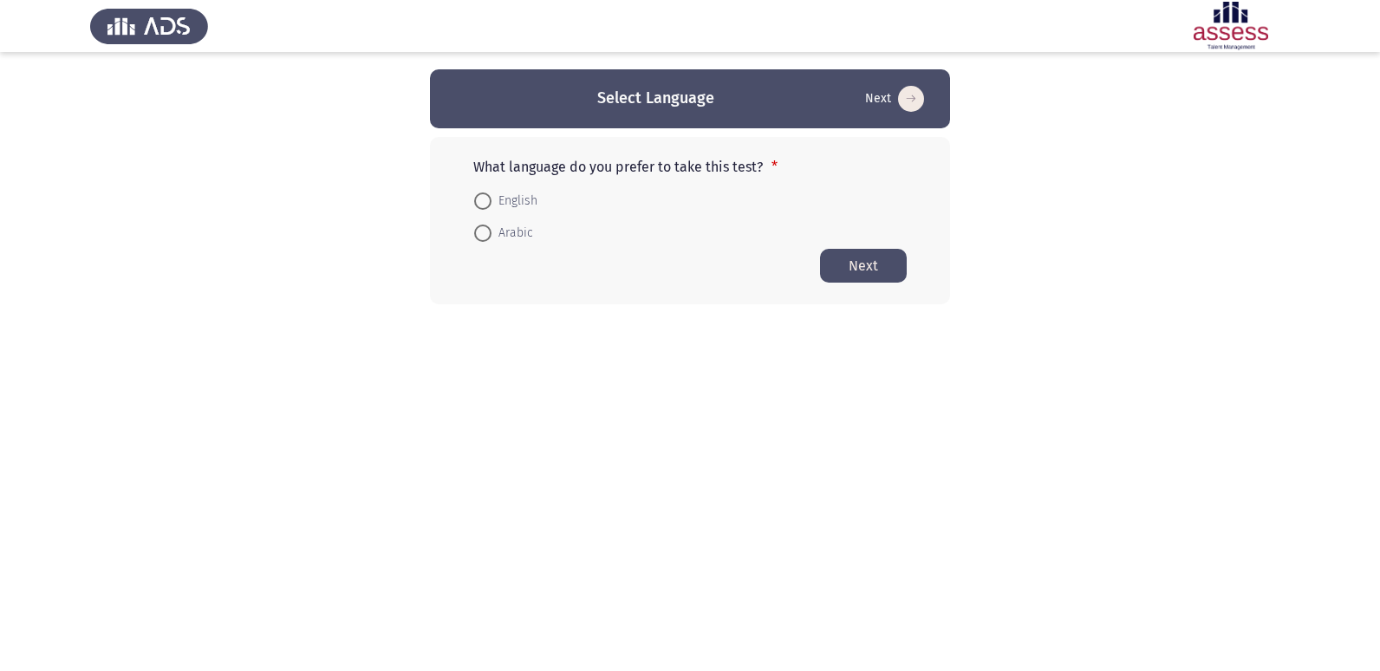
click at [510, 204] on span "English" at bounding box center [514, 201] width 46 height 21
click at [491, 204] on input "English" at bounding box center [482, 200] width 17 height 17
radio input "true"
click at [869, 263] on button "Next" at bounding box center [863, 265] width 87 height 34
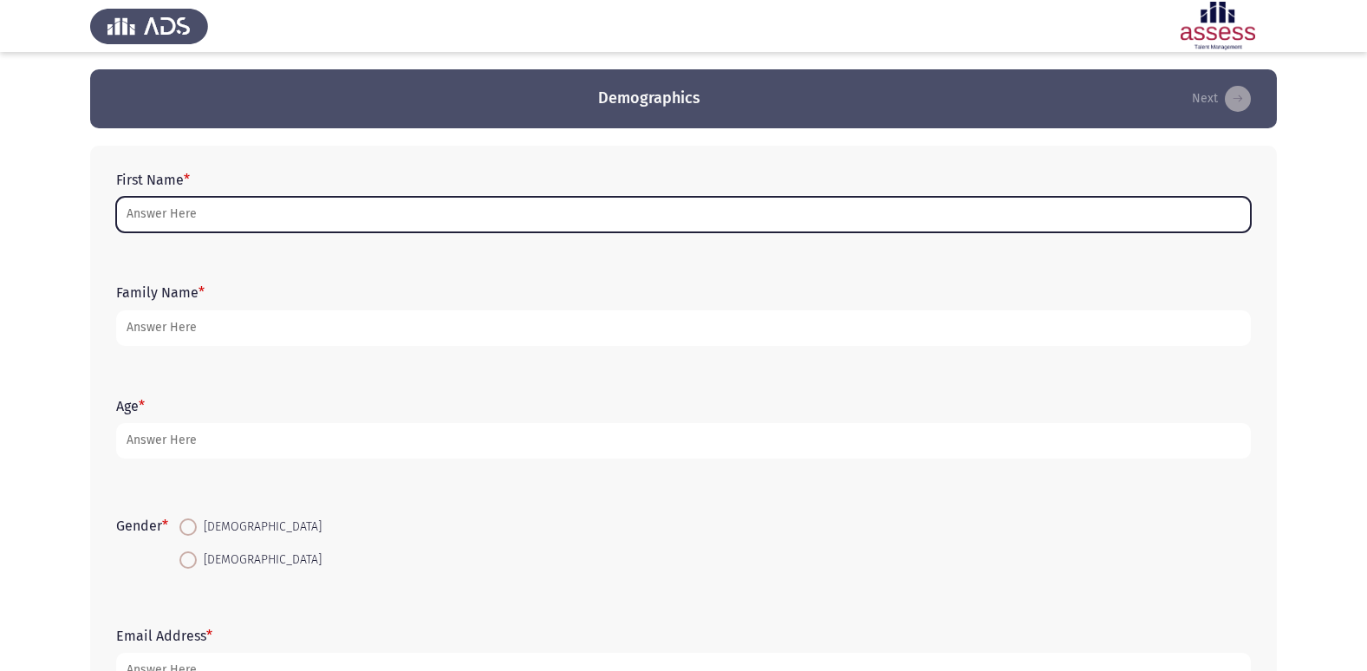
click at [705, 208] on input "First Name *" at bounding box center [683, 215] width 1135 height 36
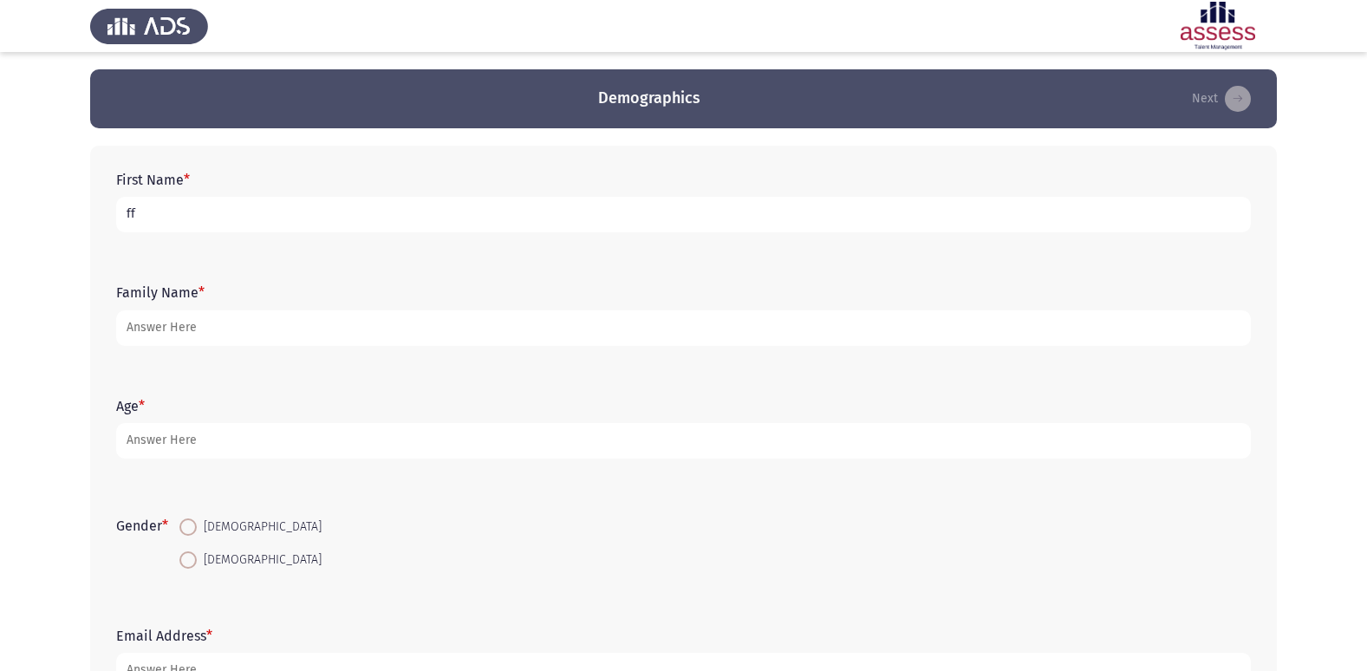
type input "f"
type input "ق"
type input "[PERSON_NAME][DEMOGRAPHIC_DATA]"
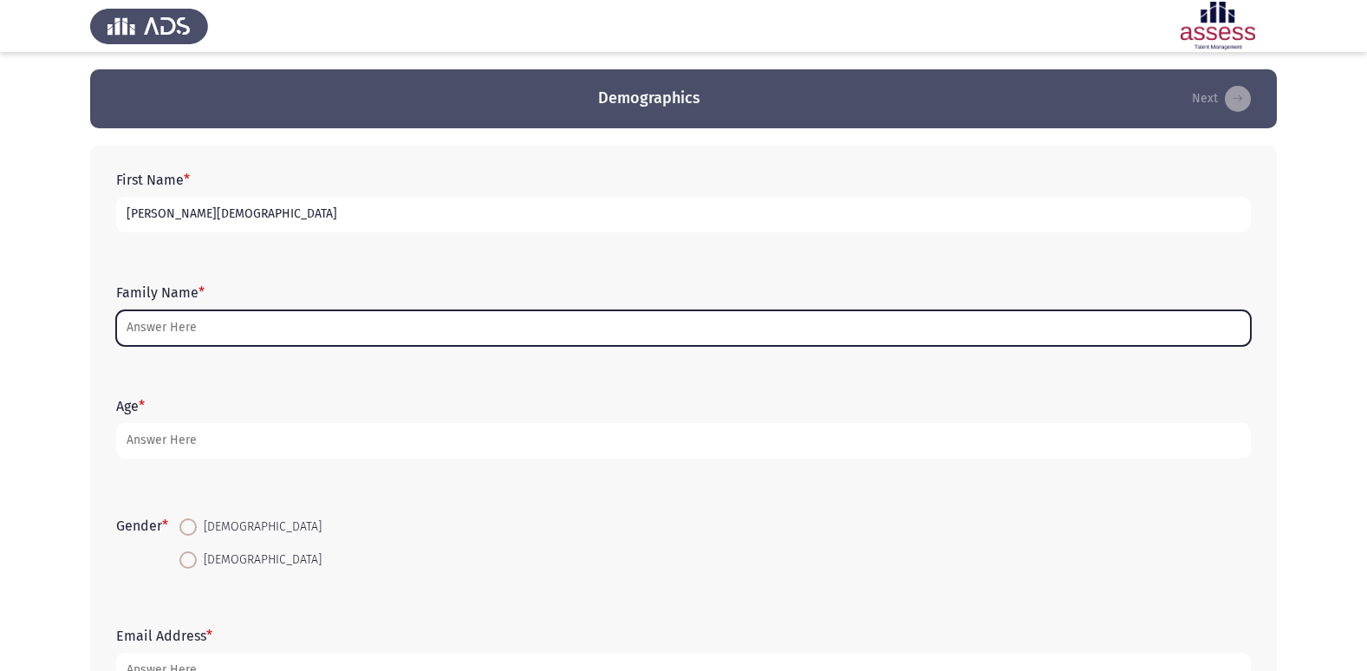
click at [354, 328] on input "Family Name *" at bounding box center [683, 328] width 1135 height 36
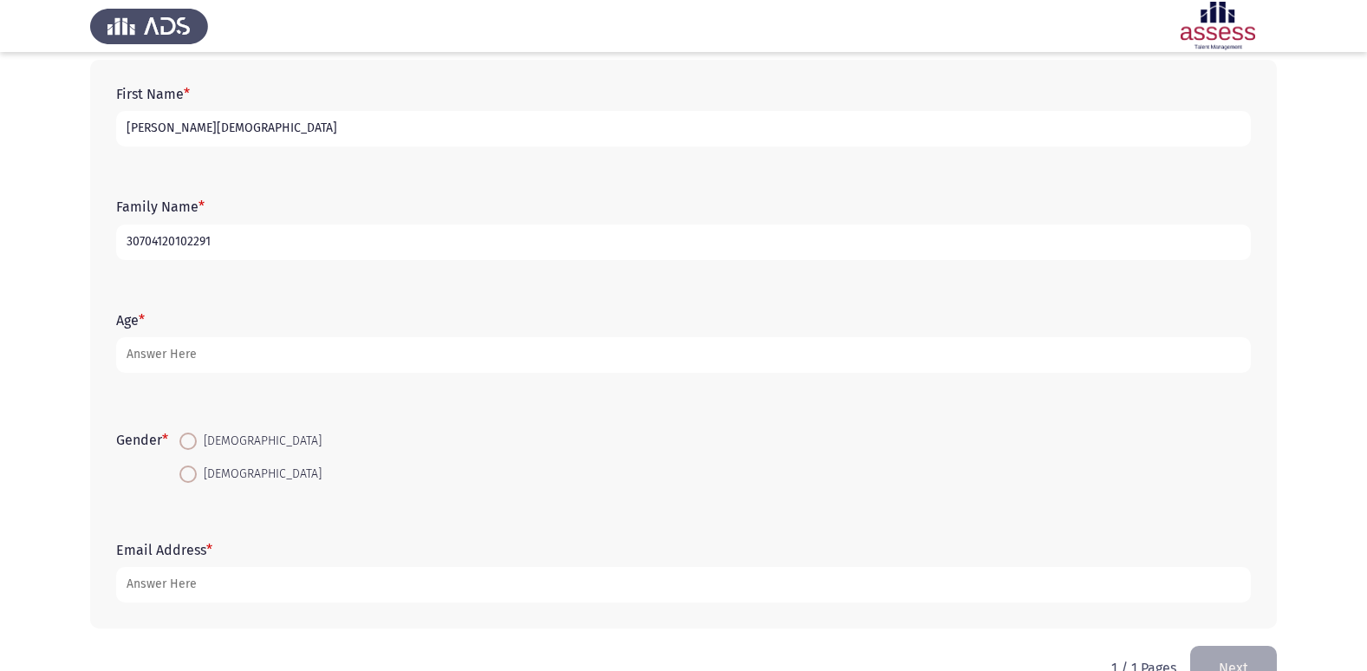
scroll to position [87, 0]
type input "30704120102291"
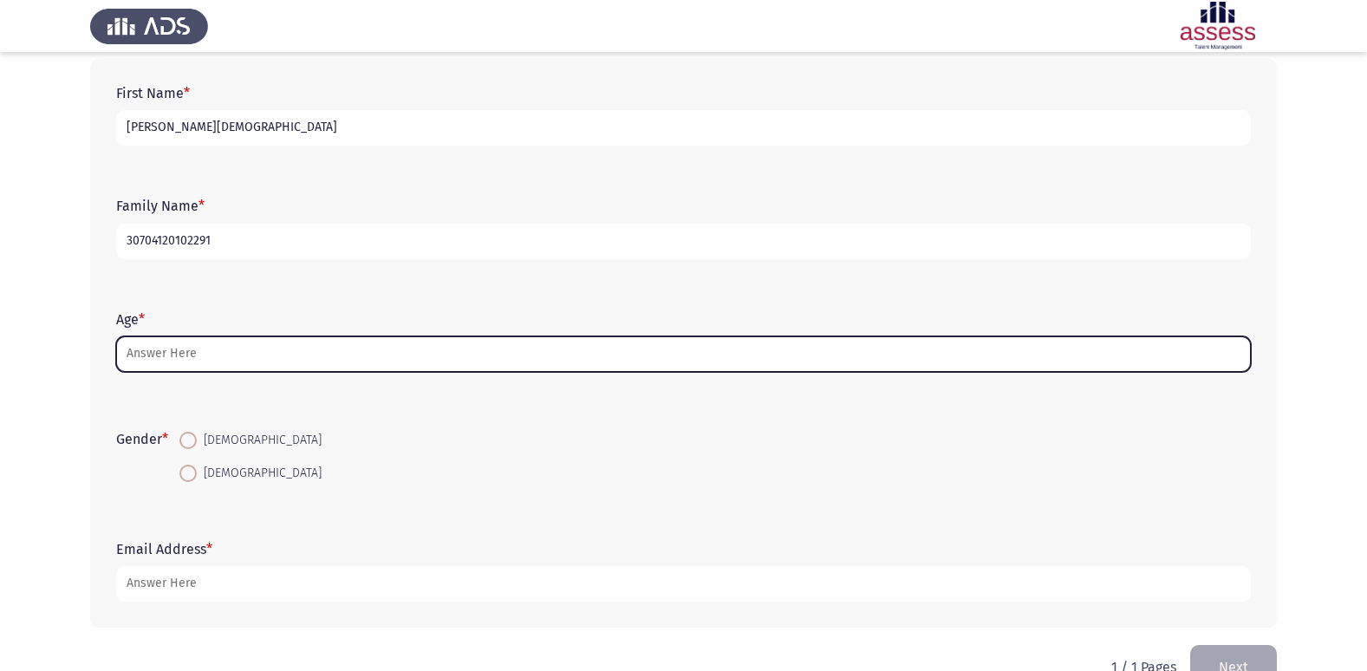
click at [296, 344] on input "Age *" at bounding box center [683, 354] width 1135 height 36
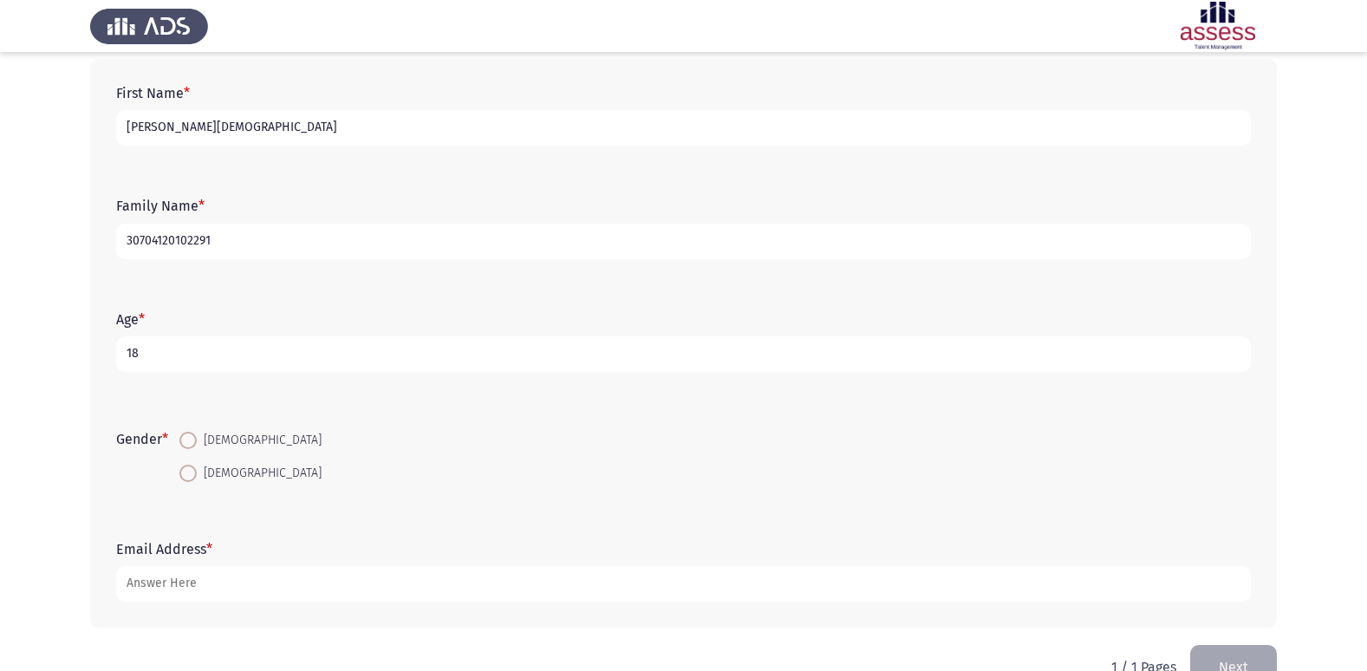
type input "18"
click at [182, 448] on mat-radio-button "[DEMOGRAPHIC_DATA]" at bounding box center [250, 440] width 165 height 32
click at [187, 443] on span at bounding box center [187, 440] width 17 height 17
click at [187, 443] on input "[DEMOGRAPHIC_DATA]" at bounding box center [187, 440] width 17 height 17
radio input "true"
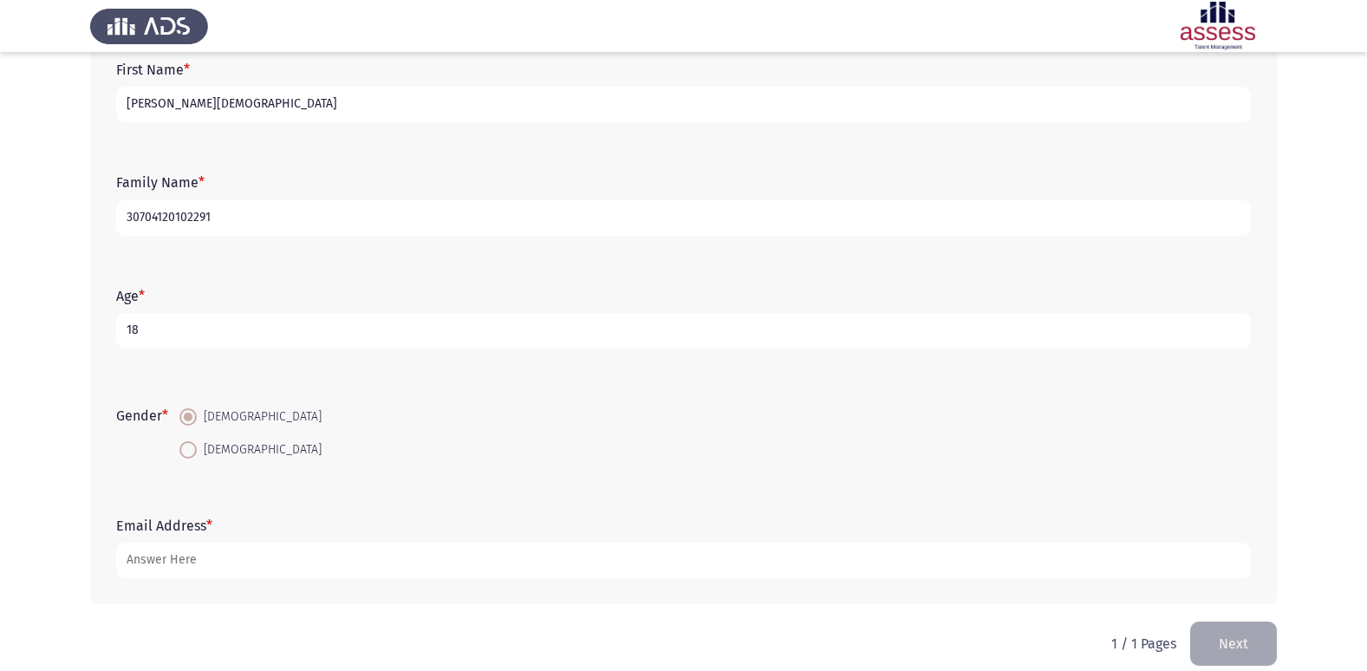
scroll to position [130, 0]
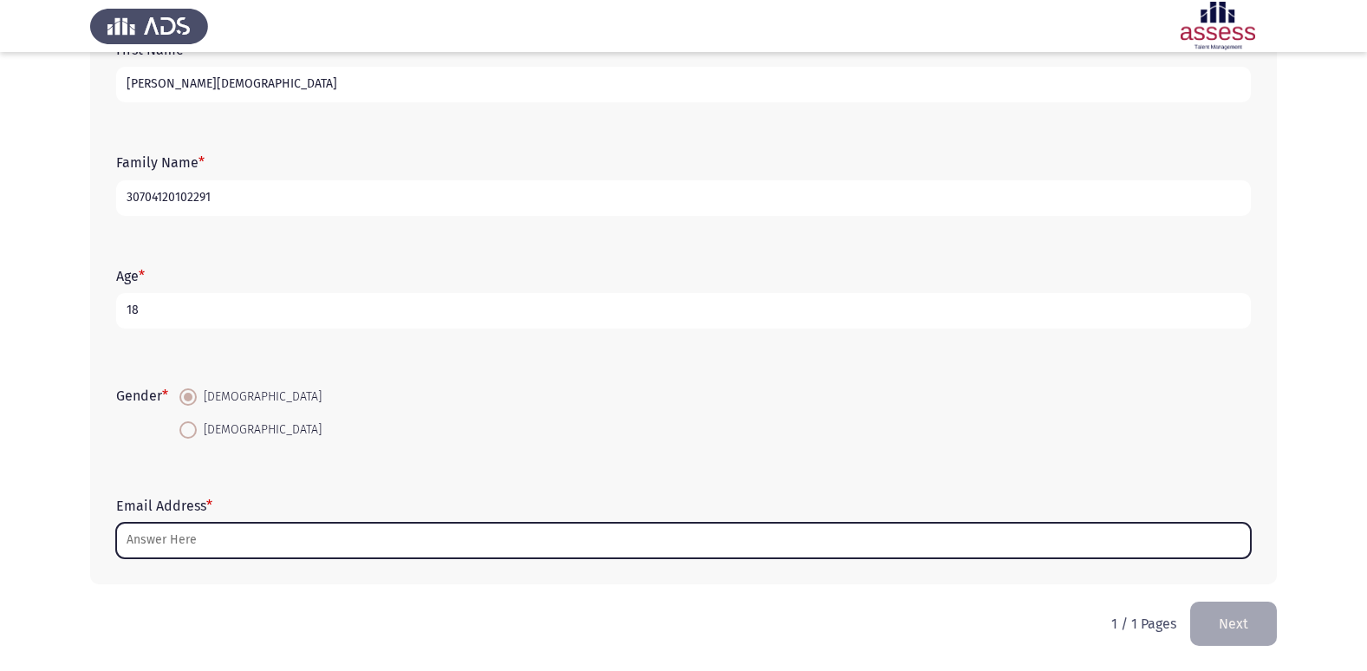
click at [193, 555] on input "Email Address *" at bounding box center [683, 541] width 1135 height 36
type input "m"
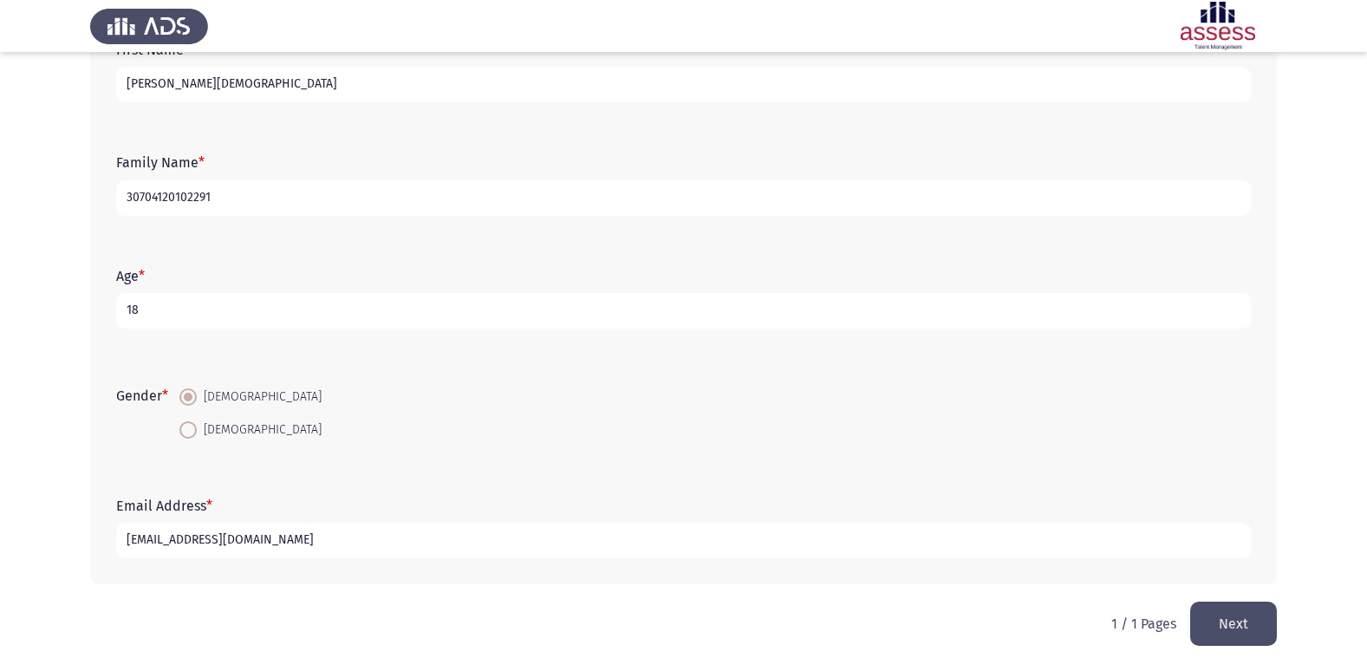
type input "[EMAIL_ADDRESS][DOMAIN_NAME]"
click at [1236, 624] on button "Next" at bounding box center [1233, 624] width 87 height 44
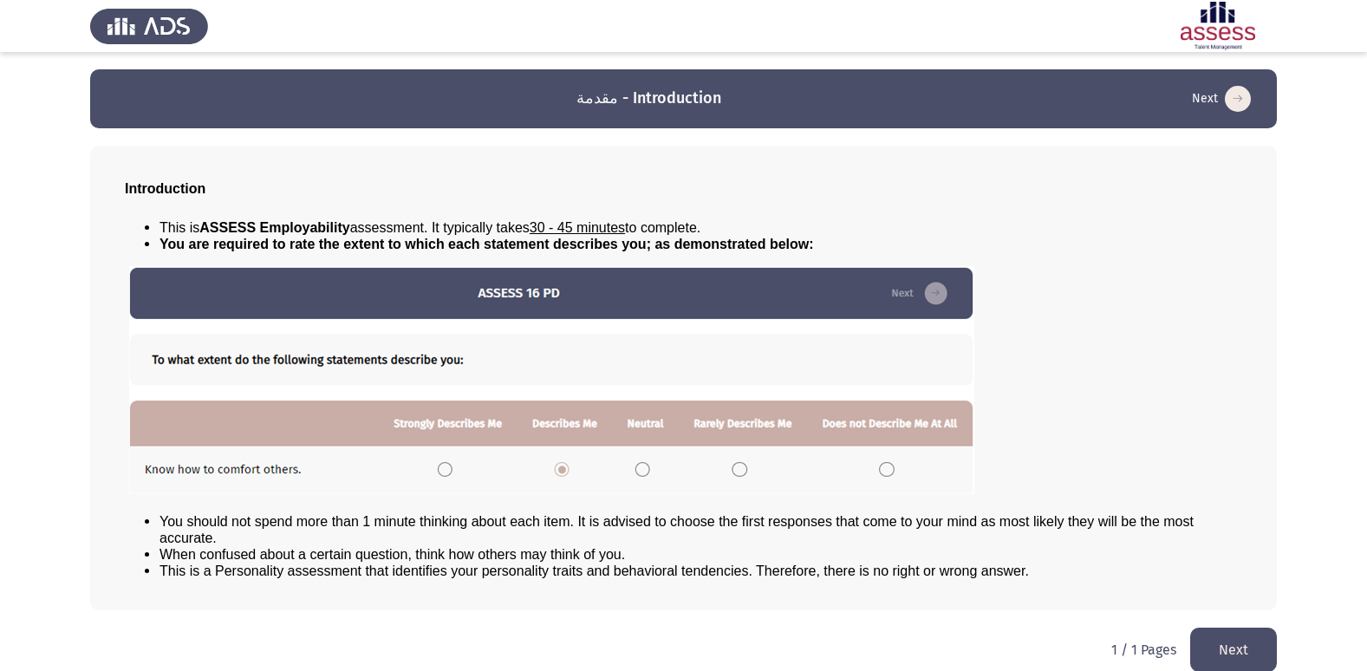
click at [1235, 638] on button "Next" at bounding box center [1233, 650] width 87 height 44
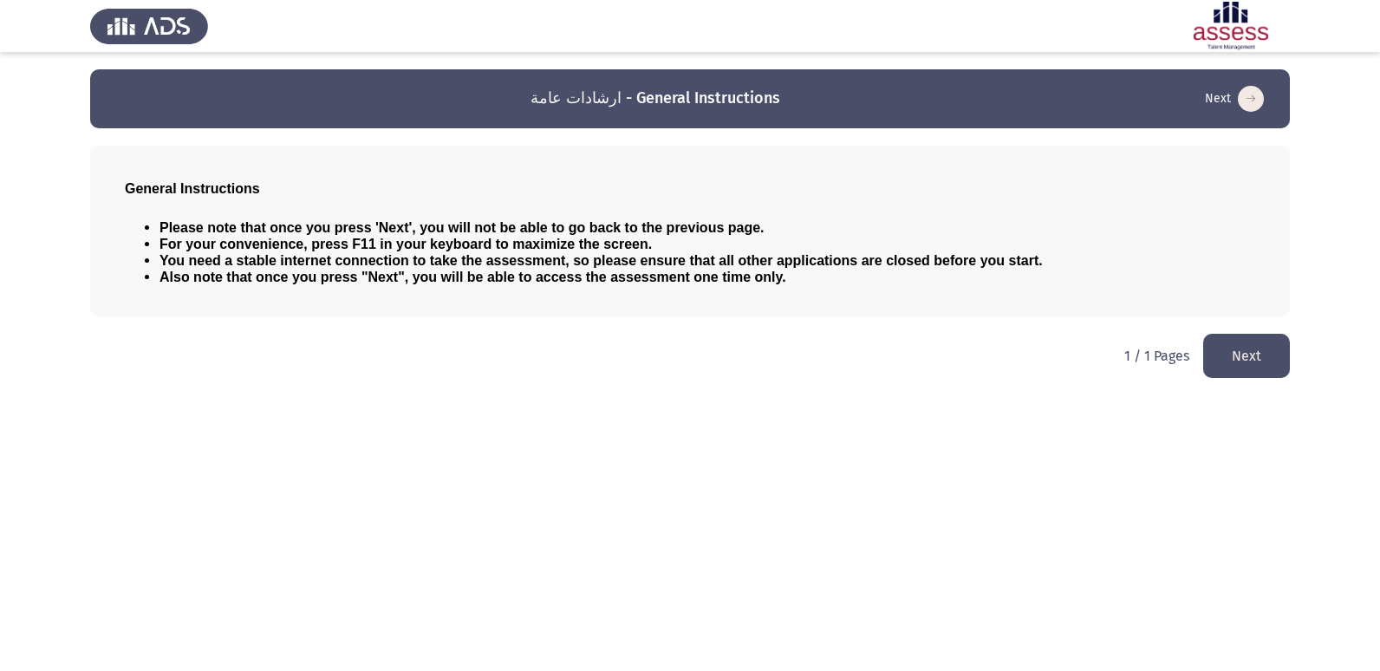
click at [1246, 347] on button "Next" at bounding box center [1246, 356] width 87 height 44
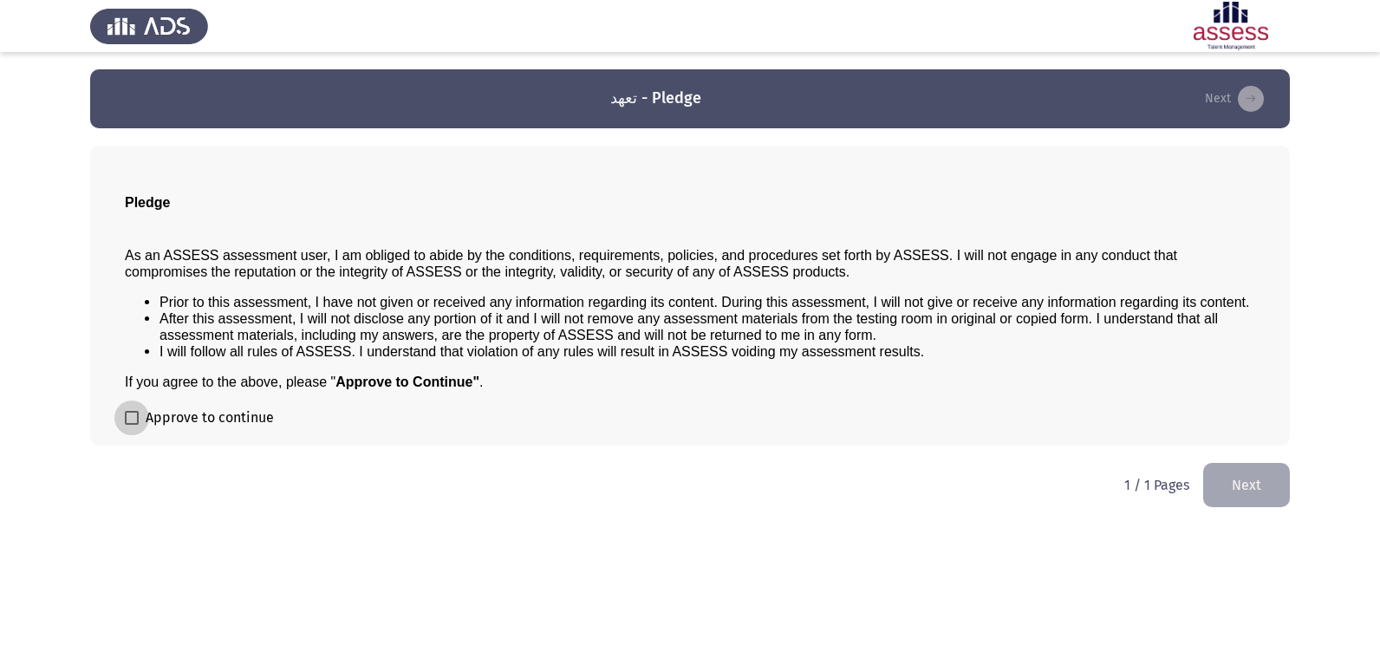
click at [135, 426] on label "Approve to continue" at bounding box center [199, 417] width 149 height 21
click at [132, 426] on input "Approve to continue" at bounding box center [131, 425] width 1 height 1
checkbox input "true"
click at [1264, 483] on button "Next" at bounding box center [1246, 485] width 87 height 44
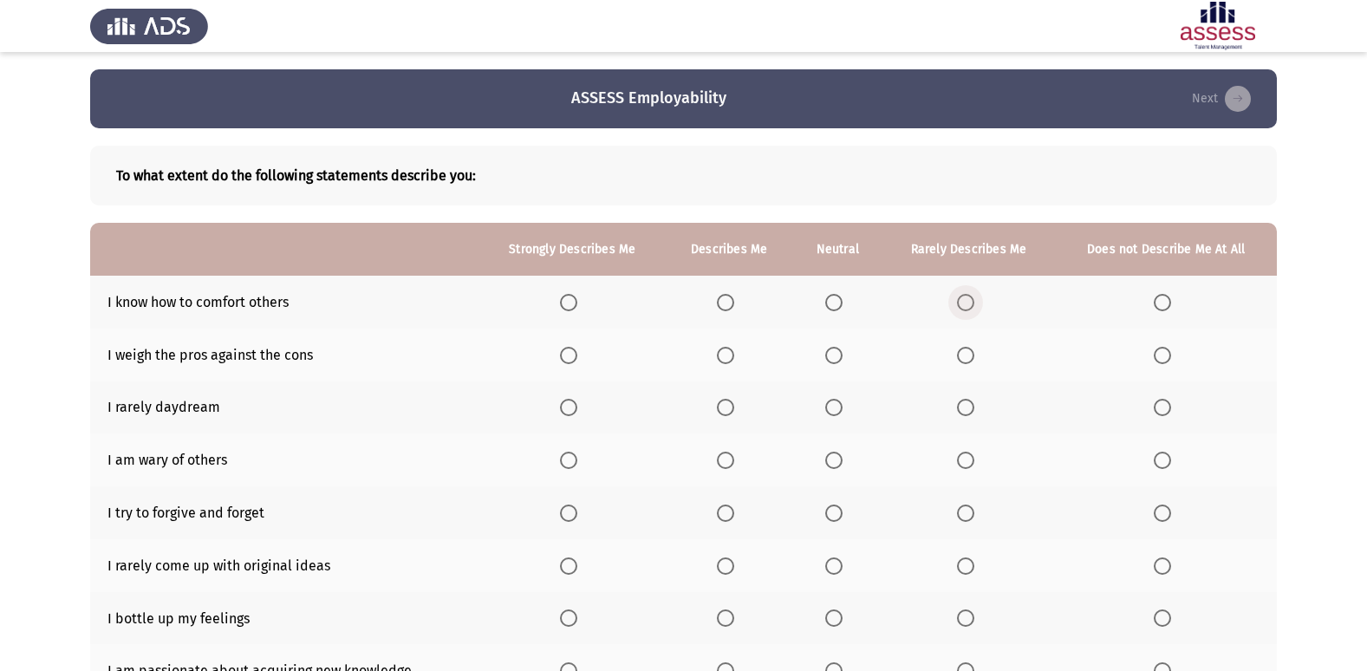
click at [966, 308] on span "Select an option" at bounding box center [965, 302] width 17 height 17
click at [966, 308] on input "Select an option" at bounding box center [965, 302] width 17 height 17
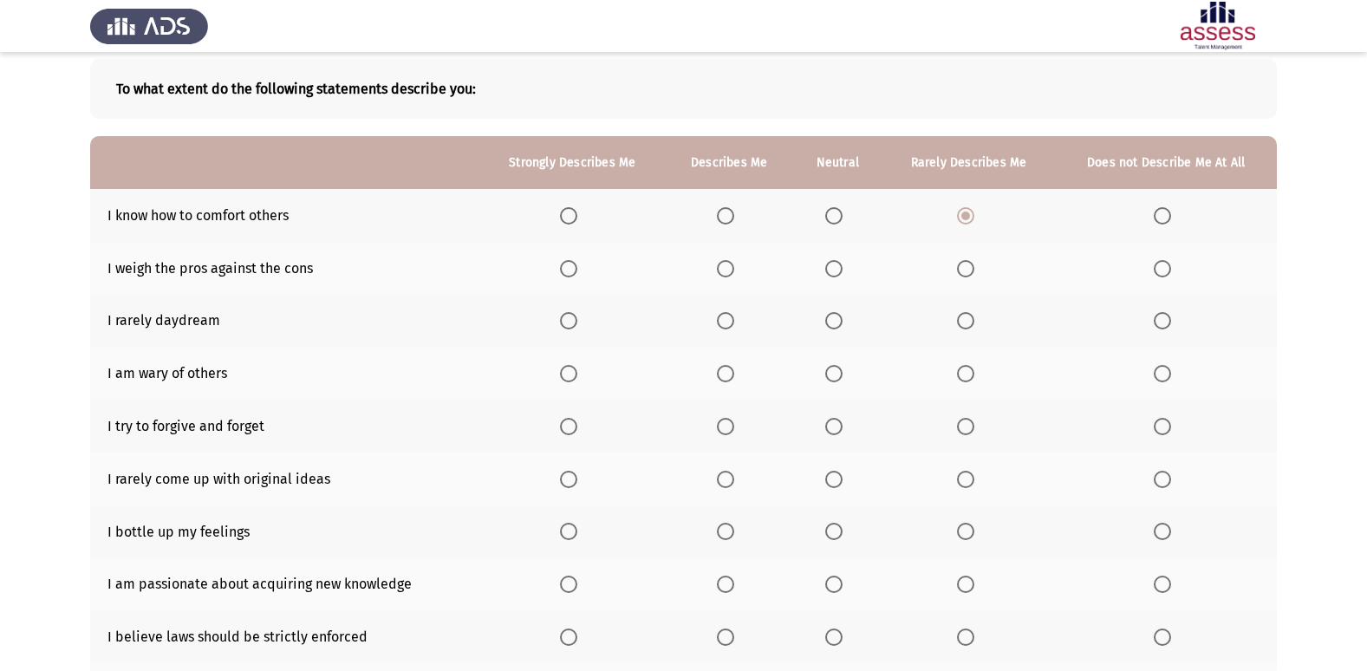
click at [965, 269] on span "Select an option" at bounding box center [965, 269] width 0 height 0
click at [966, 269] on input "Select an option" at bounding box center [965, 268] width 17 height 17
click at [1157, 333] on th at bounding box center [1166, 321] width 222 height 53
click at [1162, 315] on span "Select an option" at bounding box center [1162, 320] width 17 height 17
click at [1162, 315] on input "Select an option" at bounding box center [1162, 320] width 17 height 17
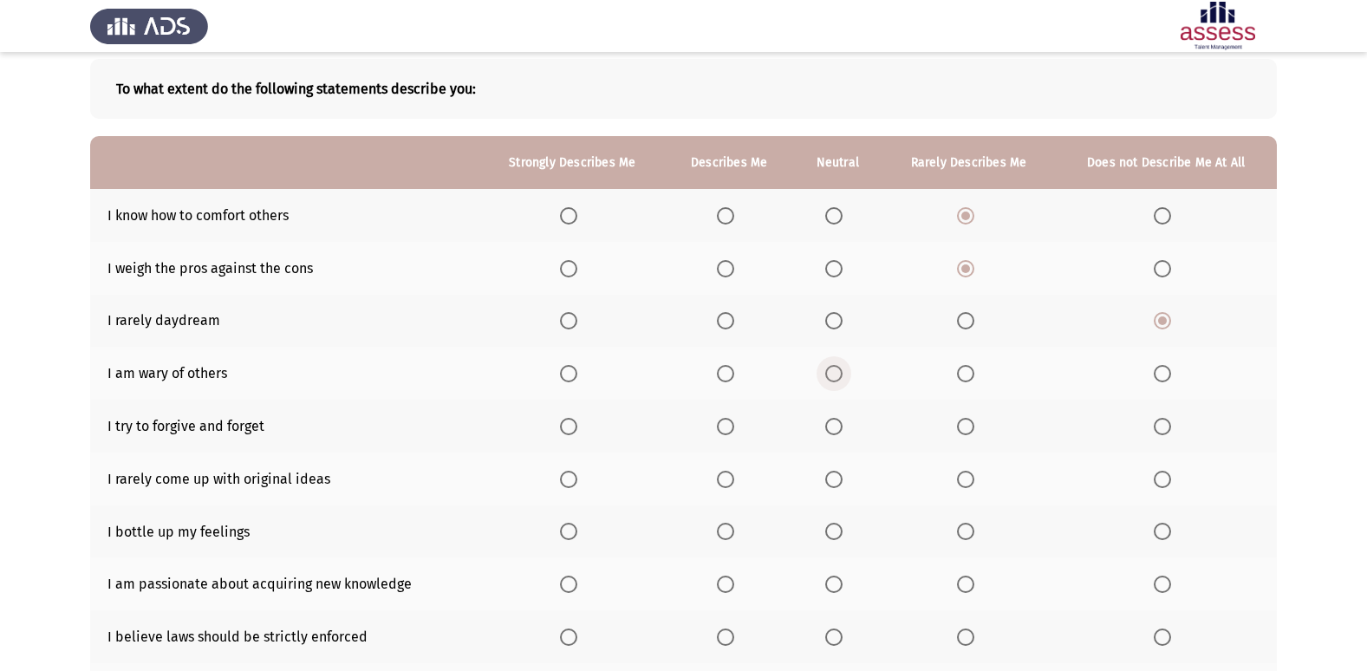
click at [841, 377] on span "Select an option" at bounding box center [833, 373] width 17 height 17
click at [841, 377] on input "Select an option" at bounding box center [833, 373] width 17 height 17
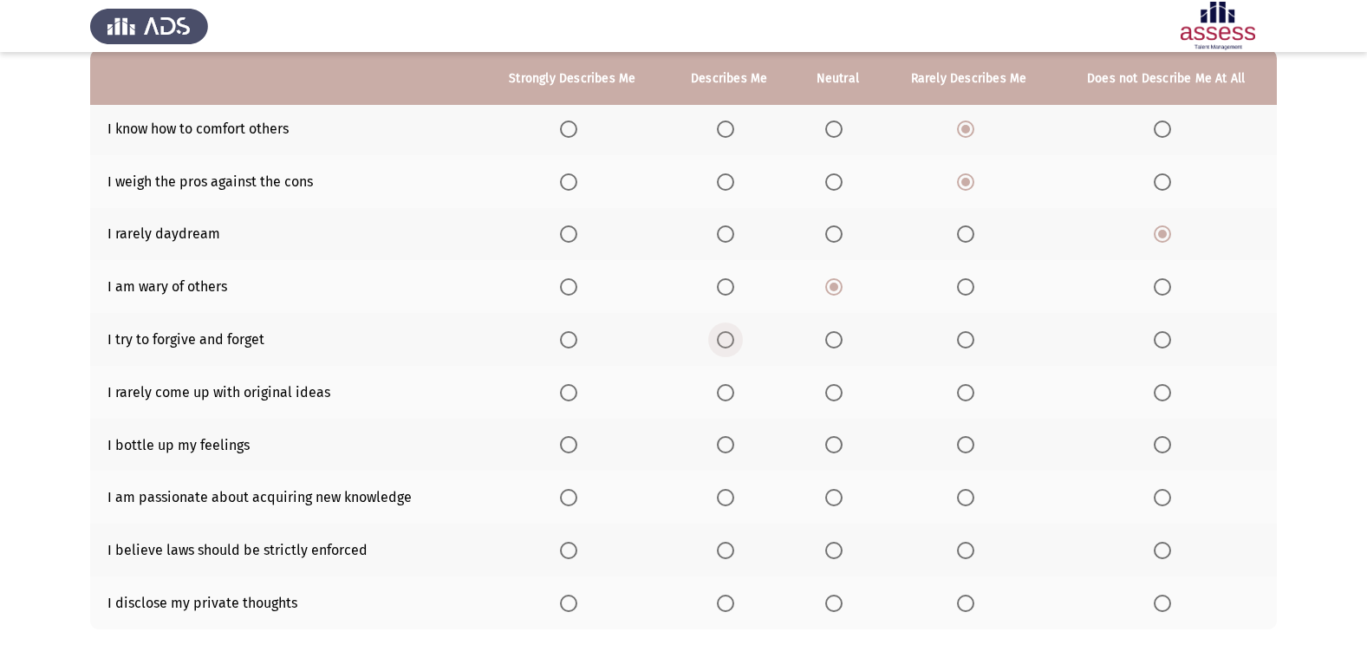
click at [733, 334] on span "Select an option" at bounding box center [725, 339] width 17 height 17
click at [733, 334] on input "Select an option" at bounding box center [725, 339] width 17 height 17
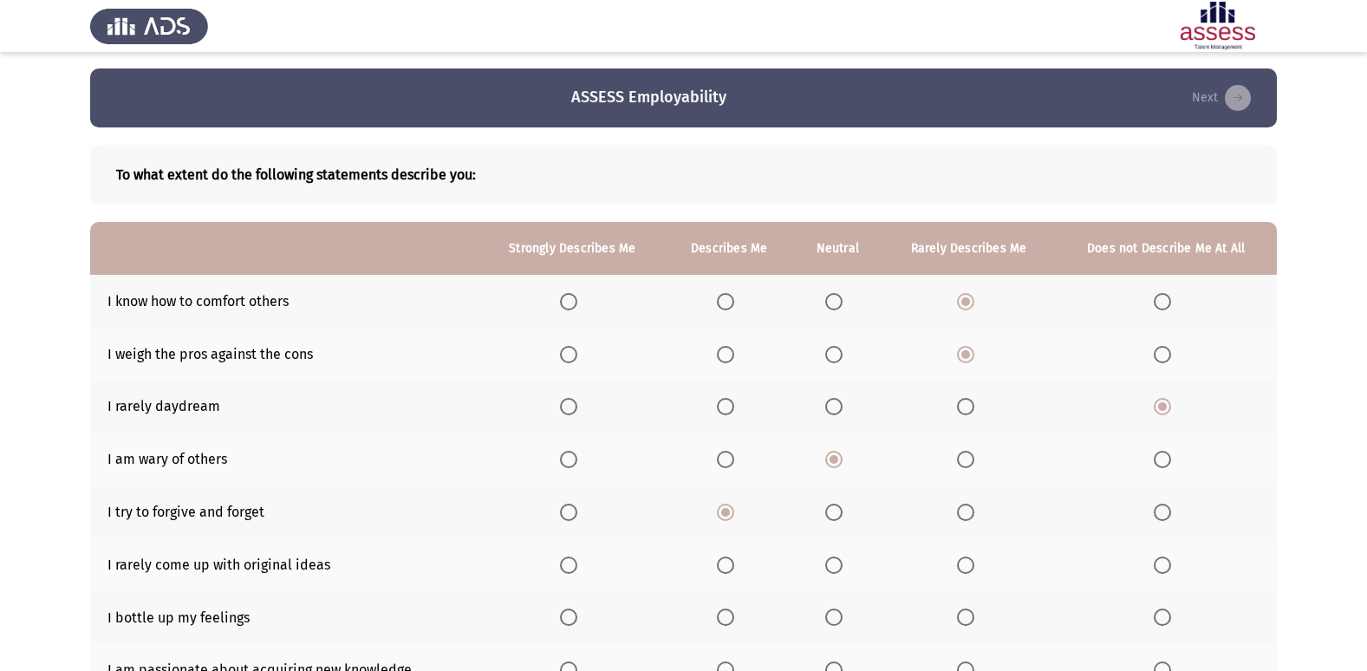
scroll to position [0, 0]
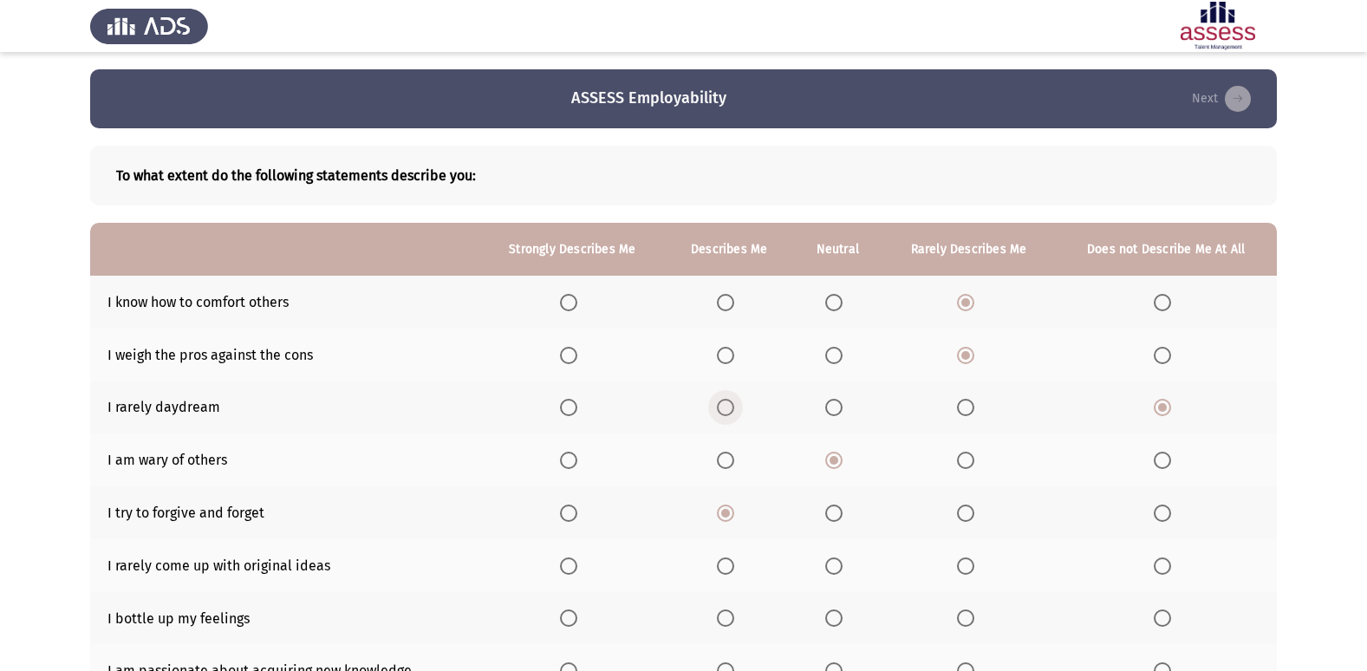
click at [738, 407] on label "Select an option" at bounding box center [729, 407] width 24 height 17
click at [734, 407] on input "Select an option" at bounding box center [725, 407] width 17 height 17
click at [726, 309] on span "Select an option" at bounding box center [725, 302] width 17 height 17
click at [726, 309] on input "Select an option" at bounding box center [725, 302] width 17 height 17
click at [740, 354] on label "Select an option" at bounding box center [729, 355] width 24 height 17
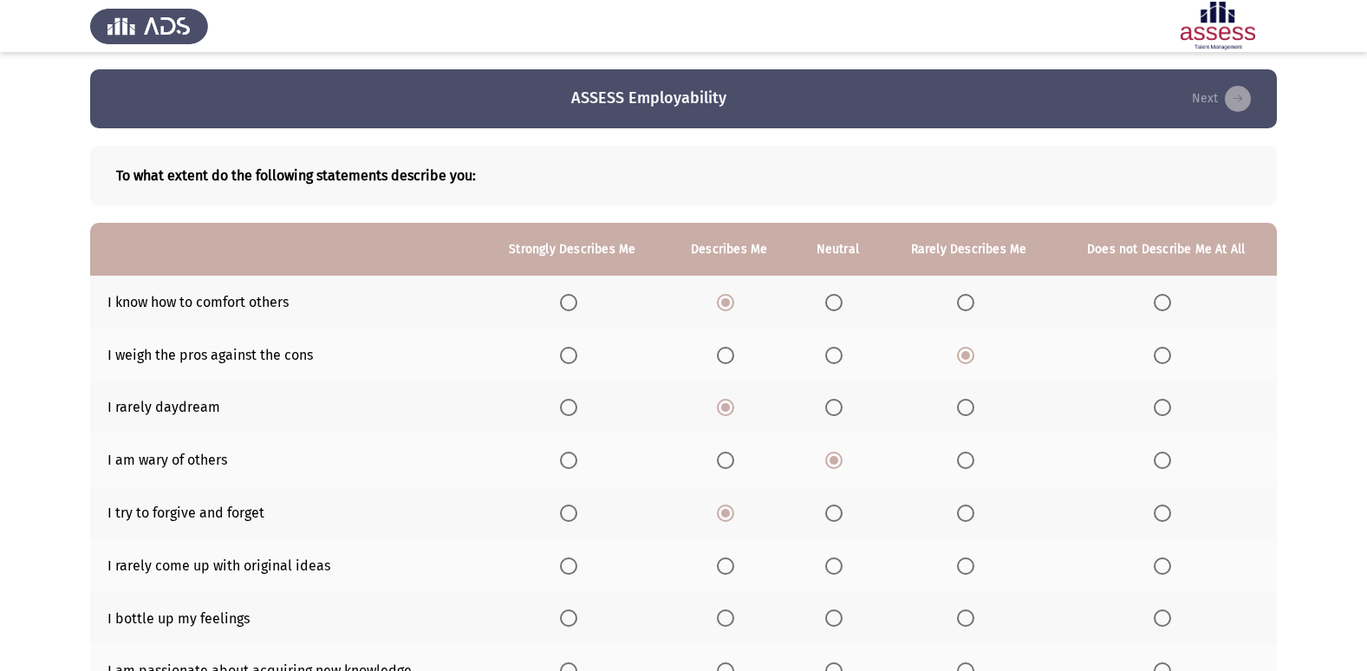
click at [734, 354] on input "Select an option" at bounding box center [725, 355] width 17 height 17
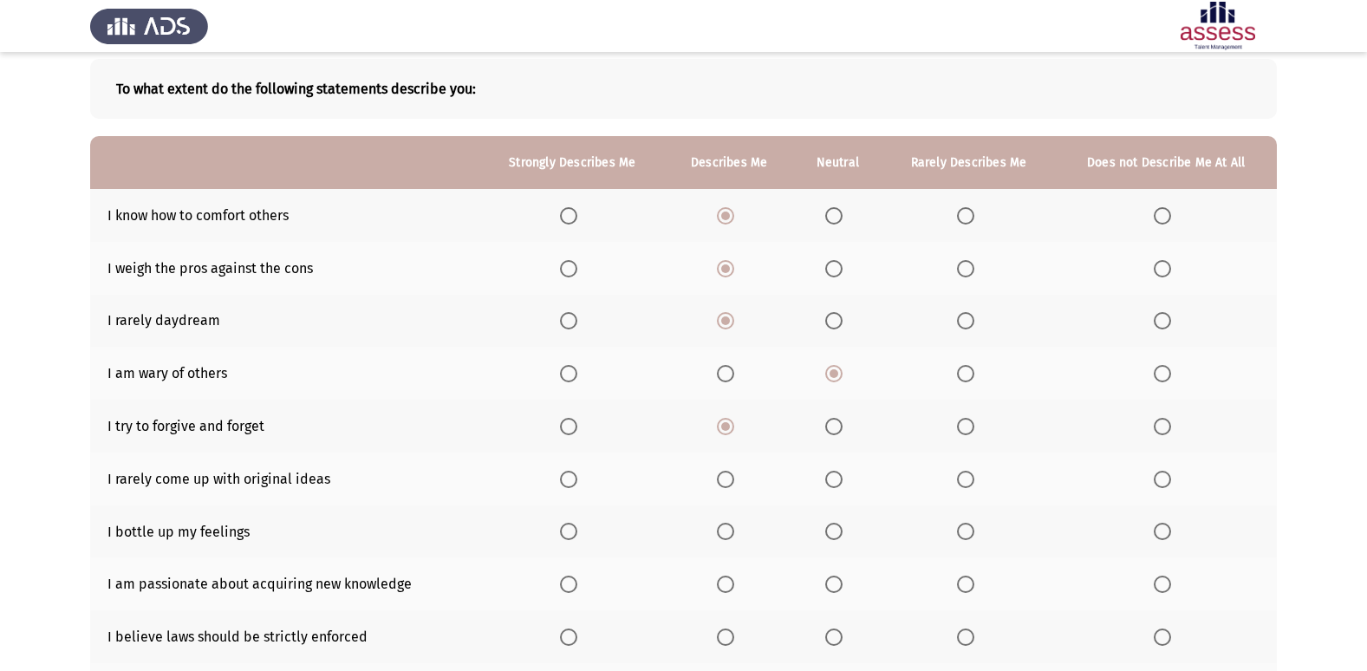
click at [847, 316] on label "Select an option" at bounding box center [837, 320] width 24 height 17
click at [842, 316] on input "Select an option" at bounding box center [833, 320] width 17 height 17
click at [981, 420] on label "Select an option" at bounding box center [969, 426] width 24 height 17
click at [974, 420] on input "Select an option" at bounding box center [965, 426] width 17 height 17
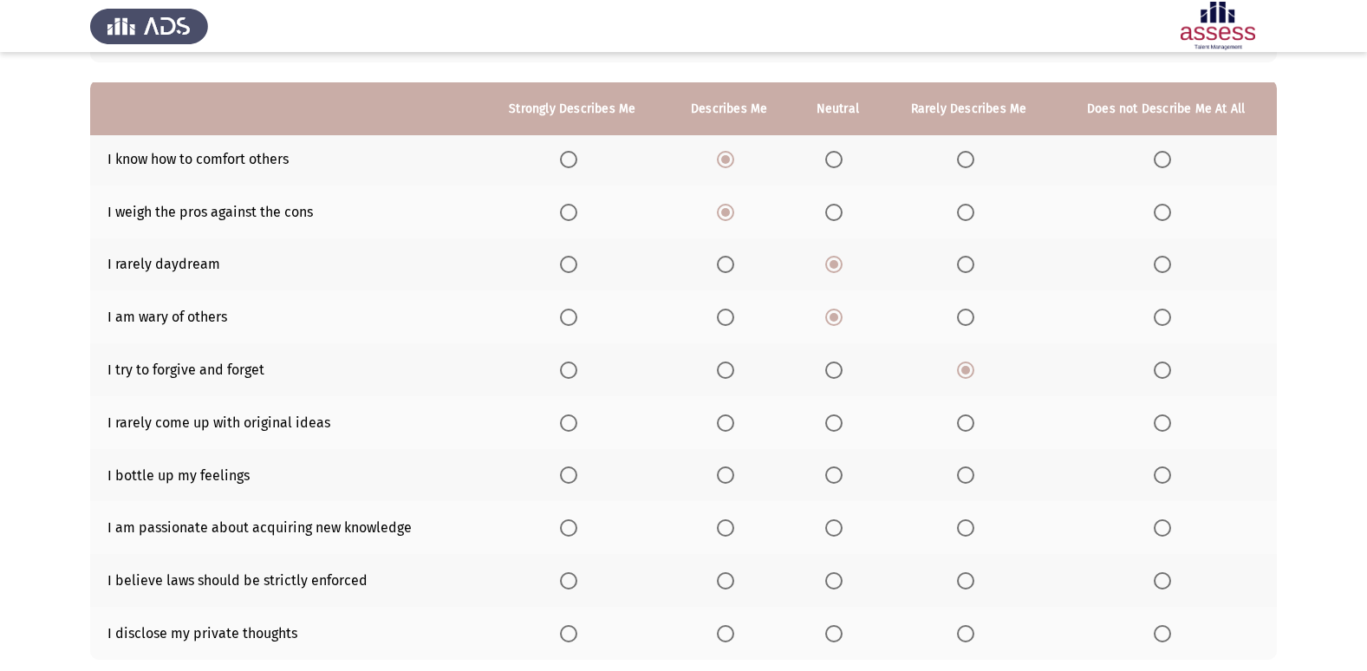
scroll to position [173, 0]
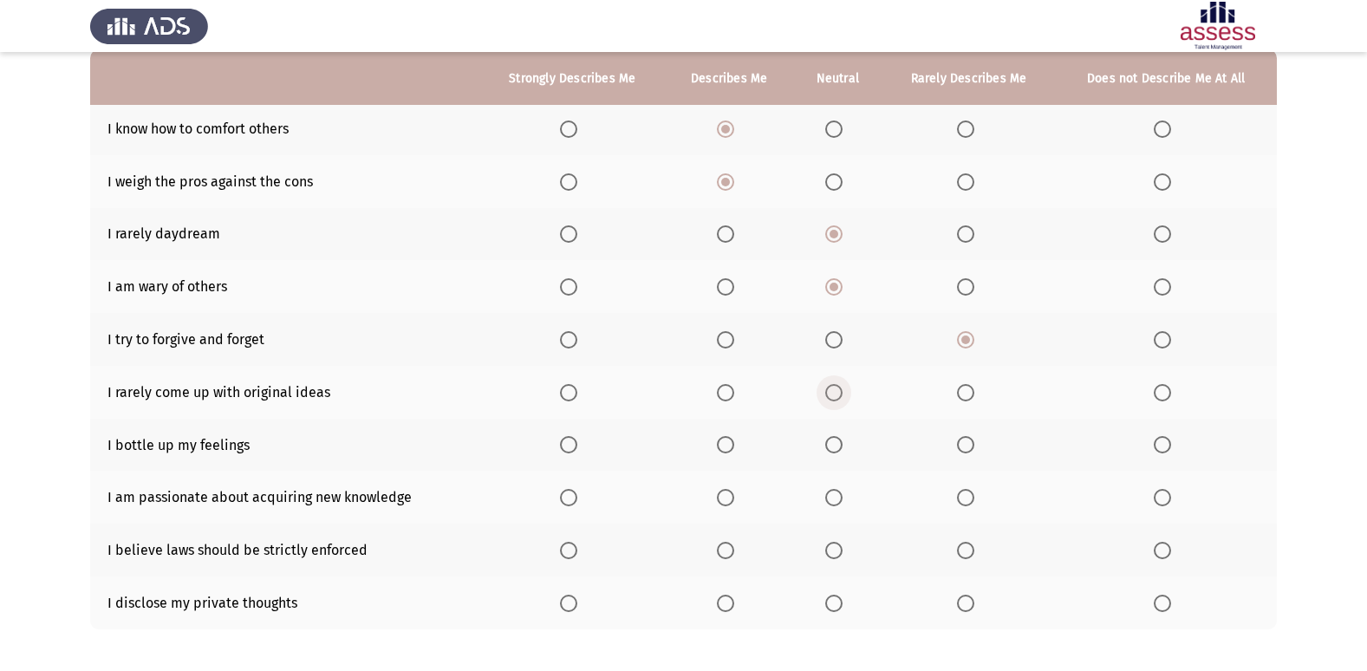
click at [834, 393] on span "Select an option" at bounding box center [833, 392] width 17 height 17
click at [834, 393] on input "Select an option" at bounding box center [833, 392] width 17 height 17
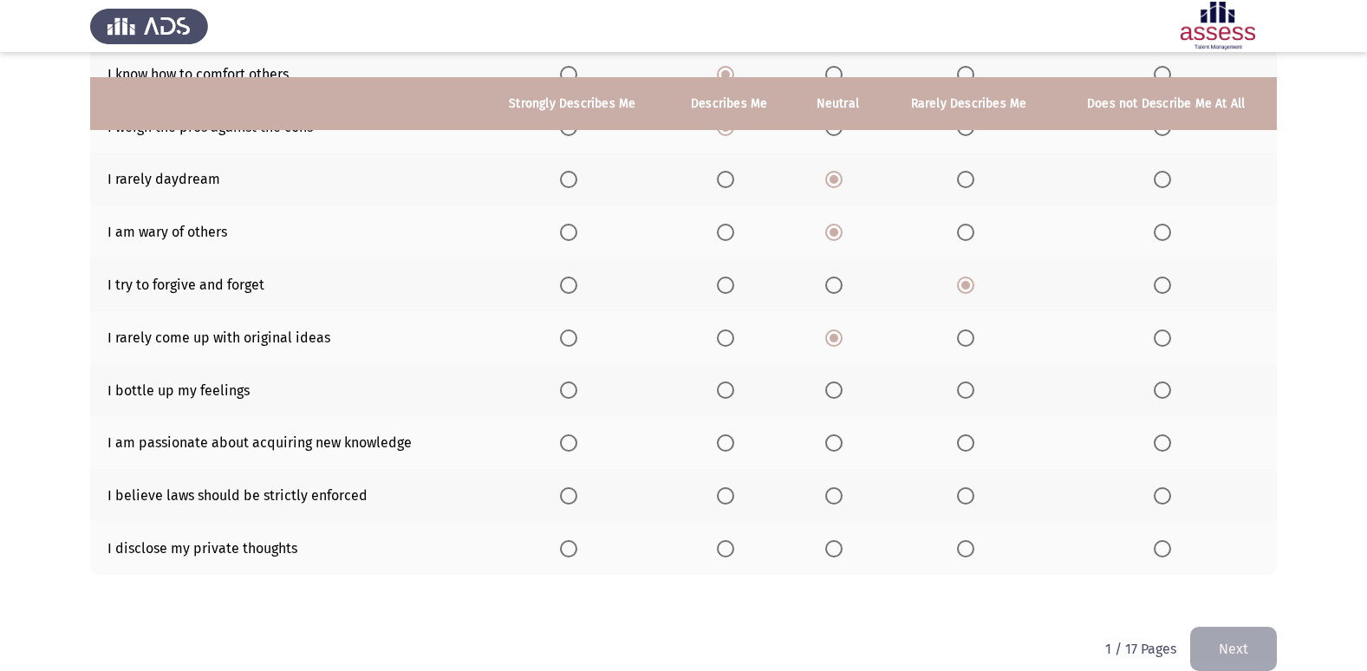
scroll to position [253, 0]
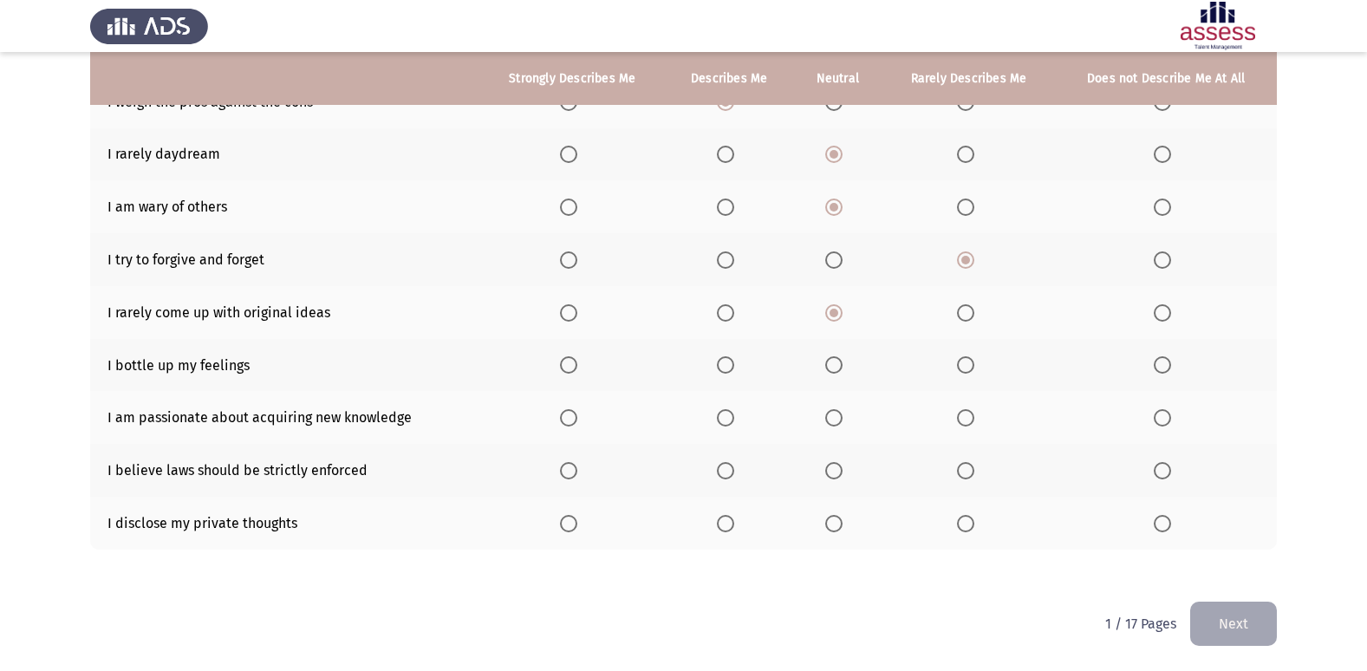
click at [563, 421] on span "Select an option" at bounding box center [568, 417] width 17 height 17
click at [563, 421] on input "Select an option" at bounding box center [568, 417] width 17 height 17
click at [838, 369] on span "Select an option" at bounding box center [833, 364] width 17 height 17
click at [838, 369] on input "Select an option" at bounding box center [833, 364] width 17 height 17
click at [831, 524] on span "Select an option" at bounding box center [833, 523] width 17 height 17
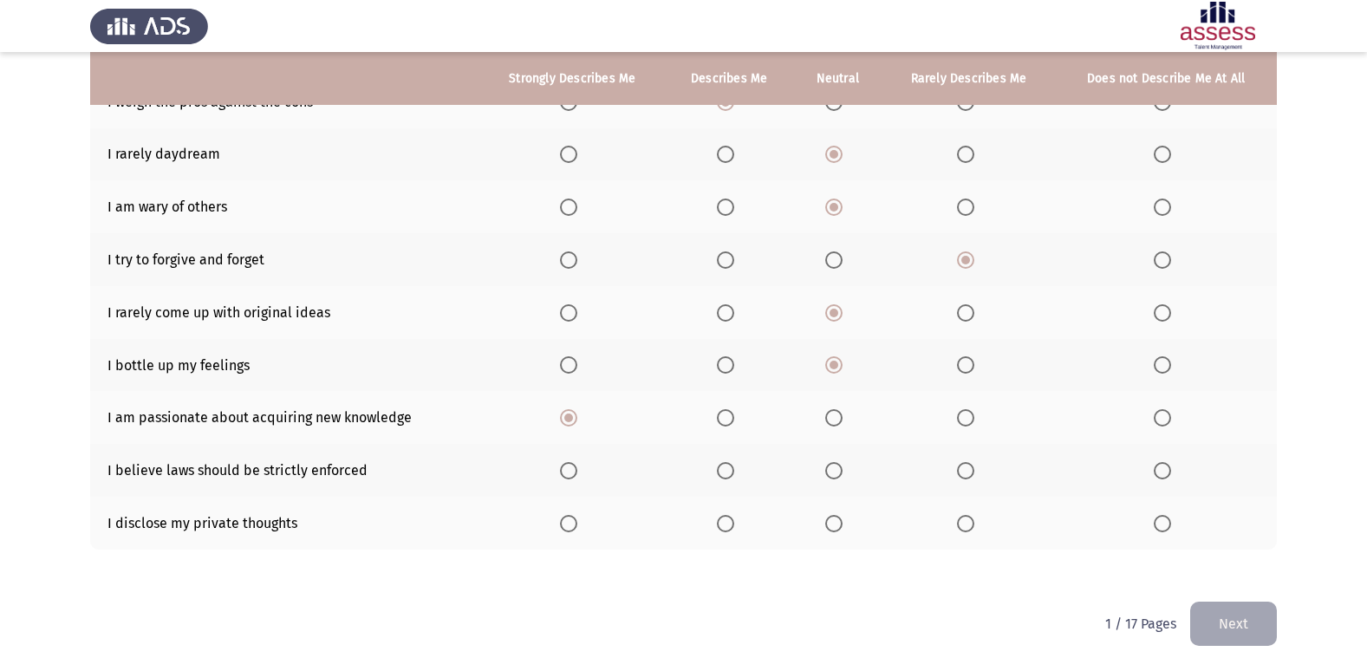
click at [831, 524] on input "Select an option" at bounding box center [833, 523] width 17 height 17
click at [967, 529] on span "Select an option" at bounding box center [965, 523] width 17 height 17
click at [967, 529] on input "Select an option" at bounding box center [965, 523] width 17 height 17
click at [836, 476] on span "Select an option" at bounding box center [833, 470] width 17 height 17
click at [836, 476] on input "Select an option" at bounding box center [833, 470] width 17 height 17
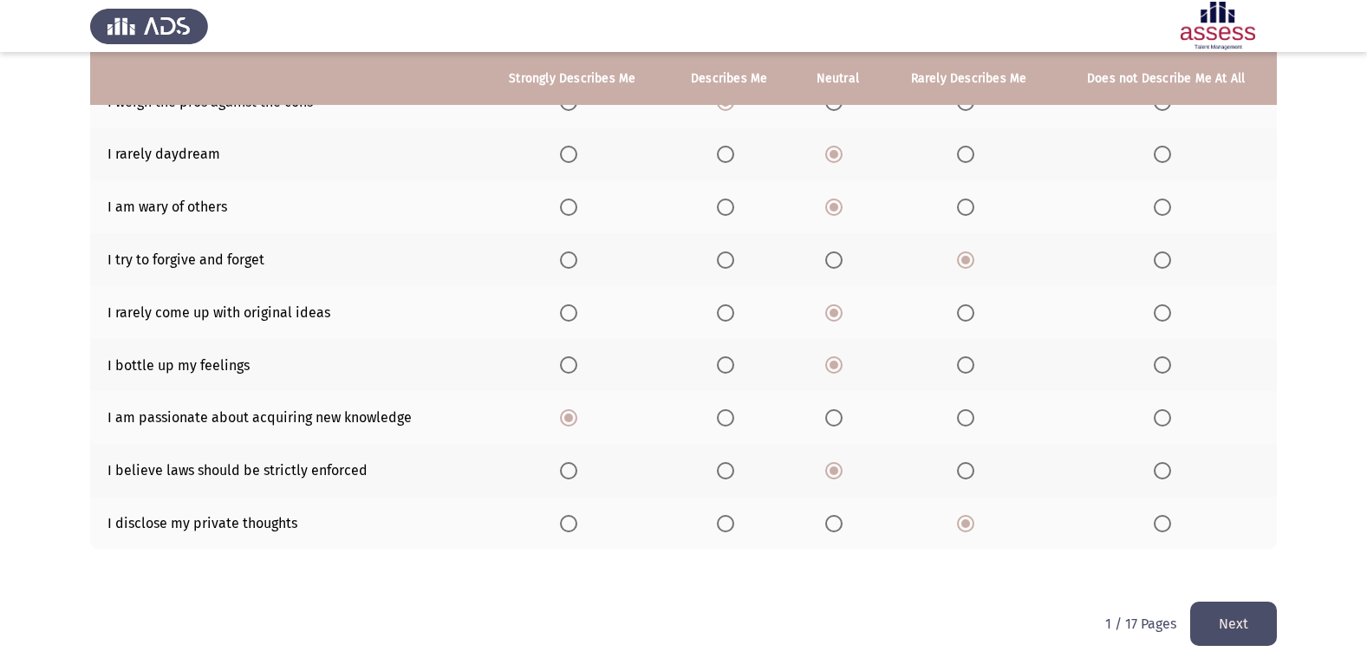
click at [1247, 629] on button "Next" at bounding box center [1233, 624] width 87 height 44
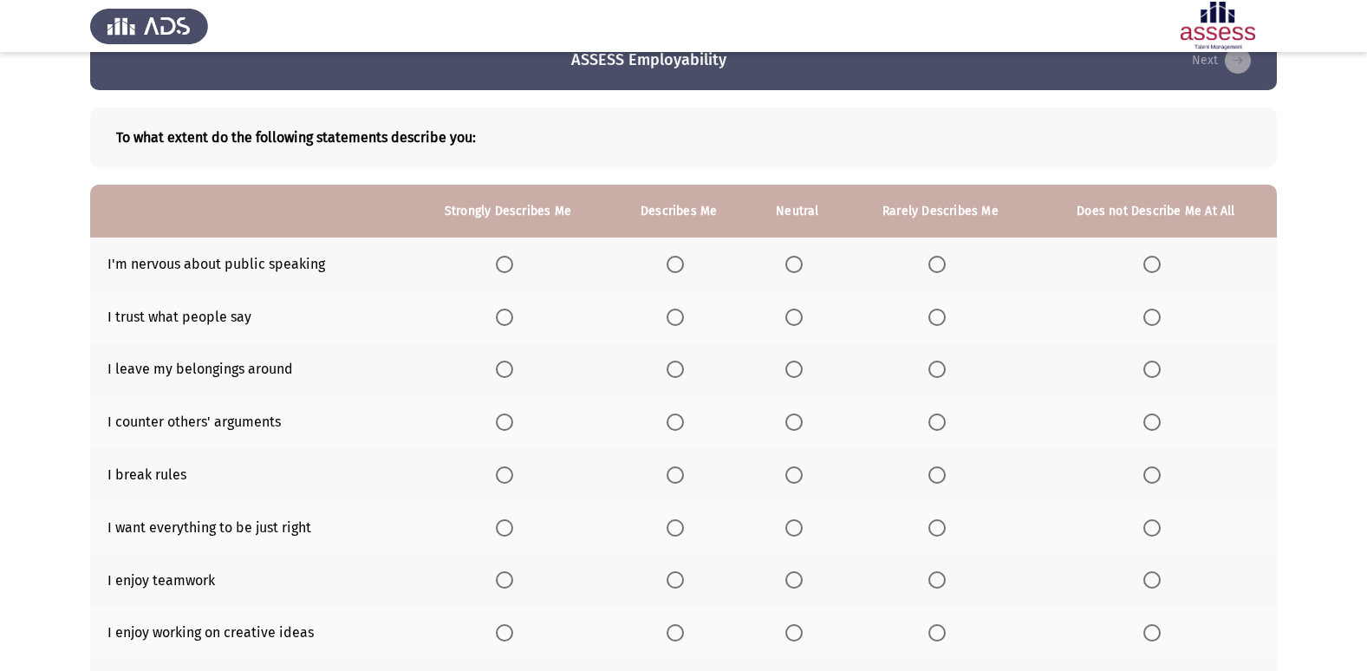
scroll to position [0, 0]
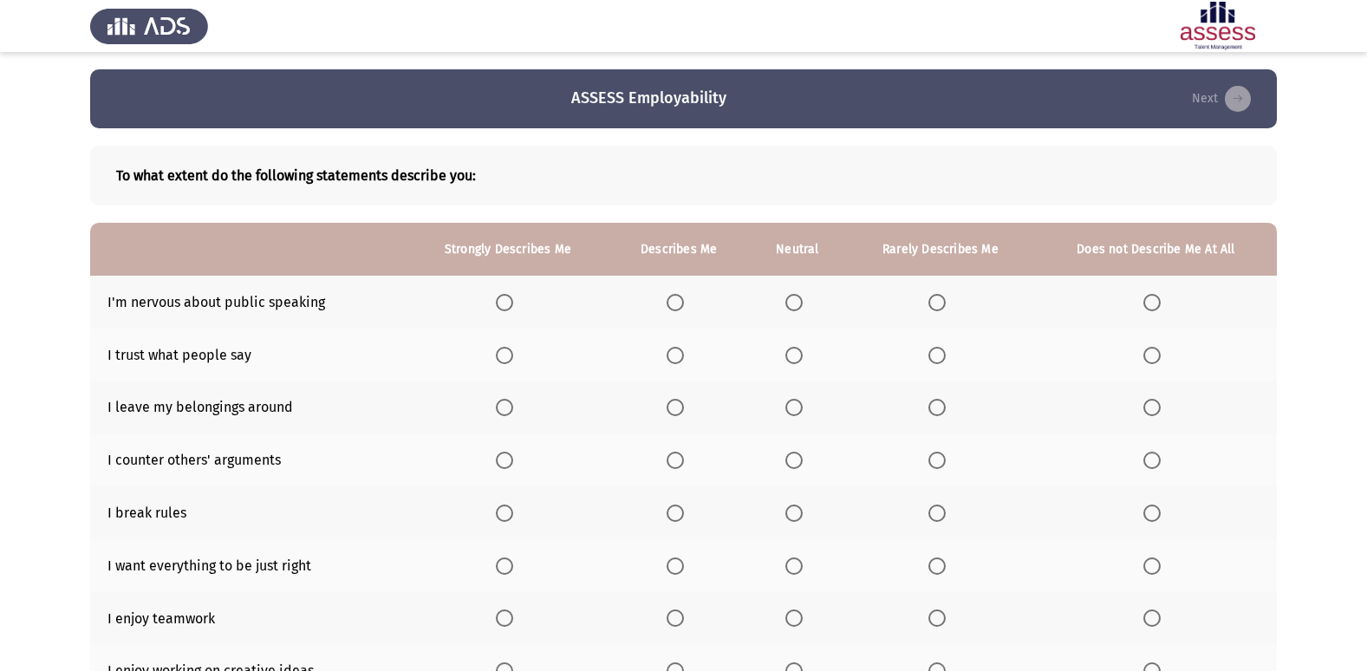
click at [1159, 314] on th at bounding box center [1156, 302] width 242 height 53
click at [1163, 289] on th at bounding box center [1156, 302] width 242 height 53
click at [1156, 302] on span "Select an option" at bounding box center [1151, 302] width 17 height 17
click at [1156, 302] on input "Select an option" at bounding box center [1151, 302] width 17 height 17
click at [787, 361] on span "Select an option" at bounding box center [793, 355] width 17 height 17
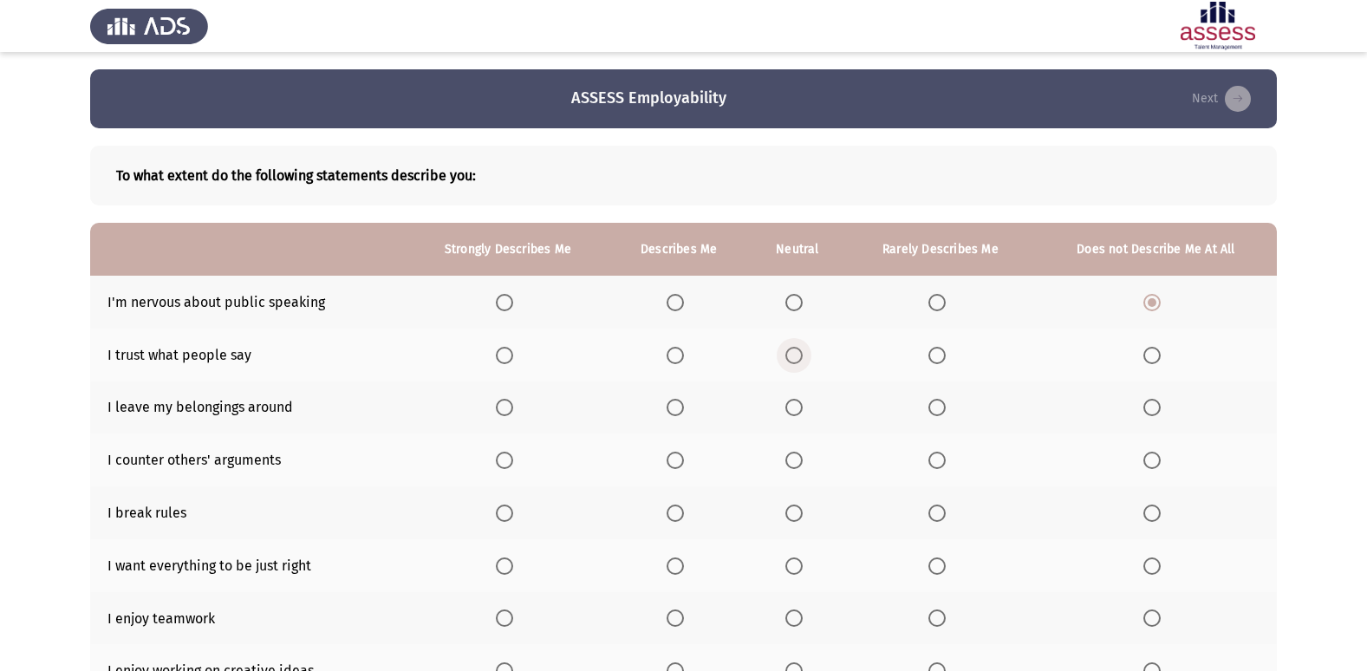
click at [787, 361] on input "Select an option" at bounding box center [793, 355] width 17 height 17
click at [947, 354] on label "Select an option" at bounding box center [940, 355] width 24 height 17
click at [946, 354] on input "Select an option" at bounding box center [936, 355] width 17 height 17
click at [1160, 403] on span "Select an option" at bounding box center [1151, 407] width 17 height 17
click at [1160, 403] on input "Select an option" at bounding box center [1151, 407] width 17 height 17
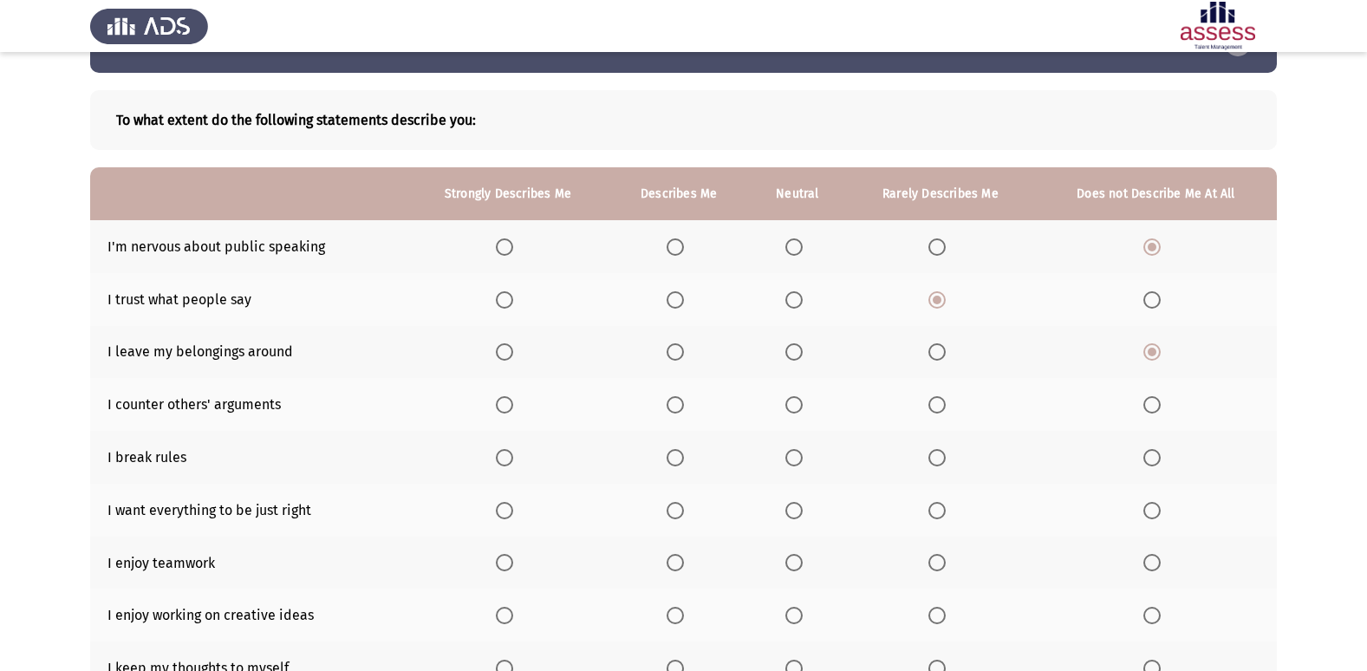
scroll to position [87, 0]
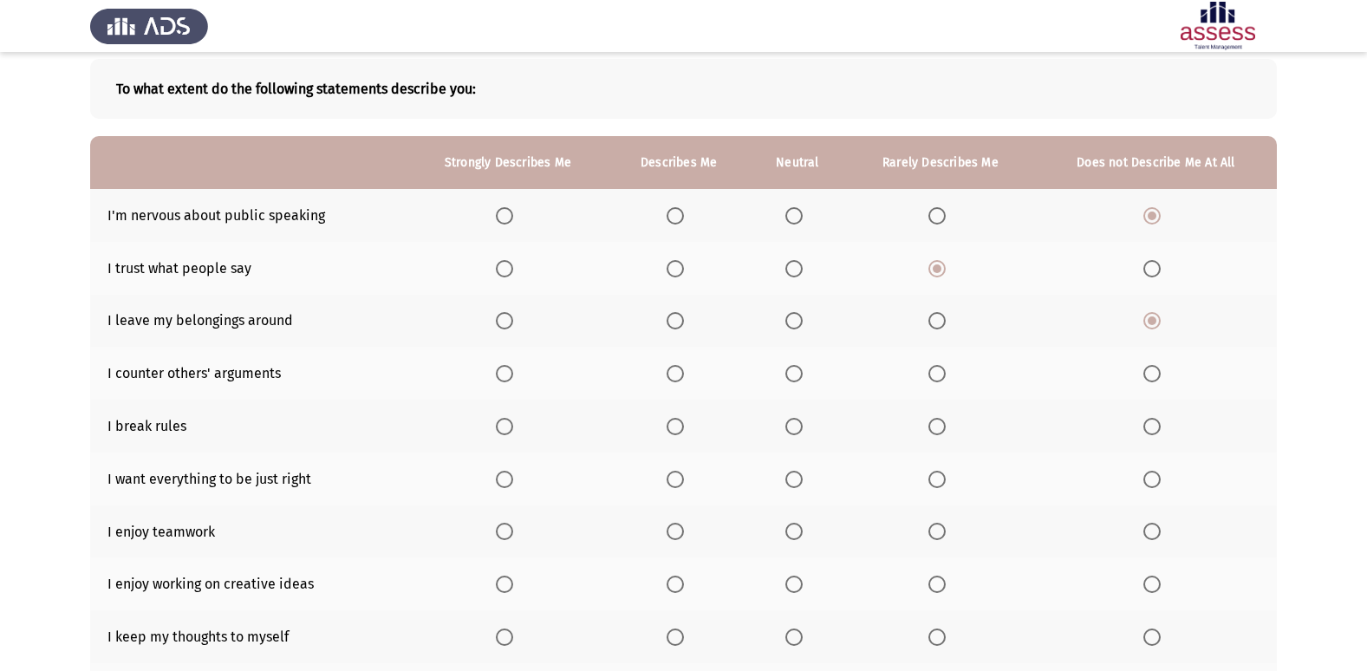
click at [799, 370] on span "Select an option" at bounding box center [793, 373] width 17 height 17
click at [799, 370] on input "Select an option" at bounding box center [793, 373] width 17 height 17
click at [1149, 433] on span "Select an option" at bounding box center [1151, 426] width 17 height 17
click at [1149, 433] on input "Select an option" at bounding box center [1151, 426] width 17 height 17
click at [680, 479] on span "Select an option" at bounding box center [675, 479] width 17 height 17
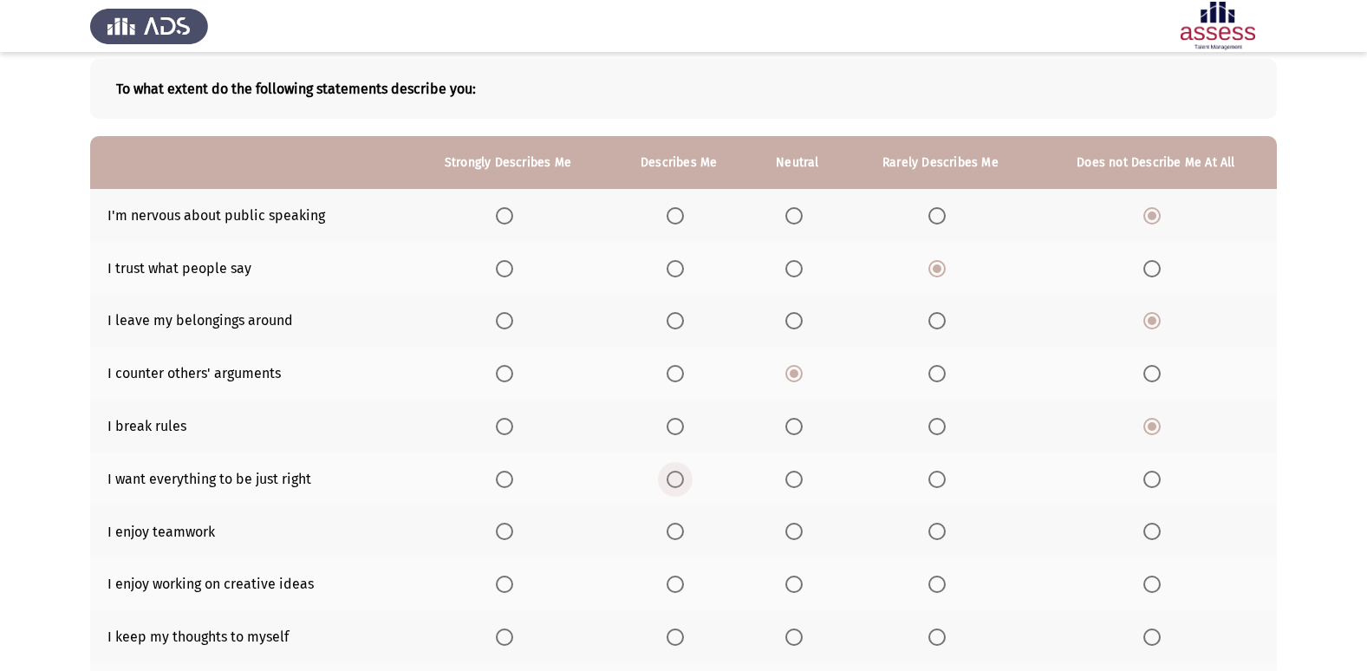
click at [680, 479] on input "Select an option" at bounding box center [675, 479] width 17 height 17
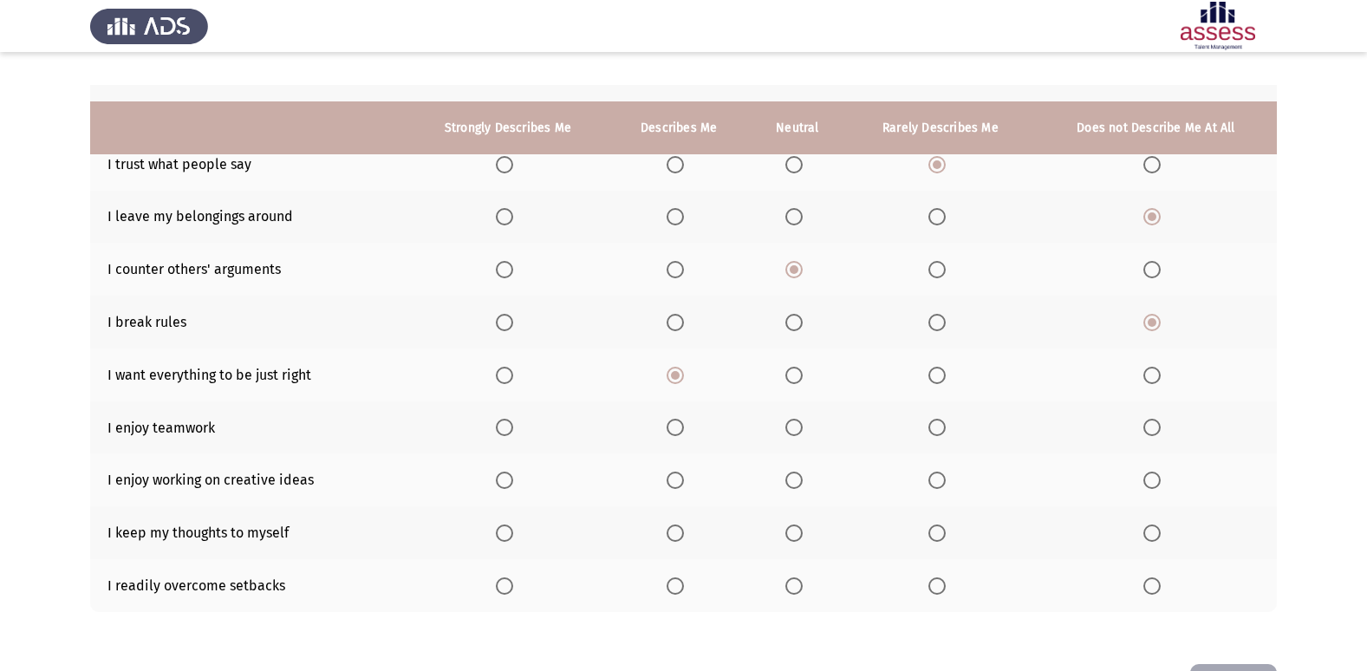
scroll to position [253, 0]
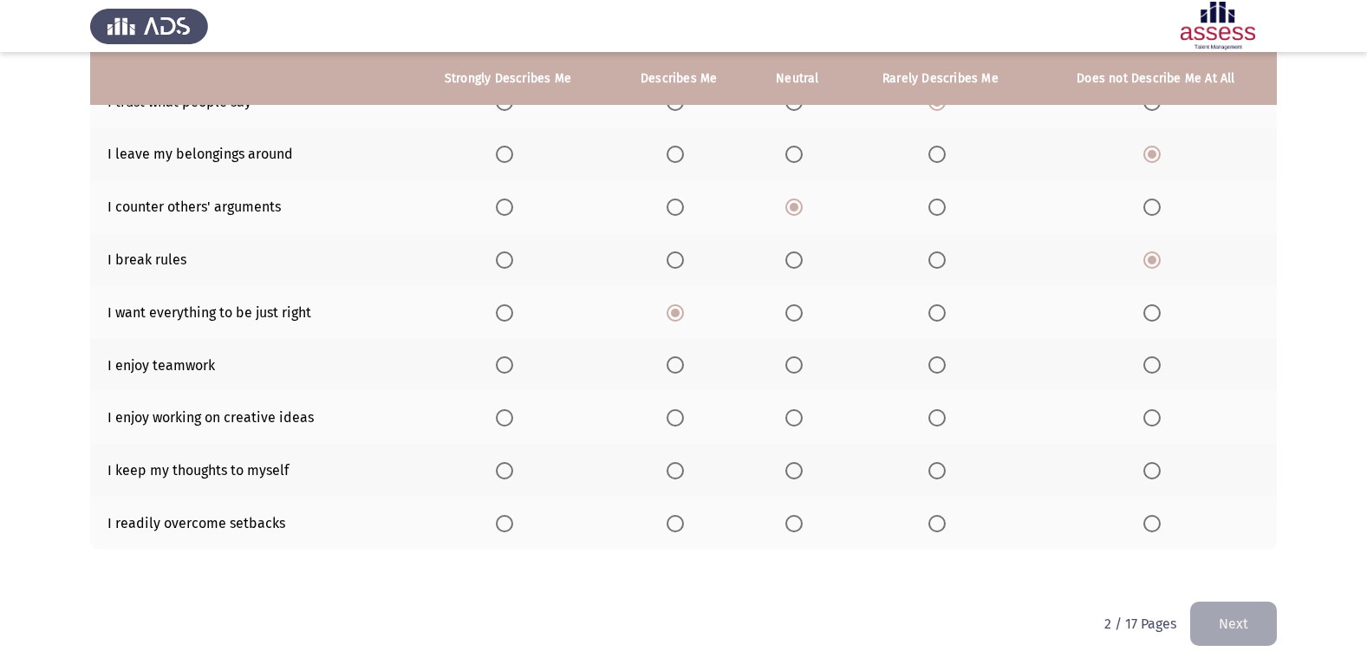
click at [506, 362] on span "Select an option" at bounding box center [504, 364] width 17 height 17
click at [506, 362] on input "Select an option" at bounding box center [504, 364] width 17 height 17
click at [502, 418] on span "Select an option" at bounding box center [504, 417] width 17 height 17
click at [502, 418] on input "Select an option" at bounding box center [504, 417] width 17 height 17
click at [680, 467] on span "Select an option" at bounding box center [675, 470] width 17 height 17
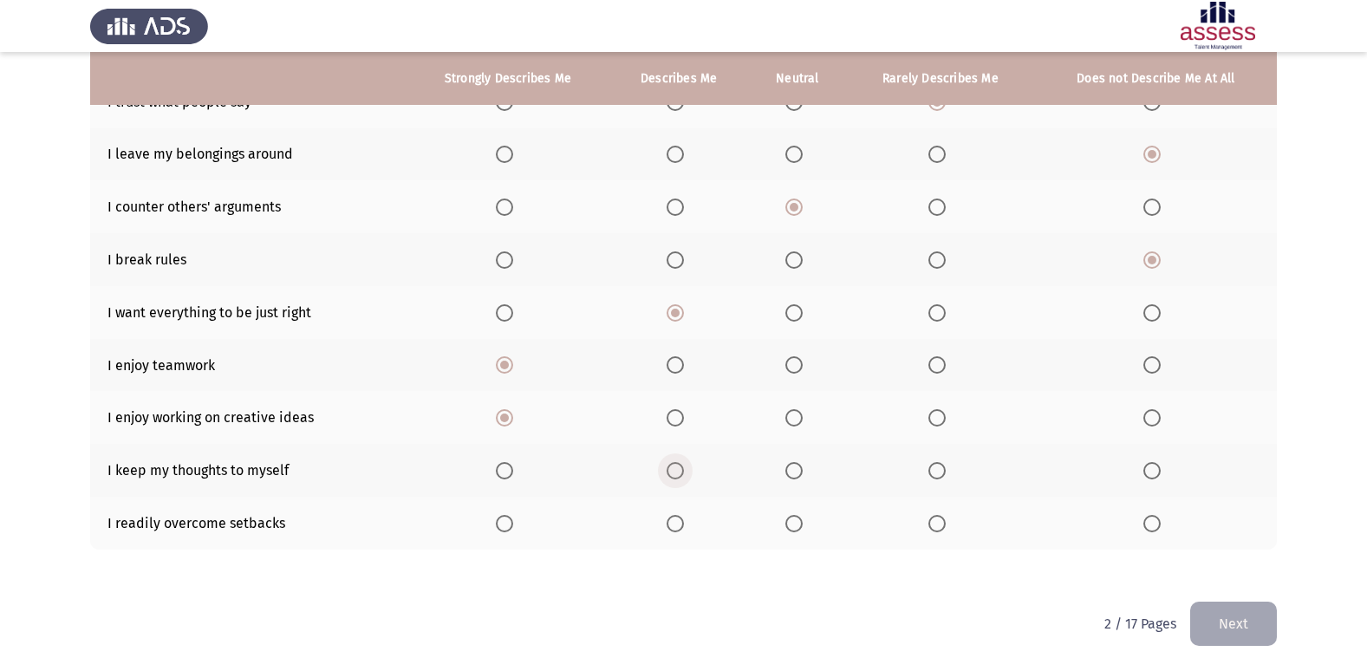
click at [680, 467] on input "Select an option" at bounding box center [675, 470] width 17 height 17
click at [803, 525] on span "Select an option" at bounding box center [793, 523] width 17 height 17
click at [803, 525] on input "Select an option" at bounding box center [793, 523] width 17 height 17
click at [1236, 641] on button "Next" at bounding box center [1233, 624] width 87 height 44
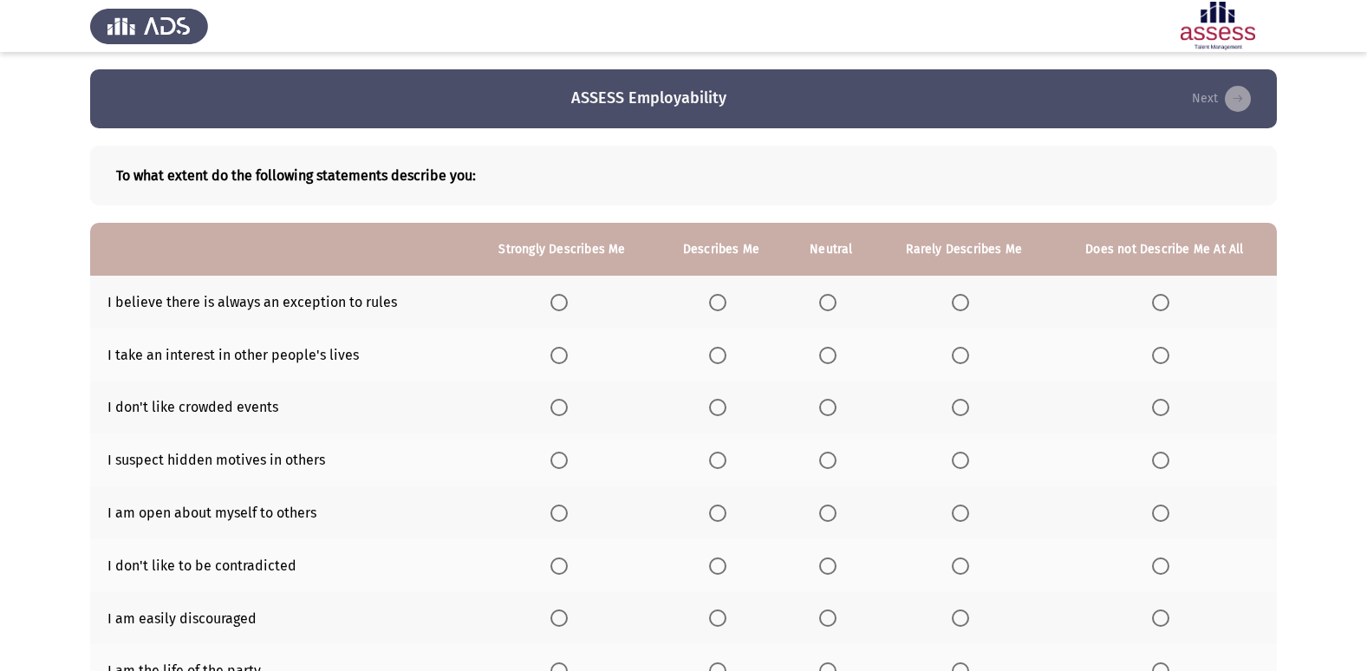
click at [1162, 413] on span "Select an option" at bounding box center [1160, 407] width 17 height 17
click at [1162, 413] on input "Select an option" at bounding box center [1160, 407] width 17 height 17
click at [829, 359] on span "Select an option" at bounding box center [827, 355] width 17 height 17
click at [829, 359] on input "Select an option" at bounding box center [827, 355] width 17 height 17
click at [832, 295] on span "Select an option" at bounding box center [827, 302] width 17 height 17
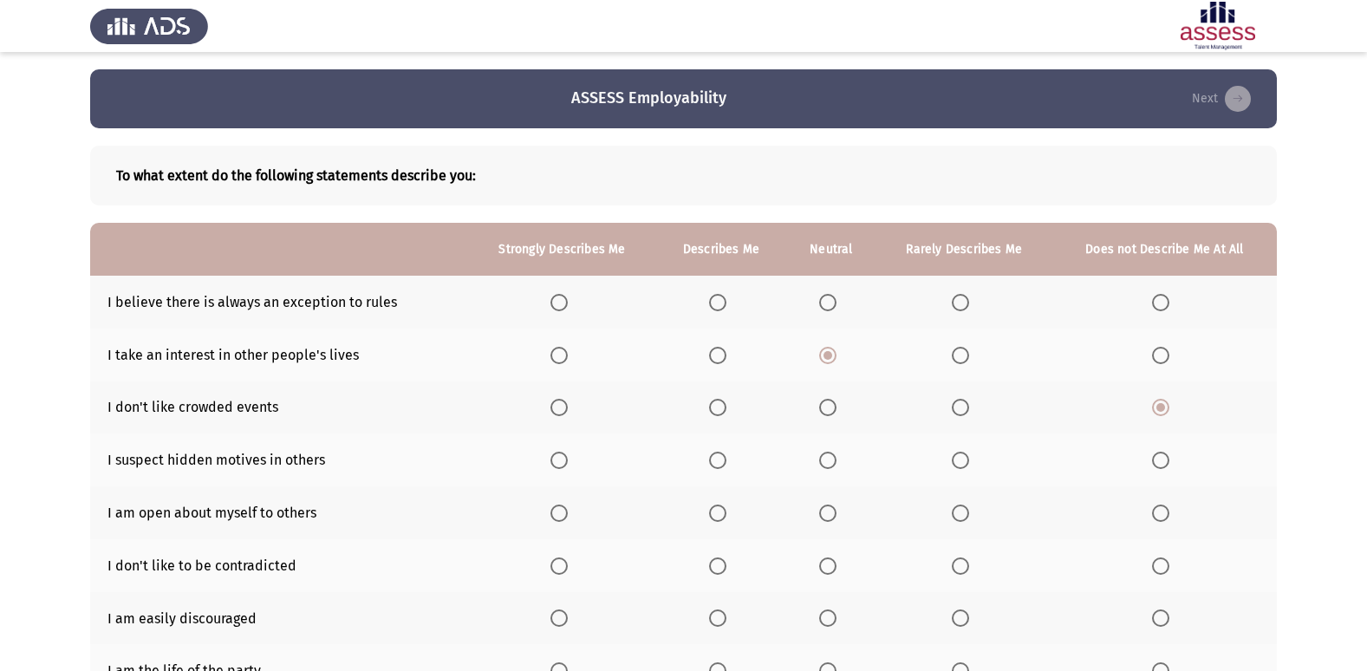
click at [832, 295] on input "Select an option" at bounding box center [827, 302] width 17 height 17
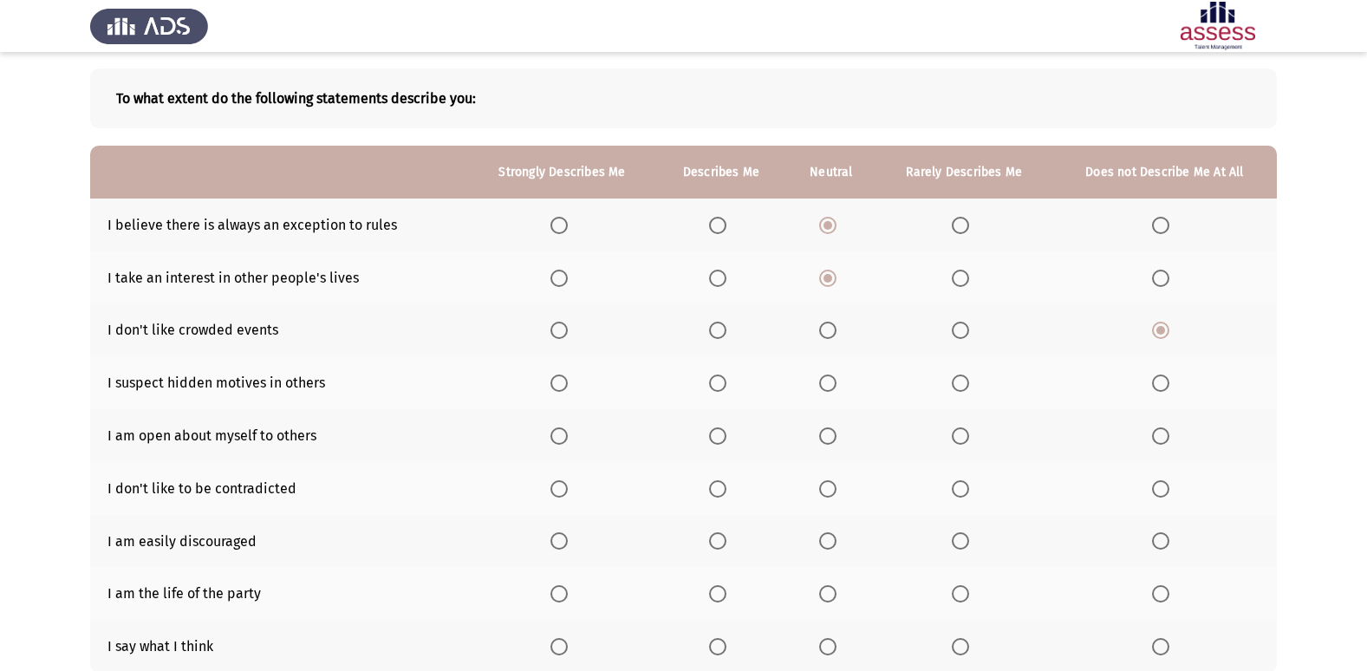
scroll to position [87, 0]
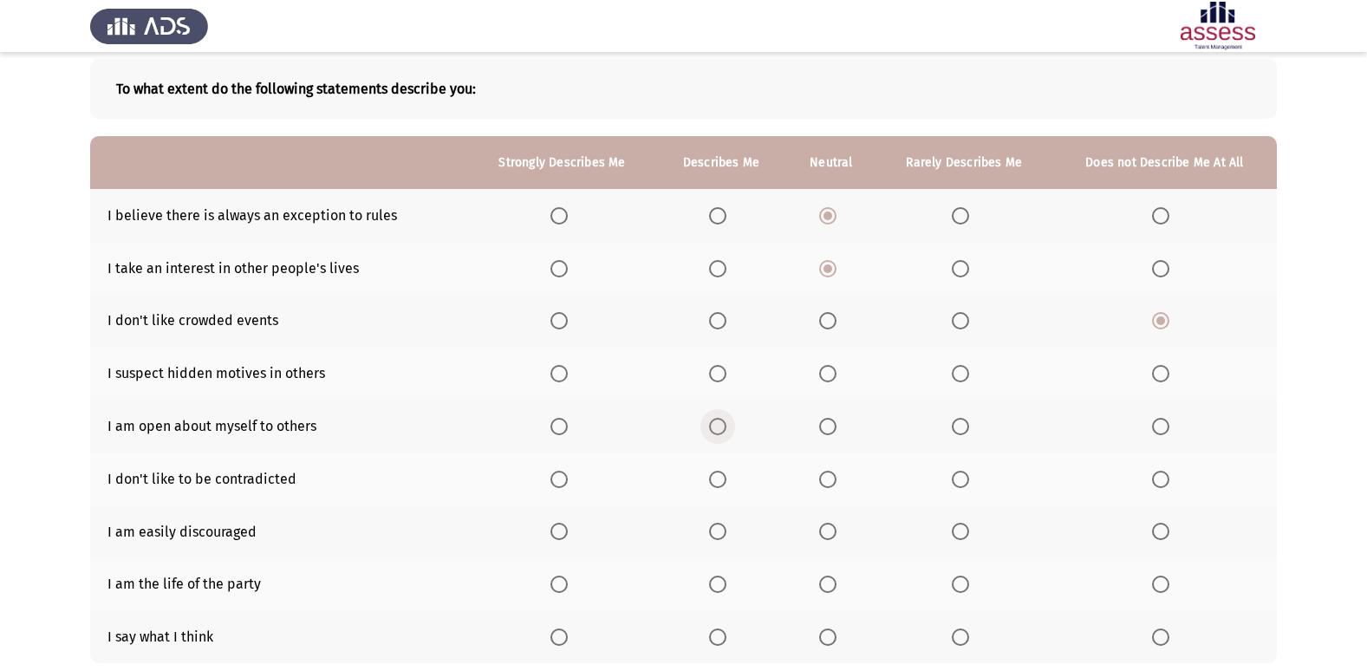
click at [717, 428] on span "Select an option" at bounding box center [717, 426] width 17 height 17
click at [717, 428] on input "Select an option" at bounding box center [717, 426] width 17 height 17
click at [719, 376] on span "Select an option" at bounding box center [717, 373] width 17 height 17
click at [719, 376] on input "Select an option" at bounding box center [717, 373] width 17 height 17
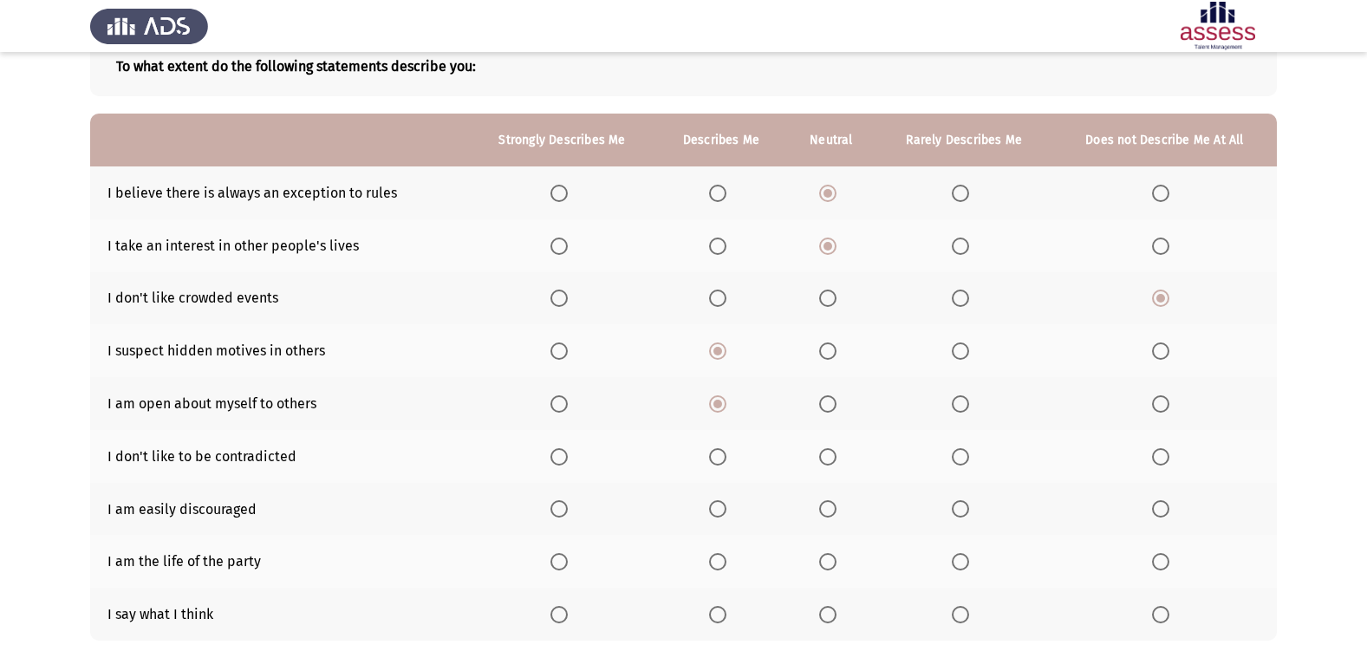
scroll to position [173, 0]
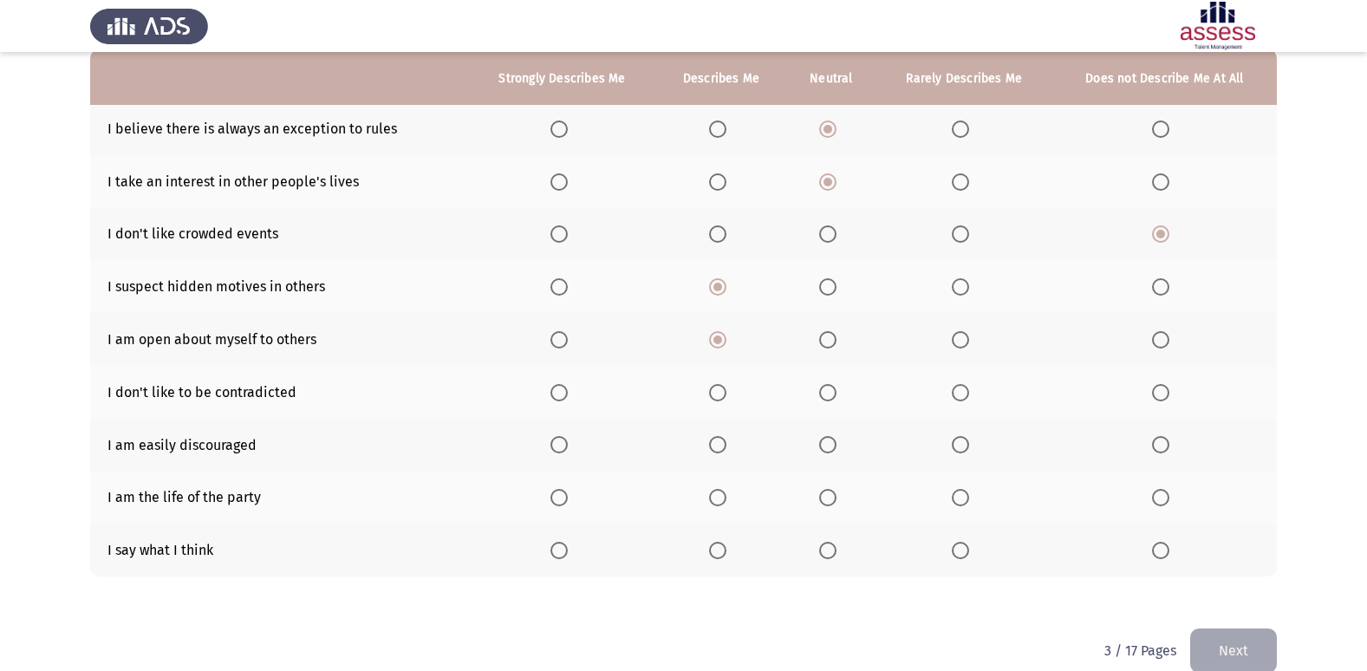
click at [820, 400] on span "Select an option" at bounding box center [827, 392] width 17 height 17
click at [820, 400] on input "Select an option" at bounding box center [827, 392] width 17 height 17
click at [1157, 451] on span "Select an option" at bounding box center [1160, 444] width 17 height 17
click at [1157, 451] on input "Select an option" at bounding box center [1160, 444] width 17 height 17
click at [970, 502] on label "Select an option" at bounding box center [964, 497] width 24 height 17
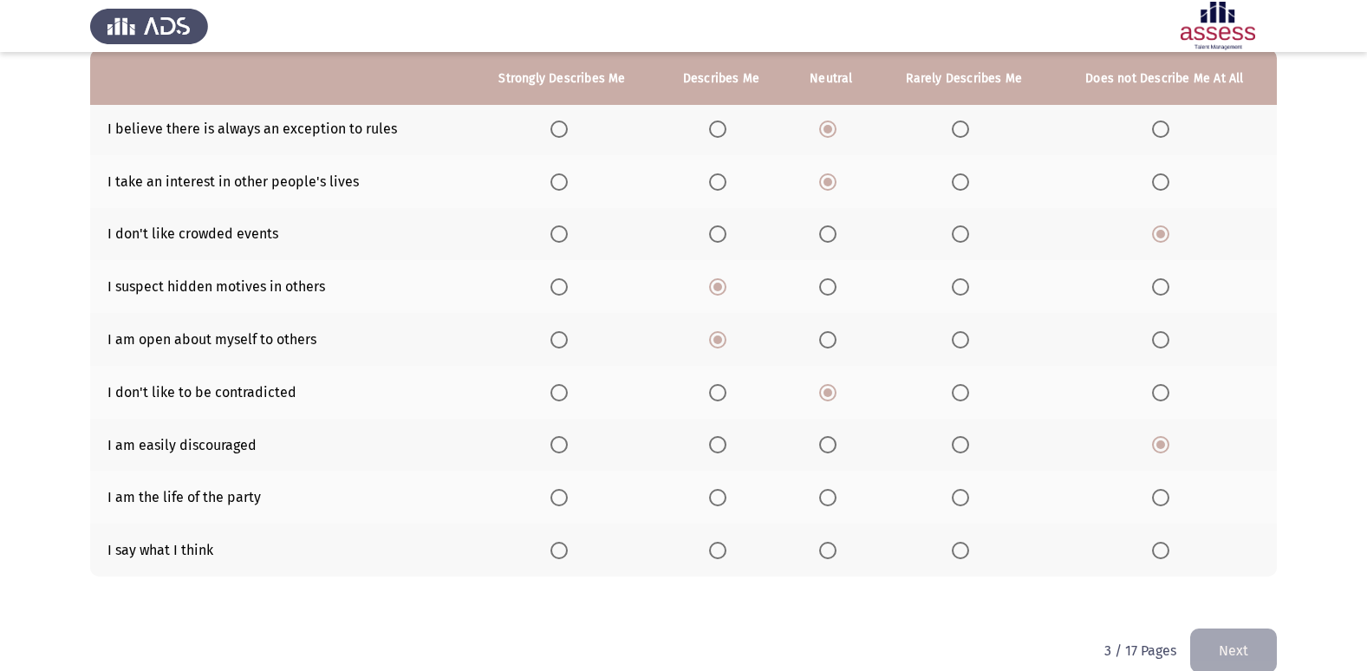
click at [969, 502] on input "Select an option" at bounding box center [960, 497] width 17 height 17
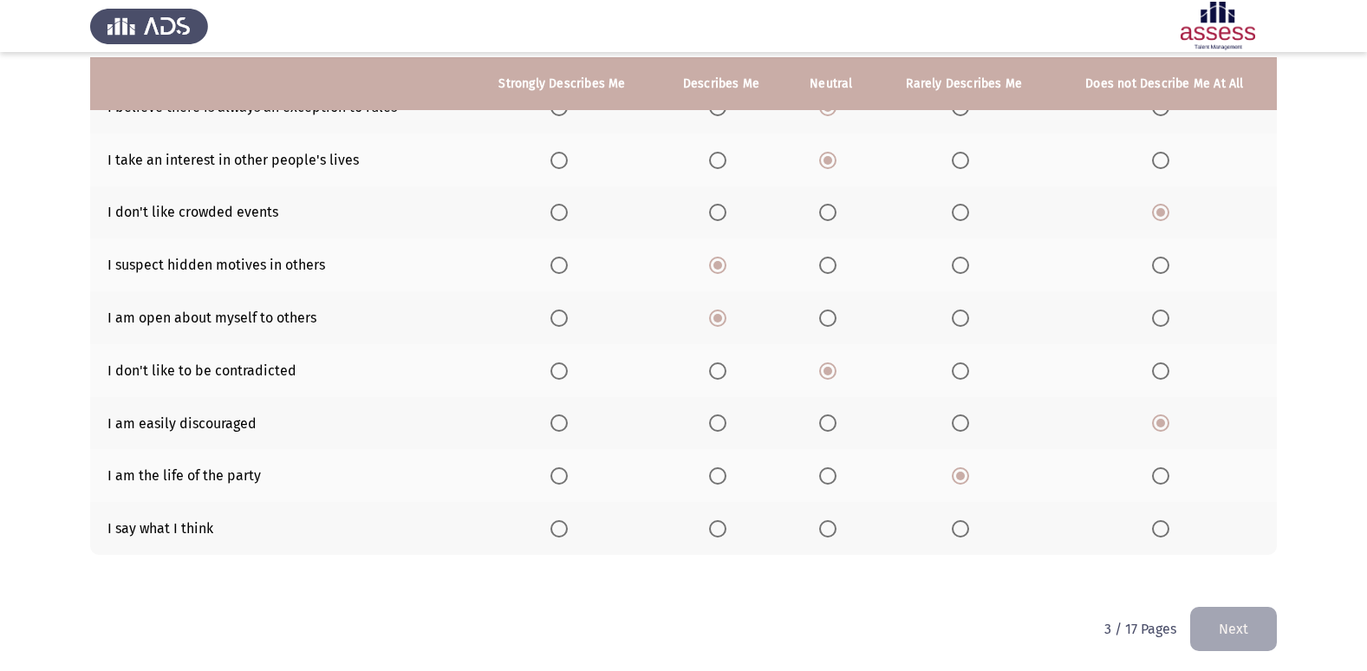
scroll to position [200, 0]
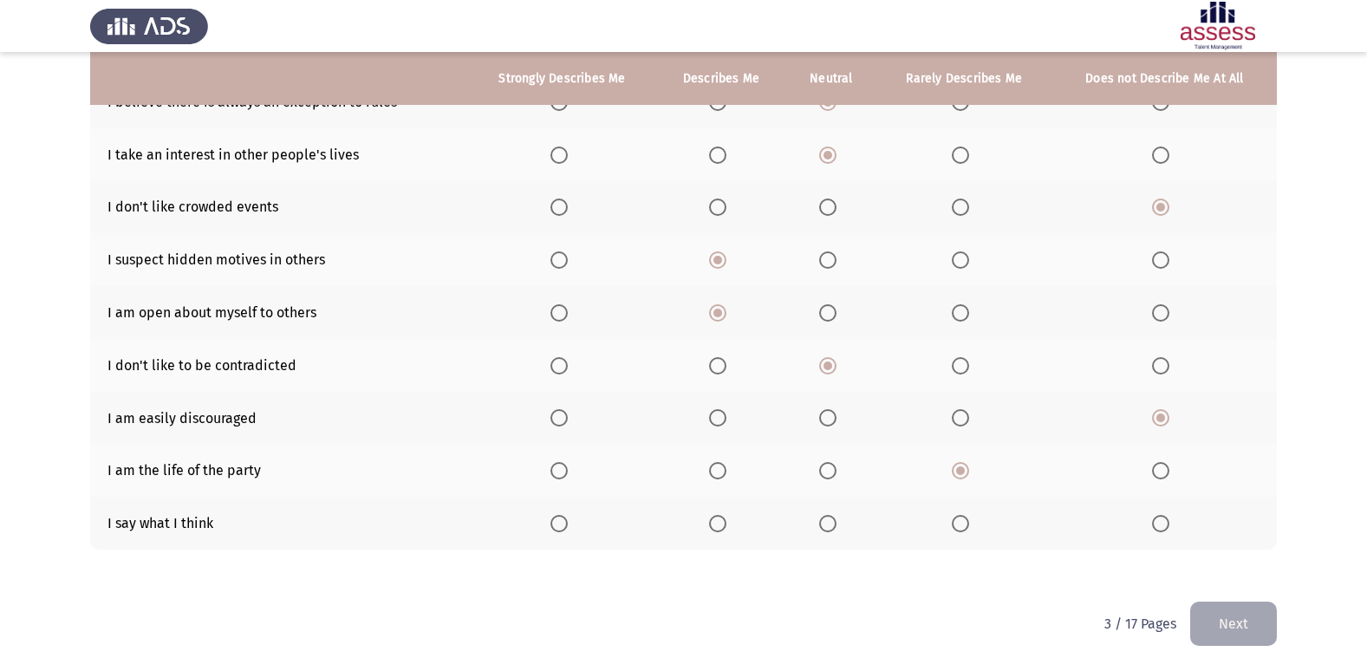
click at [569, 519] on label "Select an option" at bounding box center [562, 523] width 24 height 17
click at [568, 519] on input "Select an option" at bounding box center [558, 523] width 17 height 17
click at [1242, 623] on button "Next" at bounding box center [1233, 624] width 87 height 44
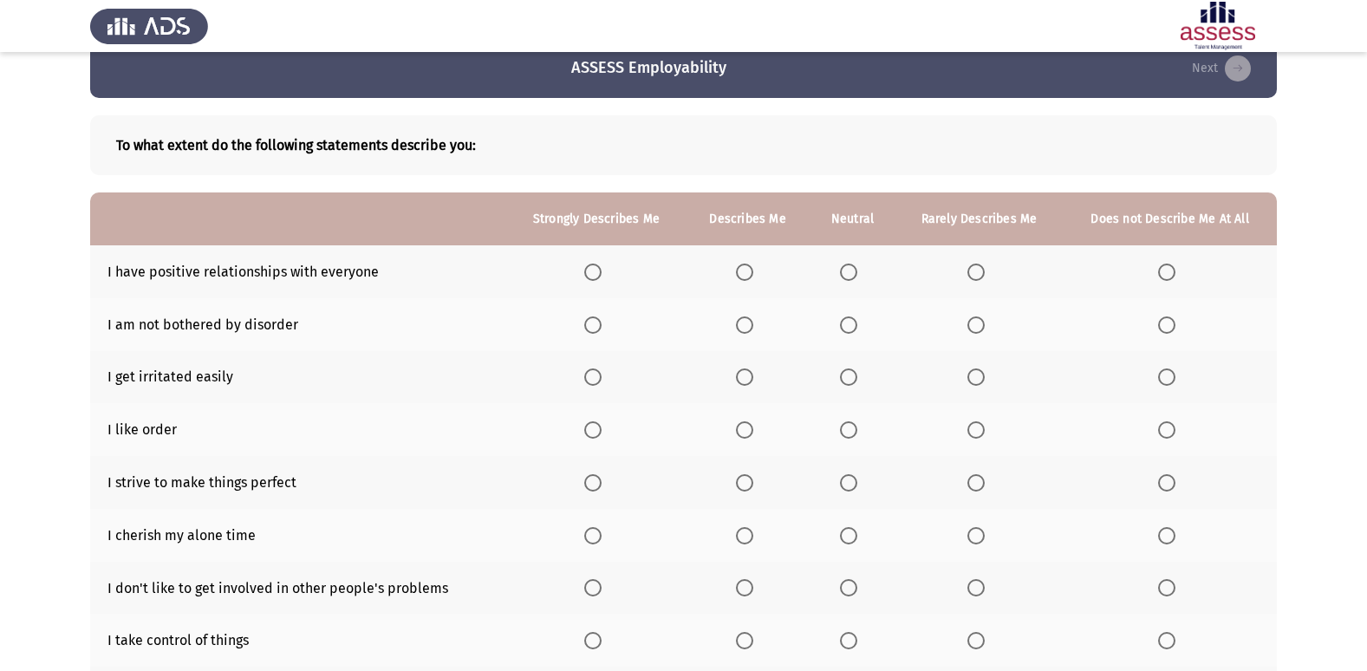
scroll to position [0, 0]
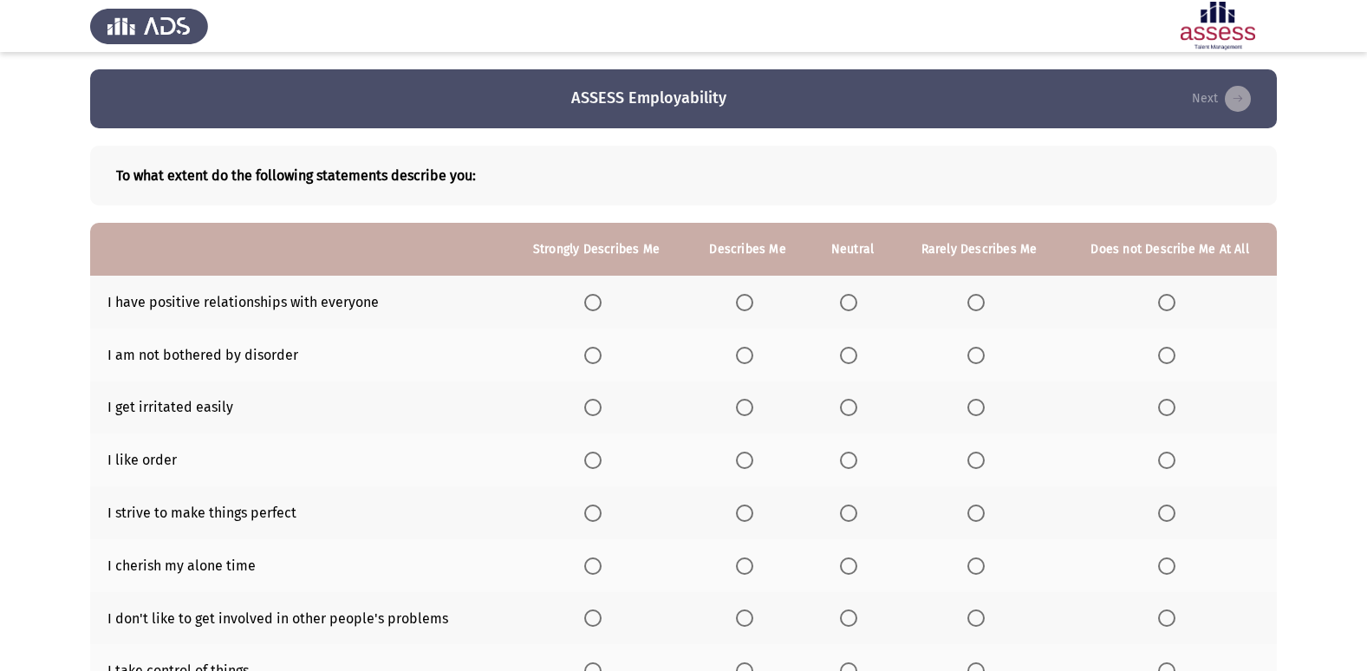
click at [736, 289] on th at bounding box center [748, 302] width 124 height 53
click at [742, 295] on span "Select an option" at bounding box center [744, 302] width 17 height 17
click at [742, 295] on input "Select an option" at bounding box center [744, 302] width 17 height 17
click at [1148, 462] on th at bounding box center [1170, 459] width 214 height 53
click at [976, 460] on span "Select an option" at bounding box center [976, 460] width 0 height 0
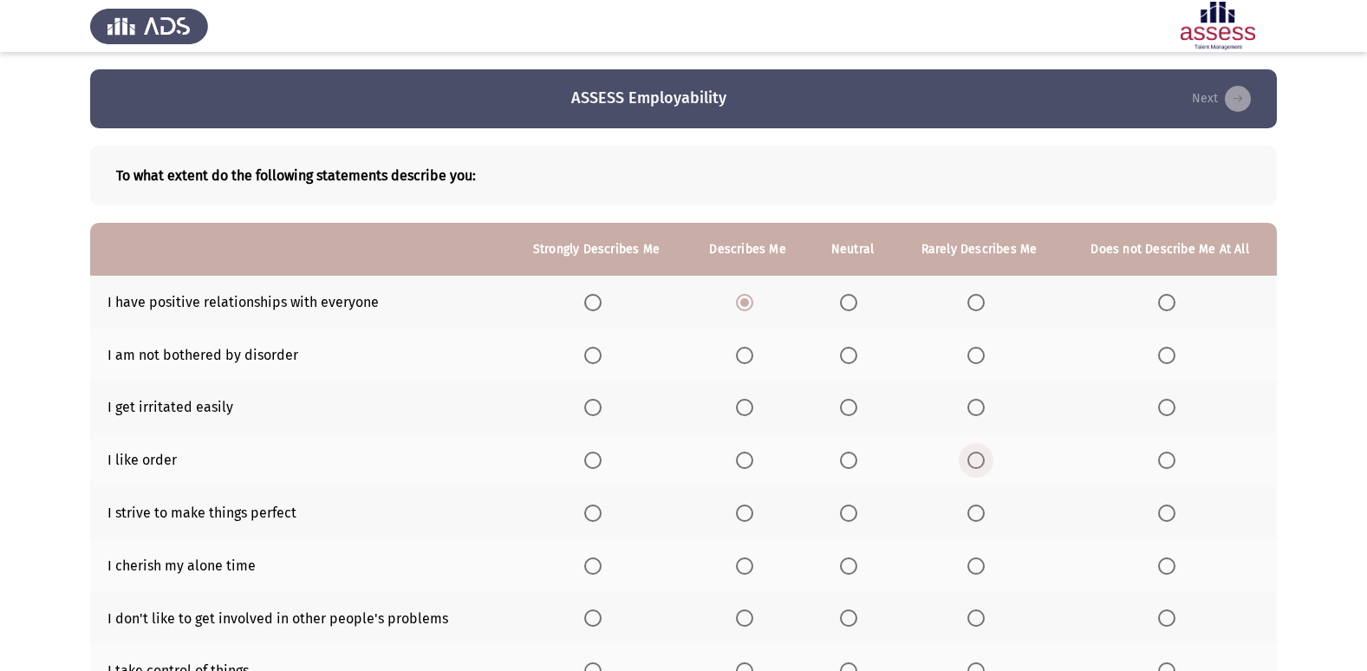
click at [975, 460] on input "Select an option" at bounding box center [975, 460] width 17 height 17
click at [978, 619] on span "Select an option" at bounding box center [975, 617] width 17 height 17
click at [978, 619] on input "Select an option" at bounding box center [975, 617] width 17 height 17
click at [862, 561] on label "Select an option" at bounding box center [852, 565] width 24 height 17
click at [857, 561] on input "Select an option" at bounding box center [848, 565] width 17 height 17
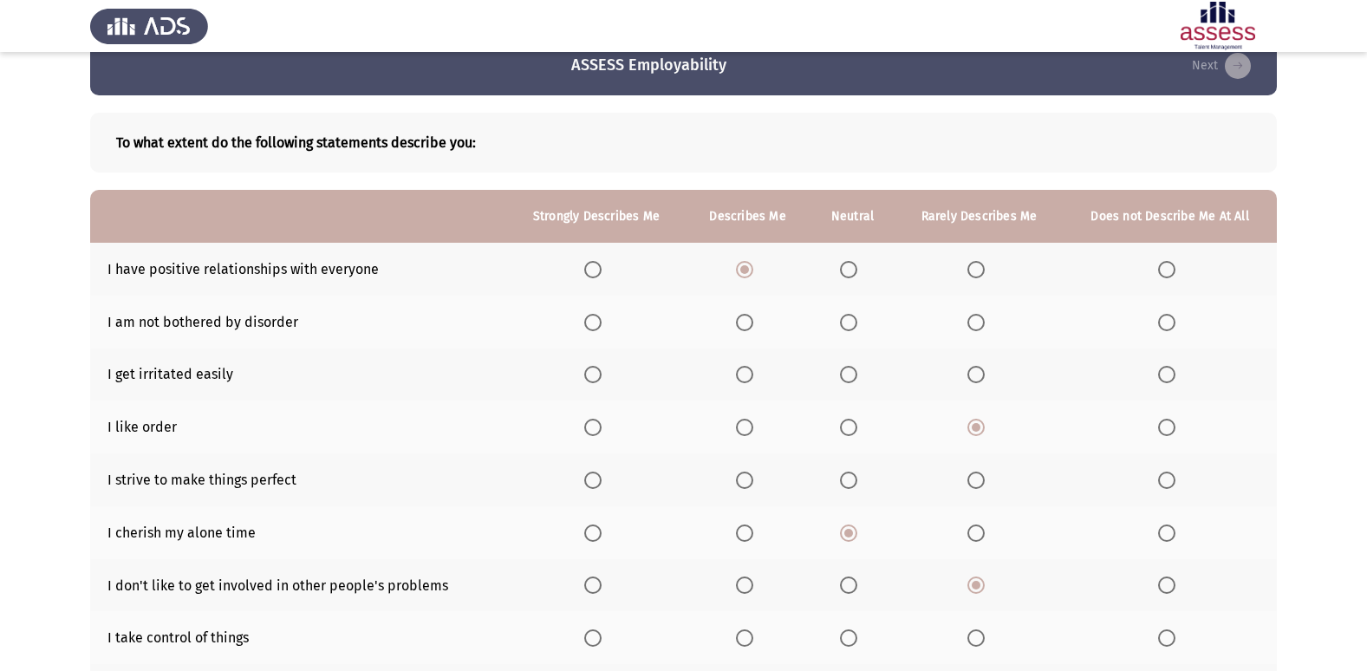
scroll to position [87, 0]
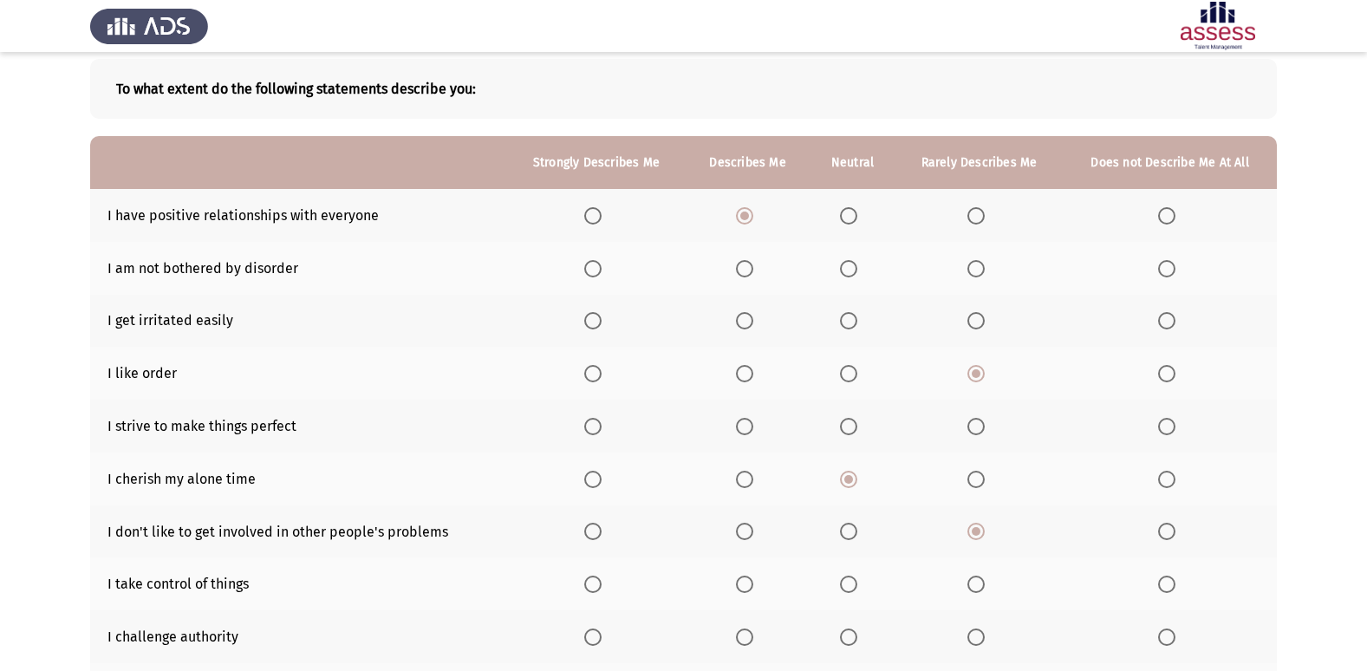
click at [751, 432] on span "Select an option" at bounding box center [744, 426] width 17 height 17
click at [751, 432] on input "Select an option" at bounding box center [744, 426] width 17 height 17
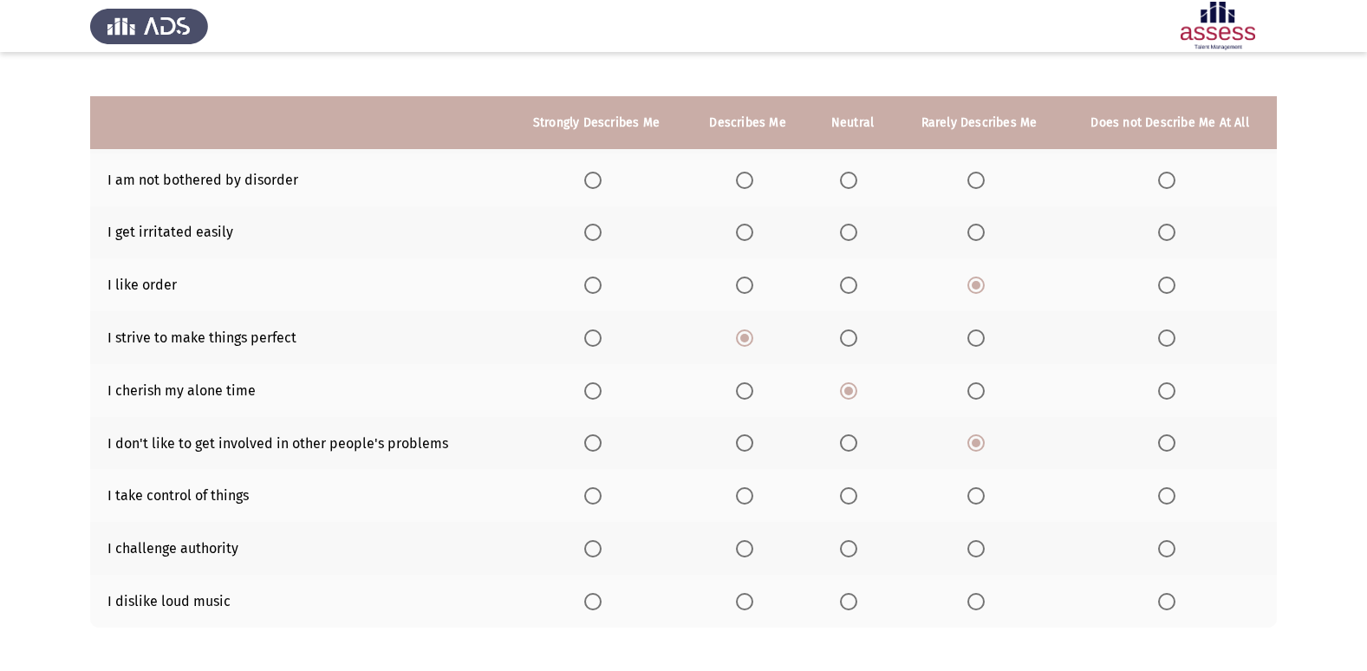
scroll to position [253, 0]
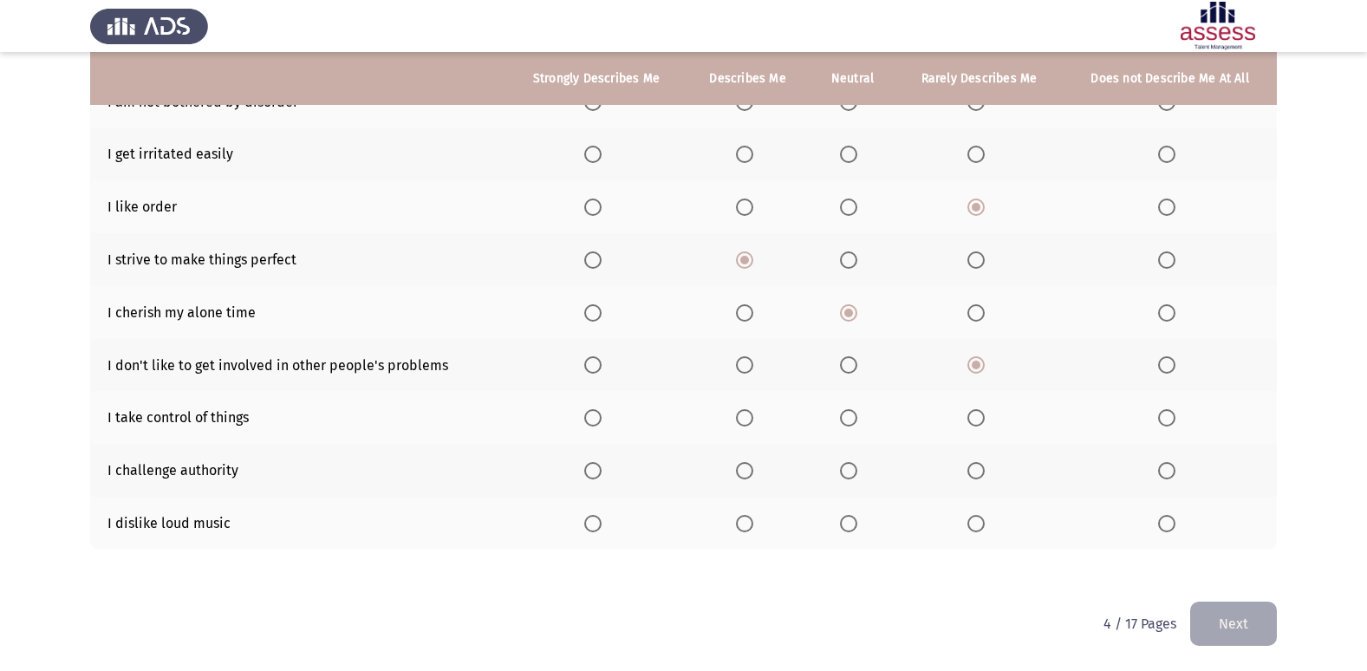
click at [753, 413] on span "Select an option" at bounding box center [744, 417] width 17 height 17
click at [753, 413] on input "Select an option" at bounding box center [744, 417] width 17 height 17
click at [748, 460] on th at bounding box center [748, 470] width 124 height 53
click at [746, 479] on span "Select an option" at bounding box center [744, 470] width 17 height 17
click at [746, 479] on input "Select an option" at bounding box center [744, 470] width 17 height 17
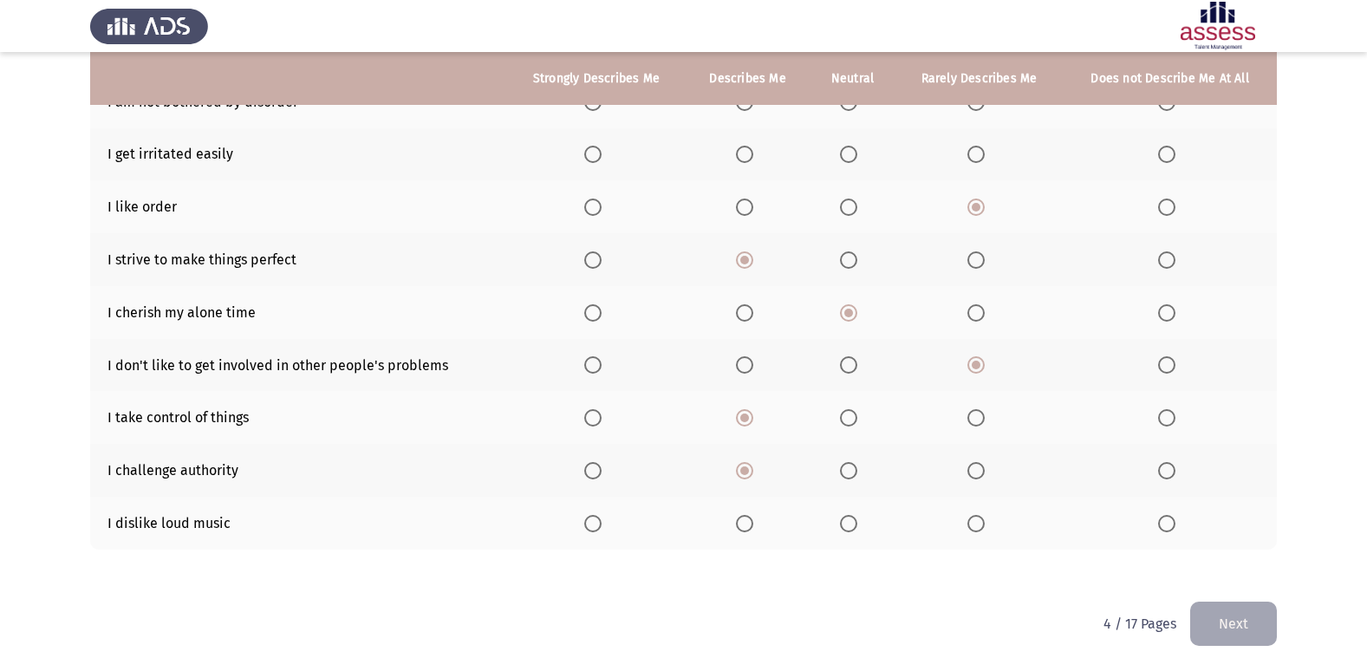
click at [1169, 533] on th at bounding box center [1170, 523] width 214 height 53
click at [1164, 513] on th at bounding box center [1170, 523] width 214 height 53
click at [1158, 525] on span "Select an option" at bounding box center [1166, 523] width 17 height 17
click at [1158, 525] on input "Select an option" at bounding box center [1166, 523] width 17 height 17
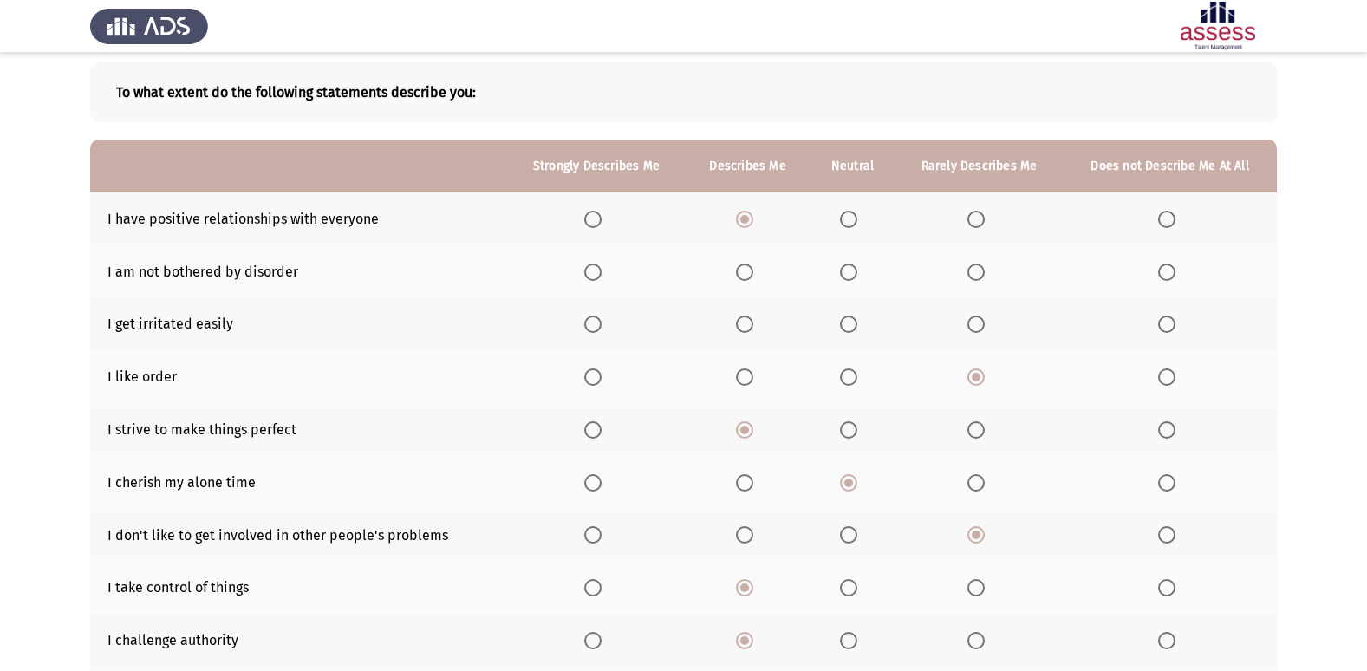
scroll to position [80, 0]
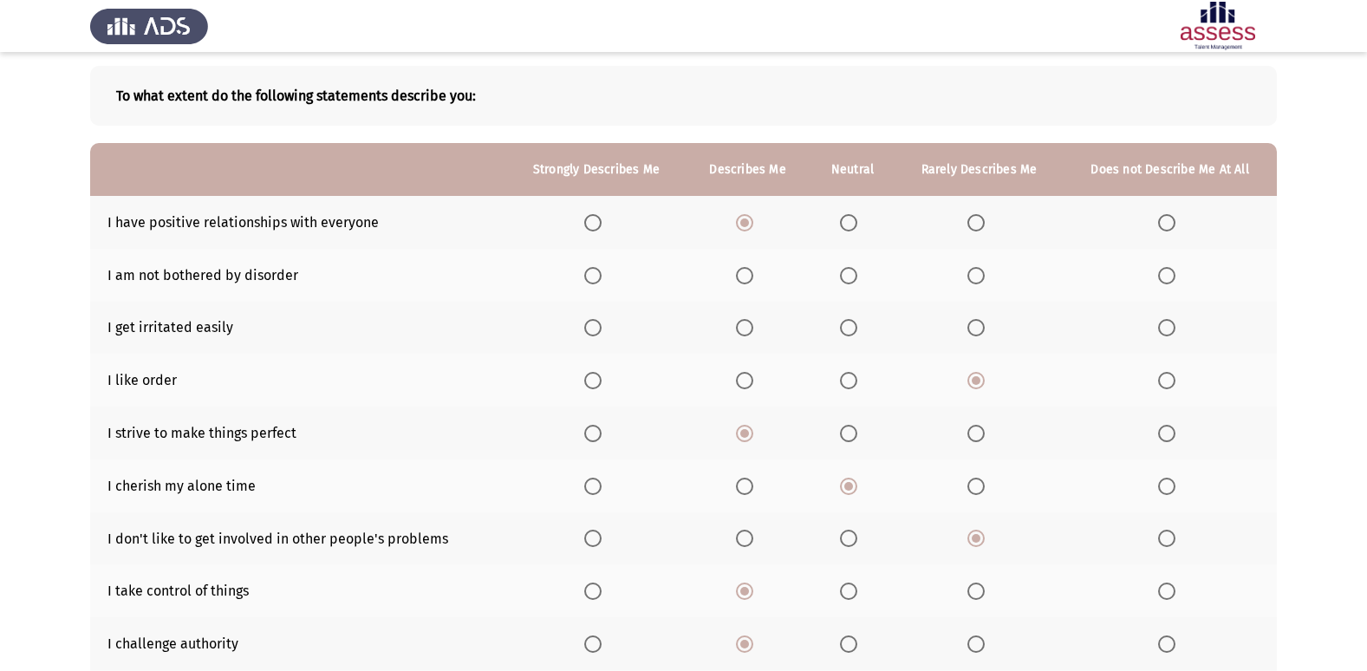
click at [843, 322] on span "Select an option" at bounding box center [848, 327] width 17 height 17
click at [843, 322] on input "Select an option" at bounding box center [848, 327] width 17 height 17
click at [849, 280] on span "Select an option" at bounding box center [848, 275] width 17 height 17
click at [849, 280] on input "Select an option" at bounding box center [848, 275] width 17 height 17
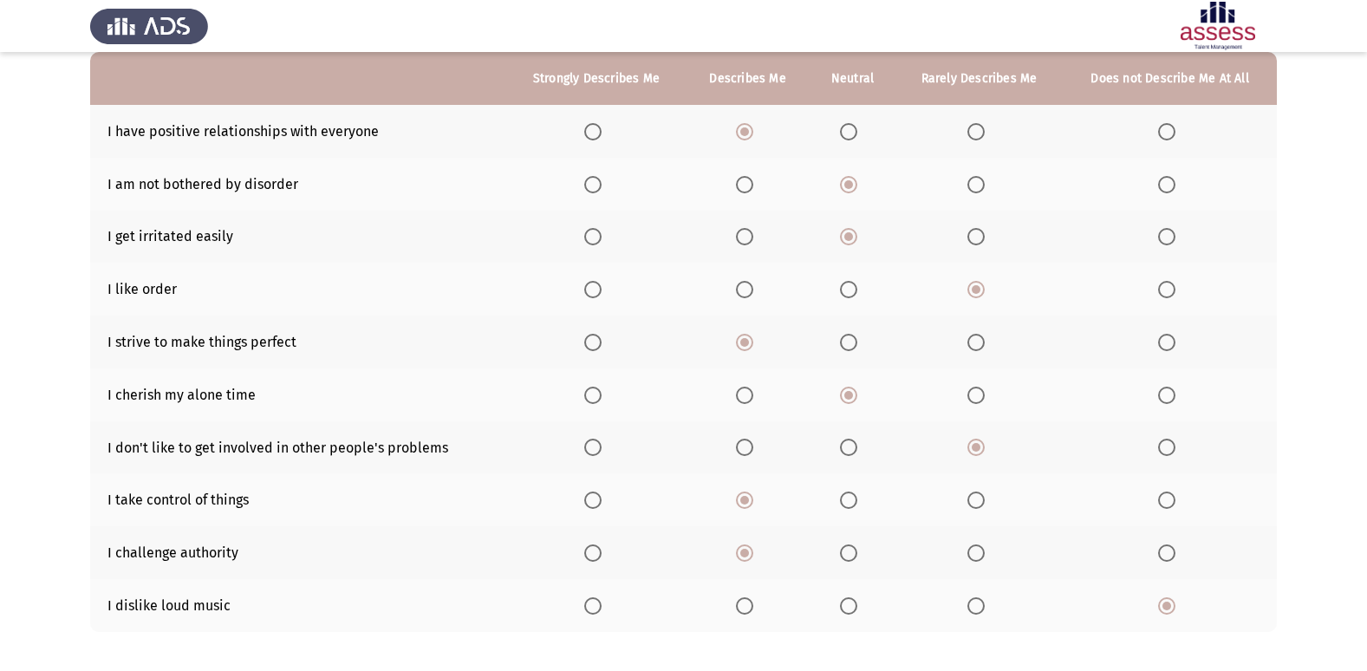
scroll to position [253, 0]
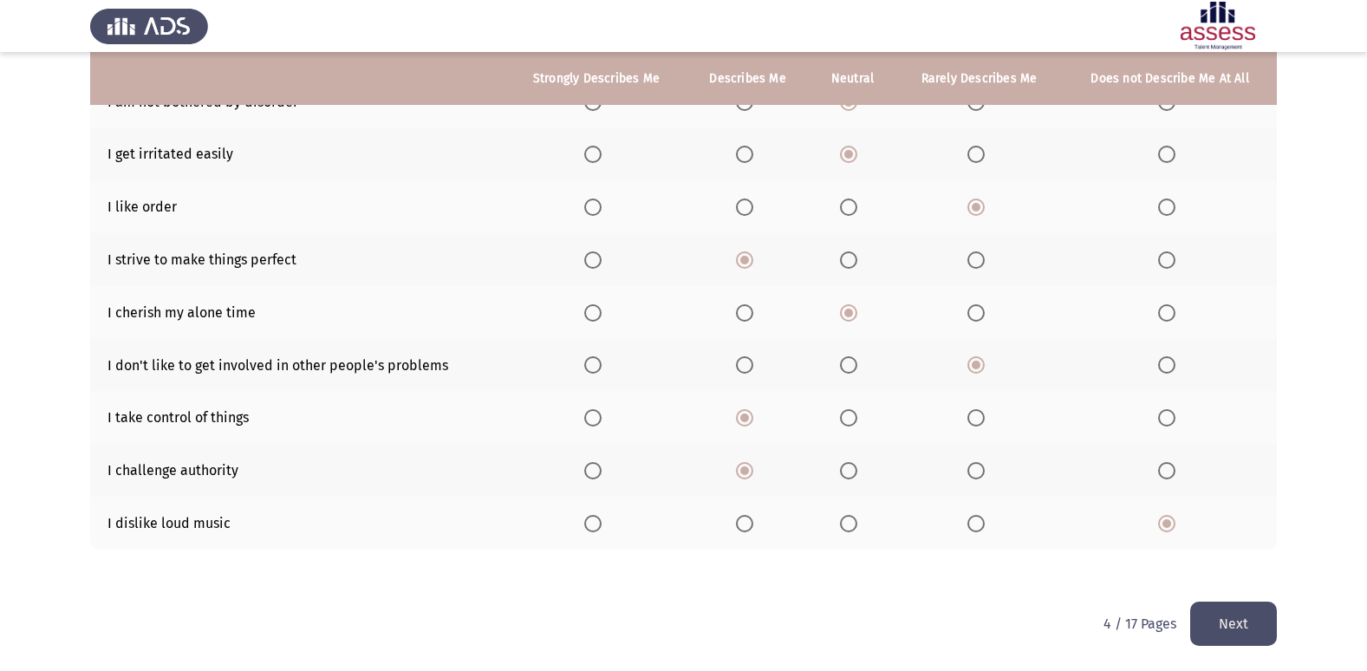
click at [1254, 630] on button "Next" at bounding box center [1233, 624] width 87 height 44
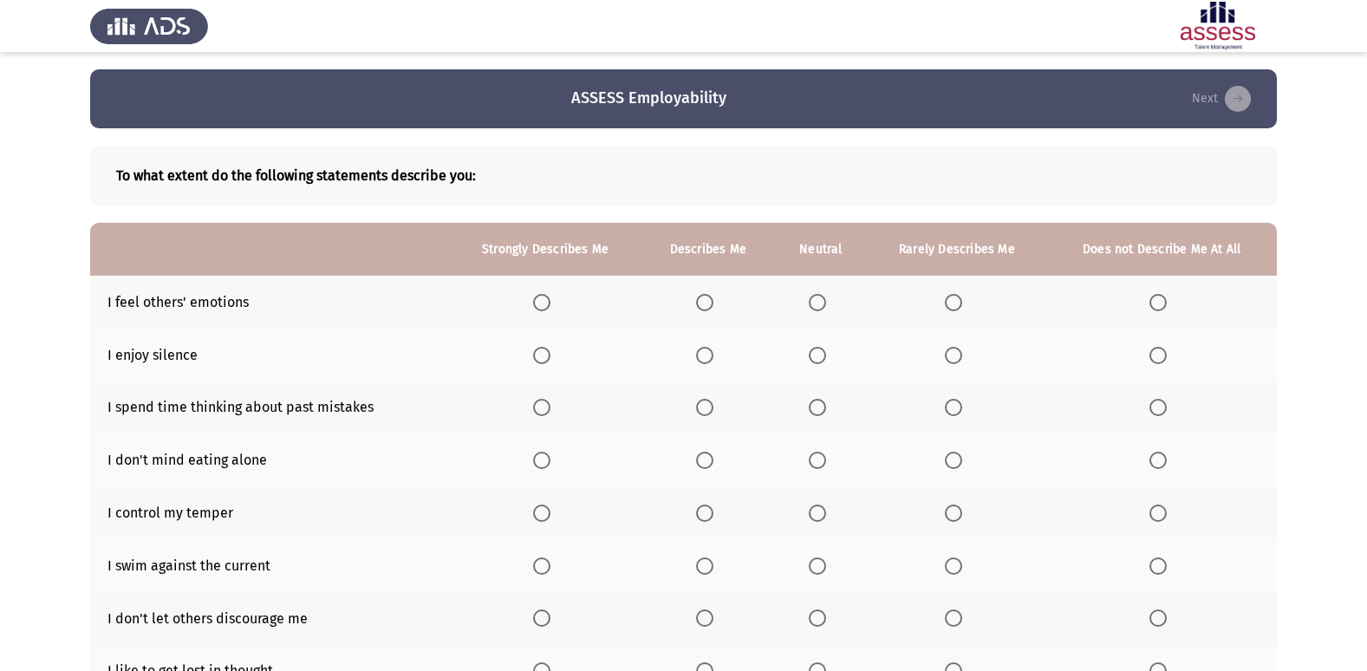
click at [705, 290] on th at bounding box center [707, 302] width 133 height 53
click at [705, 302] on span "Select an option" at bounding box center [705, 302] width 0 height 0
click at [706, 302] on input "Select an option" at bounding box center [704, 302] width 17 height 17
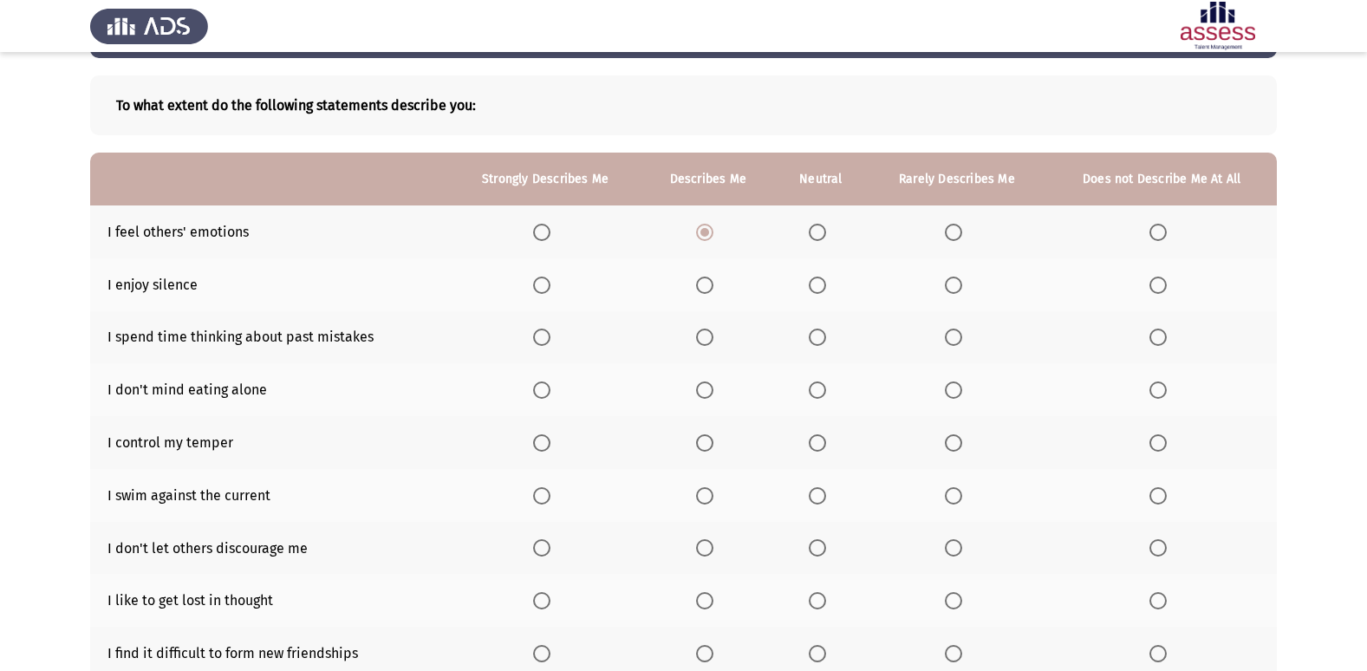
scroll to position [87, 0]
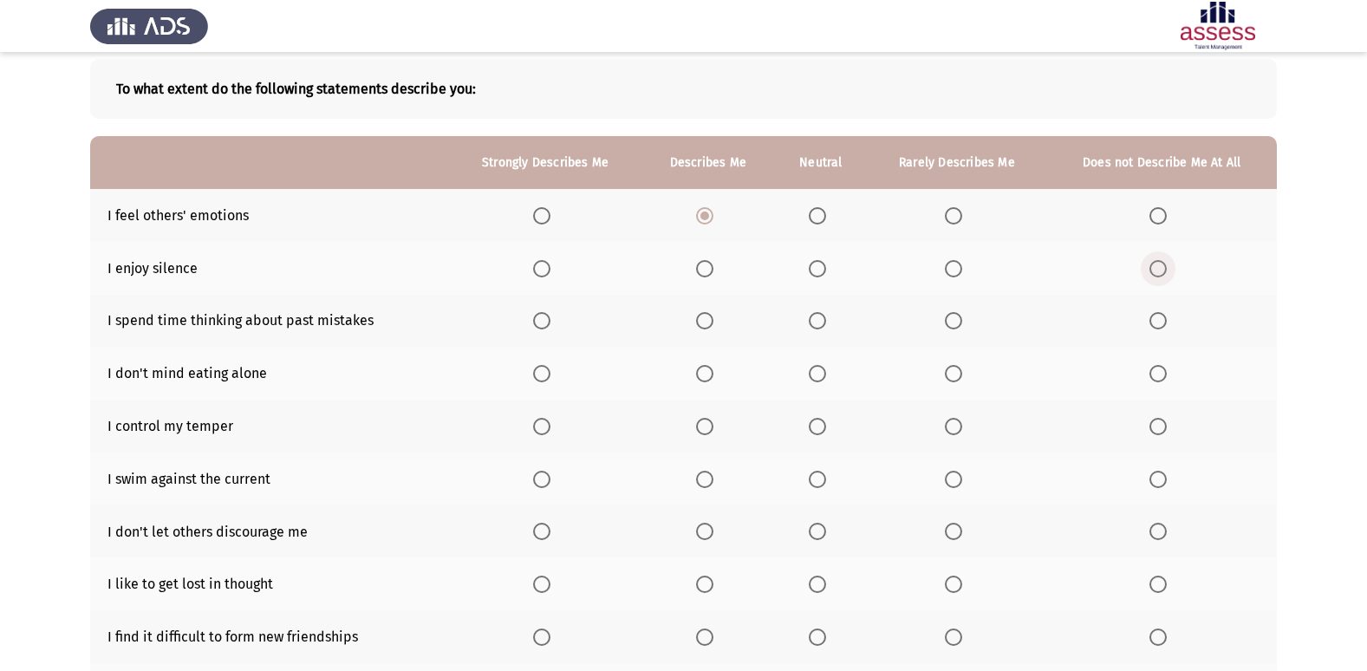
click at [1155, 266] on span "Select an option" at bounding box center [1157, 268] width 17 height 17
click at [1155, 266] on input "Select an option" at bounding box center [1157, 268] width 17 height 17
click at [711, 318] on span "Select an option" at bounding box center [704, 320] width 17 height 17
click at [711, 318] on input "Select an option" at bounding box center [704, 320] width 17 height 17
click at [1155, 377] on span "Select an option" at bounding box center [1157, 373] width 17 height 17
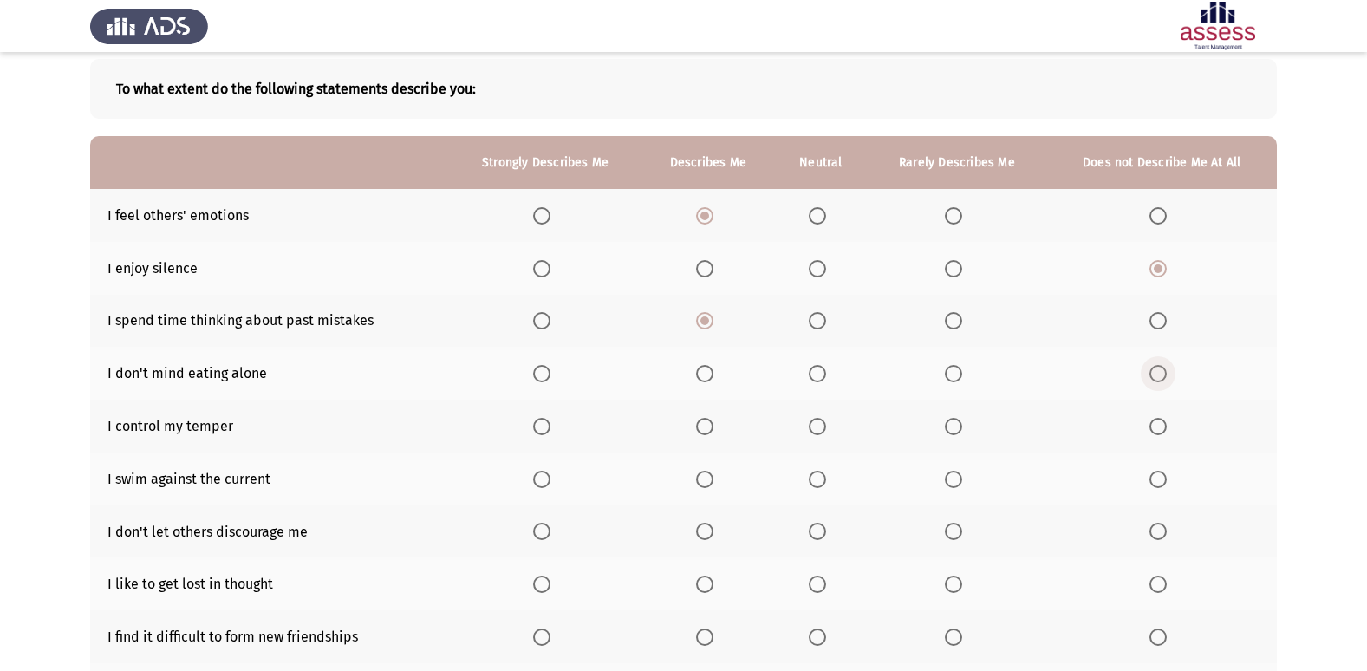
click at [1155, 377] on input "Select an option" at bounding box center [1157, 373] width 17 height 17
click at [963, 376] on label "Select an option" at bounding box center [957, 373] width 24 height 17
click at [962, 376] on input "Select an option" at bounding box center [953, 373] width 17 height 17
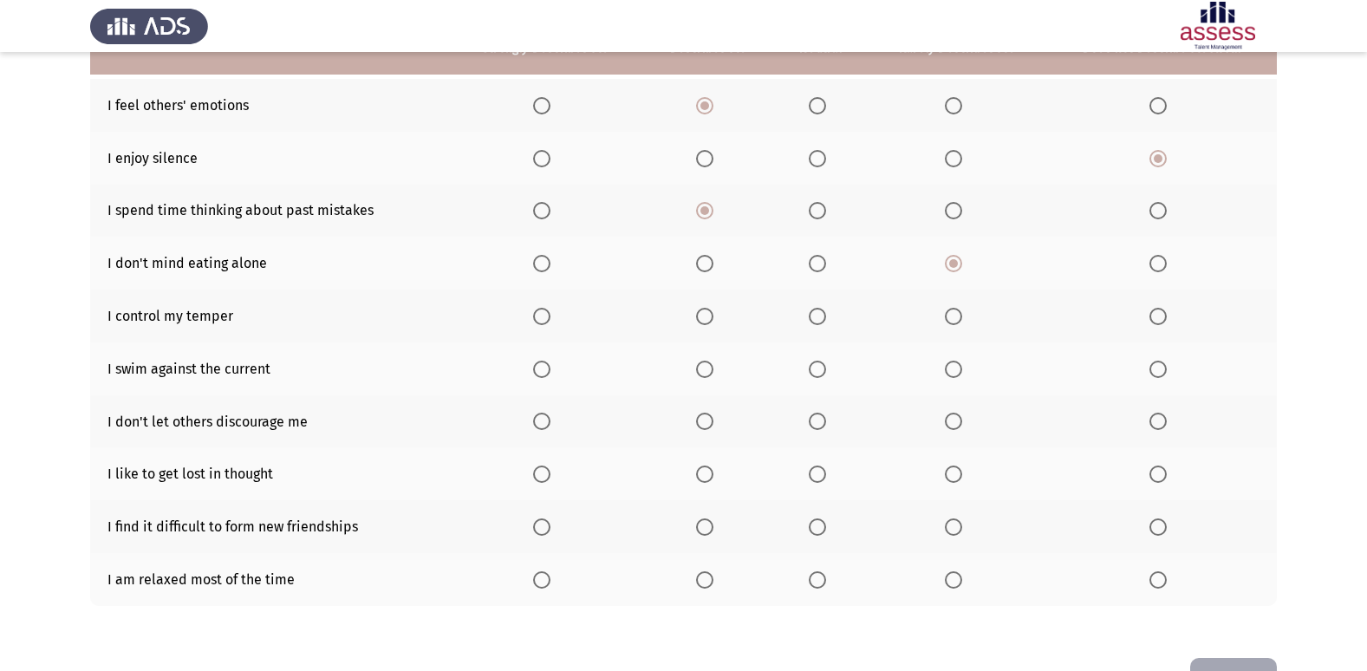
scroll to position [166, 0]
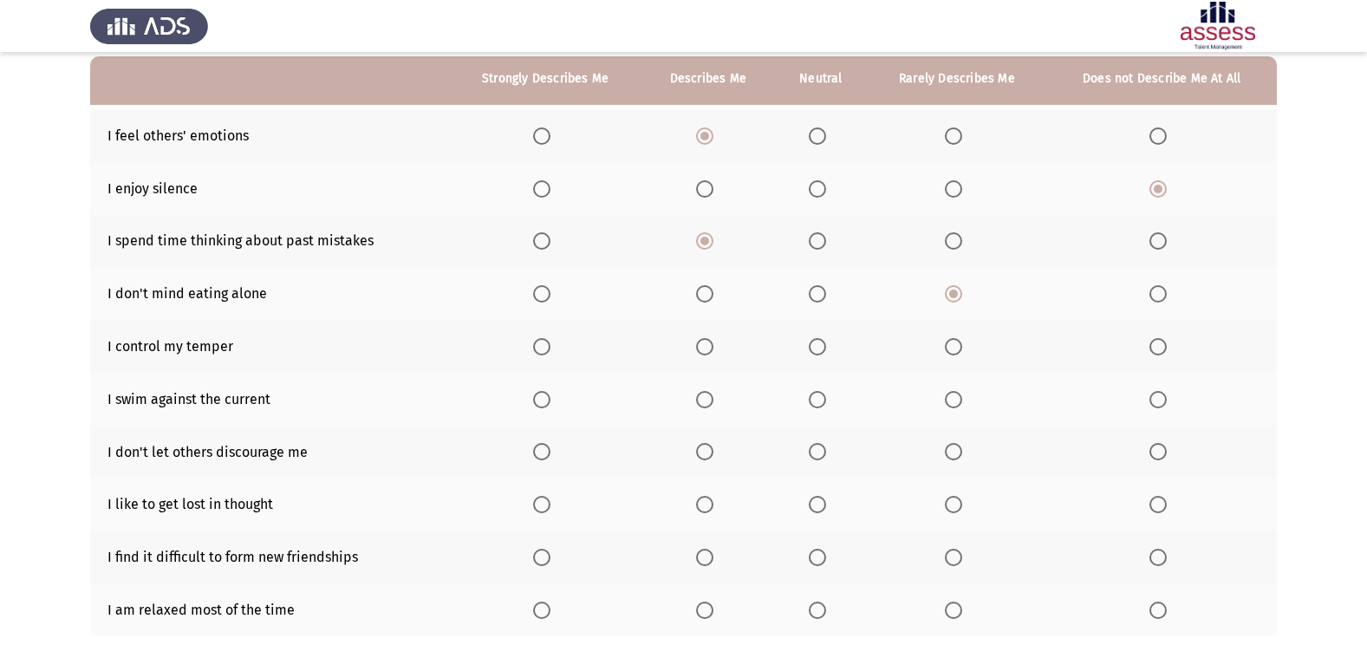
click at [809, 352] on th at bounding box center [820, 346] width 93 height 53
click at [816, 349] on span "Select an option" at bounding box center [817, 346] width 17 height 17
click at [816, 349] on input "Select an option" at bounding box center [817, 346] width 17 height 17
click at [818, 391] on span "Select an option" at bounding box center [817, 399] width 17 height 17
click at [818, 391] on input "Select an option" at bounding box center [817, 399] width 17 height 17
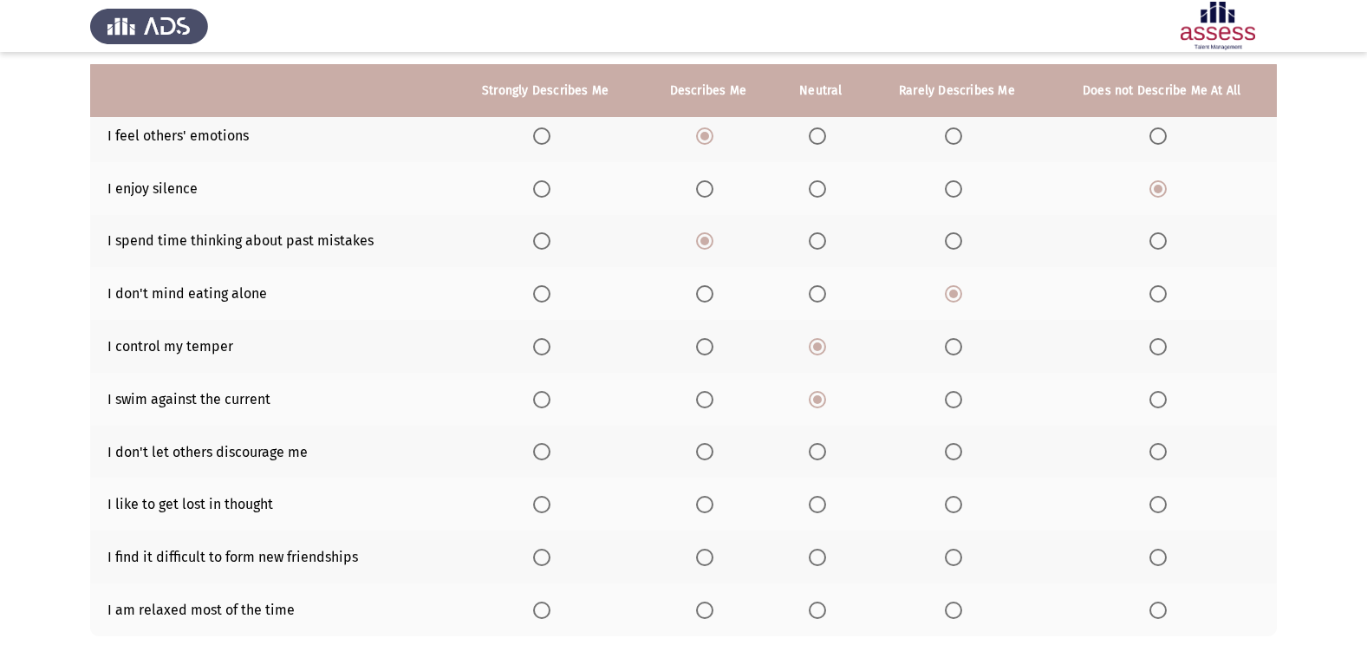
scroll to position [253, 0]
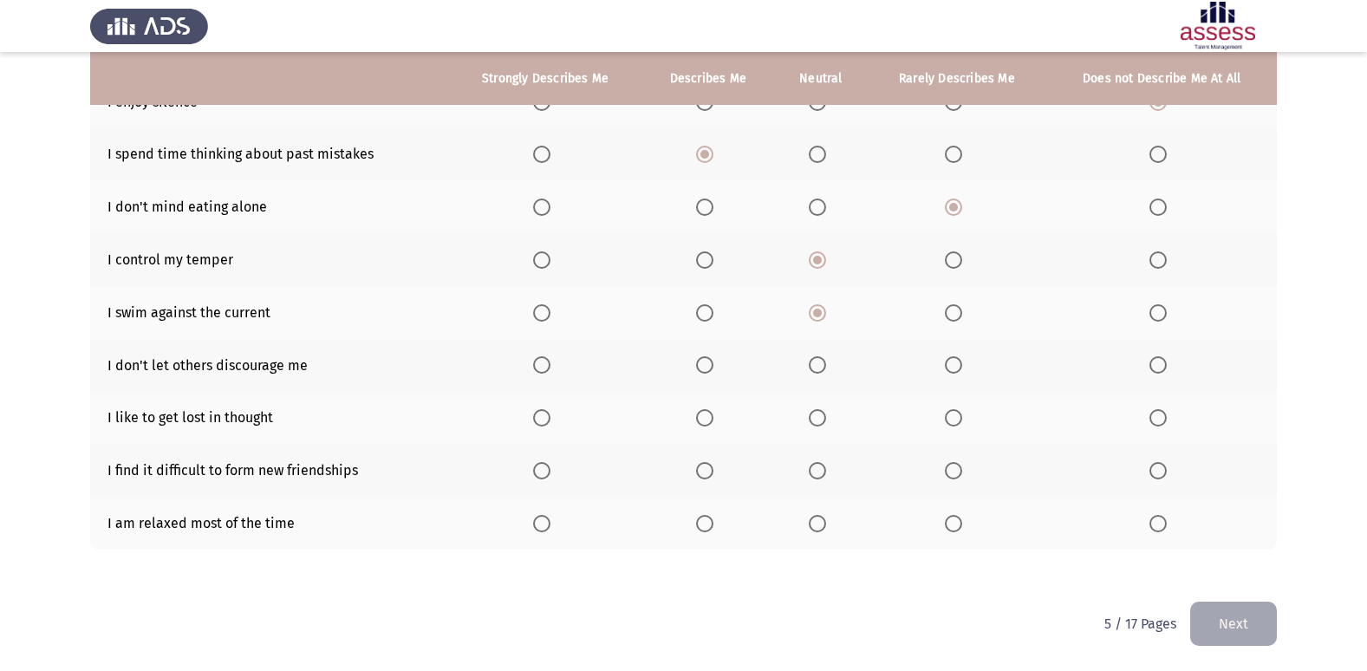
click at [536, 374] on span "Select an option" at bounding box center [541, 364] width 17 height 17
click at [536, 374] on input "Select an option" at bounding box center [541, 364] width 17 height 17
click at [946, 425] on span "Select an option" at bounding box center [953, 417] width 17 height 17
click at [946, 425] on input "Select an option" at bounding box center [953, 417] width 17 height 17
click at [1143, 472] on th at bounding box center [1162, 470] width 230 height 53
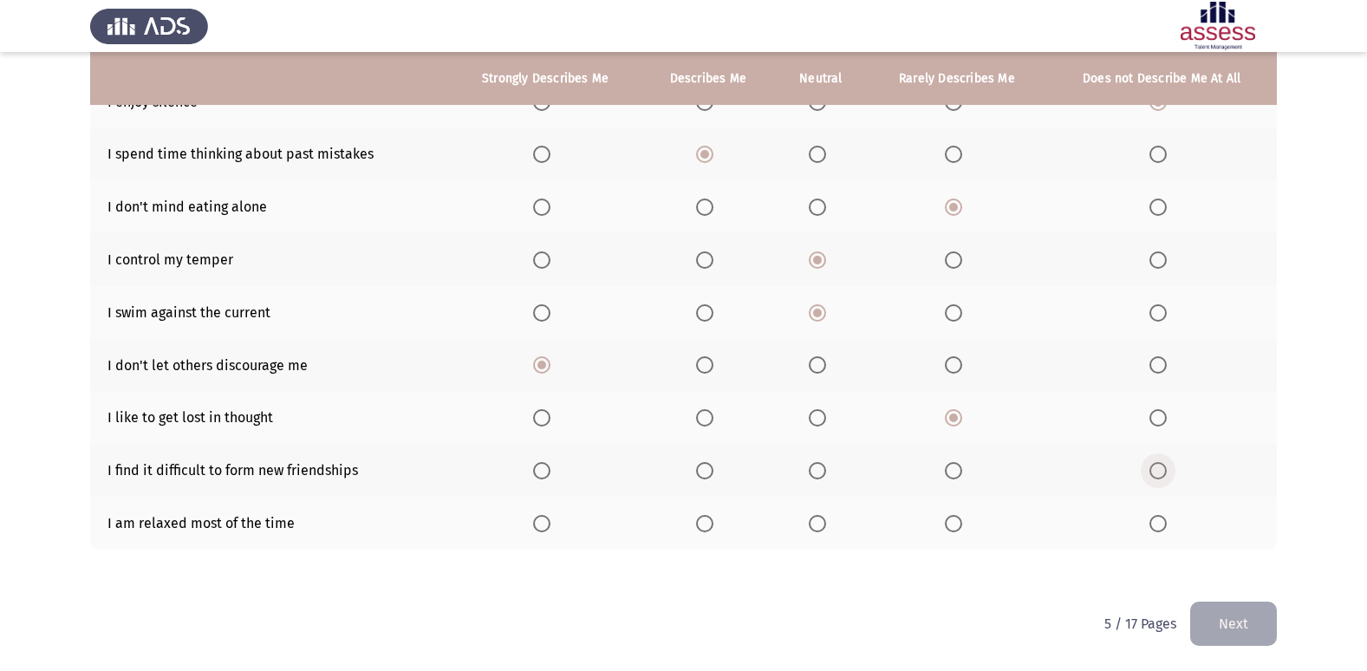
click at [1168, 473] on label "Select an option" at bounding box center [1161, 470] width 24 height 17
click at [1167, 473] on input "Select an option" at bounding box center [1157, 470] width 17 height 17
click at [959, 524] on span "Select an option" at bounding box center [953, 523] width 17 height 17
click at [959, 524] on input "Select an option" at bounding box center [953, 523] width 17 height 17
click at [1235, 612] on button "Next" at bounding box center [1233, 624] width 87 height 44
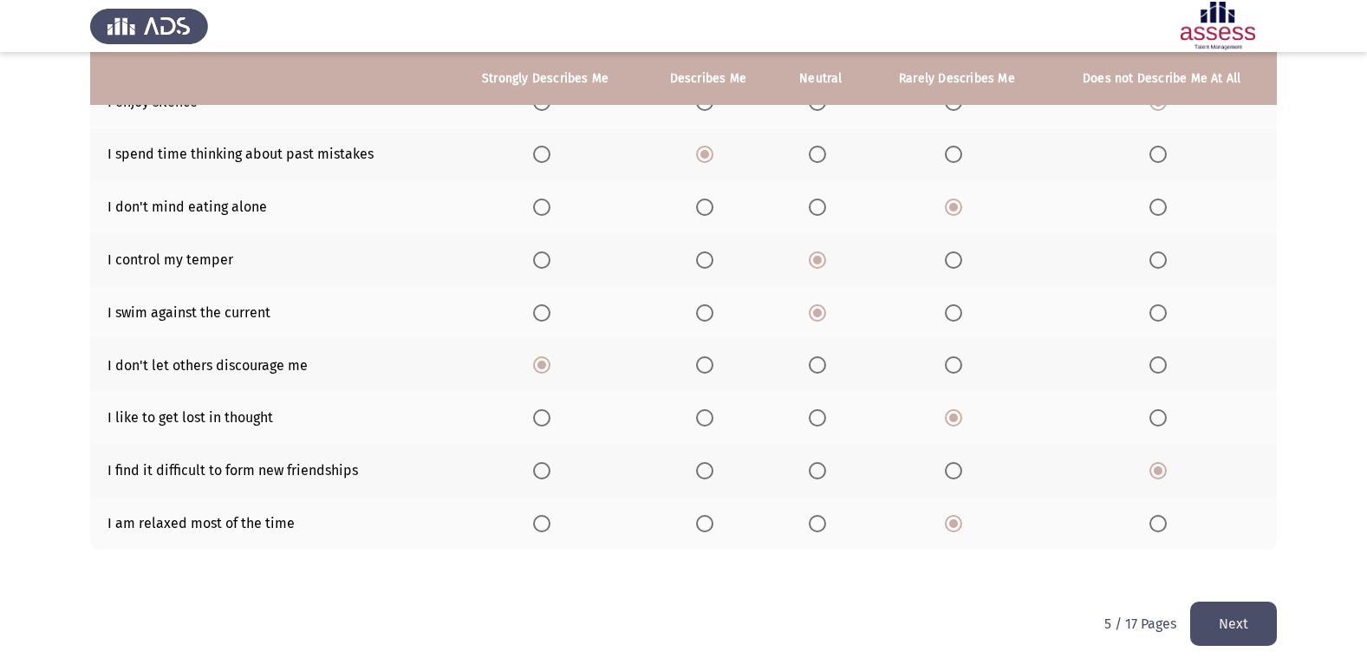
scroll to position [0, 0]
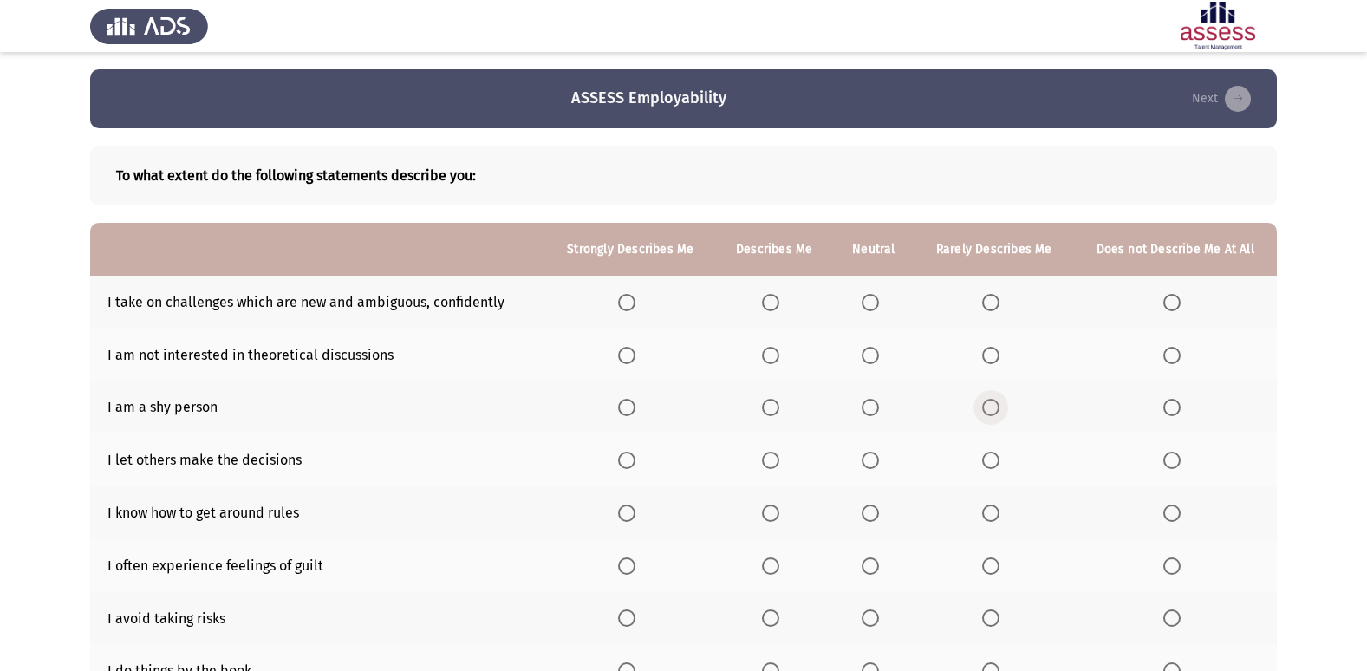
click at [987, 400] on span "Select an option" at bounding box center [990, 407] width 17 height 17
click at [987, 400] on input "Select an option" at bounding box center [990, 407] width 17 height 17
click at [875, 354] on span "Select an option" at bounding box center [870, 355] width 17 height 17
click at [875, 354] on input "Select an option" at bounding box center [870, 355] width 17 height 17
click at [808, 321] on th at bounding box center [773, 302] width 117 height 53
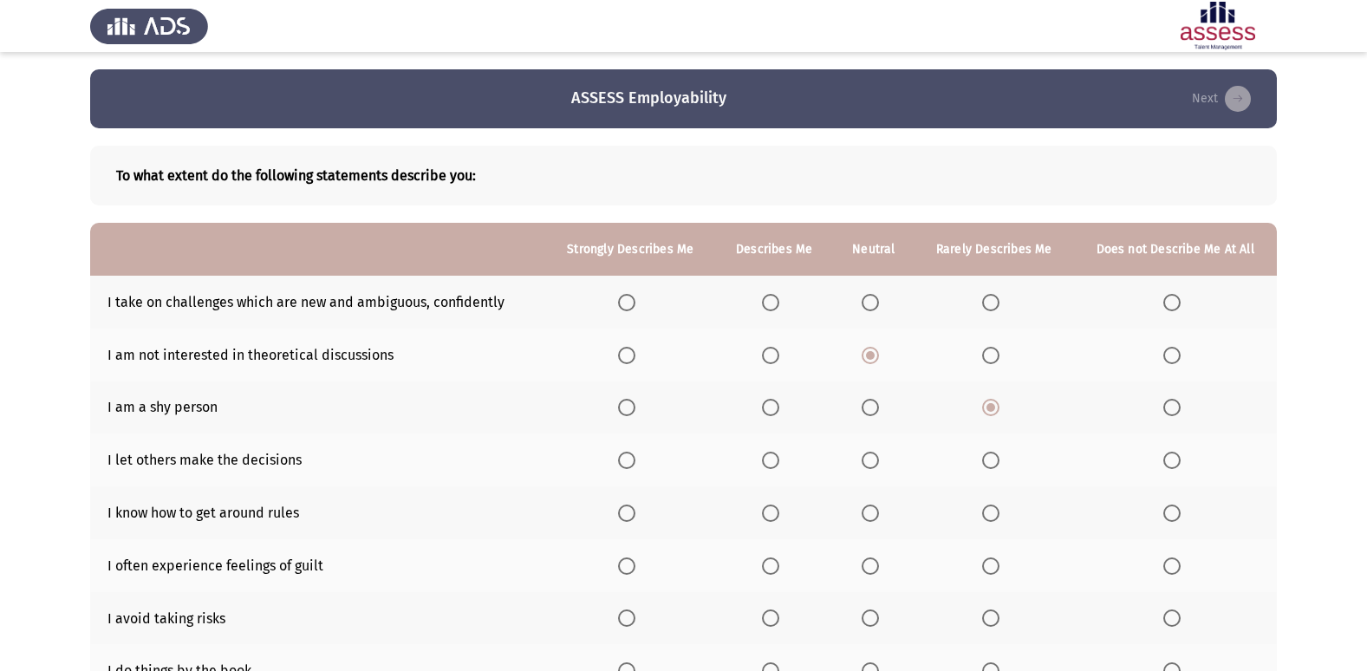
click at [774, 296] on span "Select an option" at bounding box center [770, 302] width 17 height 17
click at [774, 296] on input "Select an option" at bounding box center [770, 302] width 17 height 17
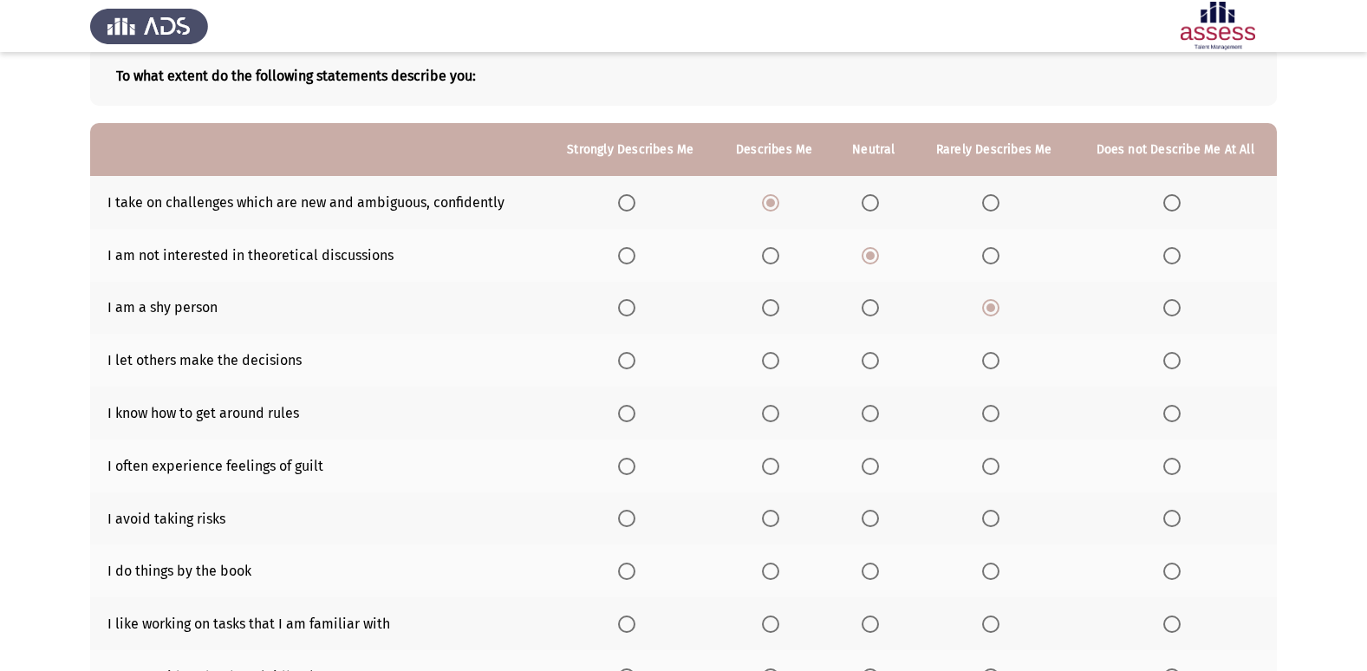
scroll to position [173, 0]
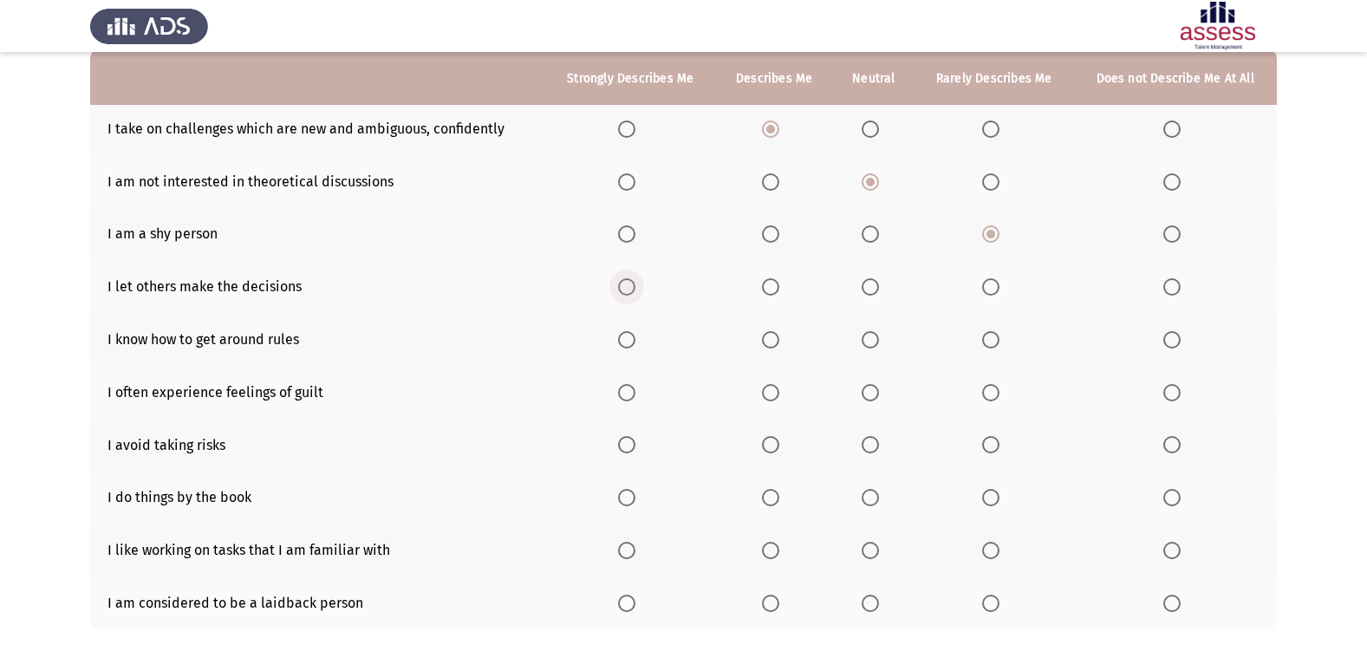
click at [631, 283] on span "Select an option" at bounding box center [626, 286] width 17 height 17
click at [631, 283] on input "Select an option" at bounding box center [626, 286] width 17 height 17
click at [872, 336] on span "Select an option" at bounding box center [870, 339] width 17 height 17
click at [872, 336] on input "Select an option" at bounding box center [870, 339] width 17 height 17
click at [865, 392] on span "Select an option" at bounding box center [870, 392] width 17 height 17
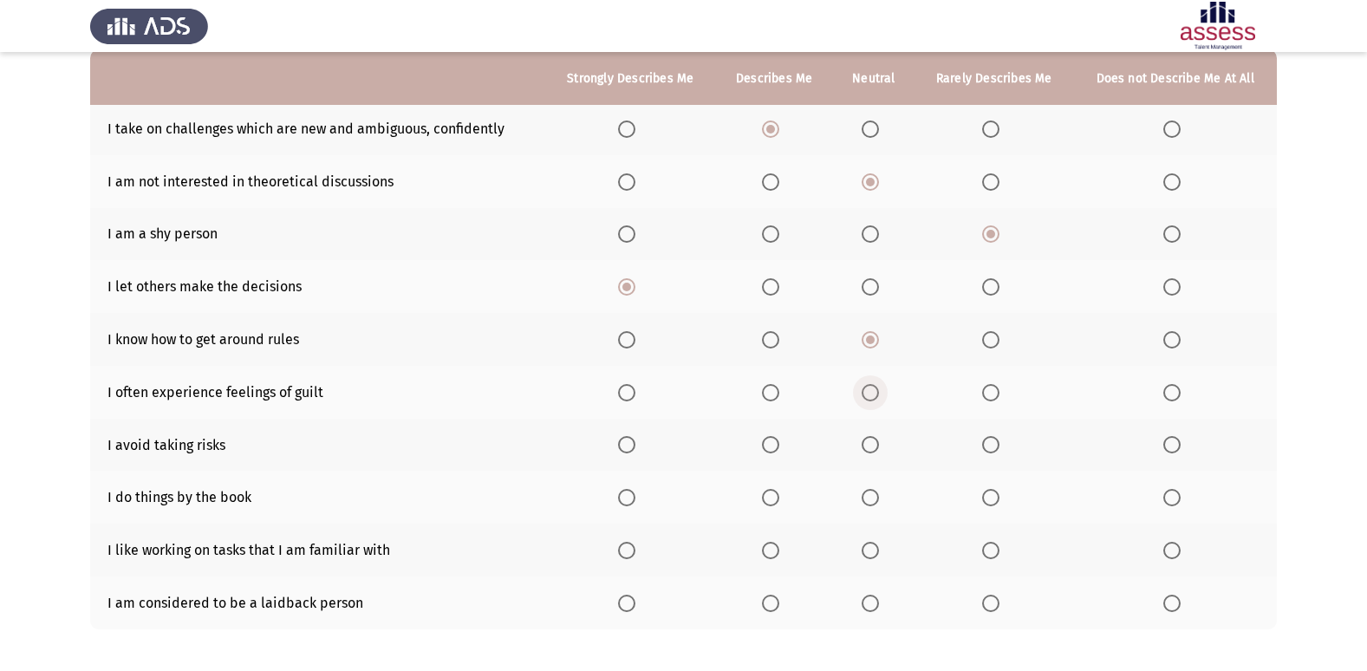
click at [865, 392] on input "Select an option" at bounding box center [870, 392] width 17 height 17
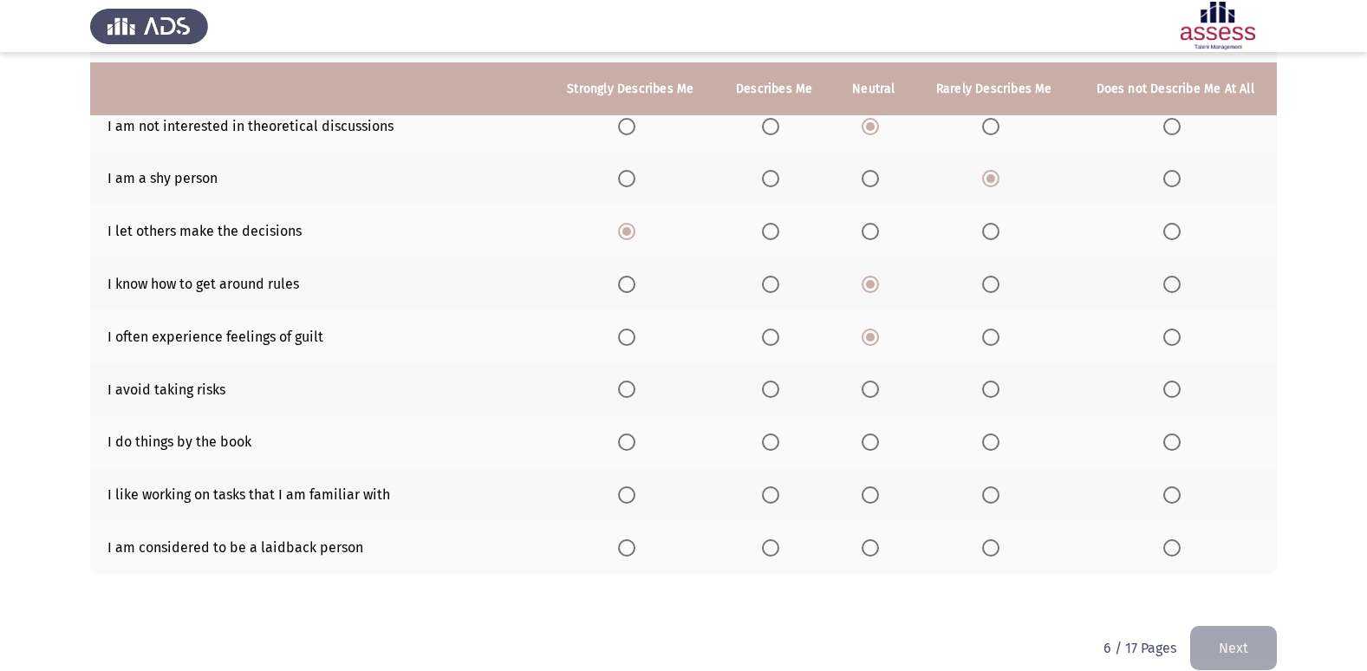
scroll to position [253, 0]
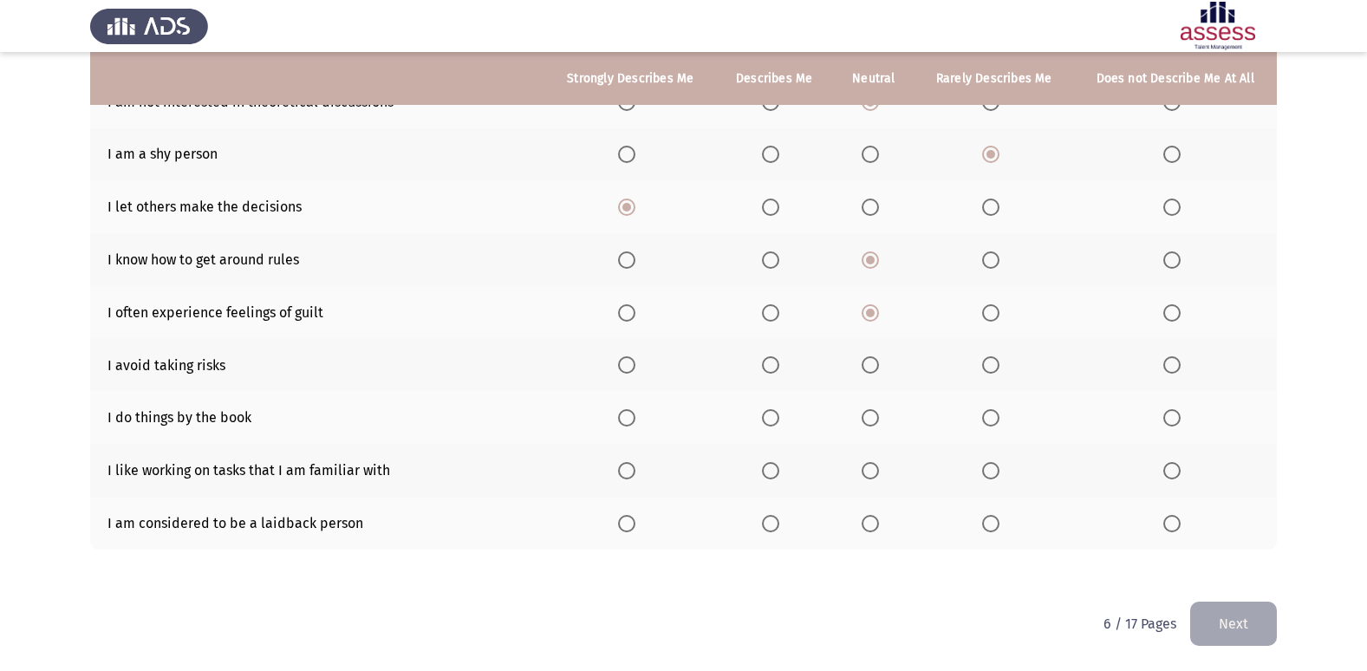
click at [1177, 362] on span "Select an option" at bounding box center [1171, 364] width 17 height 17
click at [1177, 362] on input "Select an option" at bounding box center [1171, 364] width 17 height 17
click at [877, 416] on span "Select an option" at bounding box center [870, 417] width 17 height 17
click at [877, 416] on input "Select an option" at bounding box center [870, 417] width 17 height 17
click at [778, 462] on span "Select an option" at bounding box center [770, 470] width 17 height 17
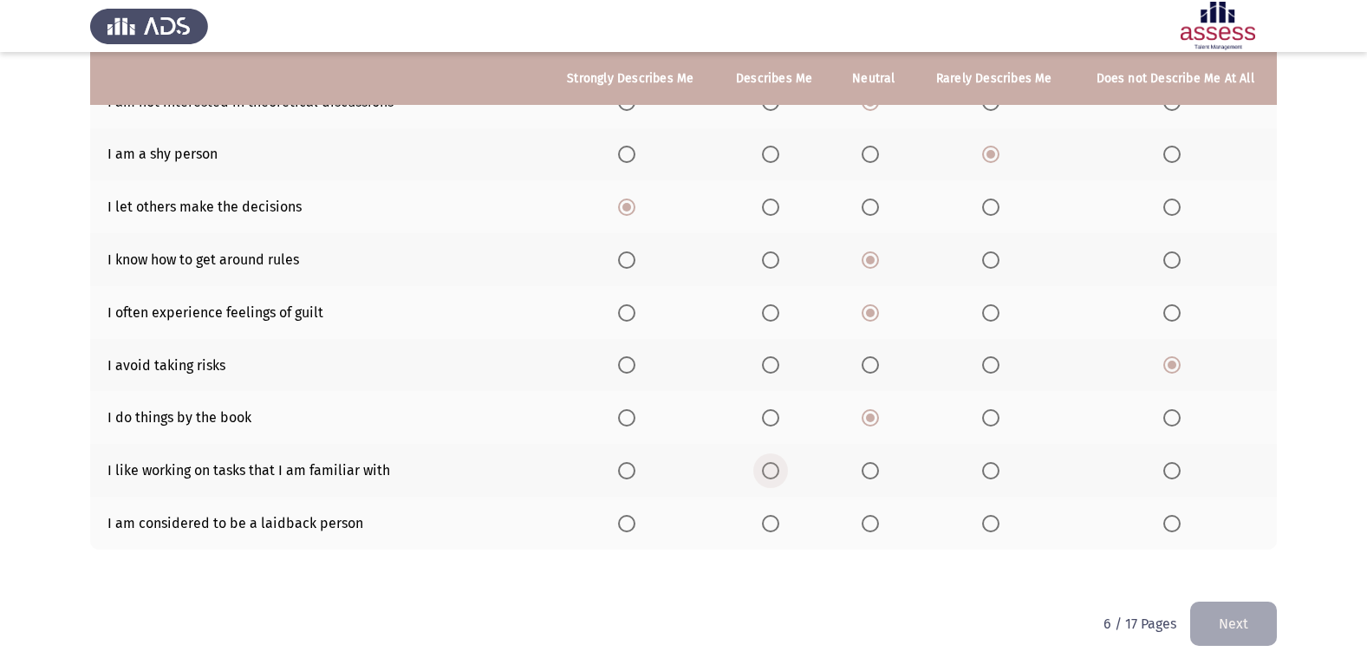
click at [778, 462] on input "Select an option" at bounding box center [770, 470] width 17 height 17
drag, startPoint x: 273, startPoint y: 537, endPoint x: 410, endPoint y: 556, distance: 138.4
click at [289, 538] on td "I am considered to be a laidback person" at bounding box center [317, 523] width 455 height 53
click at [864, 524] on span "Select an option" at bounding box center [870, 523] width 17 height 17
click at [864, 524] on input "Select an option" at bounding box center [870, 523] width 17 height 17
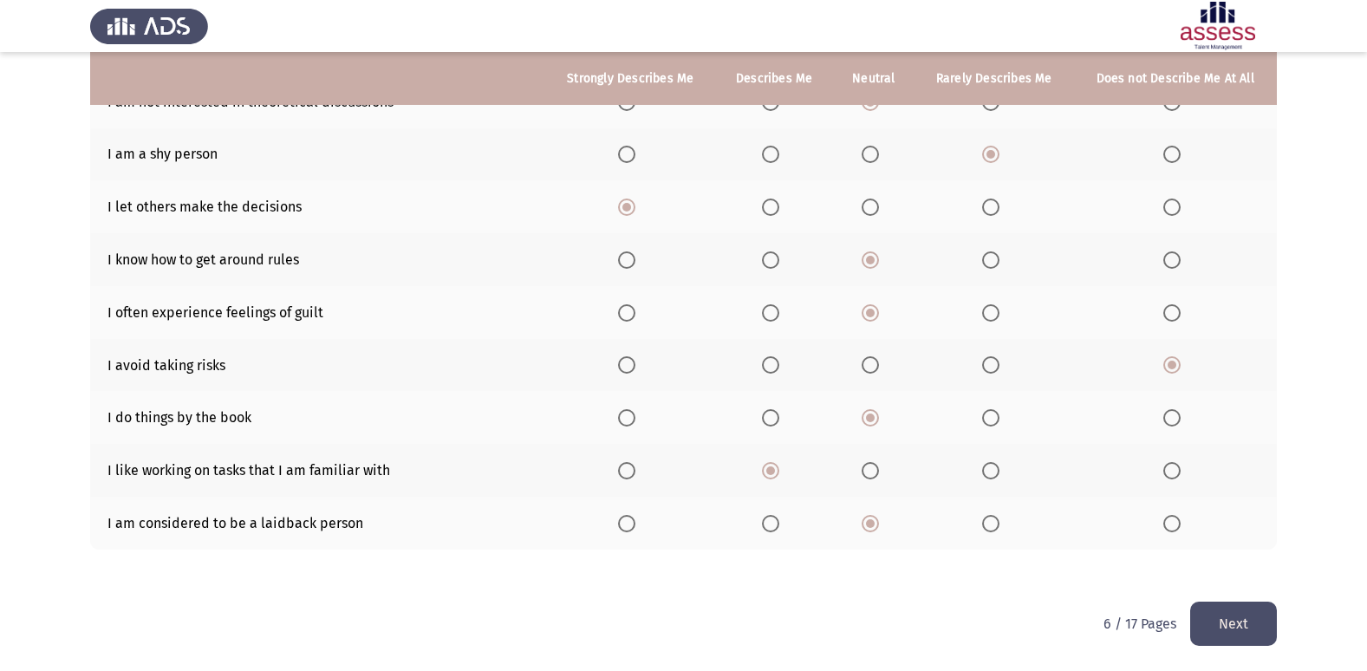
click at [1232, 634] on button "Next" at bounding box center [1233, 624] width 87 height 44
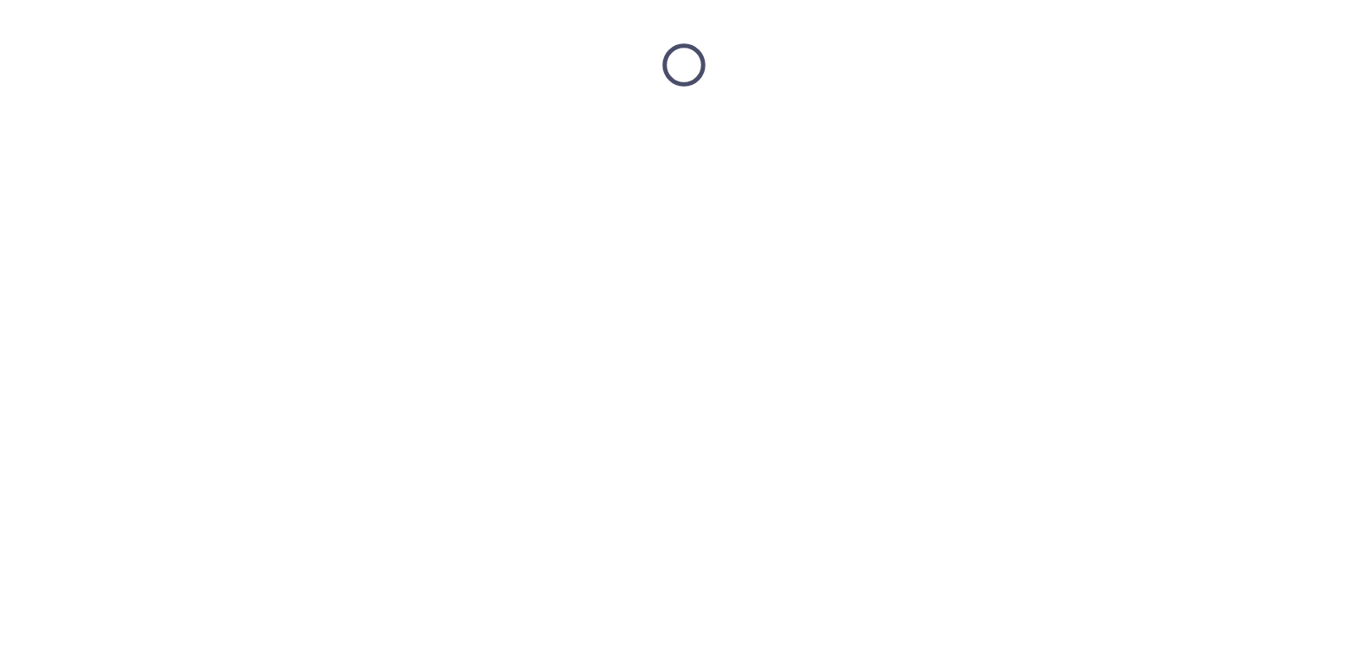
scroll to position [0, 0]
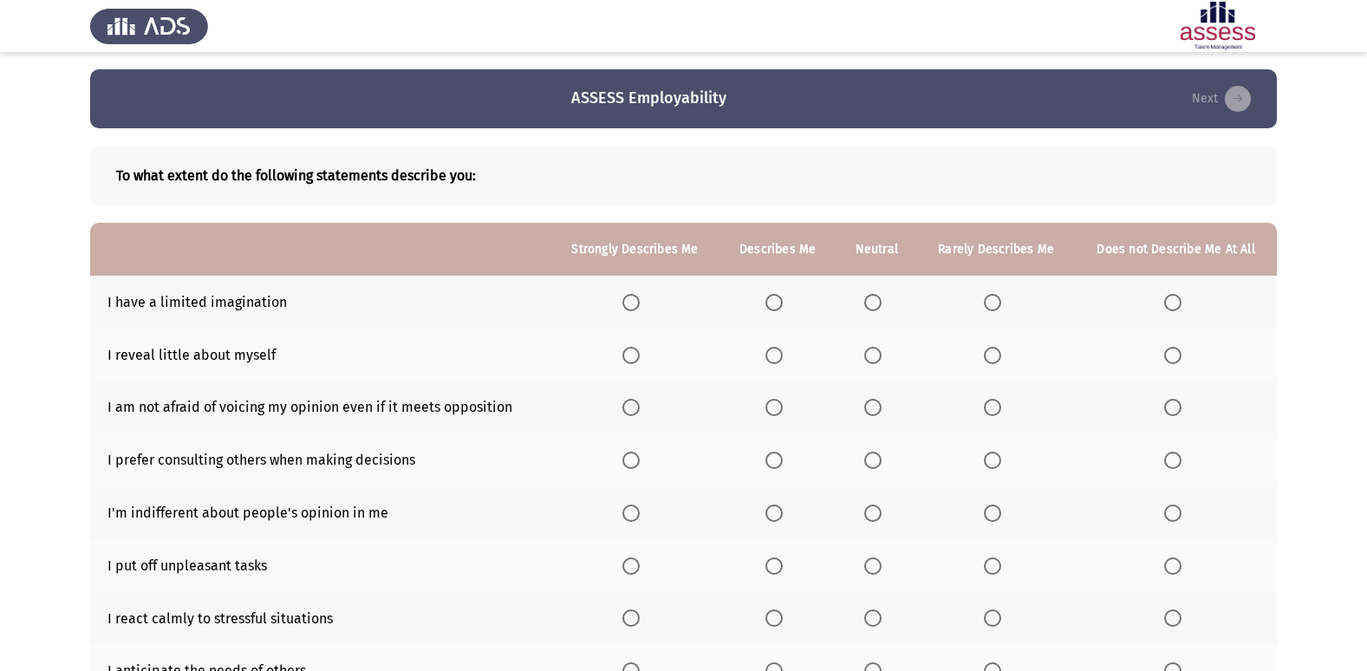
click at [955, 291] on th at bounding box center [996, 302] width 158 height 53
click at [988, 302] on span "Select an option" at bounding box center [992, 302] width 17 height 17
click at [988, 302] on input "Select an option" at bounding box center [992, 302] width 17 height 17
click at [870, 367] on th at bounding box center [876, 354] width 81 height 53
click at [870, 357] on span "Select an option" at bounding box center [872, 355] width 17 height 17
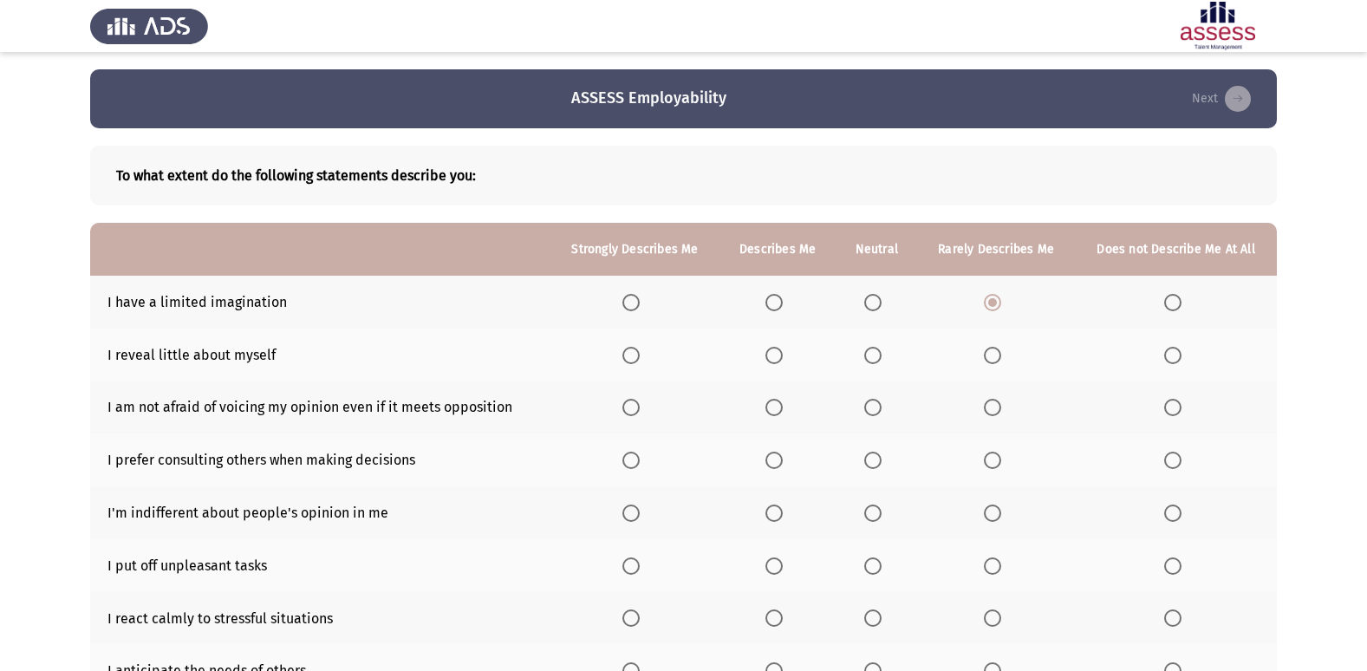
click at [870, 357] on input "Select an option" at bounding box center [872, 355] width 17 height 17
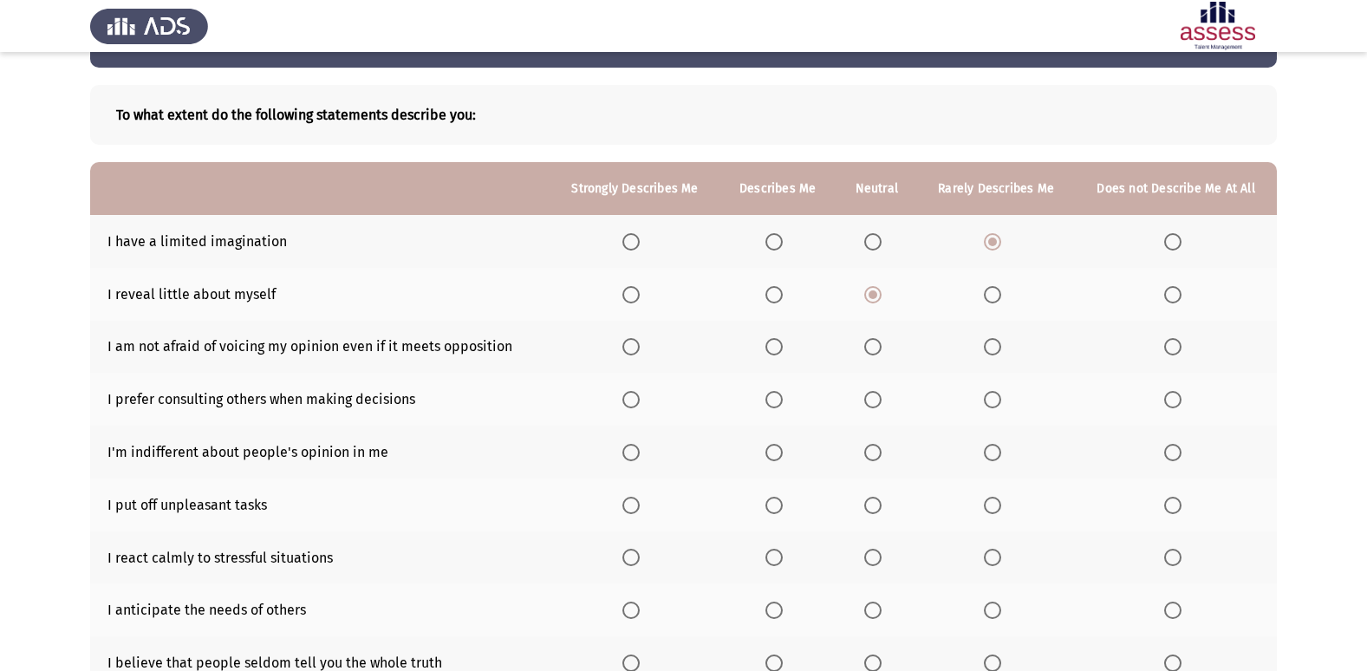
scroll to position [87, 0]
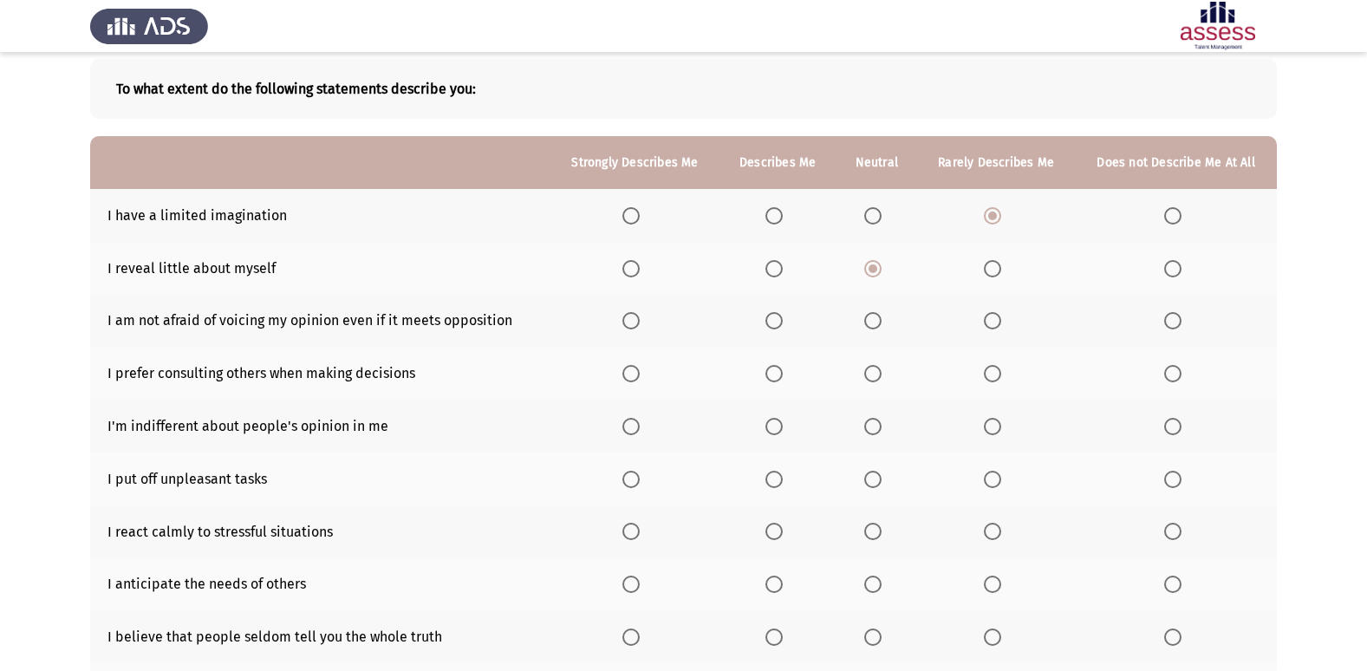
click at [777, 334] on th at bounding box center [777, 321] width 116 height 53
click at [775, 326] on span "Select an option" at bounding box center [773, 320] width 17 height 17
click at [775, 326] on input "Select an option" at bounding box center [773, 320] width 17 height 17
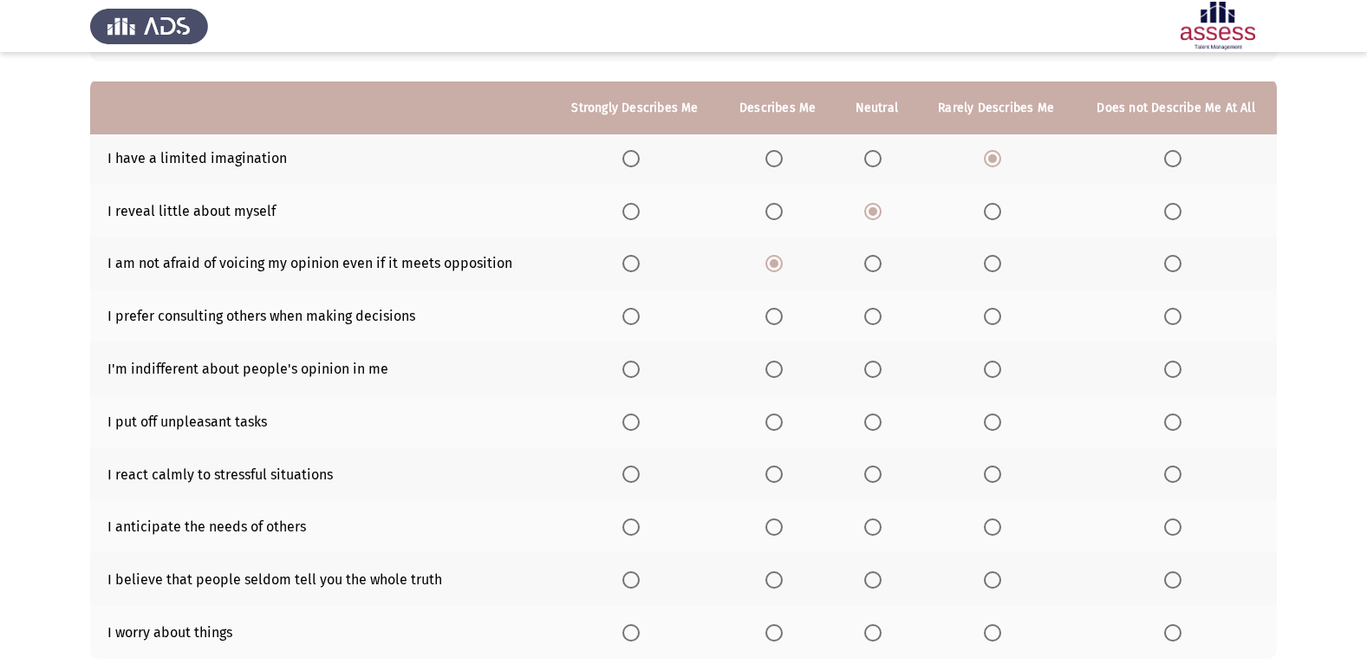
scroll to position [173, 0]
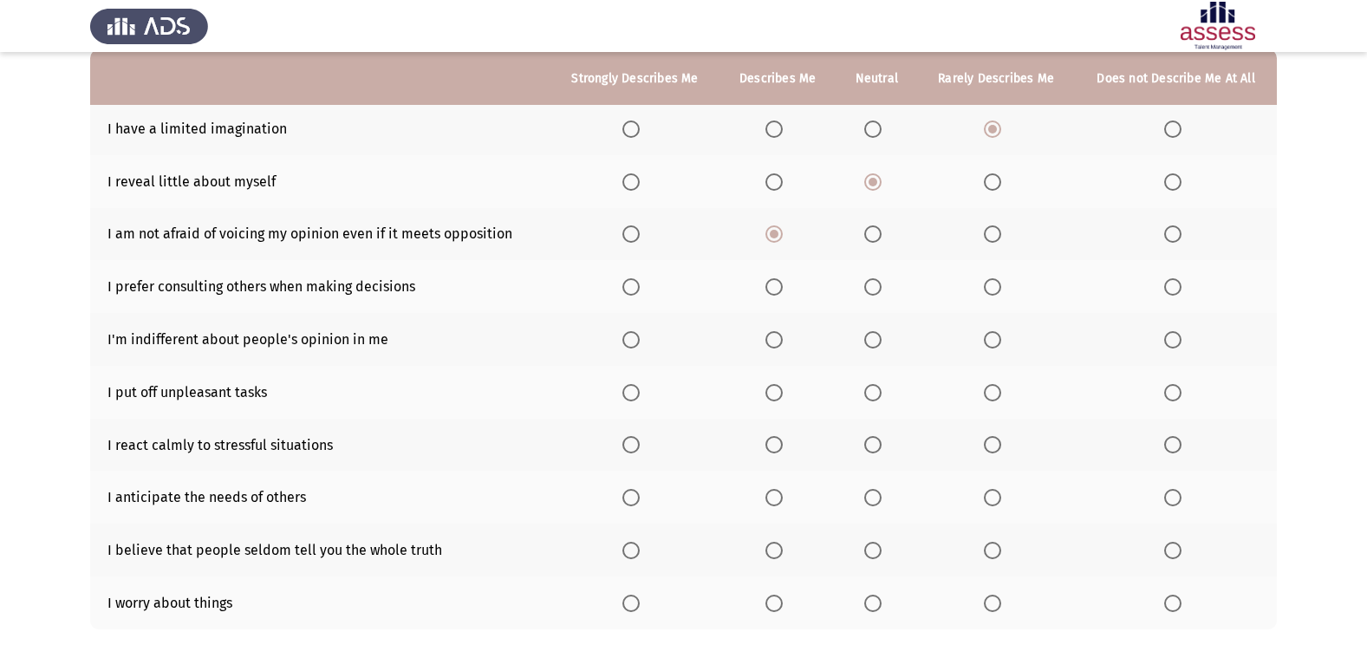
click at [872, 300] on th at bounding box center [876, 286] width 81 height 53
click at [873, 296] on th at bounding box center [876, 286] width 81 height 53
click at [871, 290] on span "Select an option" at bounding box center [872, 286] width 17 height 17
click at [871, 290] on input "Select an option" at bounding box center [872, 286] width 17 height 17
click at [997, 342] on span "Select an option" at bounding box center [992, 339] width 17 height 17
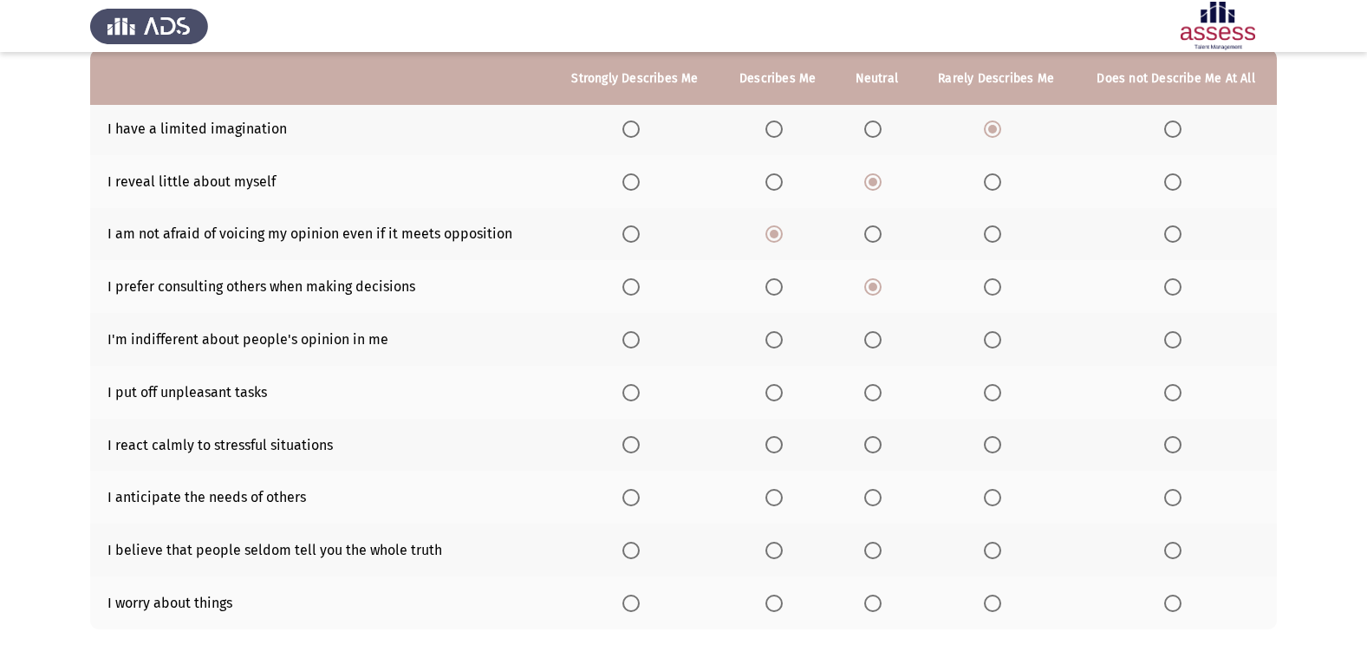
click at [997, 342] on input "Select an option" at bounding box center [992, 339] width 17 height 17
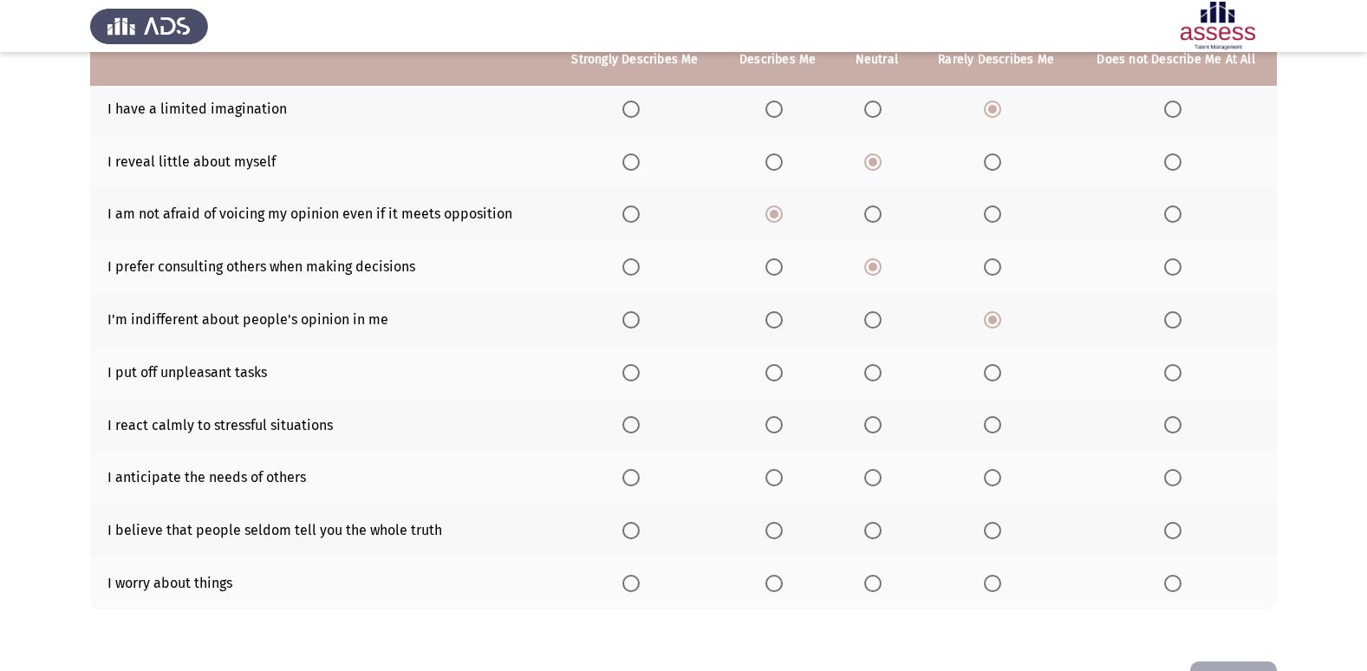
scroll to position [253, 0]
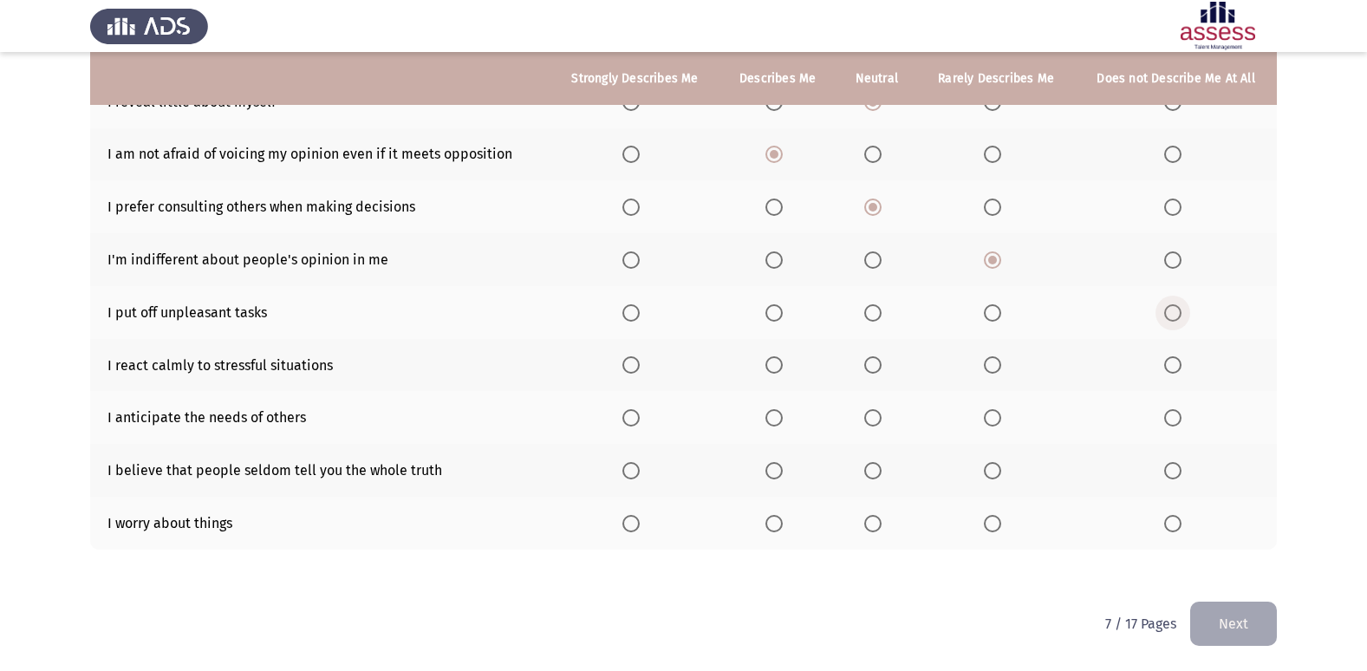
click at [1170, 305] on span "Select an option" at bounding box center [1172, 312] width 17 height 17
click at [1170, 305] on input "Select an option" at bounding box center [1172, 312] width 17 height 17
click at [1000, 372] on span "Select an option" at bounding box center [992, 364] width 17 height 17
click at [1000, 372] on input "Select an option" at bounding box center [992, 364] width 17 height 17
click at [769, 427] on th at bounding box center [777, 417] width 116 height 53
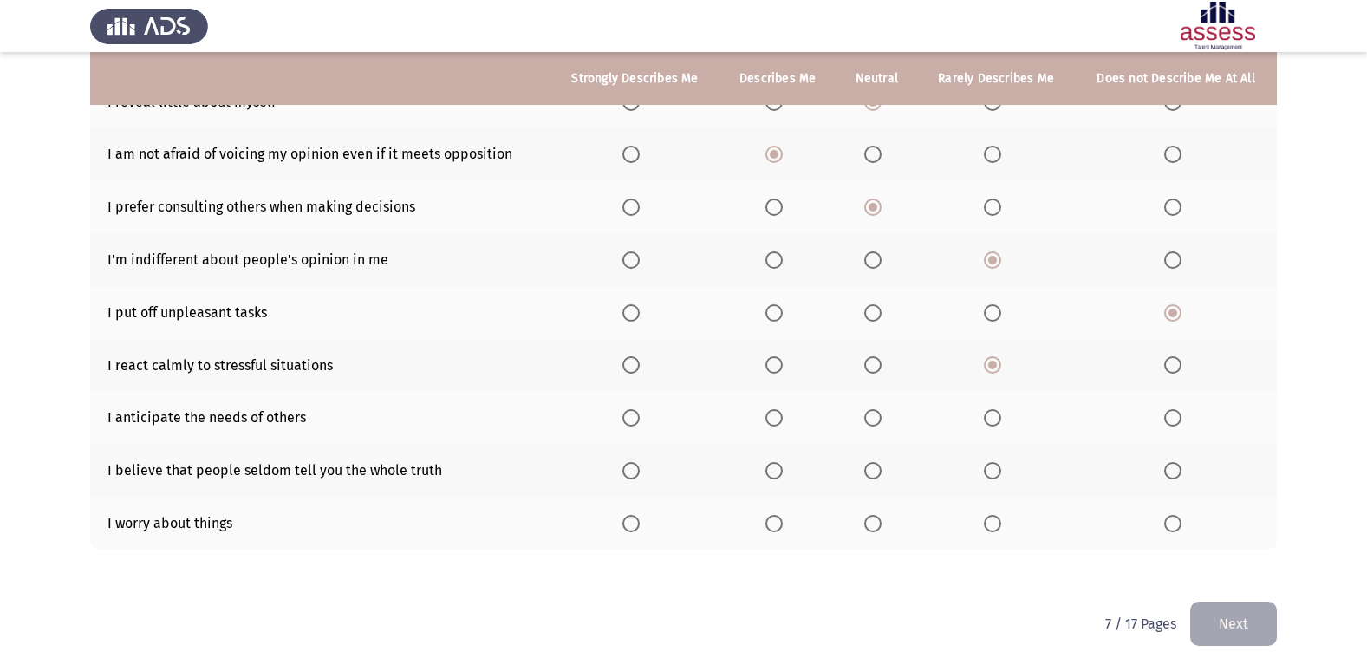
click at [781, 421] on span "Select an option" at bounding box center [773, 417] width 17 height 17
click at [781, 421] on input "Select an option" at bounding box center [773, 417] width 17 height 17
click at [1169, 473] on span "Select an option" at bounding box center [1172, 470] width 17 height 17
click at [1169, 473] on input "Select an option" at bounding box center [1172, 470] width 17 height 17
click at [973, 463] on th at bounding box center [996, 470] width 158 height 53
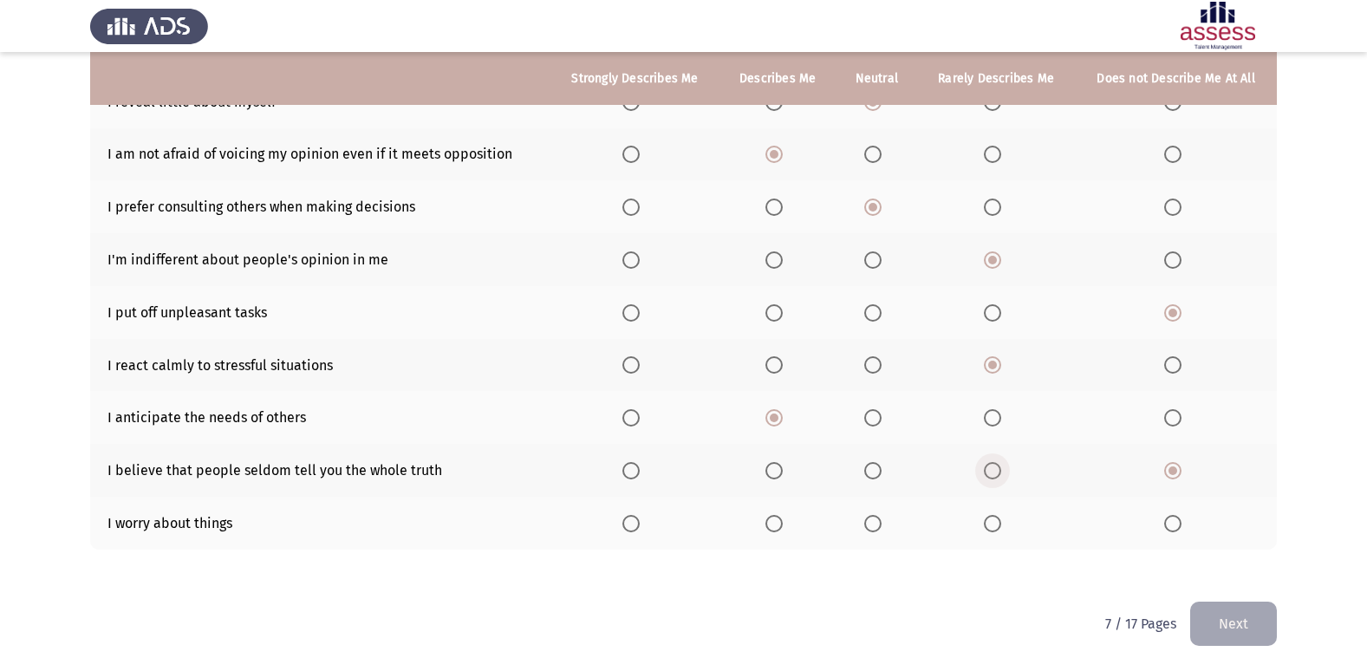
click at [985, 465] on span "Select an option" at bounding box center [992, 470] width 17 height 17
click at [985, 465] on input "Select an option" at bounding box center [992, 470] width 17 height 17
click at [869, 528] on span "Select an option" at bounding box center [872, 523] width 17 height 17
click at [869, 528] on input "Select an option" at bounding box center [872, 523] width 17 height 17
click at [626, 524] on span "Select an option" at bounding box center [630, 523] width 17 height 17
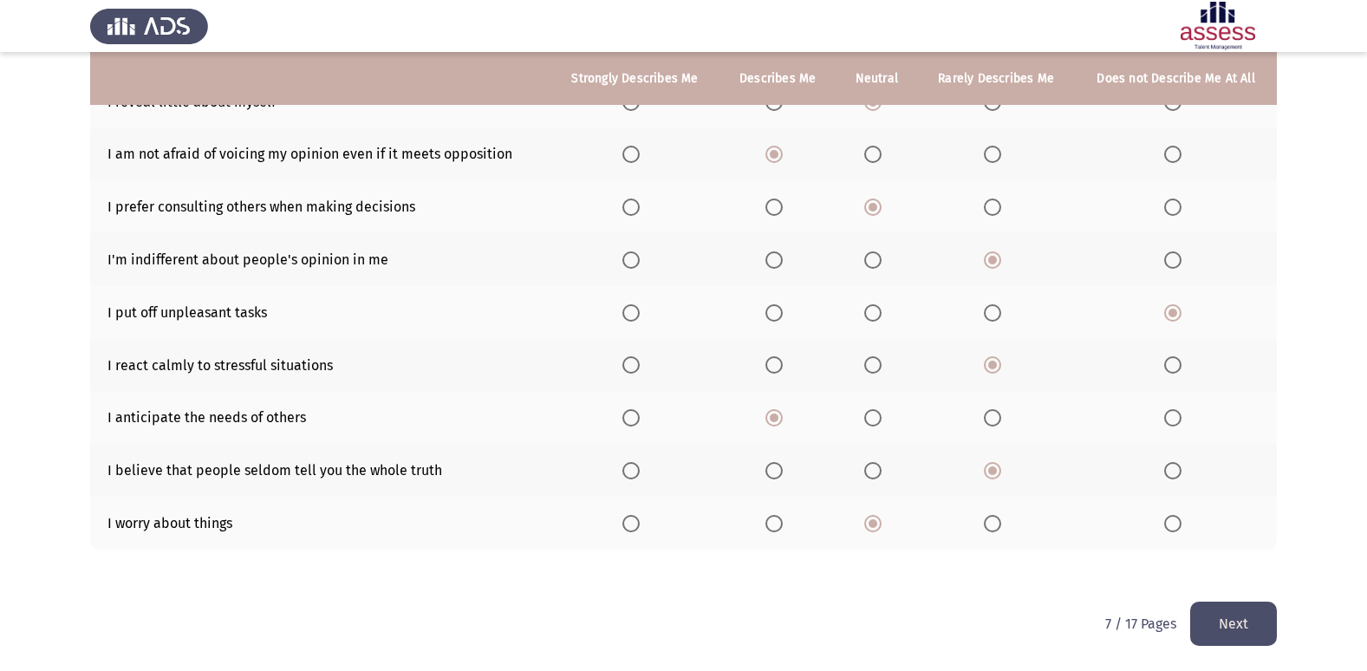
click at [626, 524] on input "Select an option" at bounding box center [630, 523] width 17 height 17
click at [787, 517] on label "Select an option" at bounding box center [777, 523] width 24 height 17
click at [783, 517] on input "Select an option" at bounding box center [773, 523] width 17 height 17
click at [1225, 606] on button "Next" at bounding box center [1233, 624] width 87 height 44
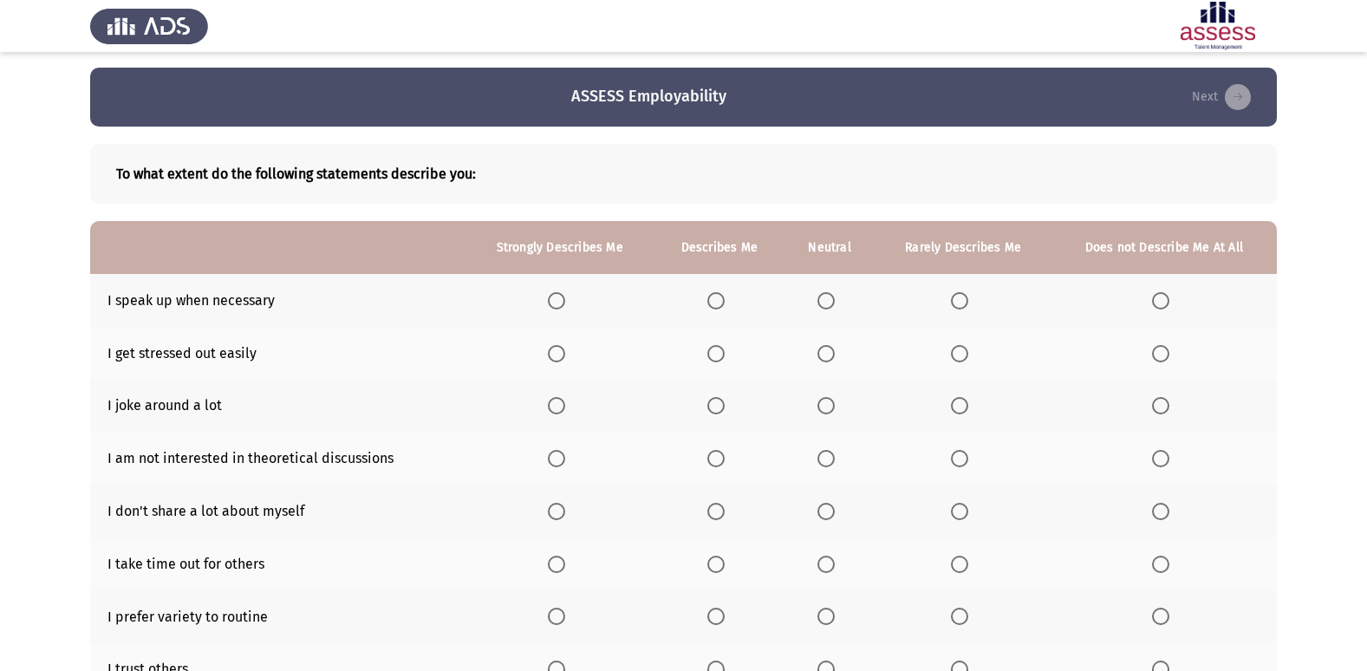
scroll to position [0, 0]
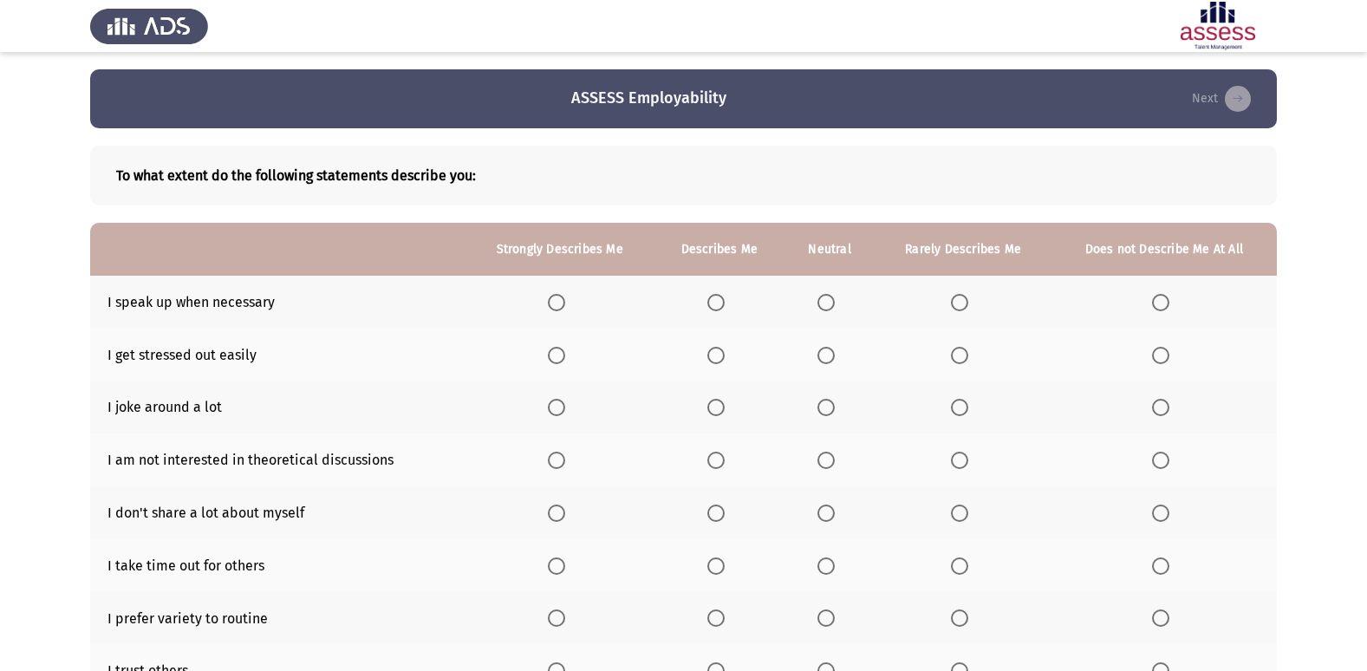
click at [981, 296] on th at bounding box center [963, 302] width 176 height 53
click at [959, 298] on span "Select an option" at bounding box center [959, 302] width 17 height 17
click at [959, 298] on input "Select an option" at bounding box center [959, 302] width 17 height 17
click at [725, 362] on span "Select an option" at bounding box center [715, 355] width 17 height 17
click at [725, 362] on input "Select an option" at bounding box center [715, 355] width 17 height 17
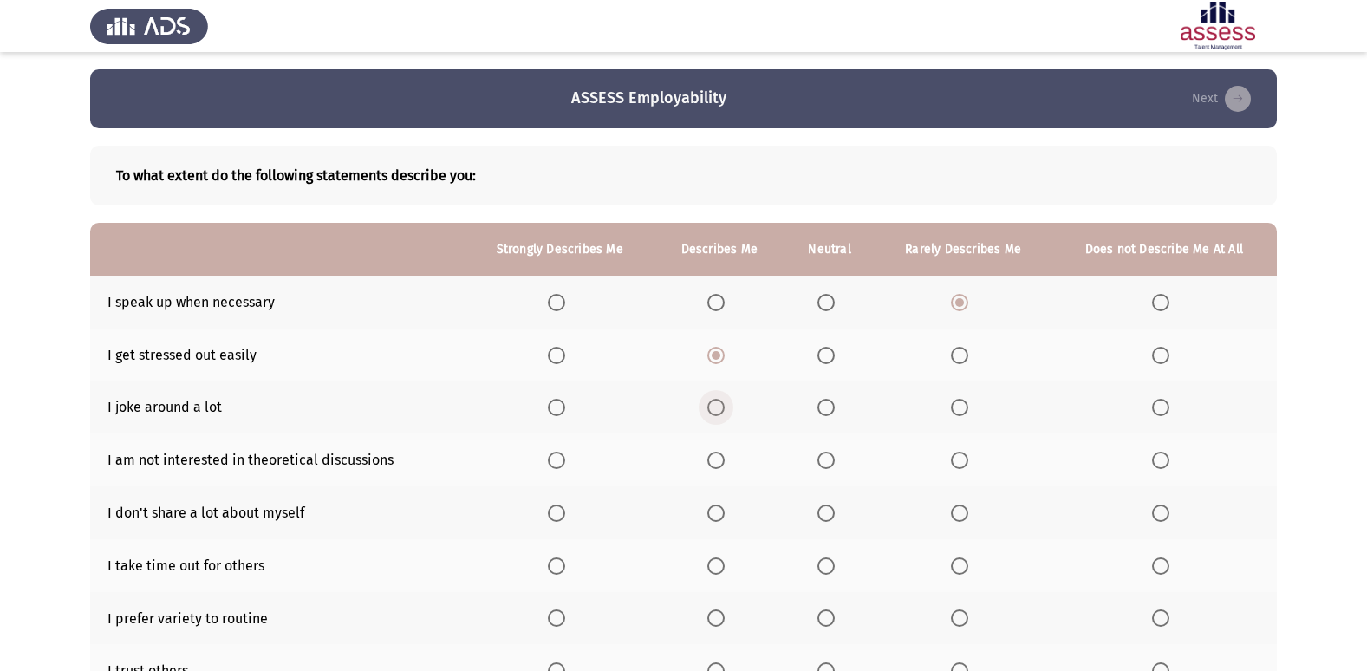
click at [723, 402] on span "Select an option" at bounding box center [715, 407] width 17 height 17
click at [723, 402] on input "Select an option" at bounding box center [715, 407] width 17 height 17
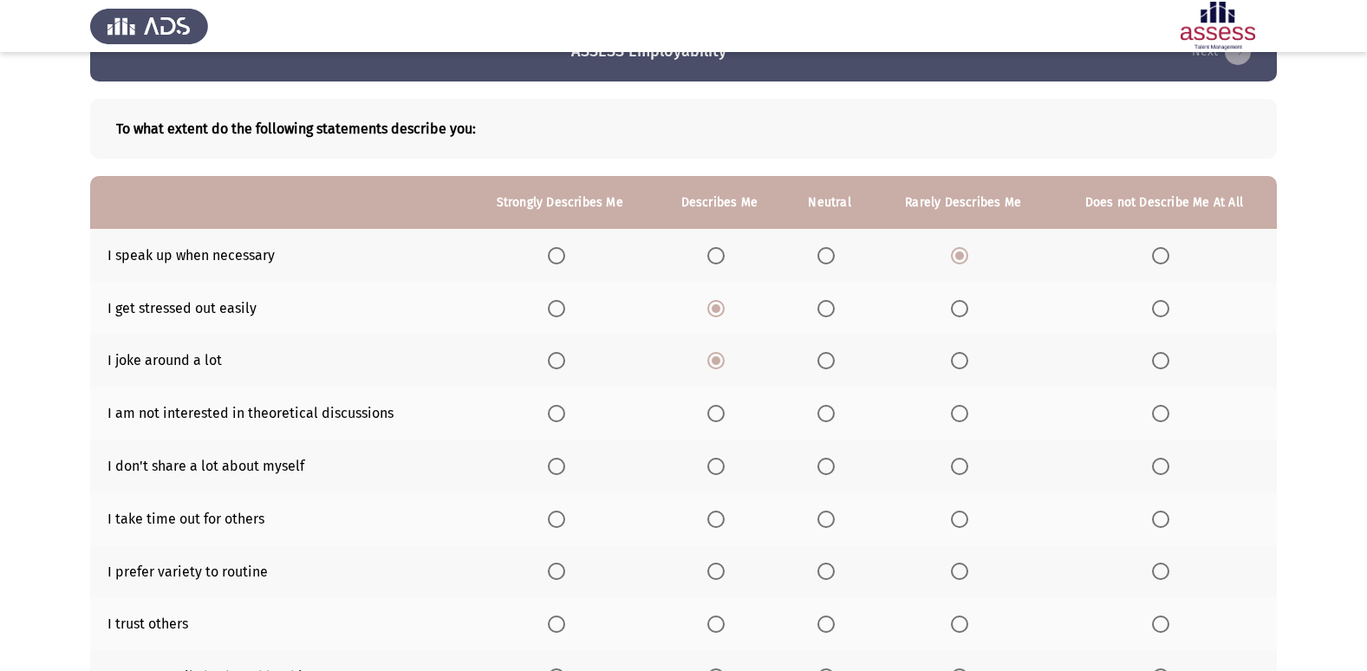
scroll to position [87, 0]
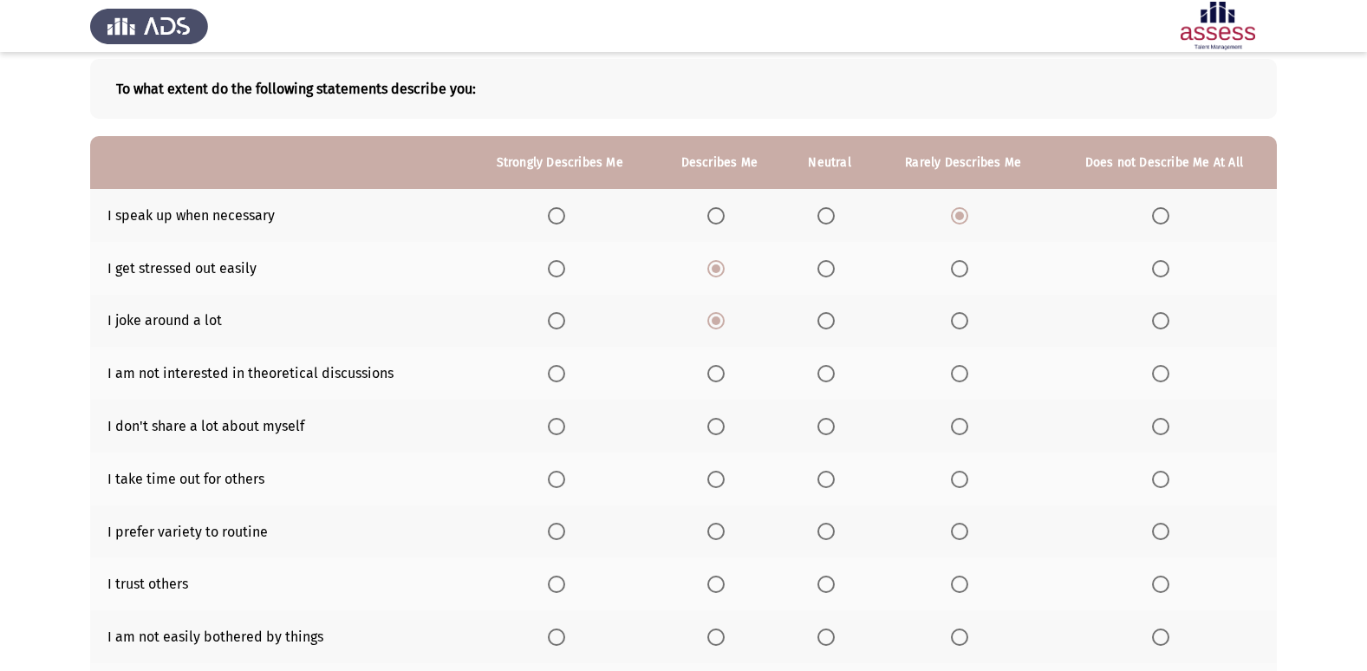
click at [835, 378] on span "Select an option" at bounding box center [825, 373] width 17 height 17
click at [835, 378] on input "Select an option" at bounding box center [825, 373] width 17 height 17
click at [969, 425] on label "Select an option" at bounding box center [963, 426] width 24 height 17
click at [968, 425] on input "Select an option" at bounding box center [959, 426] width 17 height 17
click at [1168, 429] on span "Select an option" at bounding box center [1160, 426] width 17 height 17
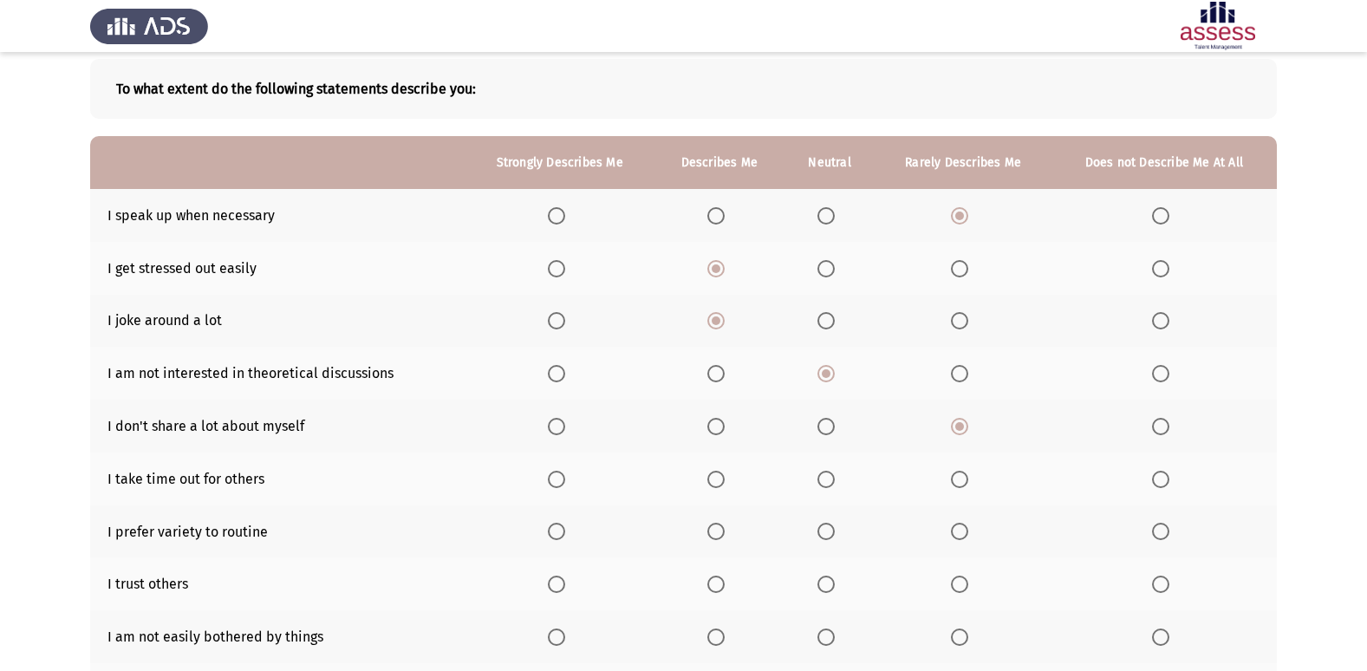
click at [1168, 429] on input "Select an option" at bounding box center [1160, 426] width 17 height 17
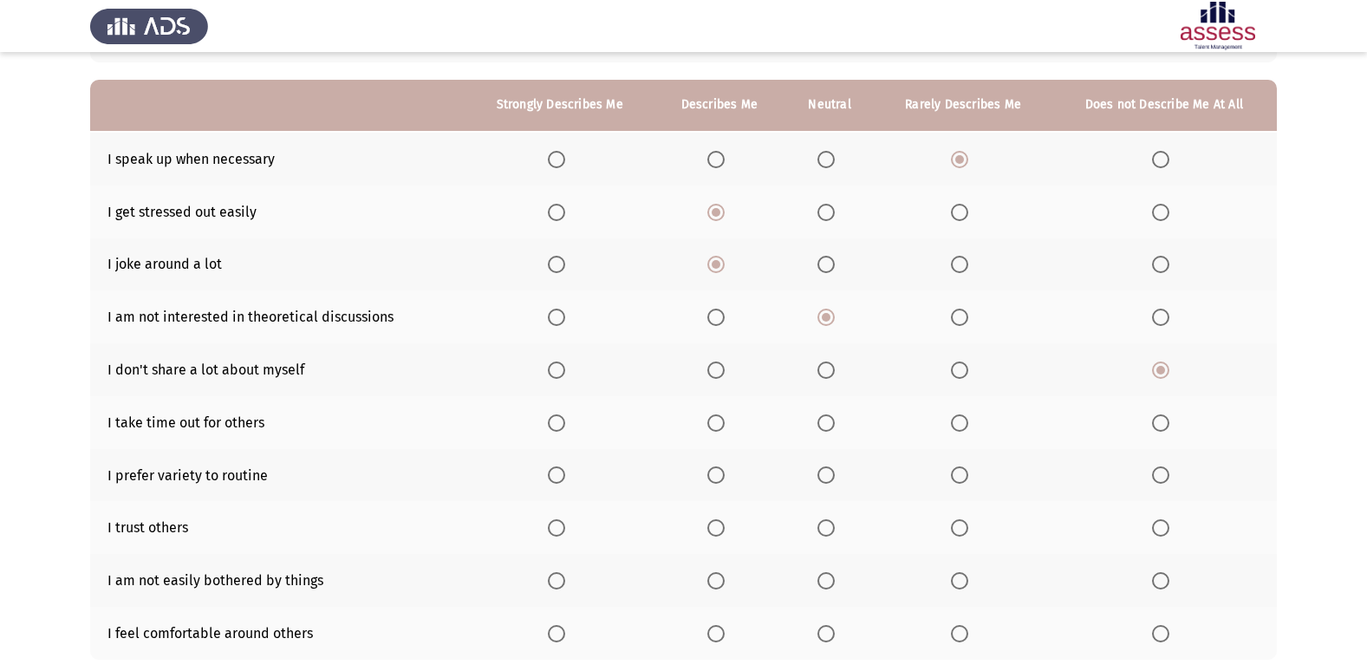
scroll to position [173, 0]
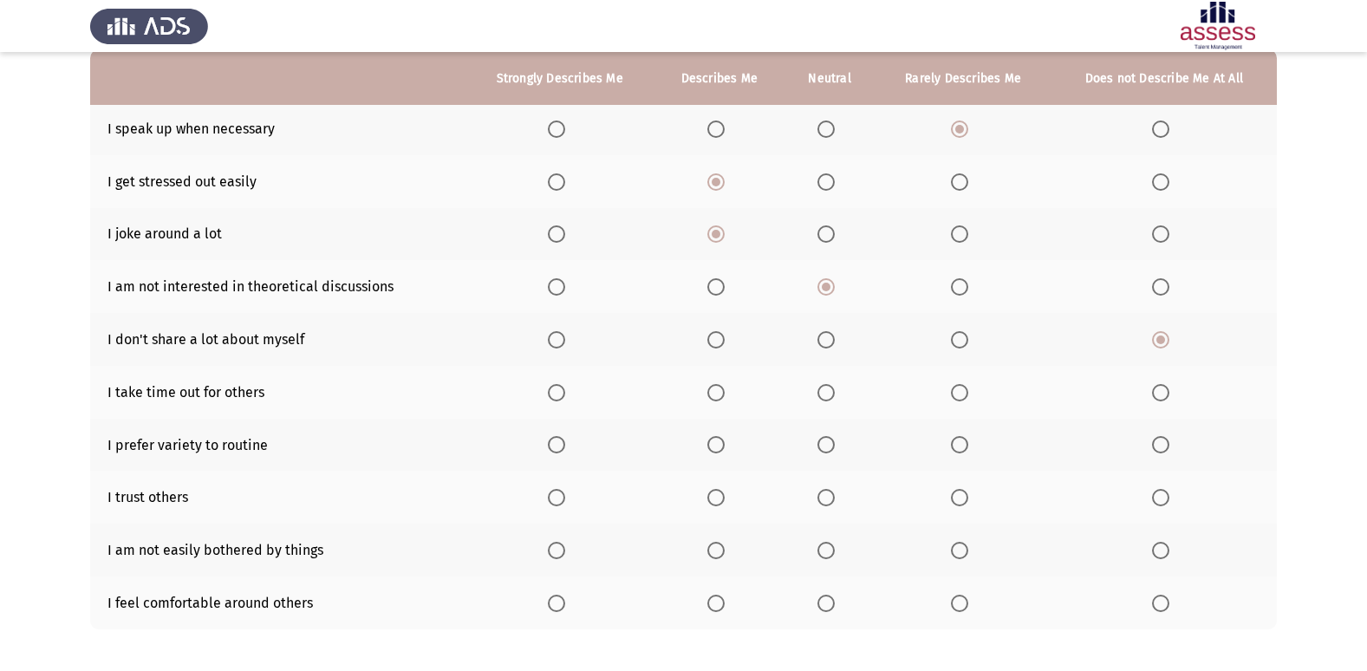
click at [831, 395] on span "Select an option" at bounding box center [825, 392] width 17 height 17
click at [831, 395] on input "Select an option" at bounding box center [825, 392] width 17 height 17
click at [961, 452] on span "Select an option" at bounding box center [959, 444] width 17 height 17
click at [961, 452] on input "Select an option" at bounding box center [959, 444] width 17 height 17
click at [966, 492] on span "Select an option" at bounding box center [959, 497] width 17 height 17
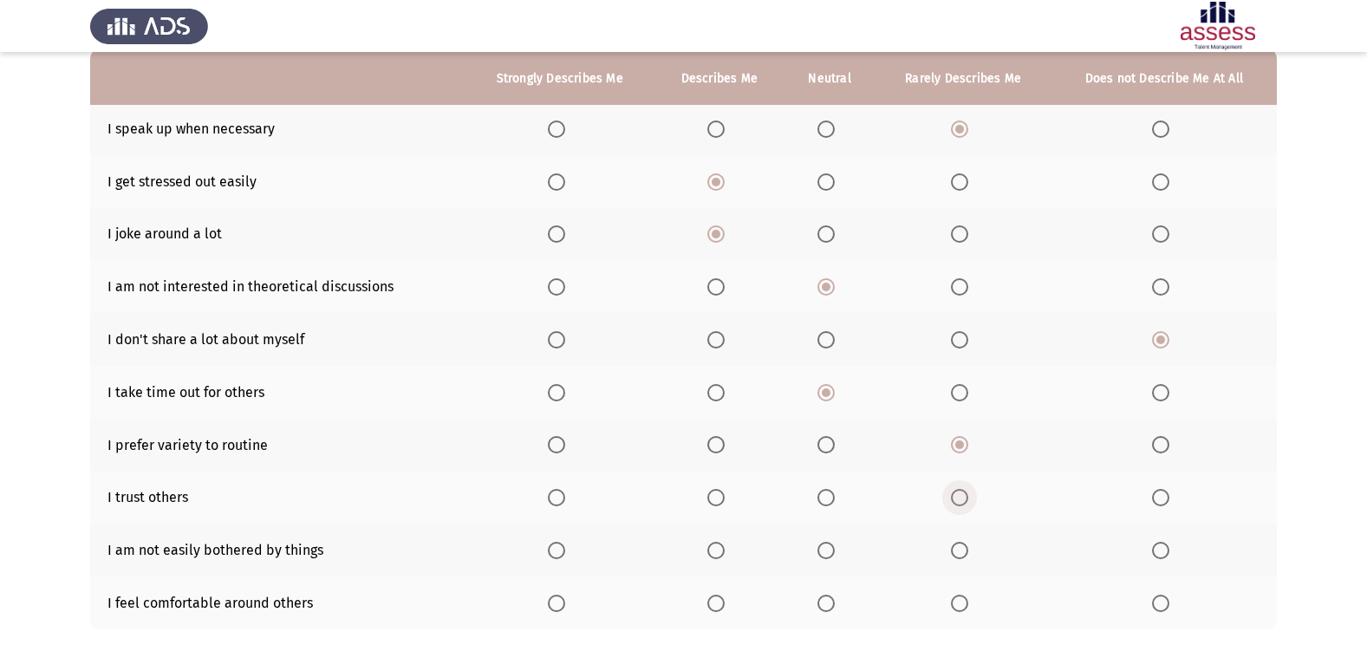
click at [966, 492] on input "Select an option" at bounding box center [959, 497] width 17 height 17
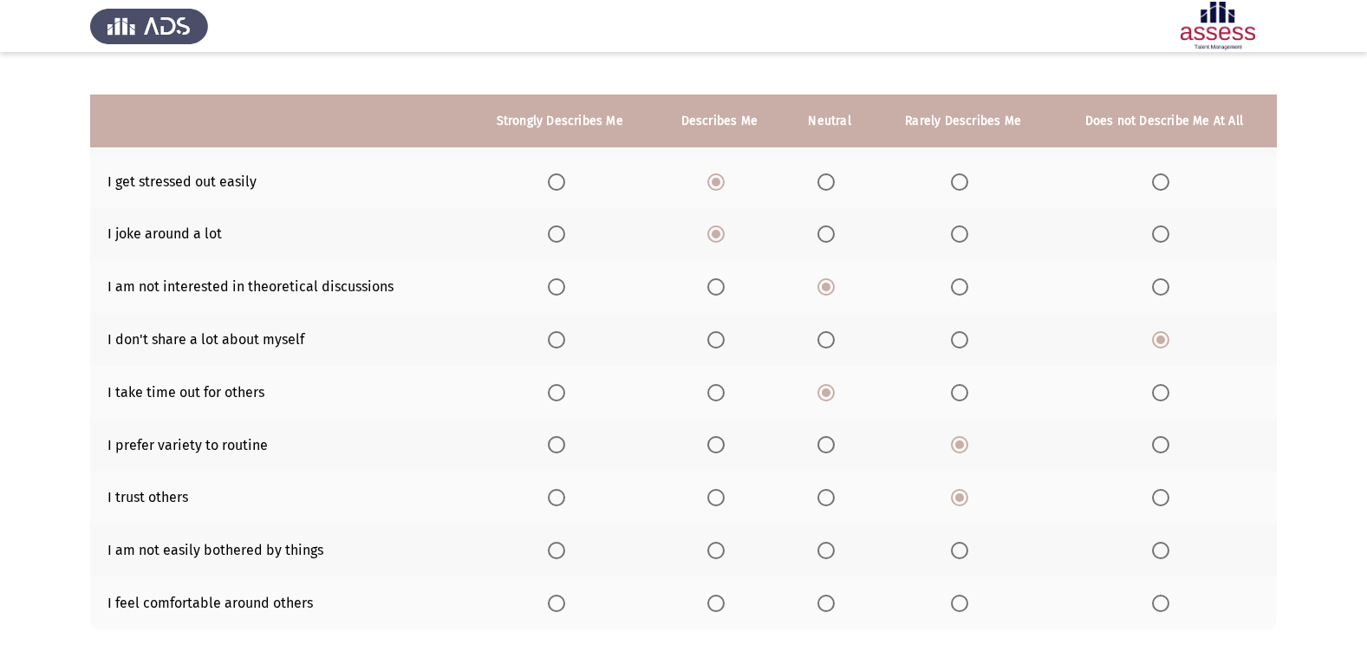
scroll to position [253, 0]
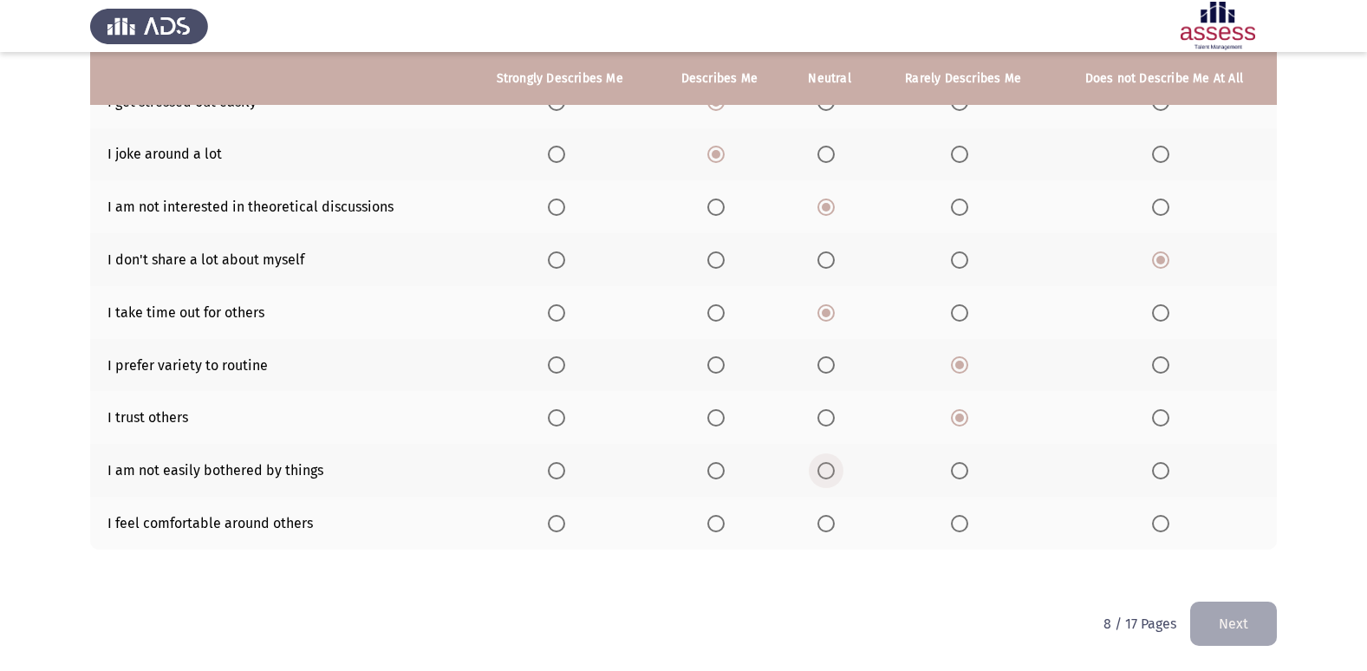
click at [835, 477] on span "Select an option" at bounding box center [825, 470] width 17 height 17
click at [835, 477] on input "Select an option" at bounding box center [825, 470] width 17 height 17
click at [832, 521] on span "Select an option" at bounding box center [825, 523] width 17 height 17
click at [832, 521] on input "Select an option" at bounding box center [825, 523] width 17 height 17
click at [1259, 621] on button "Next" at bounding box center [1233, 624] width 87 height 44
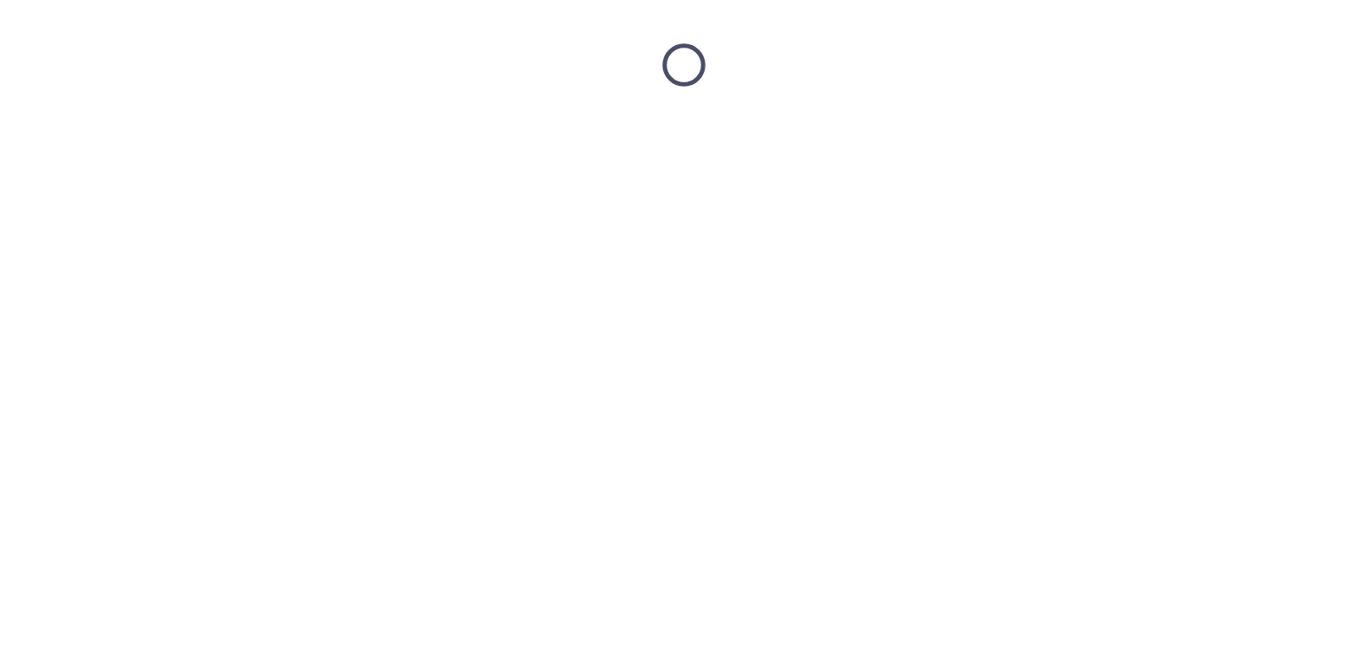
scroll to position [0, 0]
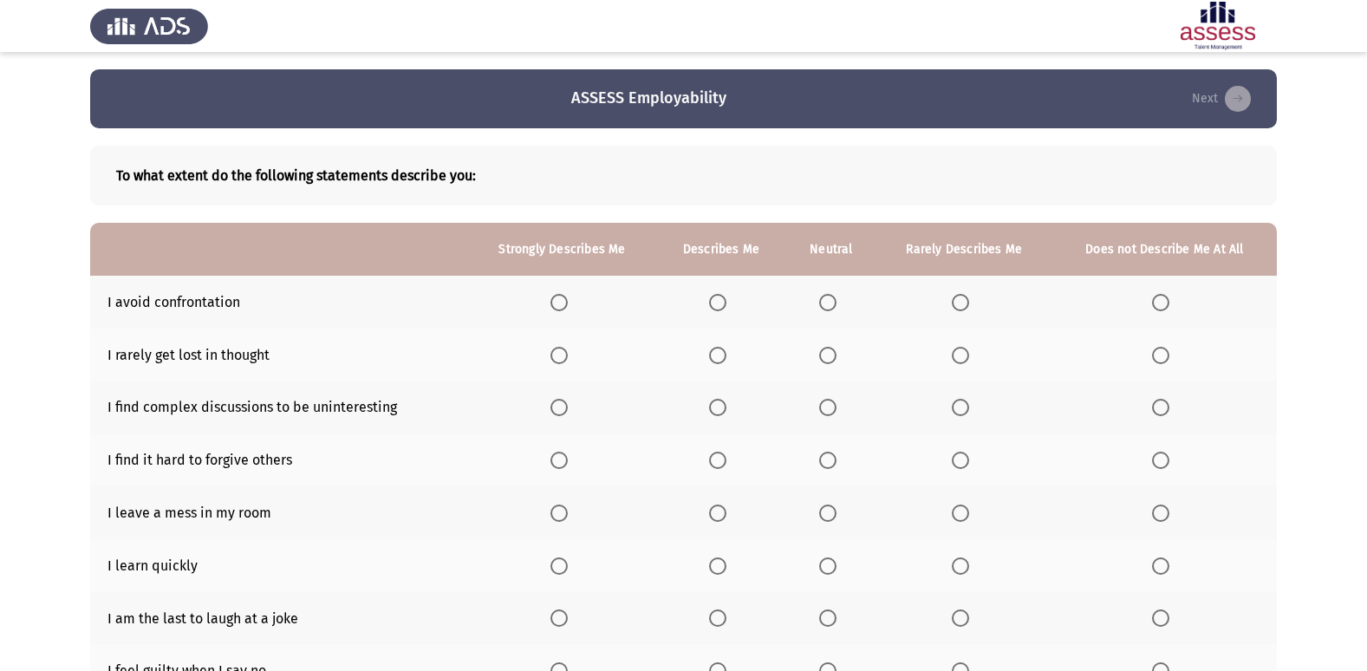
drag, startPoint x: 848, startPoint y: 288, endPoint x: 839, endPoint y: 293, distance: 10.1
click at [842, 292] on th at bounding box center [831, 302] width 90 height 53
click at [838, 299] on label "Select an option" at bounding box center [831, 302] width 24 height 17
click at [836, 299] on input "Select an option" at bounding box center [827, 302] width 17 height 17
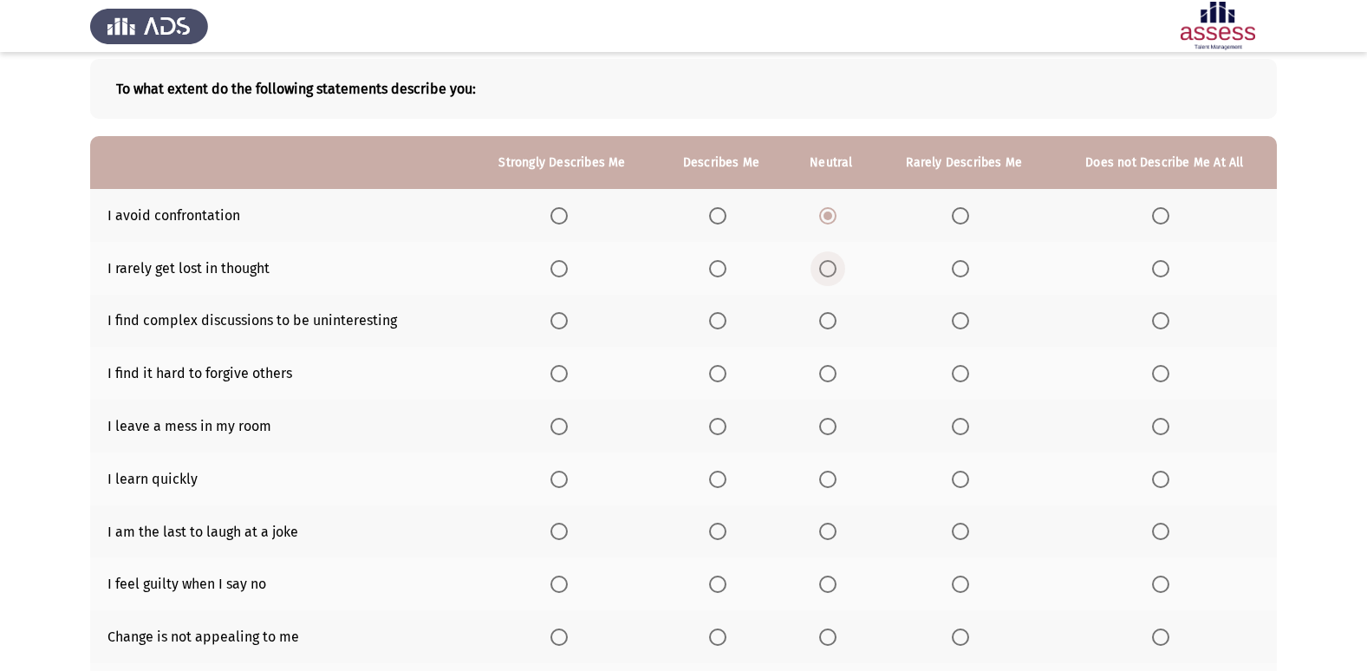
click at [839, 270] on label "Select an option" at bounding box center [831, 268] width 24 height 17
click at [836, 270] on input "Select an option" at bounding box center [827, 268] width 17 height 17
click at [969, 319] on span "Select an option" at bounding box center [960, 320] width 17 height 17
click at [969, 319] on input "Select an option" at bounding box center [960, 320] width 17 height 17
click at [956, 365] on span "Select an option" at bounding box center [960, 373] width 17 height 17
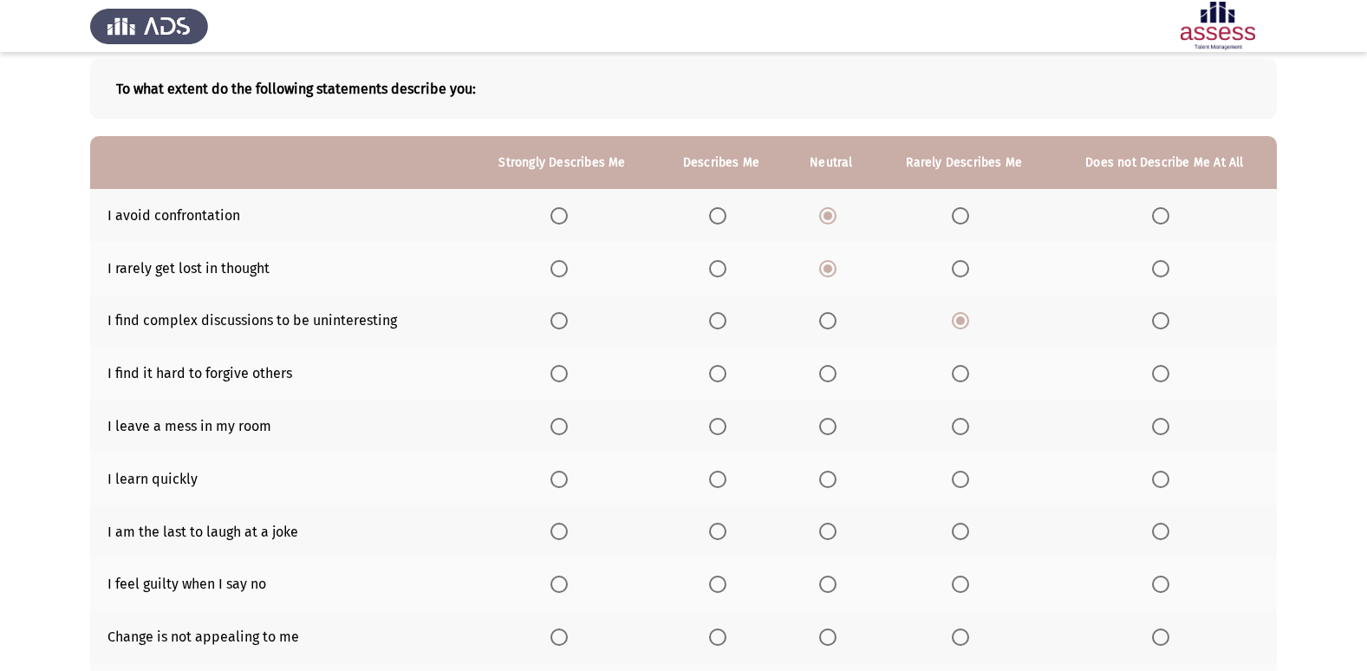
click at [956, 365] on input "Select an option" at bounding box center [960, 373] width 17 height 17
click at [1166, 430] on span "Select an option" at bounding box center [1160, 426] width 17 height 17
click at [1166, 430] on input "Select an option" at bounding box center [1160, 426] width 17 height 17
click at [723, 483] on span "Select an option" at bounding box center [717, 479] width 17 height 17
click at [723, 483] on input "Select an option" at bounding box center [717, 479] width 17 height 17
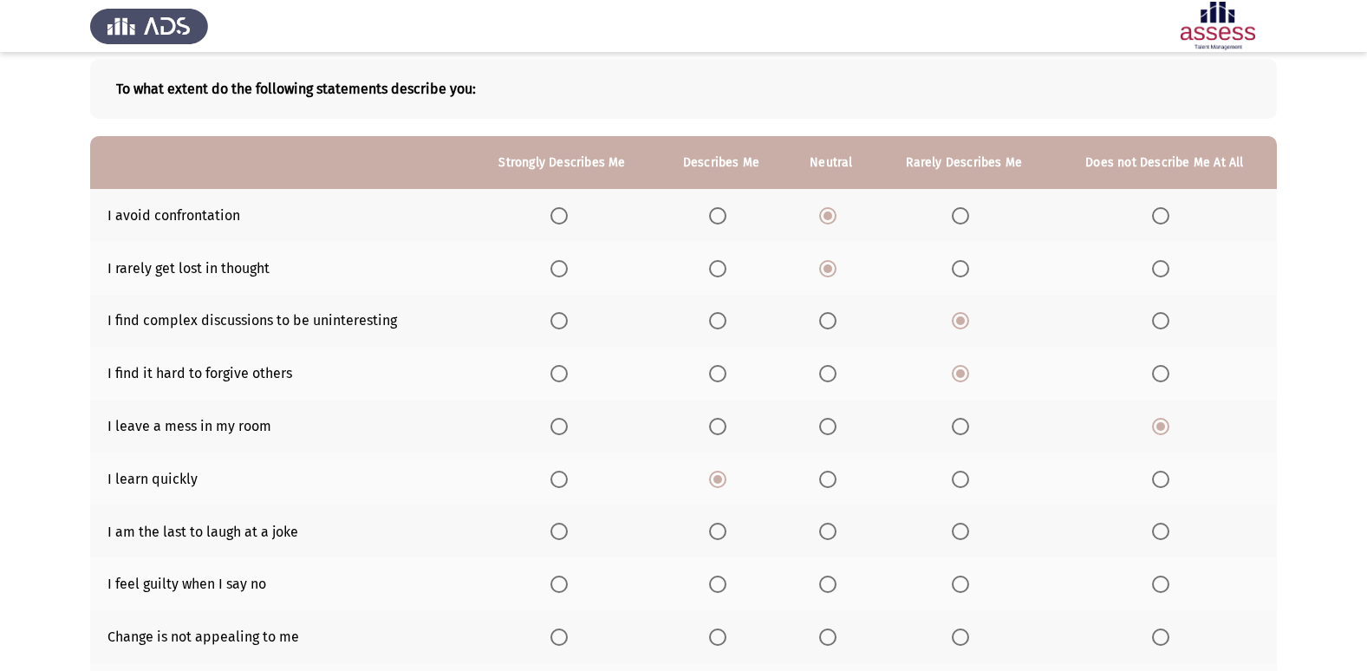
scroll to position [173, 0]
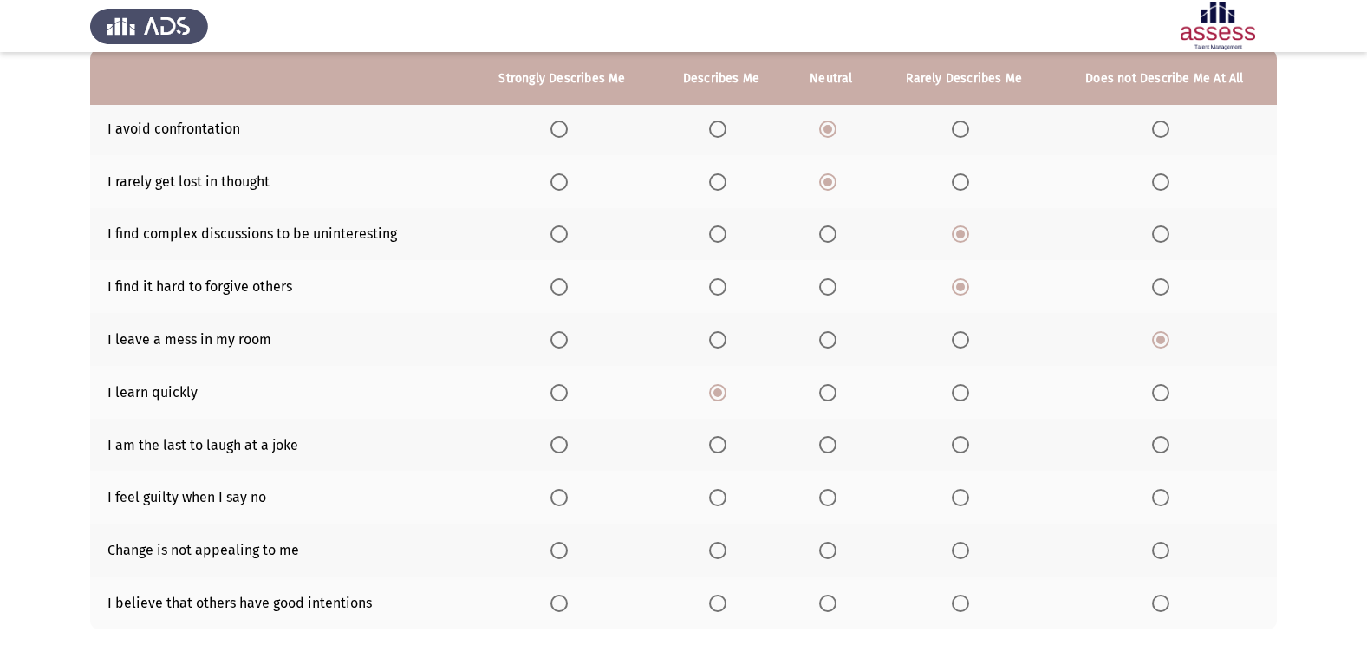
click at [566, 350] on th at bounding box center [562, 339] width 188 height 53
click at [566, 390] on span "Select an option" at bounding box center [558, 392] width 17 height 17
click at [566, 390] on input "Select an option" at bounding box center [558, 392] width 17 height 17
click at [1160, 440] on span "Select an option" at bounding box center [1160, 444] width 17 height 17
click at [1160, 440] on input "Select an option" at bounding box center [1160, 444] width 17 height 17
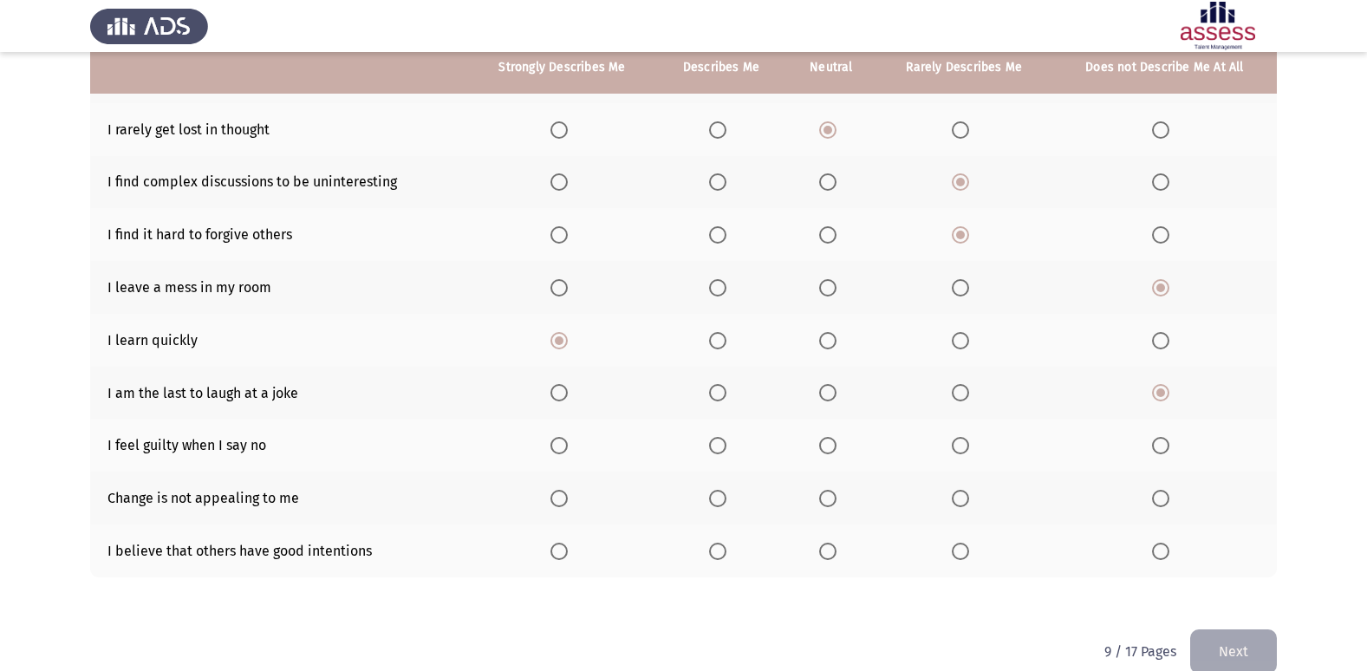
scroll to position [253, 0]
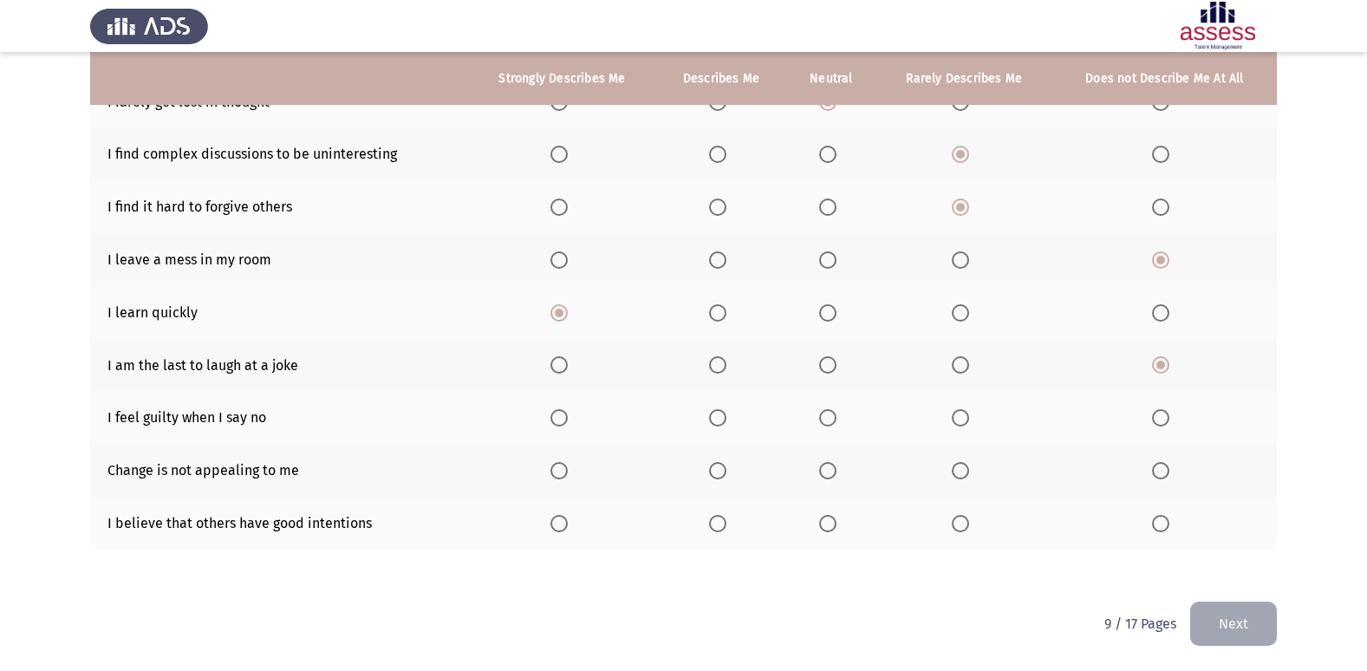
click at [1170, 428] on th at bounding box center [1164, 417] width 224 height 53
click at [1154, 411] on span "Select an option" at bounding box center [1160, 417] width 17 height 17
click at [1154, 411] on input "Select an option" at bounding box center [1160, 417] width 17 height 17
click at [834, 465] on span "Select an option" at bounding box center [827, 470] width 17 height 17
click at [834, 465] on input "Select an option" at bounding box center [827, 470] width 17 height 17
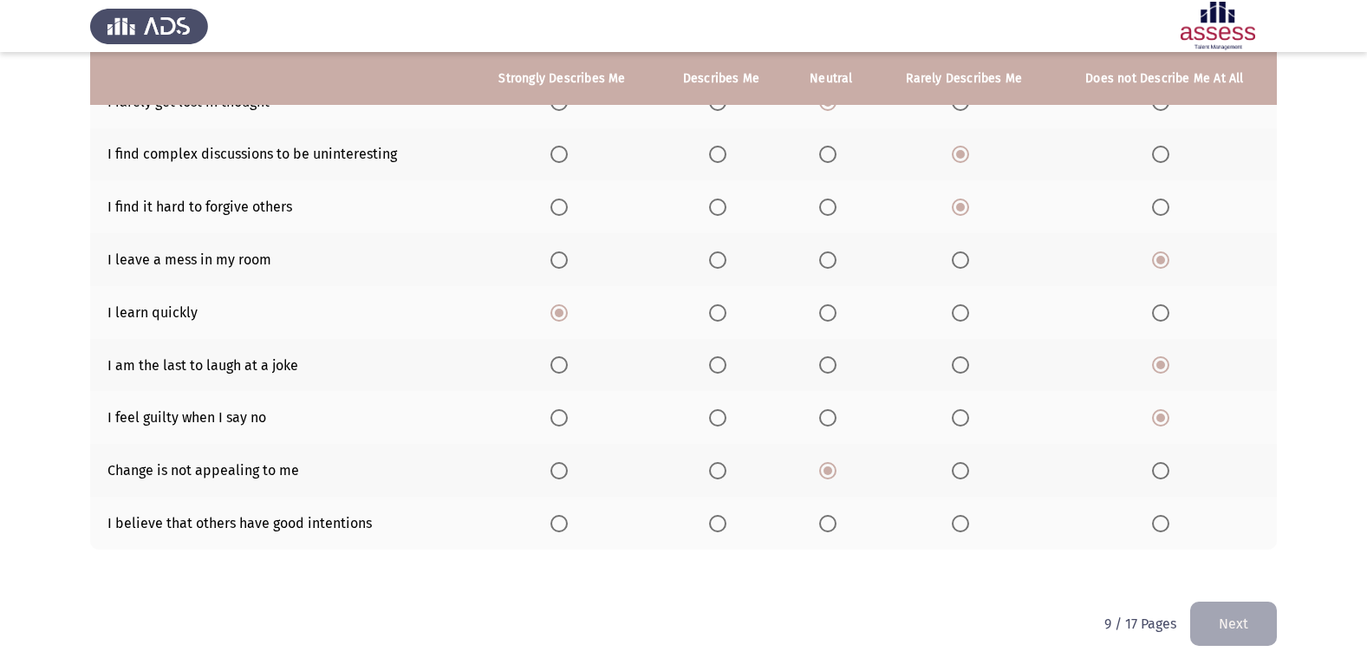
click at [829, 521] on span "Select an option" at bounding box center [827, 523] width 17 height 17
click at [829, 521] on input "Select an option" at bounding box center [827, 523] width 17 height 17
click at [1241, 619] on button "Next" at bounding box center [1233, 624] width 87 height 44
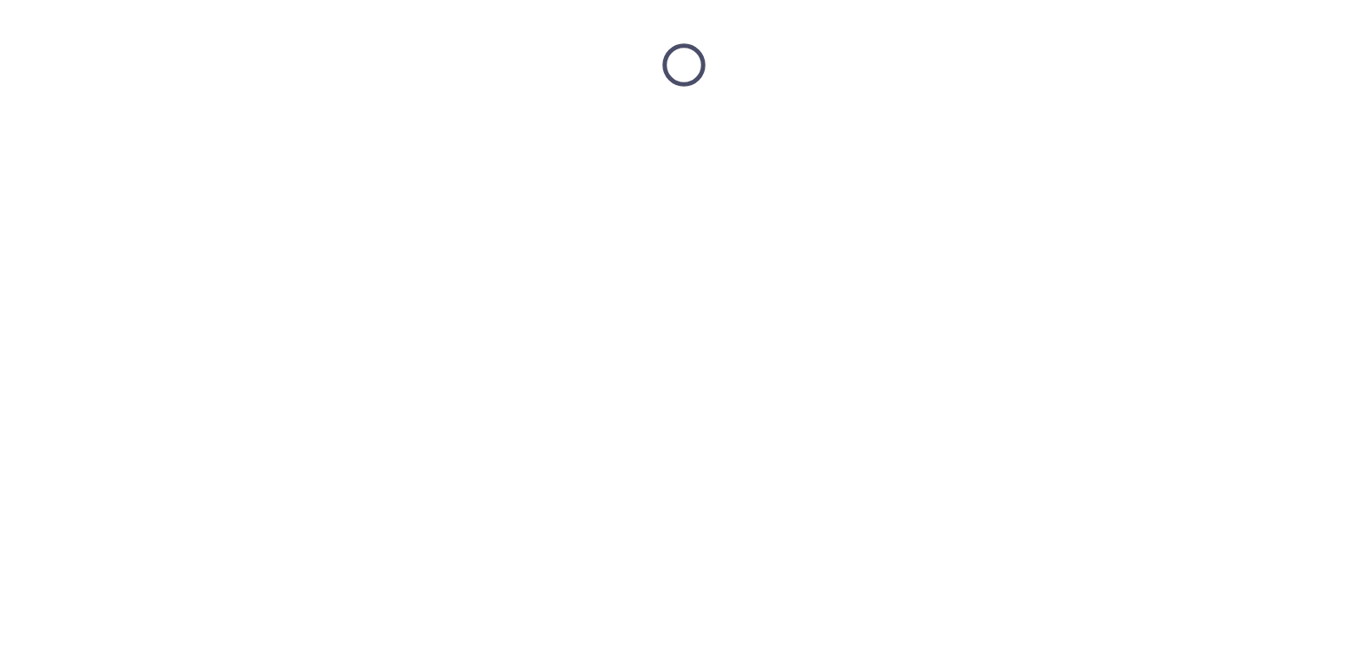
scroll to position [0, 0]
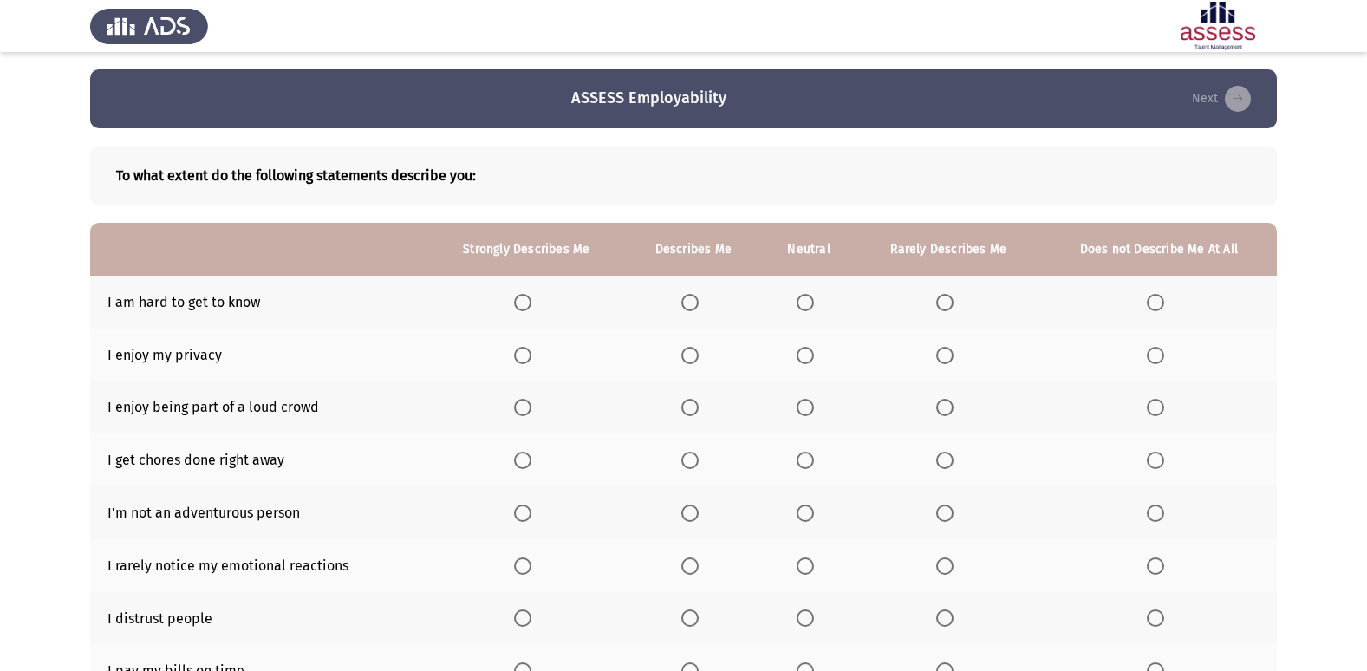
click at [1144, 295] on th at bounding box center [1159, 302] width 236 height 53
click at [1148, 301] on span "Select an option" at bounding box center [1155, 302] width 17 height 17
click at [1148, 301] on input "Select an option" at bounding box center [1155, 302] width 17 height 17
click at [802, 344] on th at bounding box center [808, 354] width 94 height 53
click at [808, 364] on th at bounding box center [808, 354] width 94 height 53
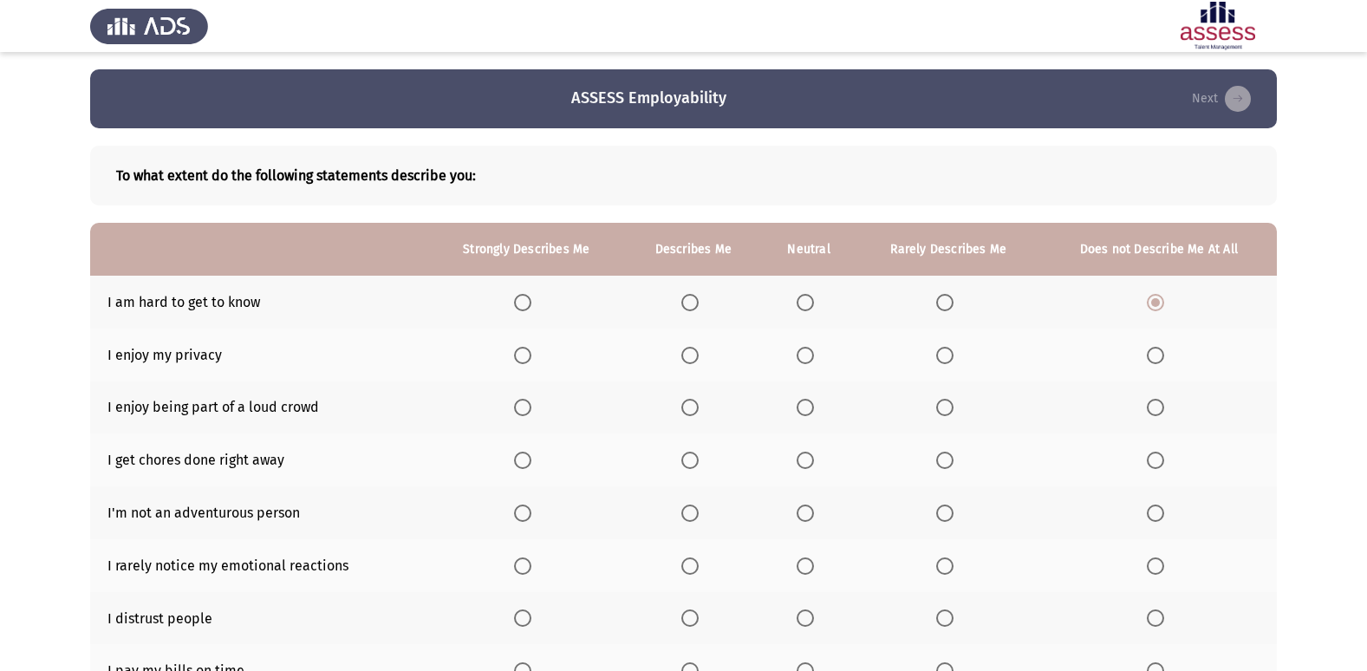
click at [810, 359] on span "Select an option" at bounding box center [805, 355] width 17 height 17
click at [810, 359] on input "Select an option" at bounding box center [805, 355] width 17 height 17
click at [524, 397] on th at bounding box center [526, 407] width 198 height 53
click at [525, 403] on span "Select an option" at bounding box center [522, 407] width 17 height 17
click at [525, 403] on input "Select an option" at bounding box center [522, 407] width 17 height 17
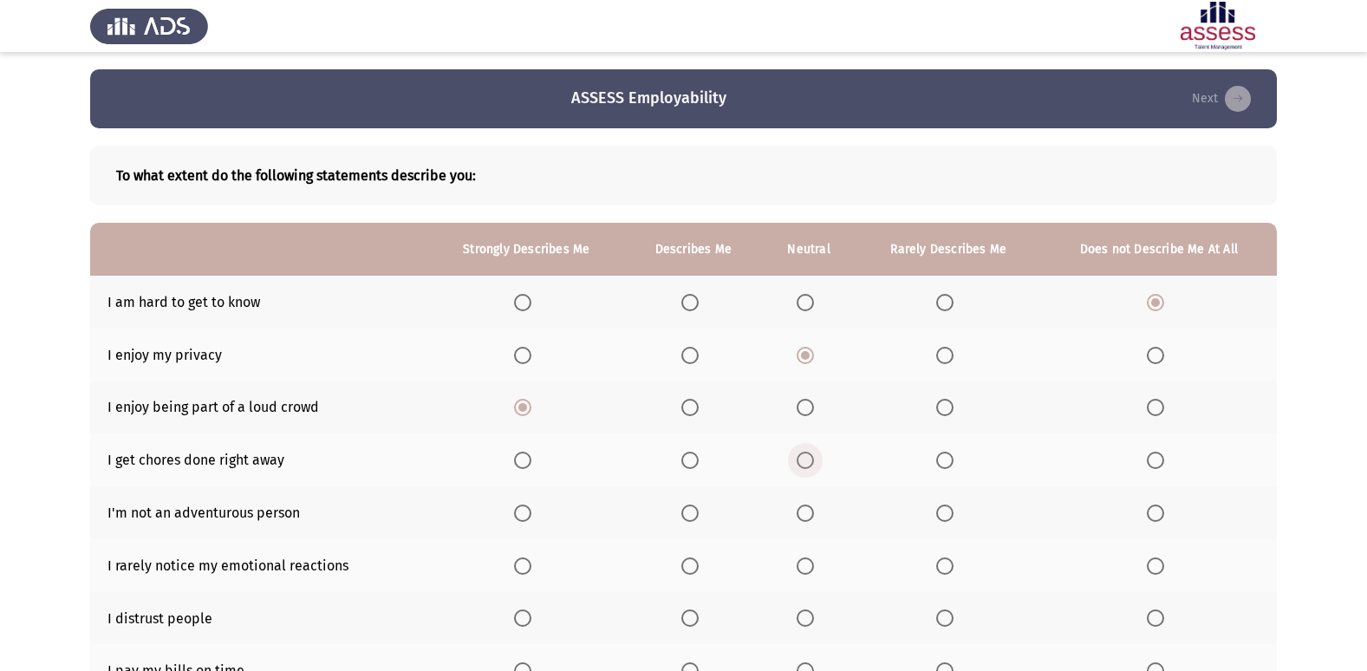
click at [816, 455] on label "Select an option" at bounding box center [809, 460] width 24 height 17
click at [814, 455] on input "Select an option" at bounding box center [805, 460] width 17 height 17
click at [808, 463] on span "Select an option" at bounding box center [805, 460] width 9 height 9
click at [808, 463] on input "Select an option" at bounding box center [805, 460] width 17 height 17
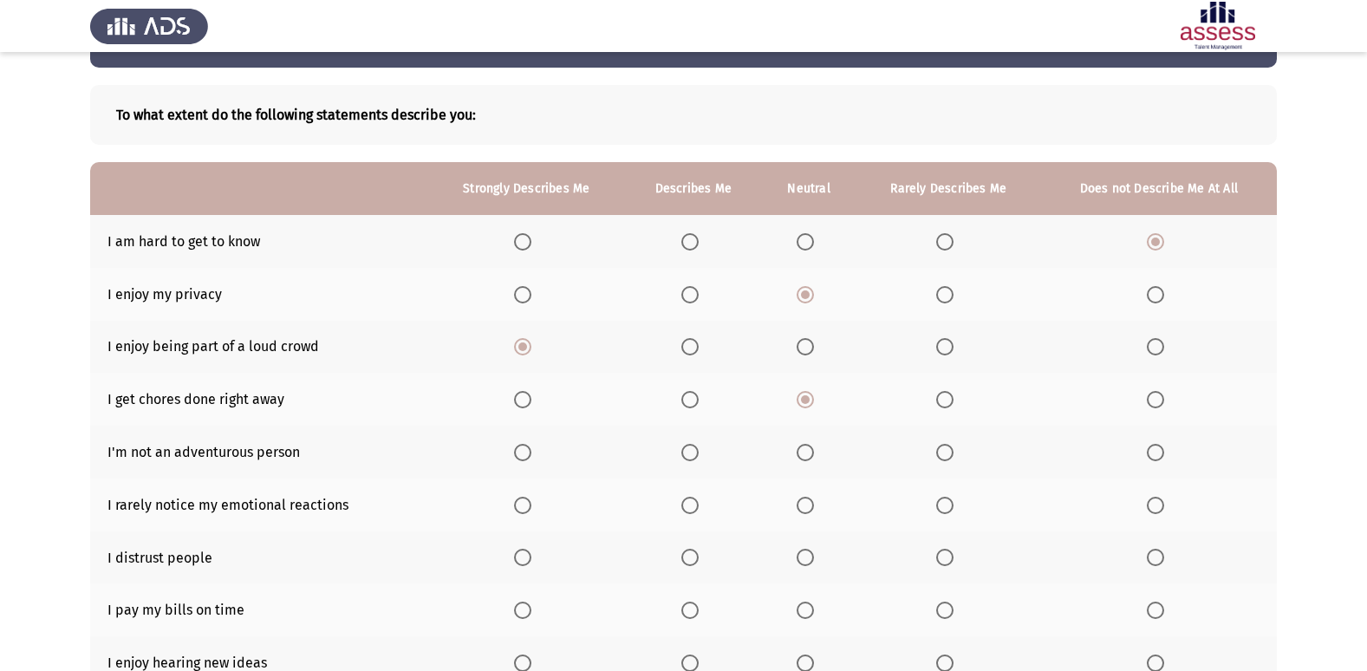
scroll to position [87, 0]
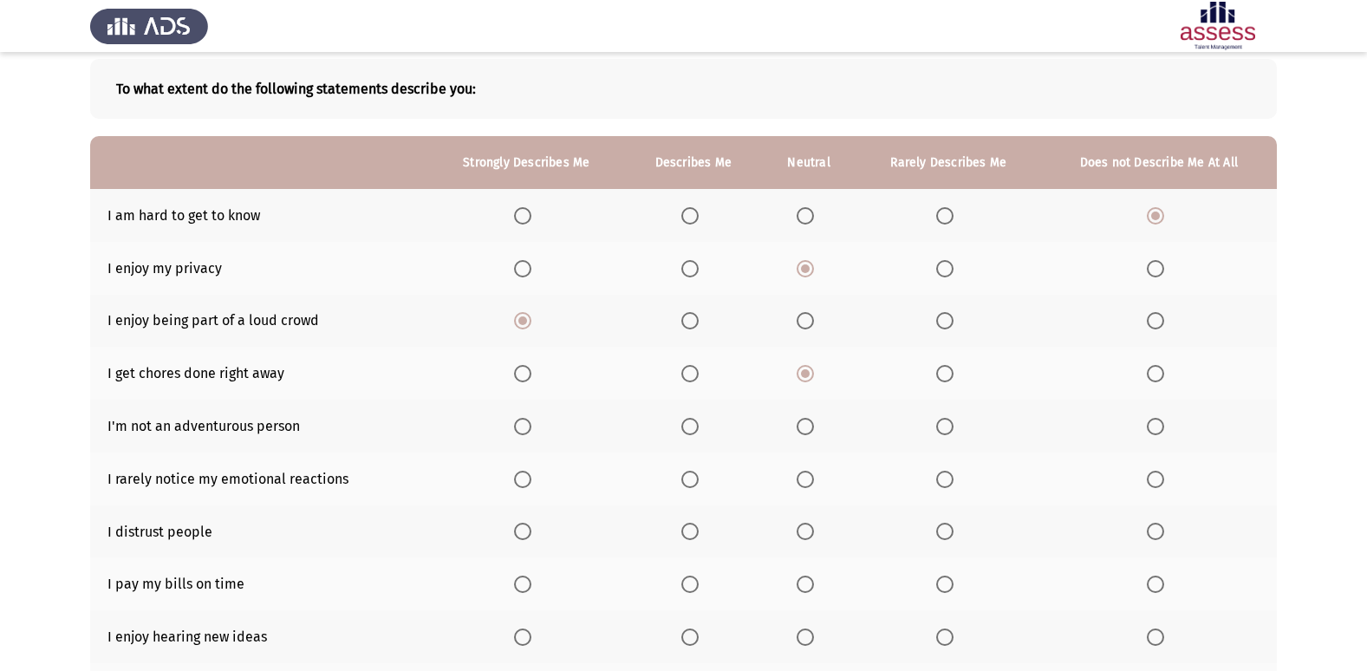
click at [814, 420] on span "Select an option" at bounding box center [805, 426] width 17 height 17
click at [814, 420] on input "Select an option" at bounding box center [805, 426] width 17 height 17
click at [699, 472] on label "Select an option" at bounding box center [693, 479] width 24 height 17
click at [699, 472] on input "Select an option" at bounding box center [689, 479] width 17 height 17
click at [691, 483] on span "Select an option" at bounding box center [690, 479] width 9 height 9
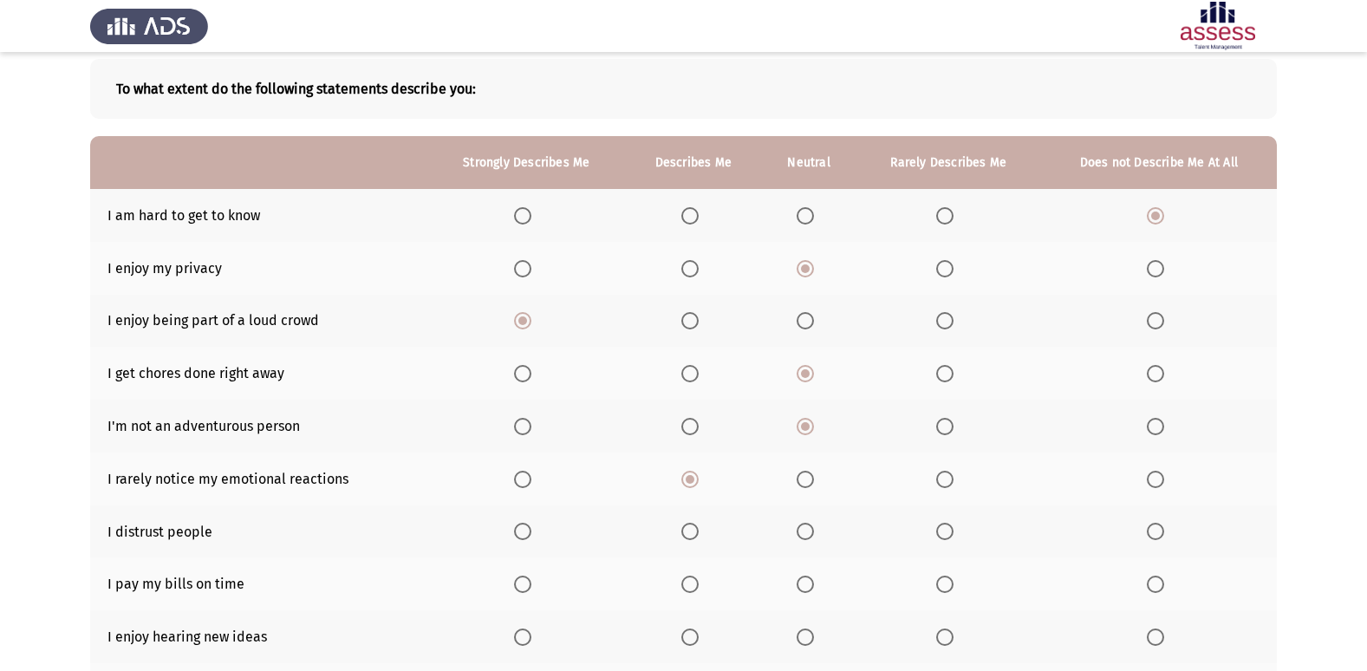
click at [691, 483] on input "Select an option" at bounding box center [689, 479] width 17 height 17
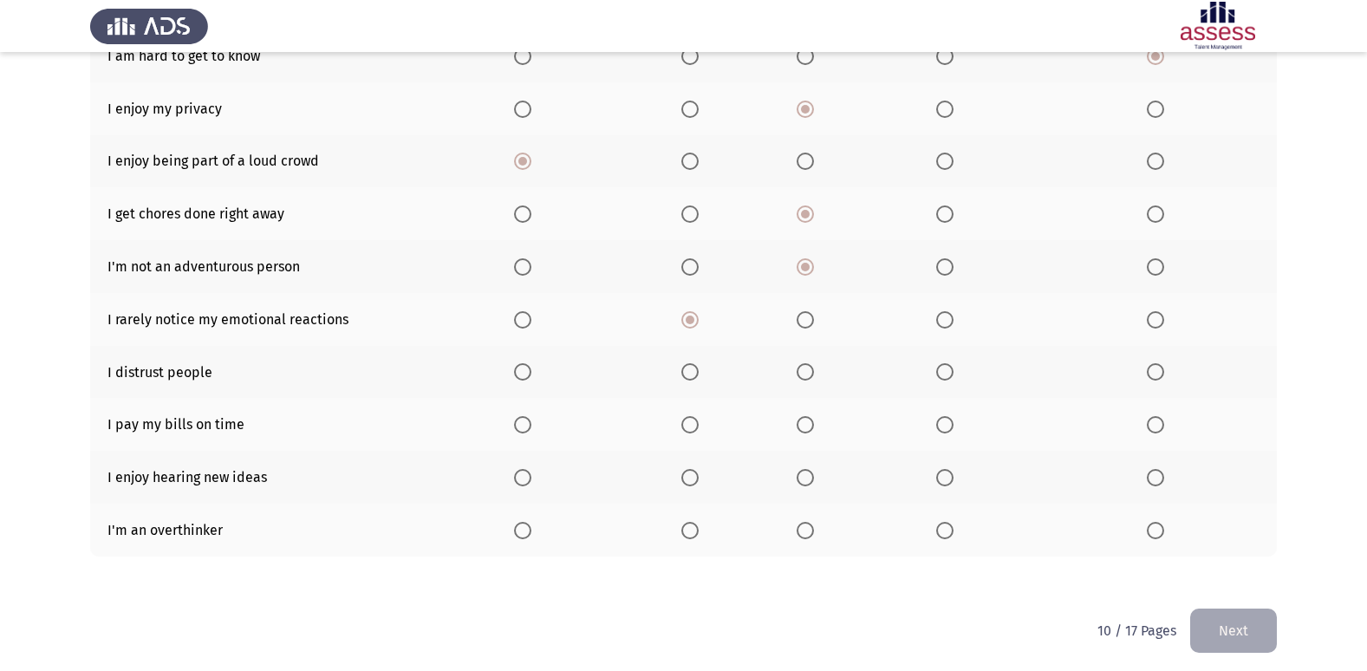
scroll to position [253, 0]
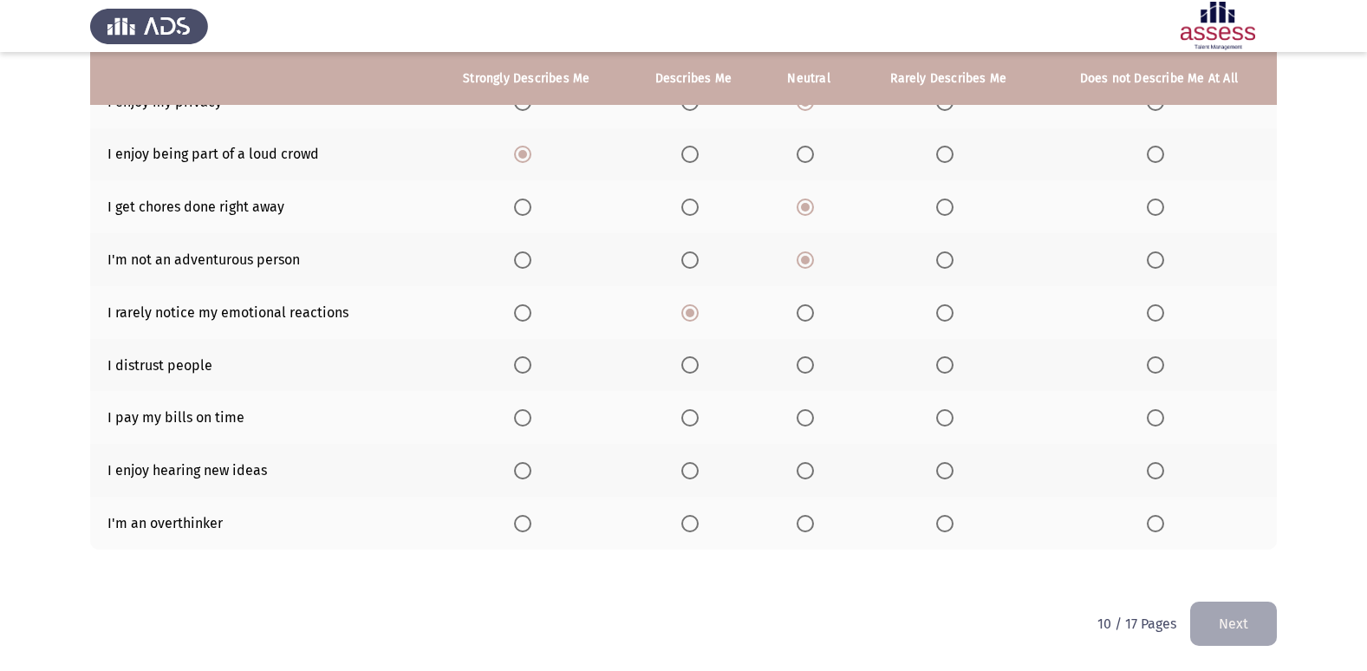
click at [946, 360] on span "Select an option" at bounding box center [944, 364] width 17 height 17
click at [946, 360] on input "Select an option" at bounding box center [944, 364] width 17 height 17
click at [527, 419] on span "Select an option" at bounding box center [522, 417] width 17 height 17
click at [527, 419] on input "Select an option" at bounding box center [522, 417] width 17 height 17
click at [531, 477] on span "Select an option" at bounding box center [522, 470] width 17 height 17
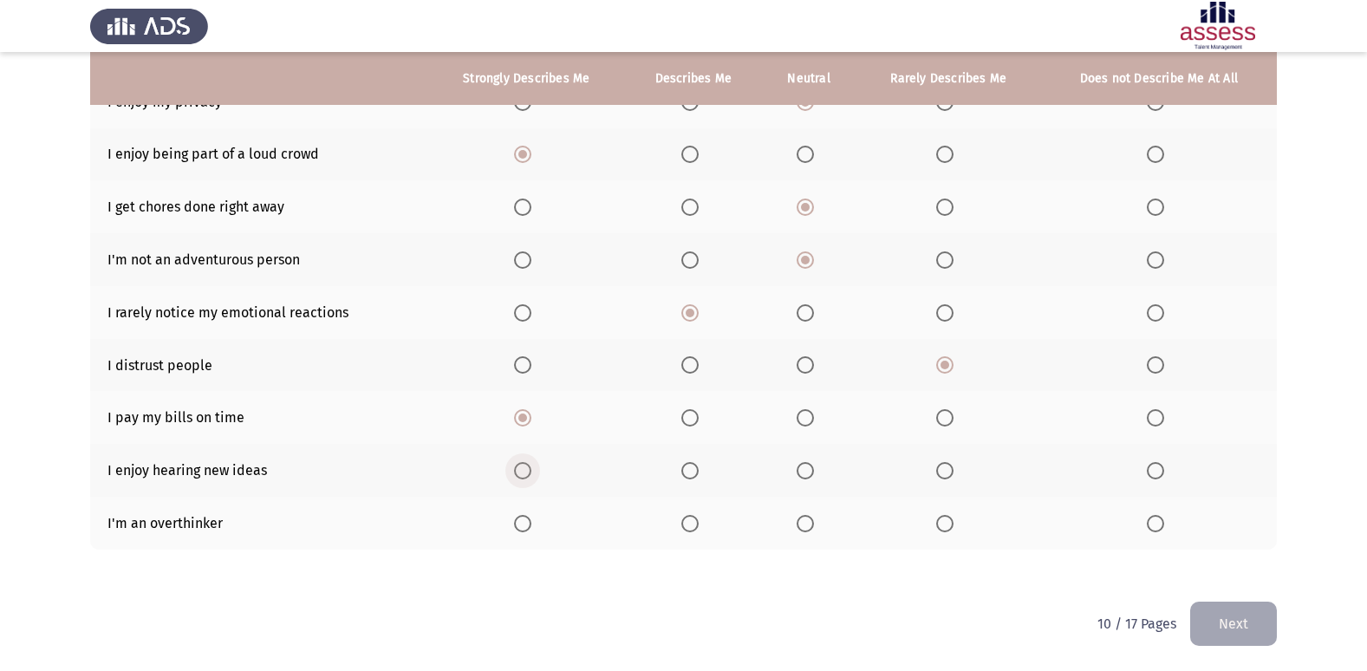
click at [531, 477] on input "Select an option" at bounding box center [522, 470] width 17 height 17
click at [695, 517] on span "Select an option" at bounding box center [689, 523] width 17 height 17
click at [695, 517] on input "Select an option" at bounding box center [689, 523] width 17 height 17
click at [1253, 620] on button "Next" at bounding box center [1233, 624] width 87 height 44
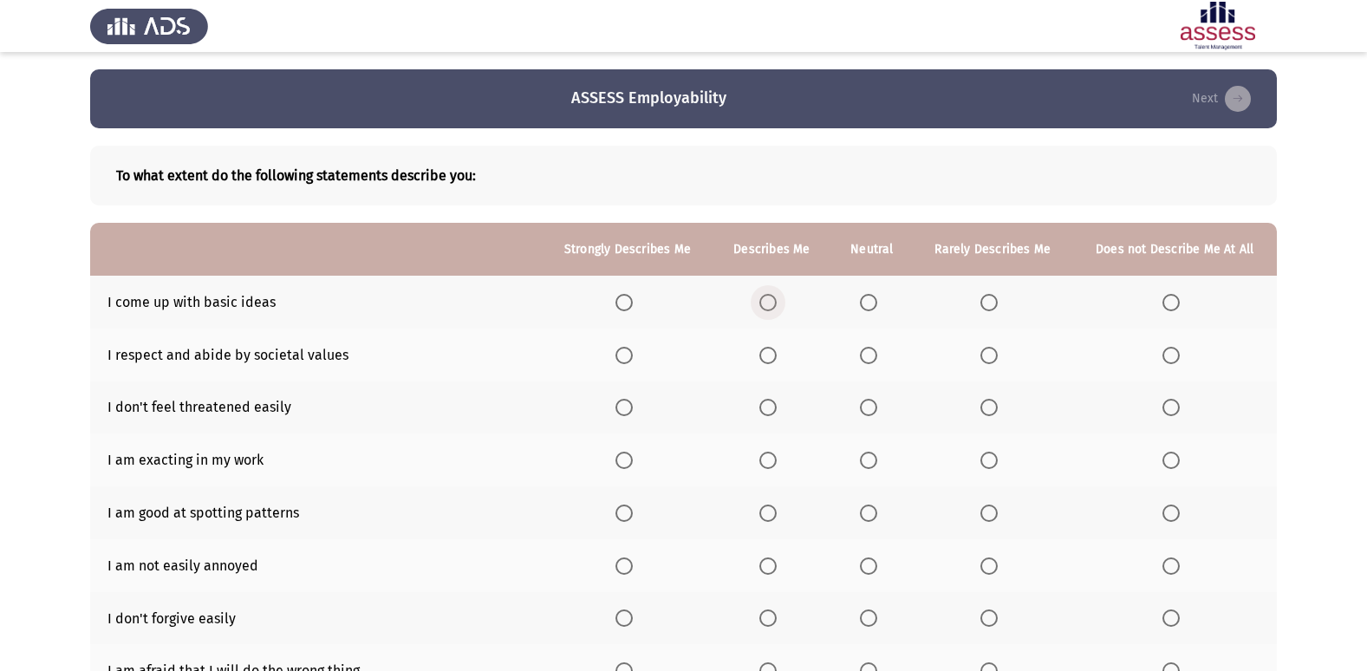
click at [771, 302] on span "Select an option" at bounding box center [767, 302] width 17 height 17
click at [771, 302] on input "Select an option" at bounding box center [767, 302] width 17 height 17
click at [864, 347] on span "Select an option" at bounding box center [868, 355] width 17 height 17
click at [864, 347] on input "Select an option" at bounding box center [868, 355] width 17 height 17
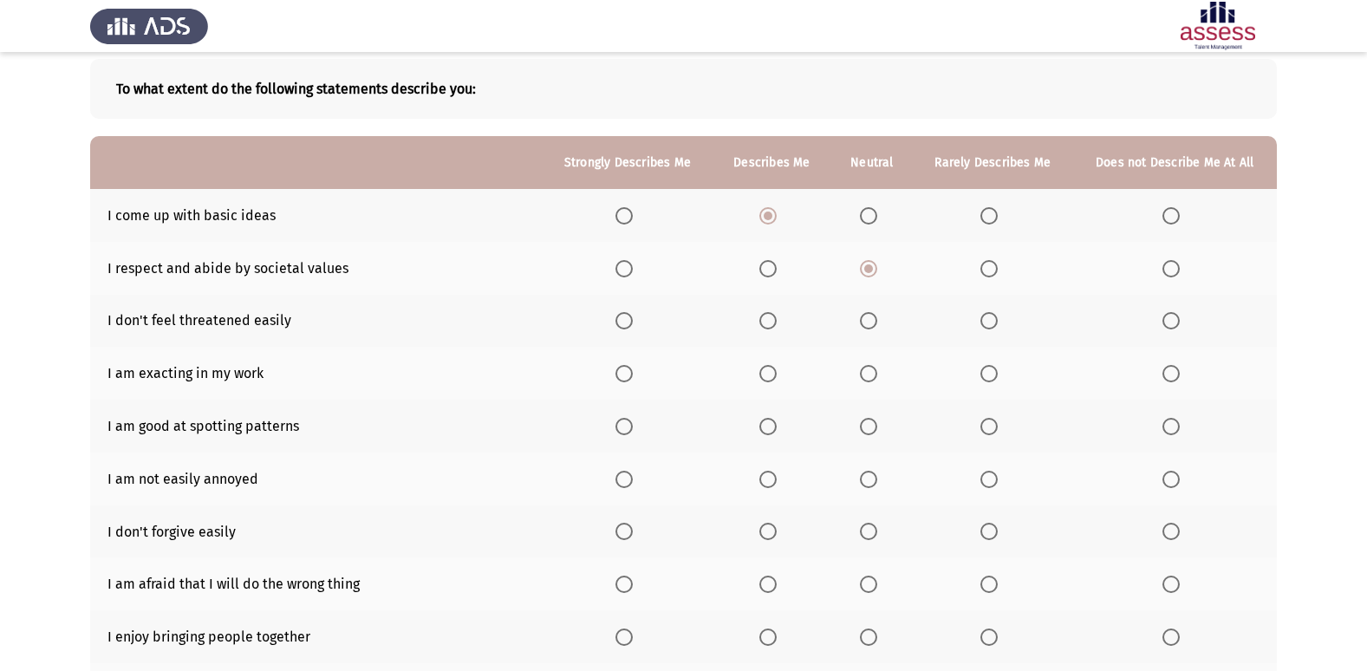
click at [770, 318] on span "Select an option" at bounding box center [767, 320] width 17 height 17
click at [770, 318] on input "Select an option" at bounding box center [767, 320] width 17 height 17
click at [770, 378] on span "Select an option" at bounding box center [767, 373] width 17 height 17
click at [770, 378] on input "Select an option" at bounding box center [767, 373] width 17 height 17
click at [624, 426] on span "Select an option" at bounding box center [624, 426] width 0 height 0
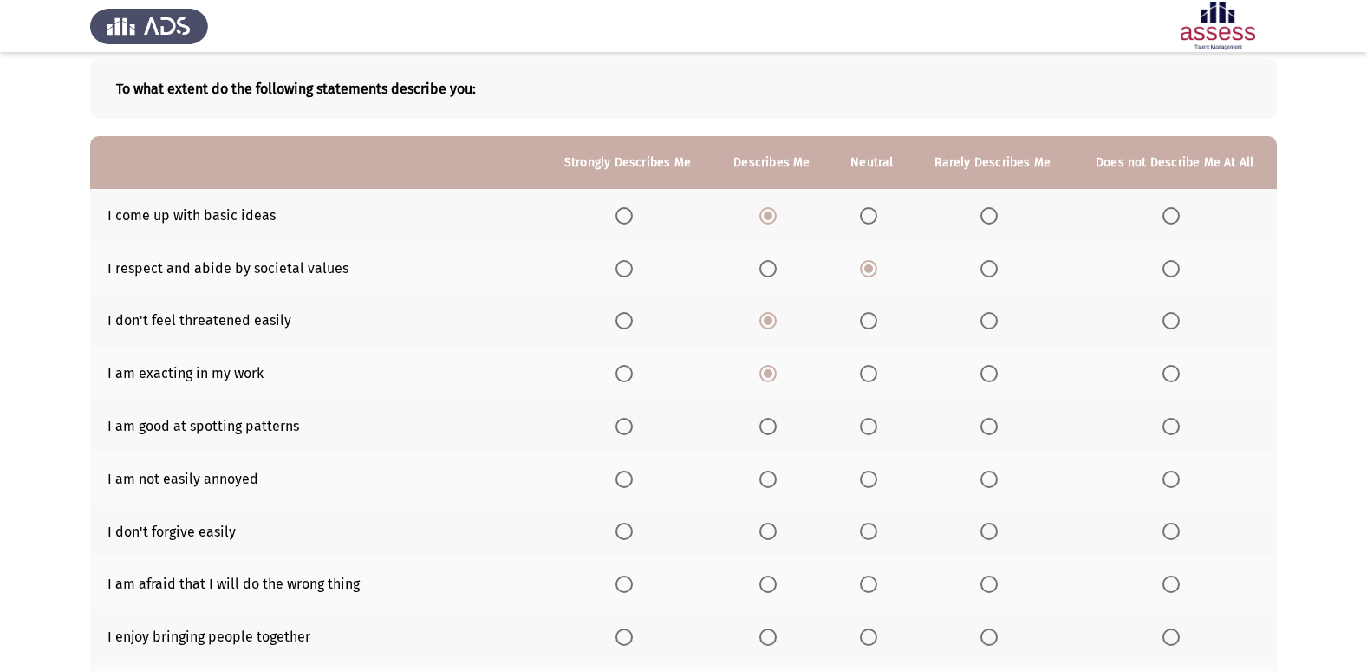
click at [626, 426] on input "Select an option" at bounding box center [623, 426] width 17 height 17
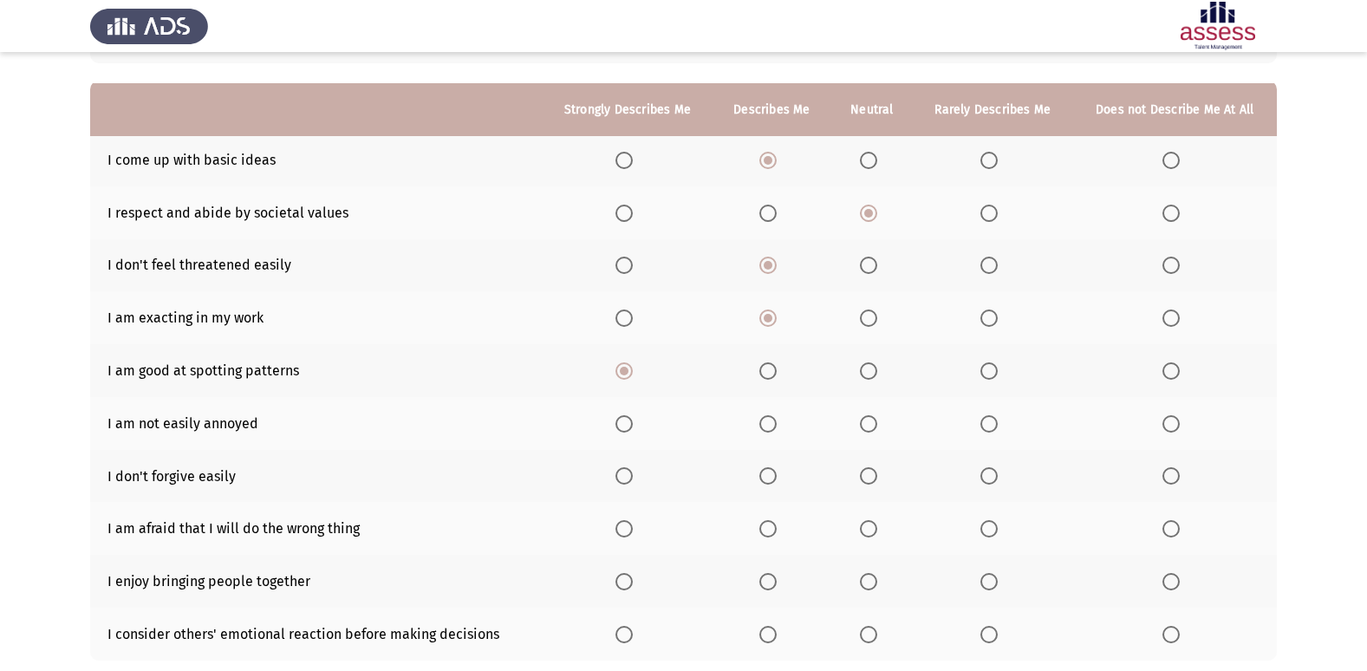
scroll to position [173, 0]
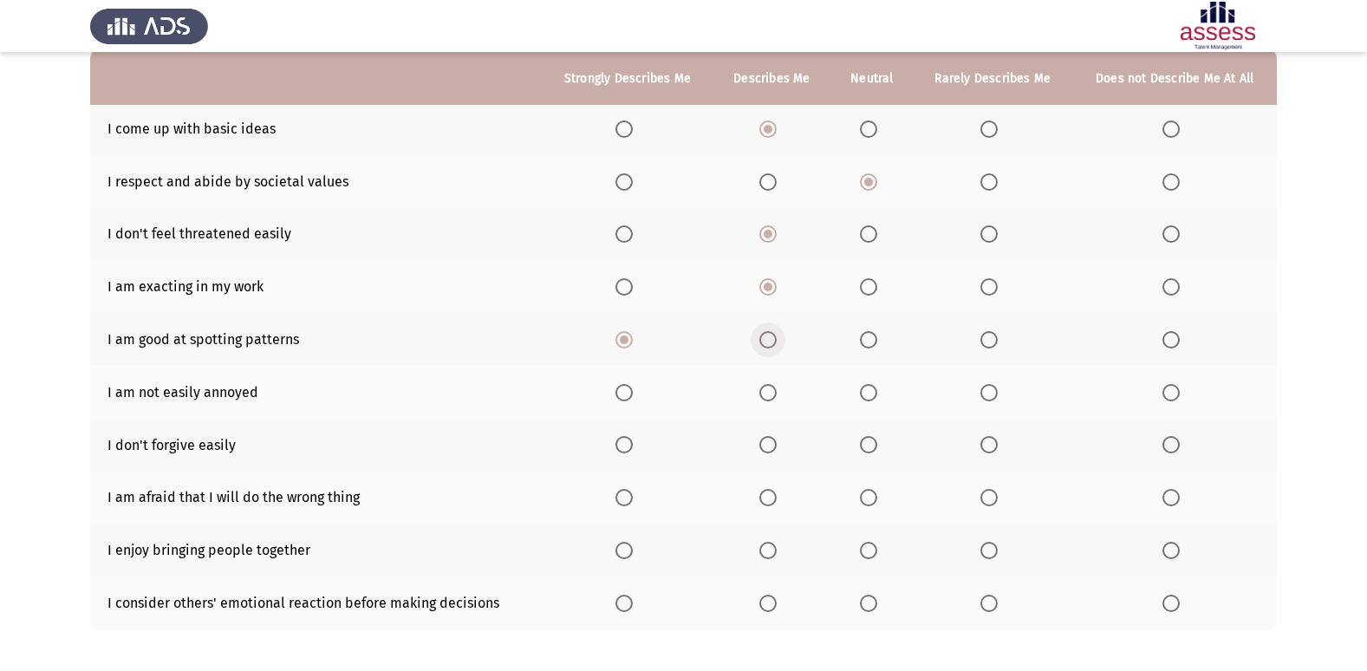
click at [773, 347] on span "Select an option" at bounding box center [767, 339] width 17 height 17
click at [773, 347] on input "Select an option" at bounding box center [767, 339] width 17 height 17
click at [771, 384] on span "Select an option" at bounding box center [767, 392] width 17 height 17
click at [771, 384] on input "Select an option" at bounding box center [767, 392] width 17 height 17
click at [782, 445] on label "Select an option" at bounding box center [771, 444] width 24 height 17
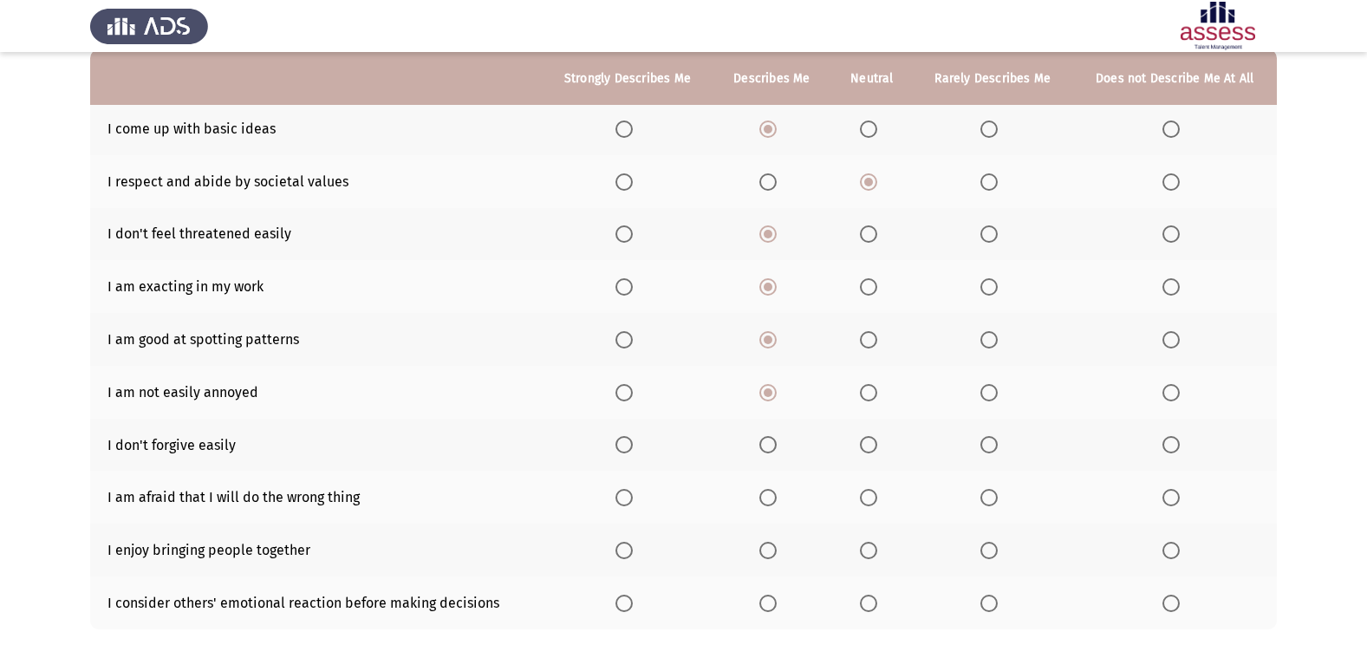
click at [777, 445] on input "Select an option" at bounding box center [767, 444] width 17 height 17
click at [980, 499] on th at bounding box center [992, 497] width 159 height 53
click at [999, 496] on label "Select an option" at bounding box center [992, 497] width 24 height 17
click at [998, 496] on input "Select an option" at bounding box center [988, 497] width 17 height 17
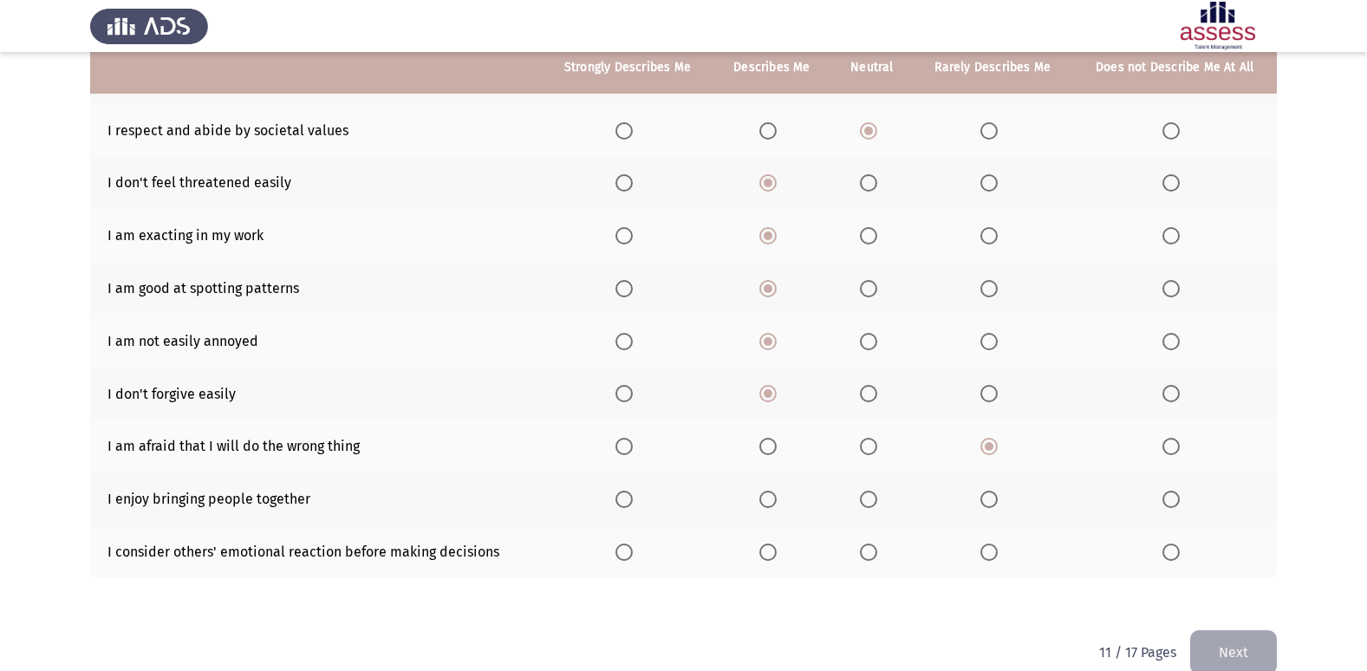
scroll to position [253, 0]
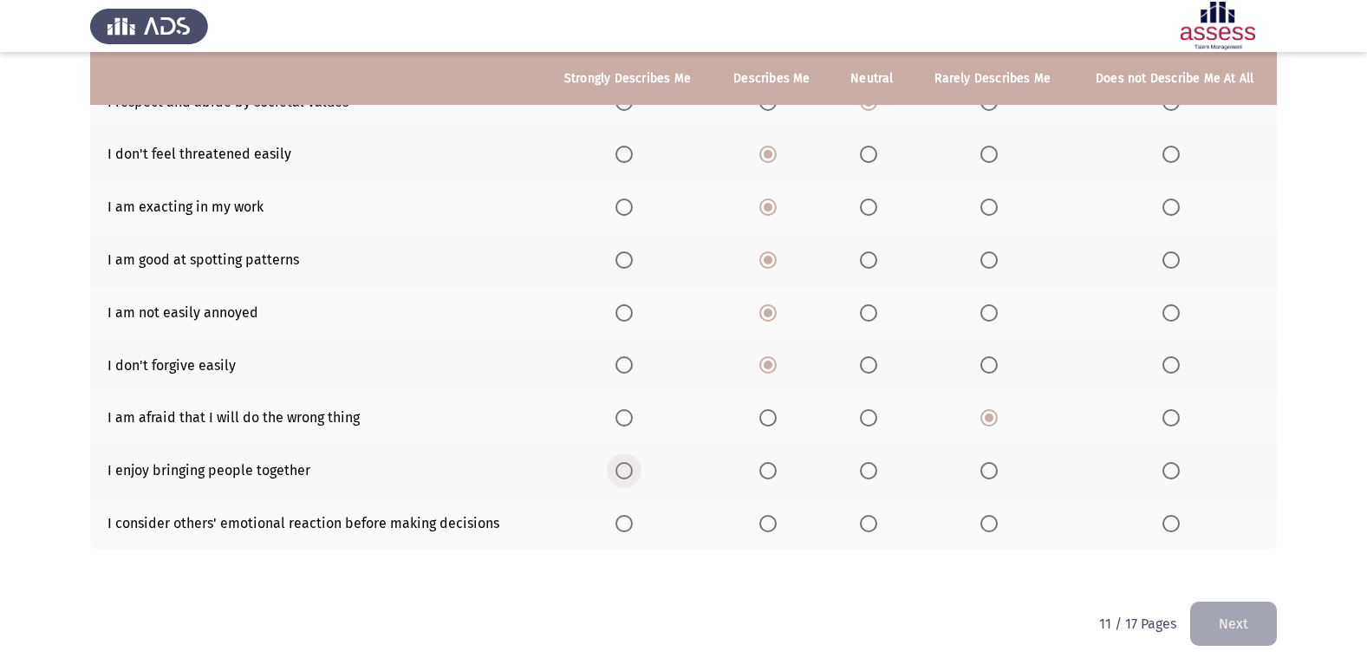
click at [625, 474] on span "Select an option" at bounding box center [623, 470] width 17 height 17
click at [625, 474] on input "Select an option" at bounding box center [623, 470] width 17 height 17
click at [869, 522] on span "Select an option" at bounding box center [868, 523] width 17 height 17
click at [869, 522] on input "Select an option" at bounding box center [868, 523] width 17 height 17
click at [1255, 634] on button "Next" at bounding box center [1233, 624] width 87 height 44
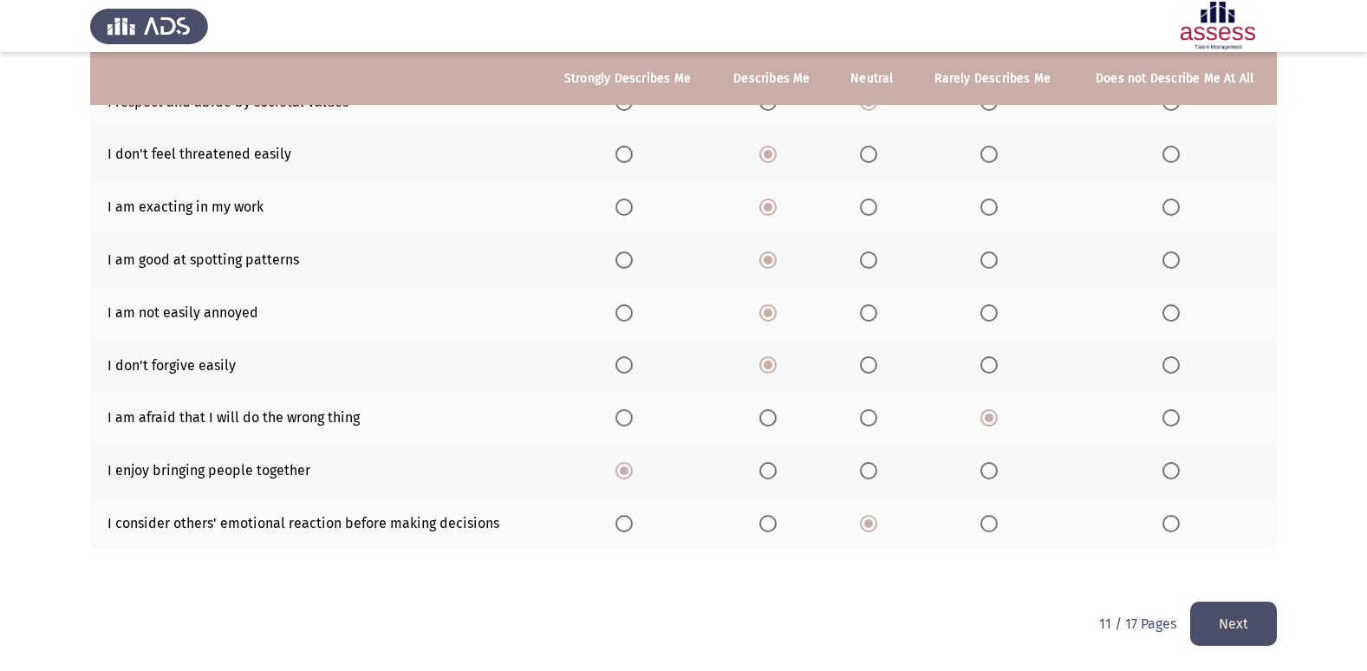
scroll to position [0, 0]
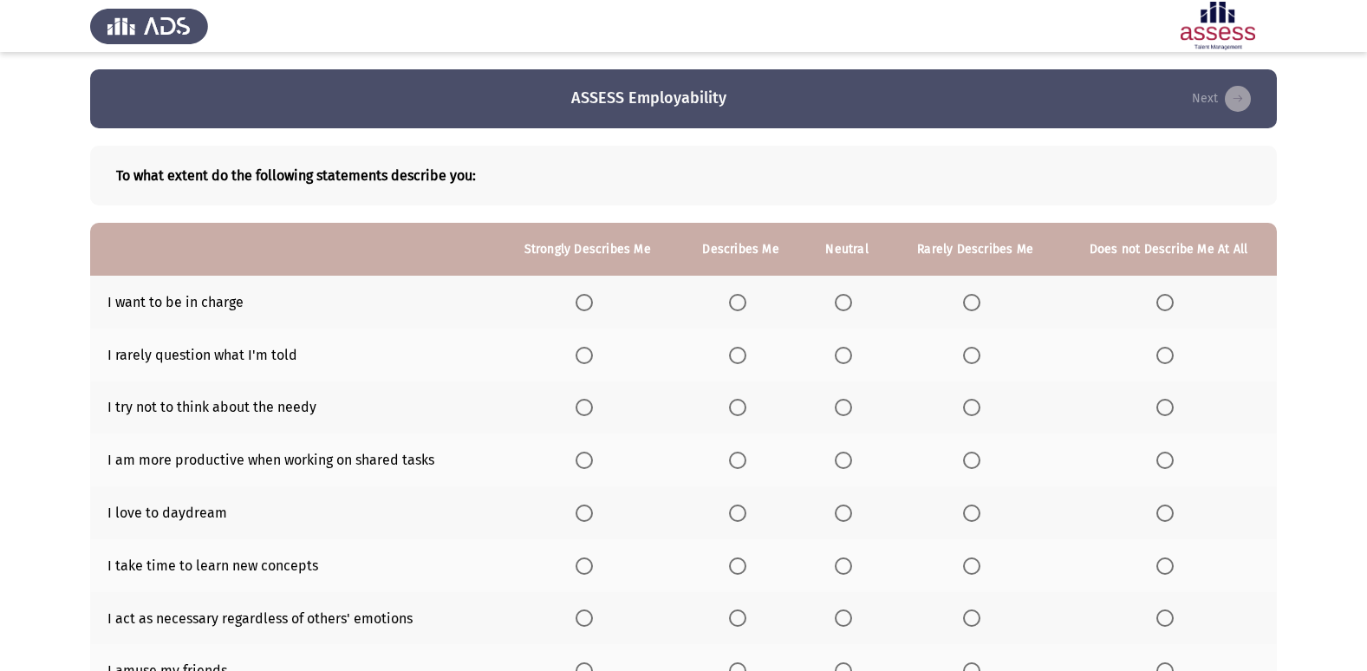
click at [745, 305] on span "Select an option" at bounding box center [737, 302] width 17 height 17
click at [745, 305] on input "Select an option" at bounding box center [737, 302] width 17 height 17
click at [841, 361] on span "Select an option" at bounding box center [843, 355] width 17 height 17
click at [841, 361] on input "Select an option" at bounding box center [843, 355] width 17 height 17
click at [975, 409] on label "Select an option" at bounding box center [975, 407] width 24 height 17
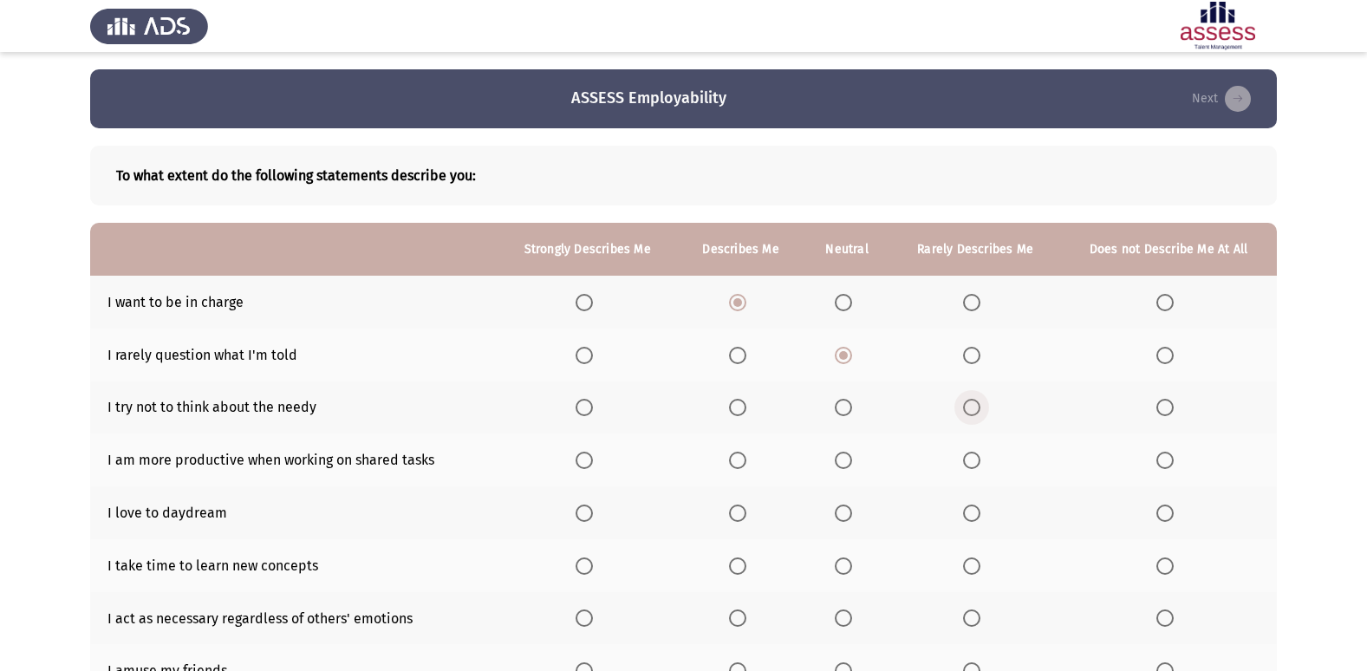
click at [975, 409] on input "Select an option" at bounding box center [971, 407] width 17 height 17
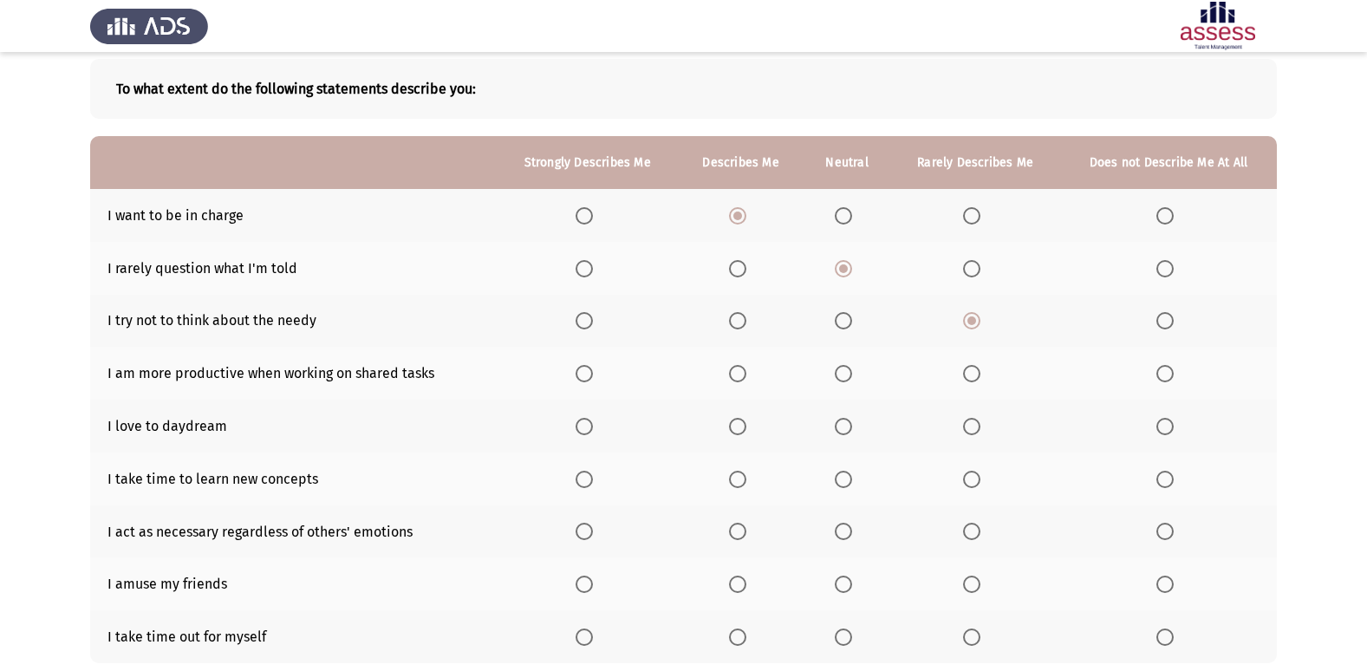
click at [592, 370] on span "Select an option" at bounding box center [584, 373] width 17 height 17
click at [592, 370] on input "Select an option" at bounding box center [584, 373] width 17 height 17
click at [573, 436] on th at bounding box center [587, 426] width 181 height 53
click at [584, 420] on span "Select an option" at bounding box center [584, 426] width 17 height 17
click at [584, 420] on input "Select an option" at bounding box center [584, 426] width 17 height 17
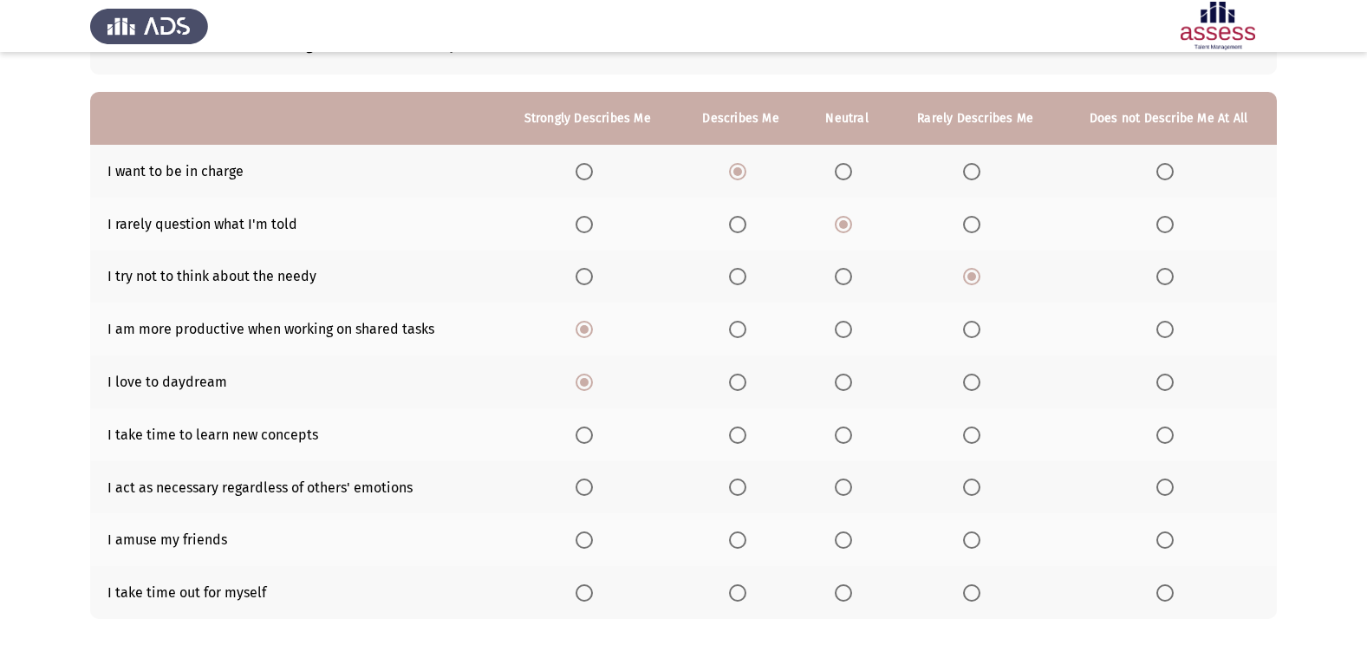
scroll to position [173, 0]
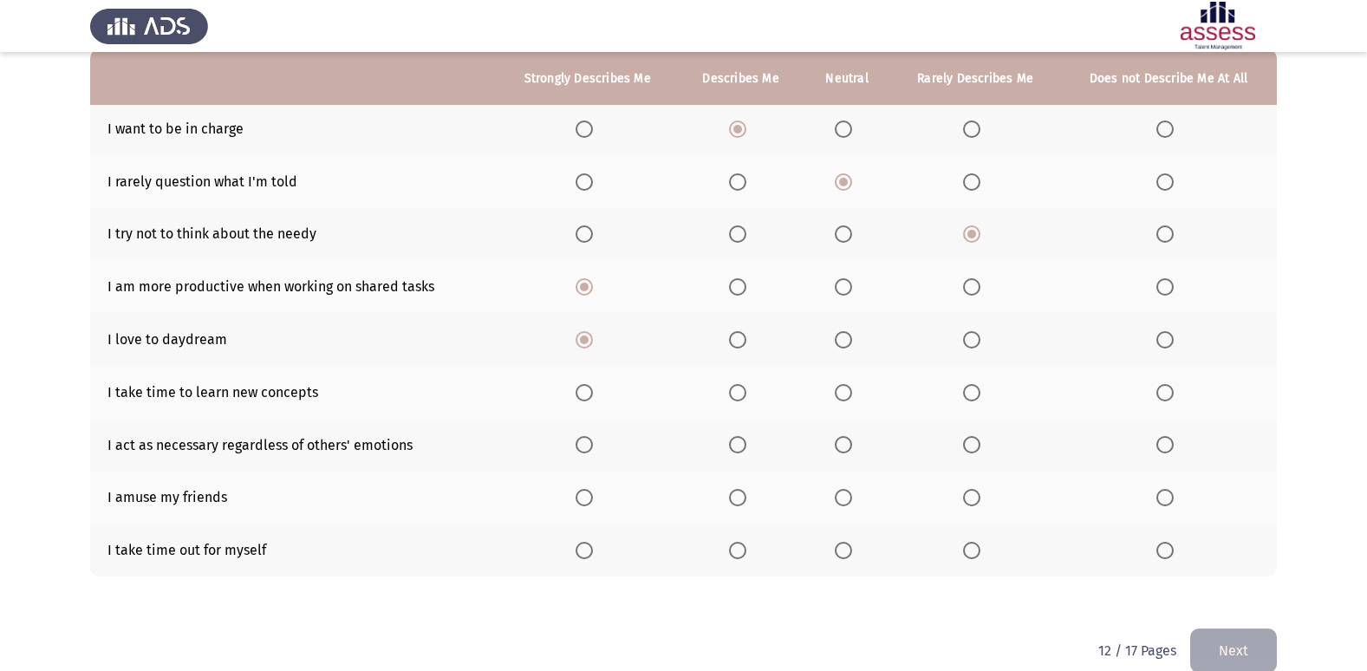
click at [974, 387] on span "Select an option" at bounding box center [971, 392] width 17 height 17
click at [974, 387] on input "Select an option" at bounding box center [971, 392] width 17 height 17
click at [1161, 386] on span "Select an option" at bounding box center [1164, 392] width 17 height 17
click at [1161, 386] on input "Select an option" at bounding box center [1164, 392] width 17 height 17
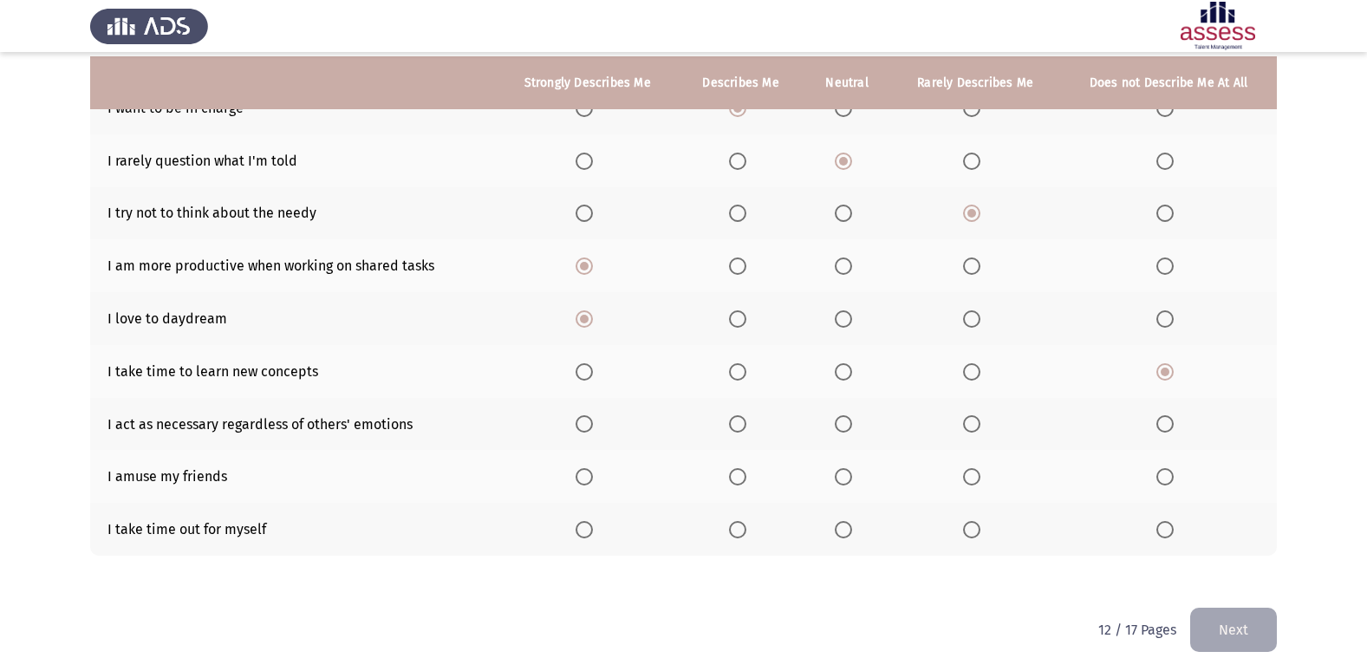
scroll to position [200, 0]
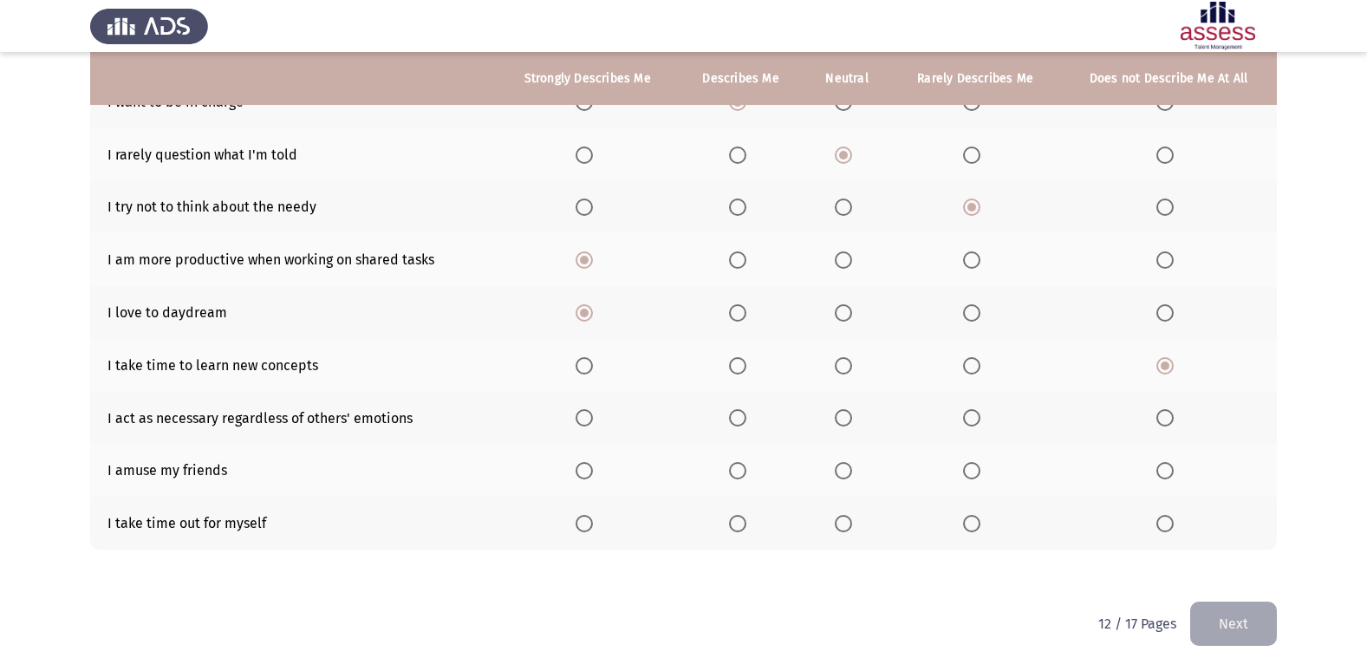
click at [855, 415] on label "Select an option" at bounding box center [847, 417] width 24 height 17
click at [852, 415] on input "Select an option" at bounding box center [843, 417] width 17 height 17
click at [842, 476] on span "Select an option" at bounding box center [843, 470] width 17 height 17
click at [842, 476] on input "Select an option" at bounding box center [843, 470] width 17 height 17
click at [966, 523] on span "Select an option" at bounding box center [971, 523] width 17 height 17
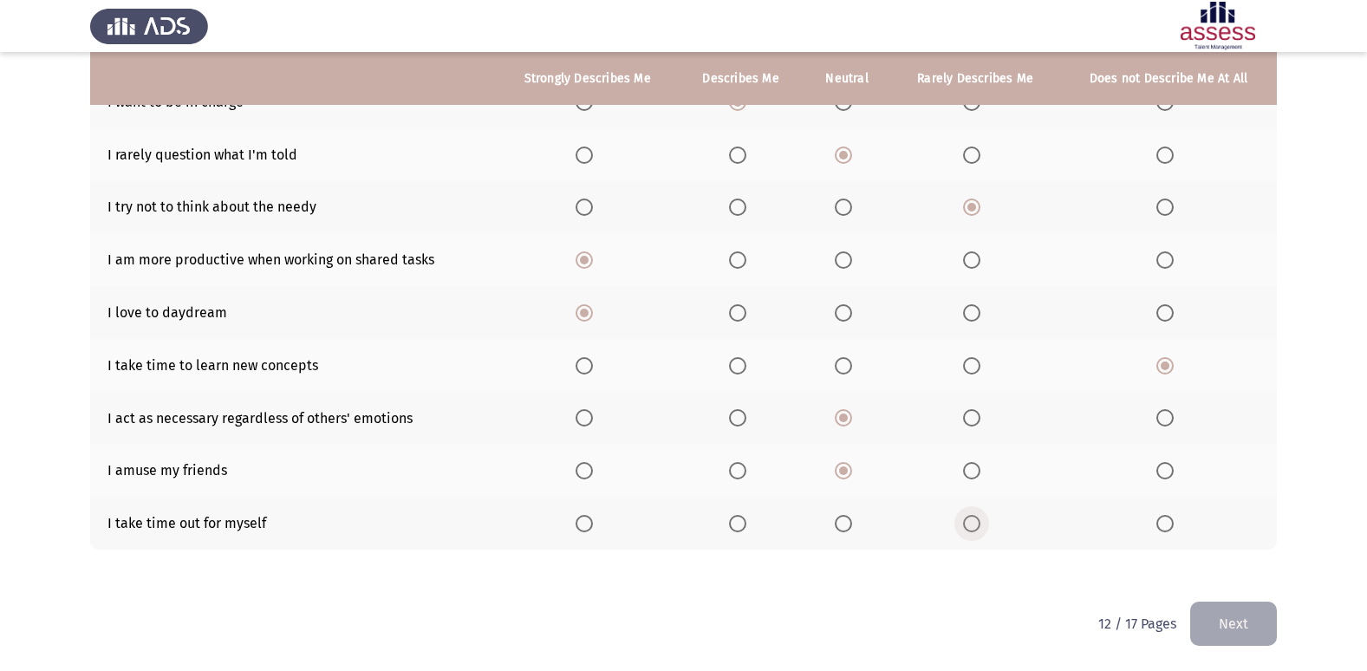
click at [966, 523] on input "Select an option" at bounding box center [971, 523] width 17 height 17
click at [1238, 620] on button "Next" at bounding box center [1233, 624] width 87 height 44
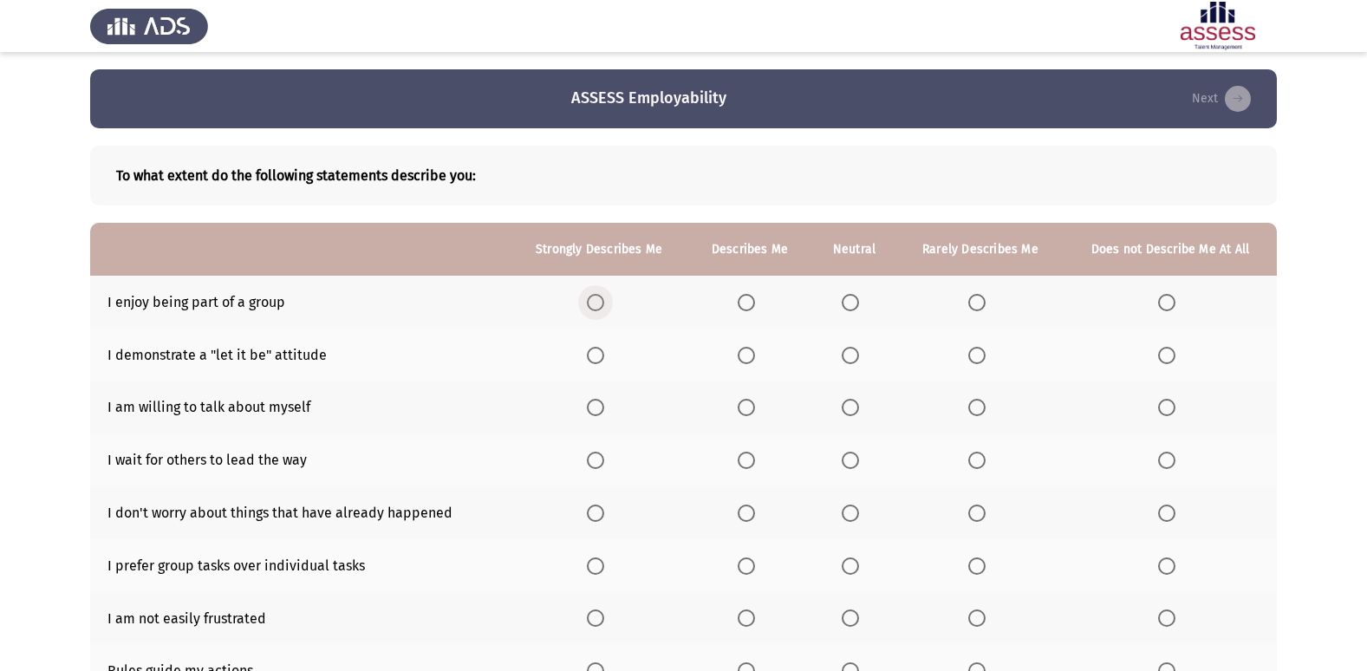
click at [604, 300] on span "Select an option" at bounding box center [595, 302] width 17 height 17
click at [604, 300] on input "Select an option" at bounding box center [595, 302] width 17 height 17
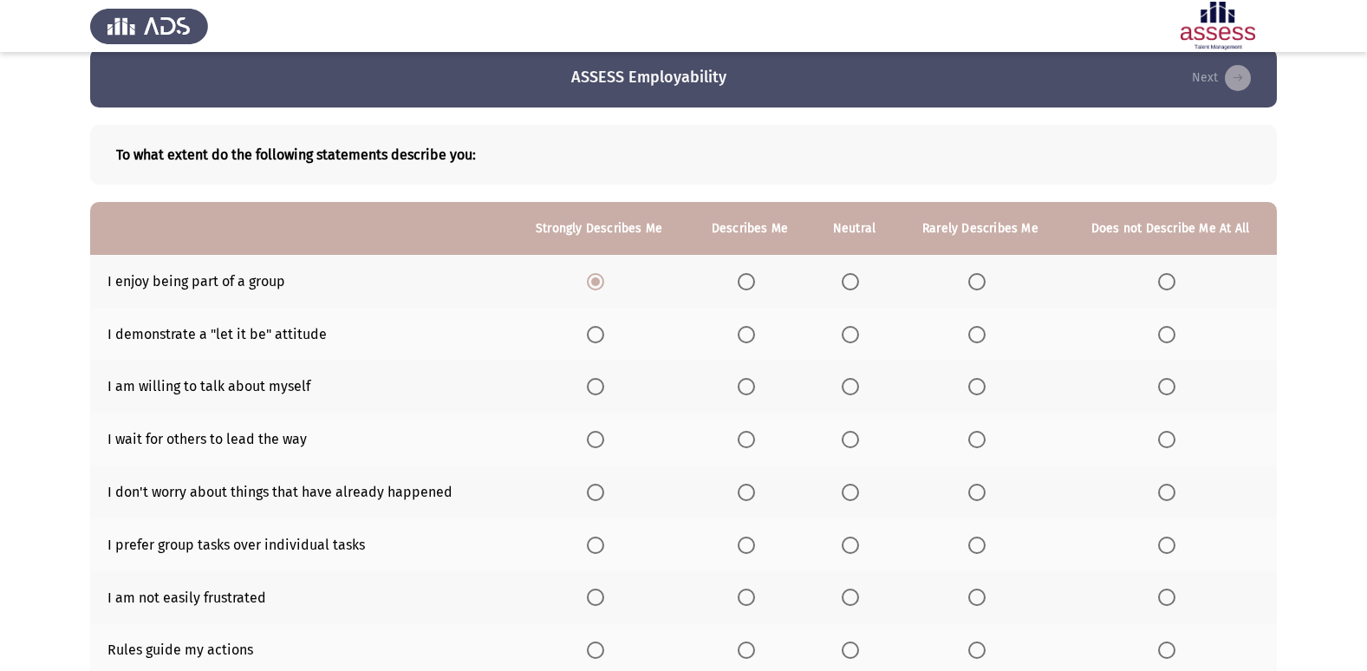
scroll to position [87, 0]
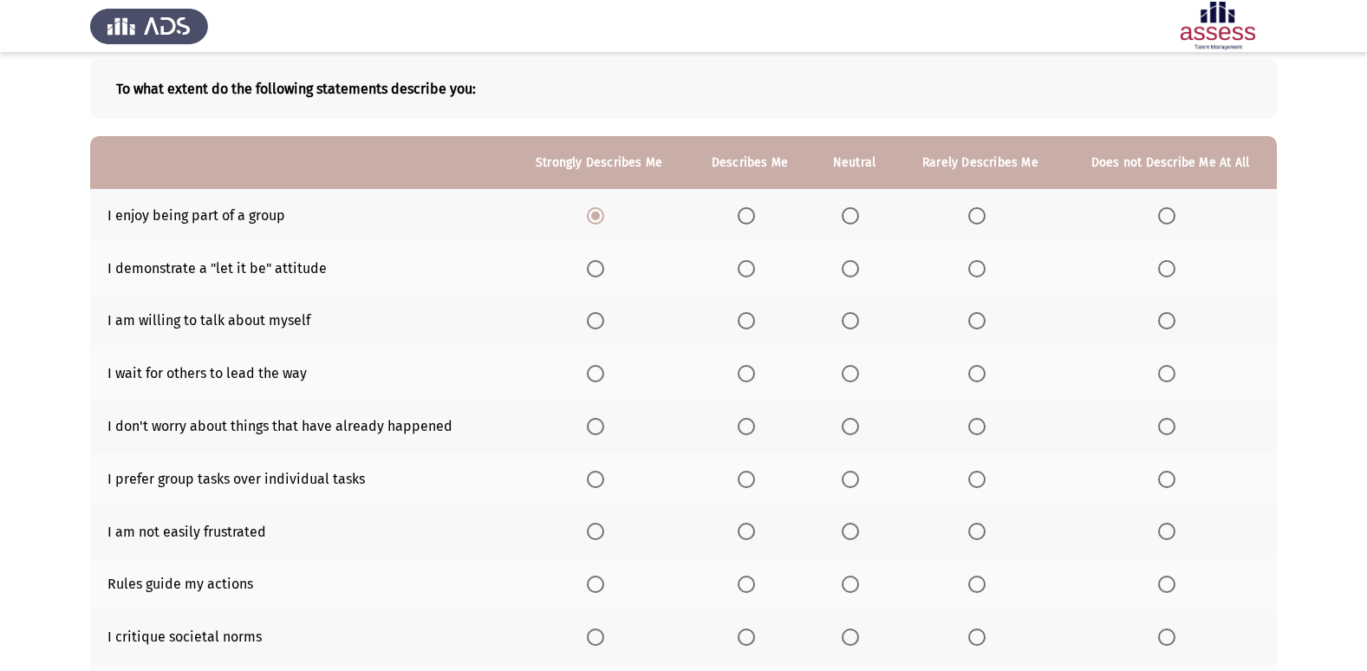
click at [835, 270] on th at bounding box center [854, 268] width 86 height 53
click at [858, 269] on span "Select an option" at bounding box center [850, 268] width 17 height 17
click at [858, 269] on input "Select an option" at bounding box center [850, 268] width 17 height 17
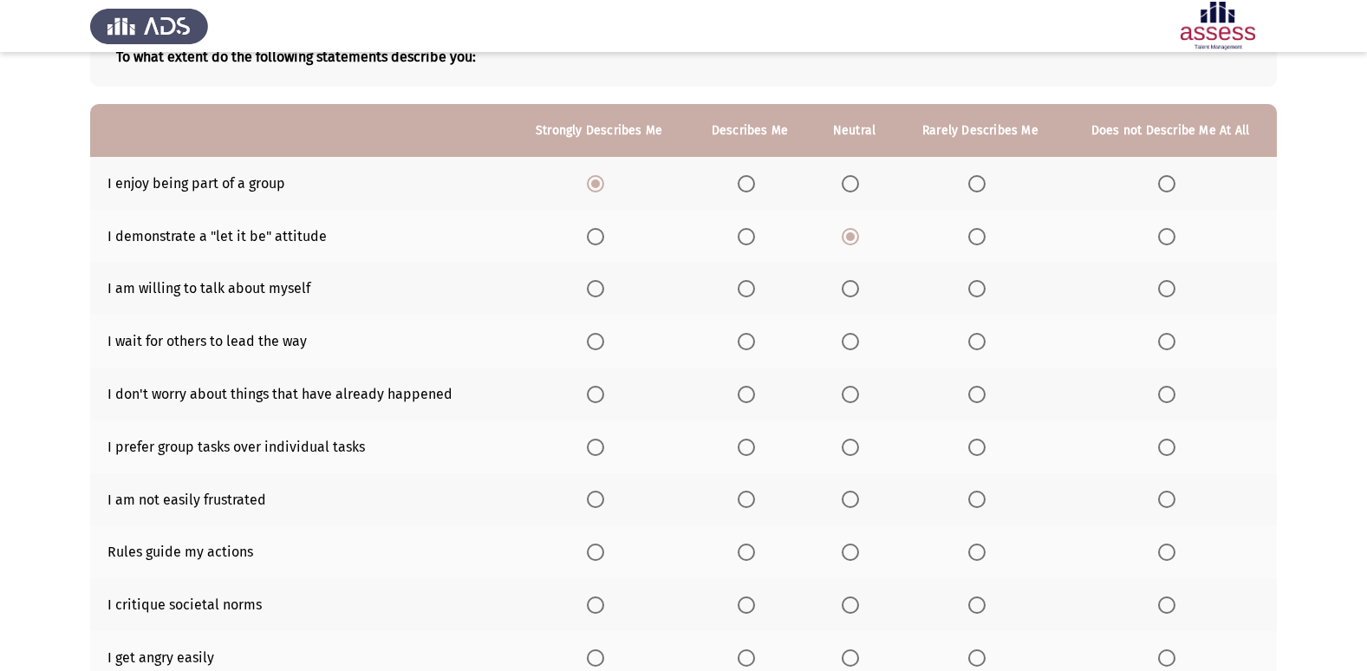
scroll to position [173, 0]
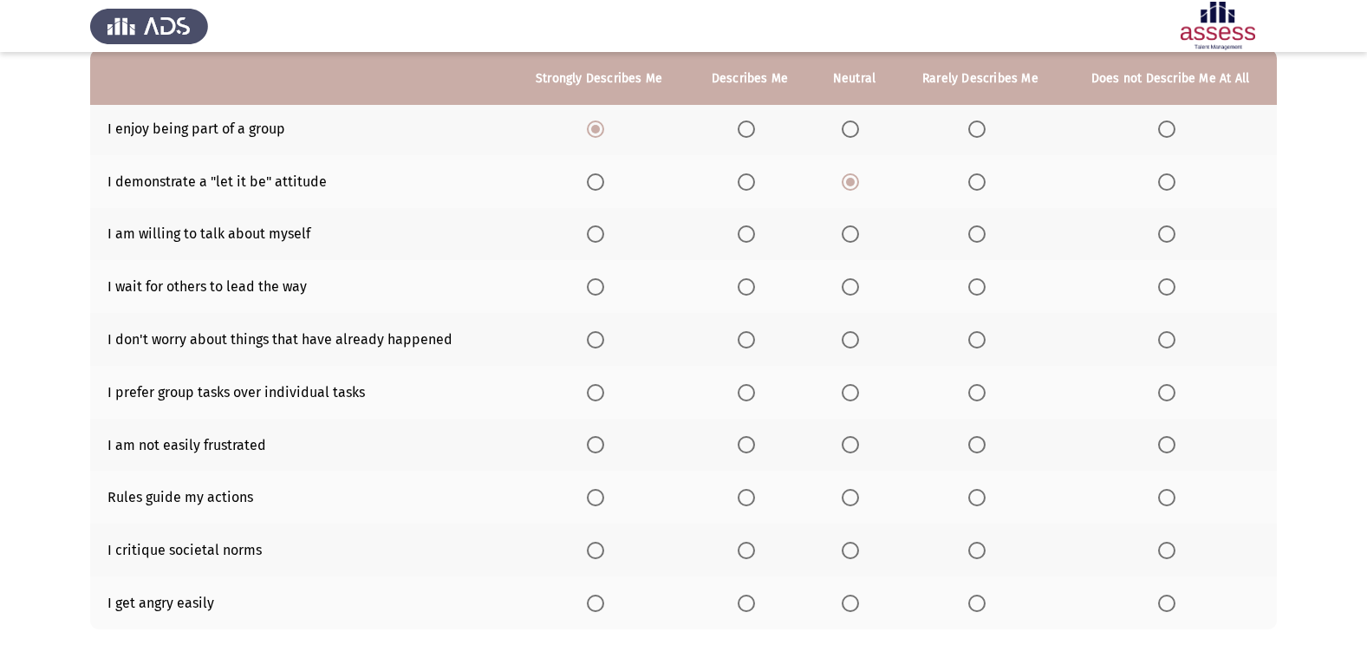
click at [761, 233] on label "Select an option" at bounding box center [750, 233] width 24 height 17
click at [755, 233] on input "Select an option" at bounding box center [746, 233] width 17 height 17
click at [1149, 284] on th at bounding box center [1169, 286] width 213 height 53
click at [1161, 286] on span "Select an option" at bounding box center [1166, 286] width 17 height 17
click at [1161, 286] on input "Select an option" at bounding box center [1166, 286] width 17 height 17
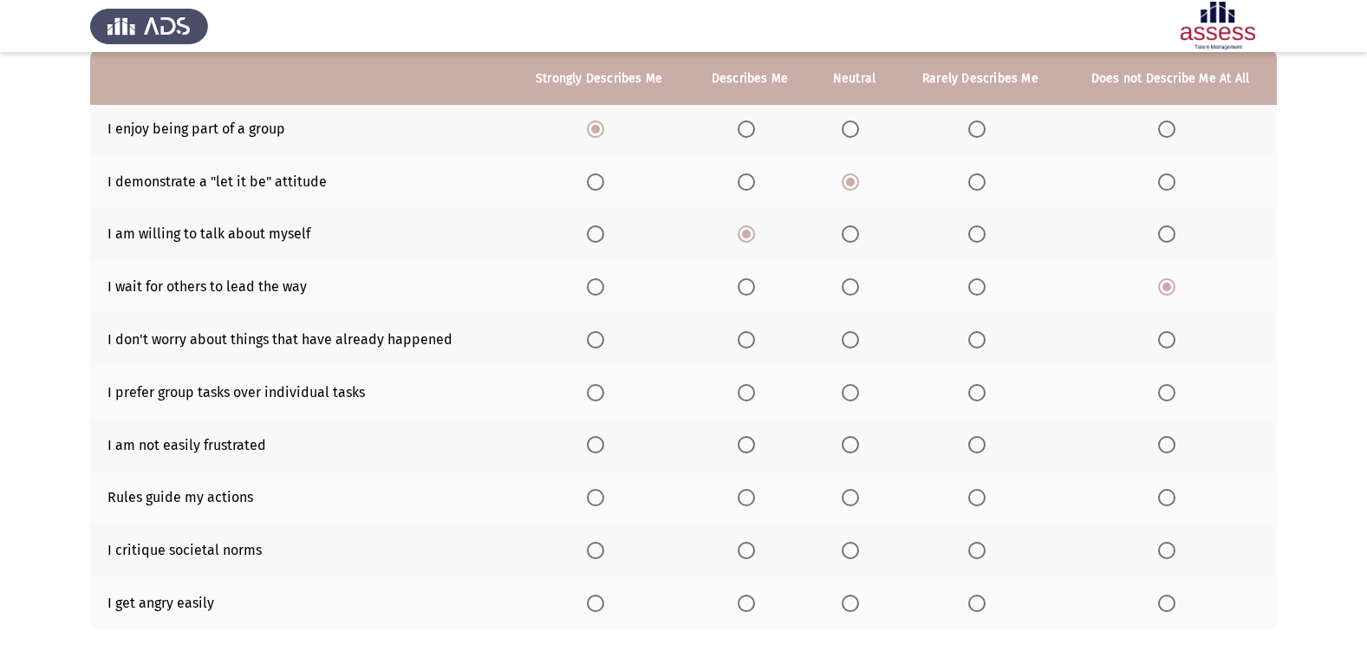
click at [864, 335] on label "Select an option" at bounding box center [854, 339] width 24 height 17
click at [859, 335] on input "Select an option" at bounding box center [850, 339] width 17 height 17
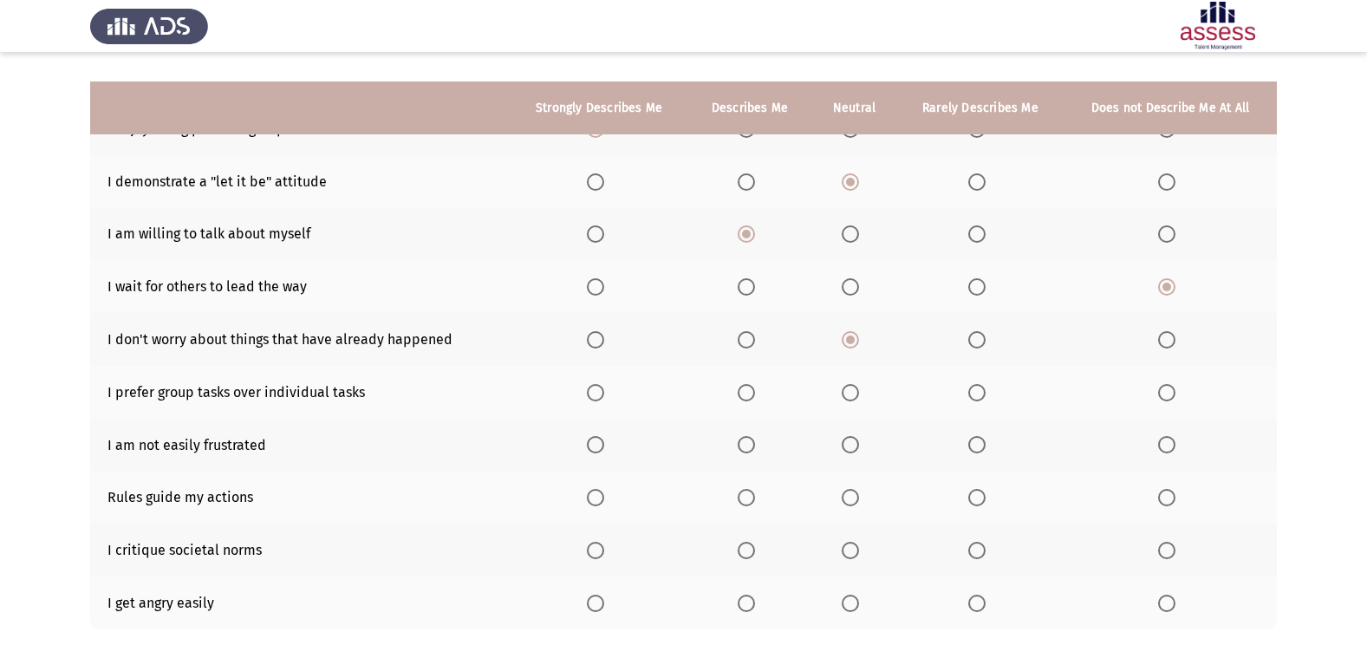
scroll to position [253, 0]
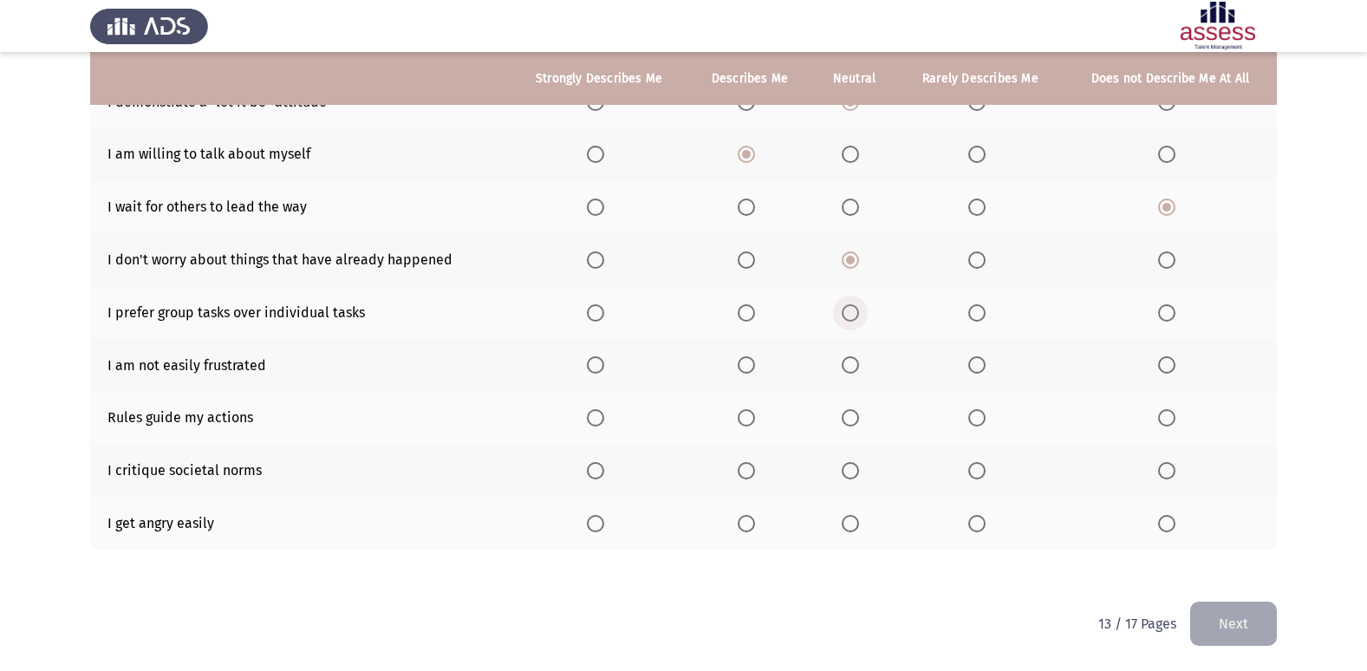
click at [846, 311] on span "Select an option" at bounding box center [850, 312] width 17 height 17
click at [846, 311] on input "Select an option" at bounding box center [850, 312] width 17 height 17
click at [979, 363] on span "Select an option" at bounding box center [976, 364] width 17 height 17
click at [979, 363] on input "Select an option" at bounding box center [976, 364] width 17 height 17
click at [852, 424] on span "Select an option" at bounding box center [850, 417] width 17 height 17
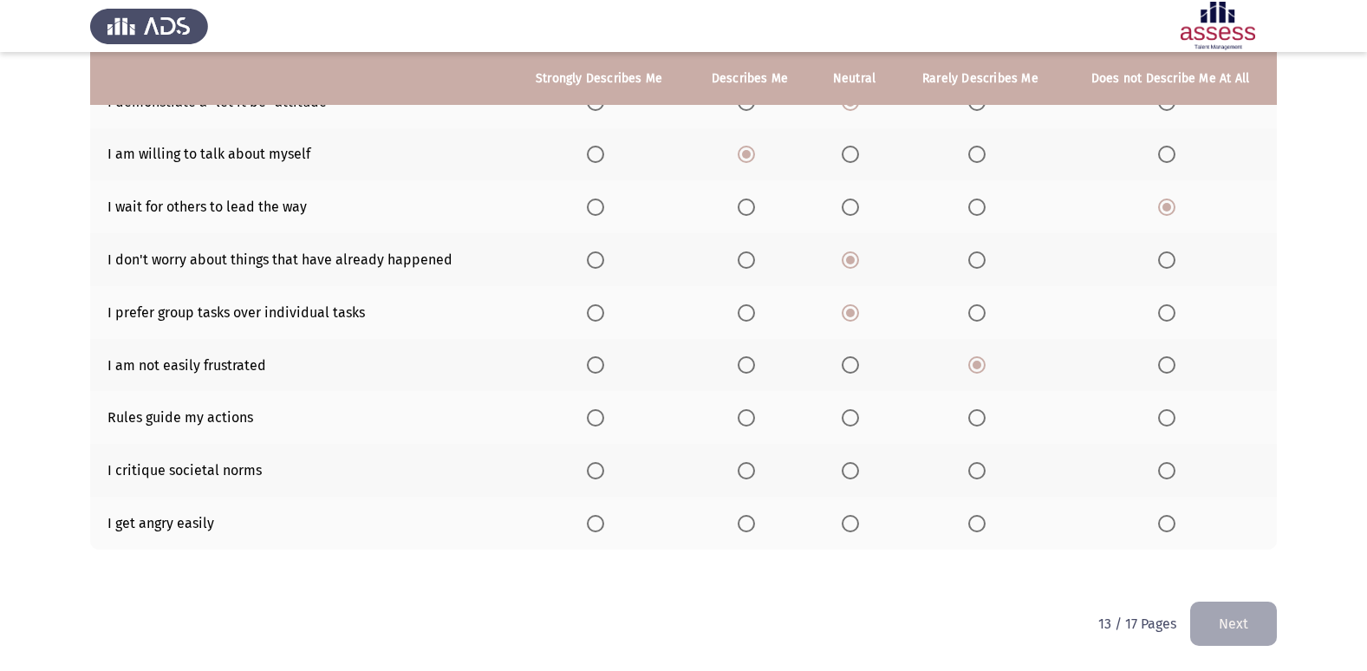
click at [852, 424] on input "Select an option" at bounding box center [850, 417] width 17 height 17
click at [984, 531] on span "Select an option" at bounding box center [976, 523] width 17 height 17
click at [984, 531] on input "Select an option" at bounding box center [976, 523] width 17 height 17
click at [842, 467] on th at bounding box center [854, 470] width 86 height 53
click at [855, 475] on span "Select an option" at bounding box center [850, 470] width 17 height 17
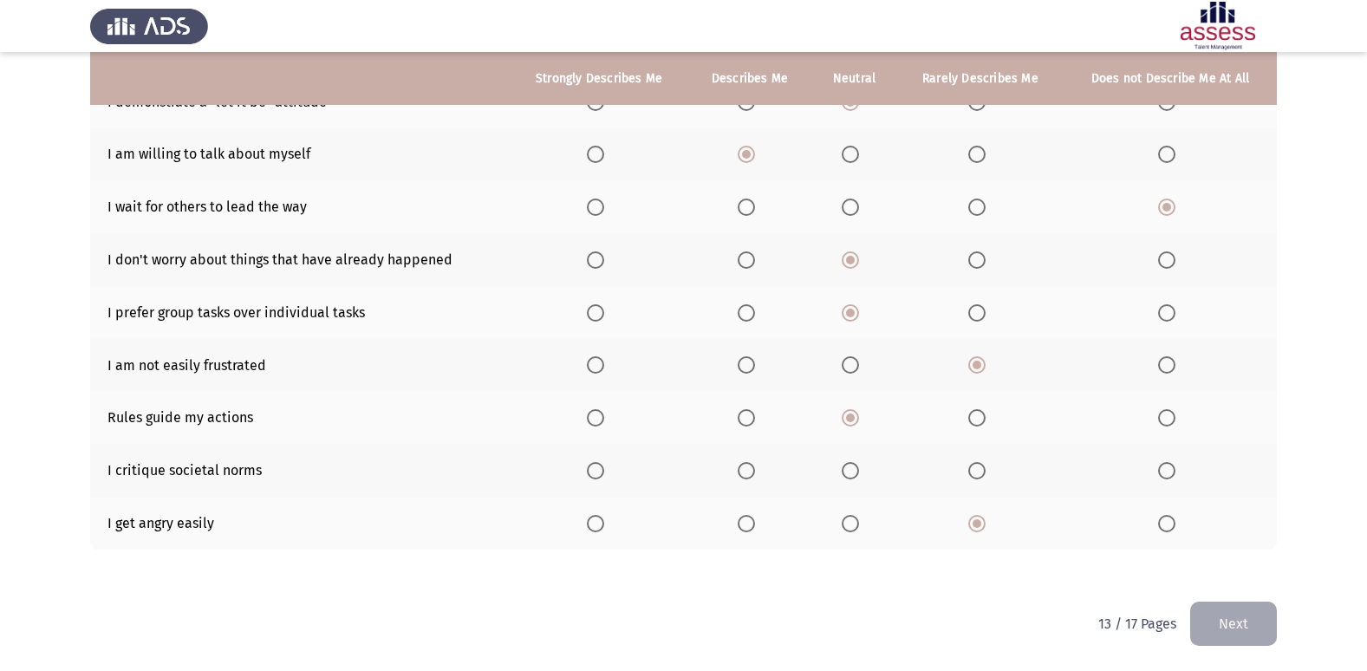
click at [855, 475] on input "Select an option" at bounding box center [850, 470] width 17 height 17
click at [1233, 623] on button "Next" at bounding box center [1233, 624] width 87 height 44
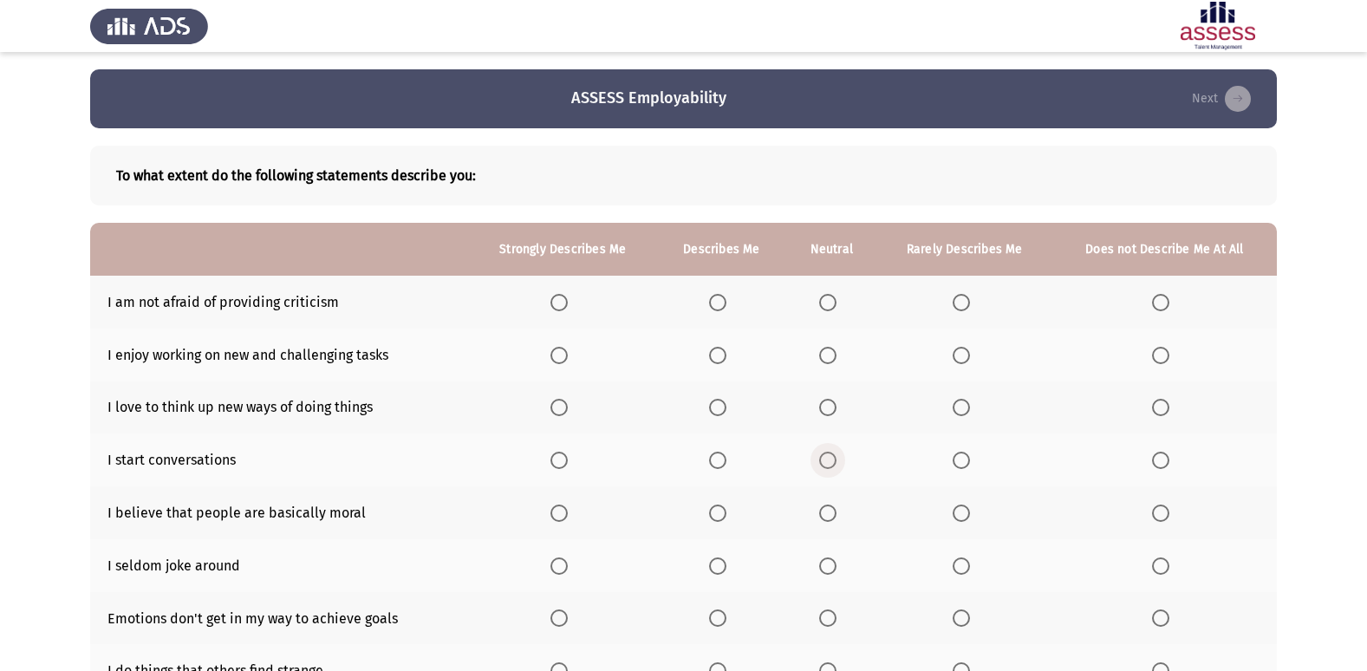
click at [822, 458] on span "Select an option" at bounding box center [827, 460] width 17 height 17
click at [822, 458] on input "Select an option" at bounding box center [827, 460] width 17 height 17
click at [557, 399] on span "Select an option" at bounding box center [558, 407] width 17 height 17
click at [557, 399] on input "Select an option" at bounding box center [558, 407] width 17 height 17
click at [575, 358] on label "Select an option" at bounding box center [562, 355] width 24 height 17
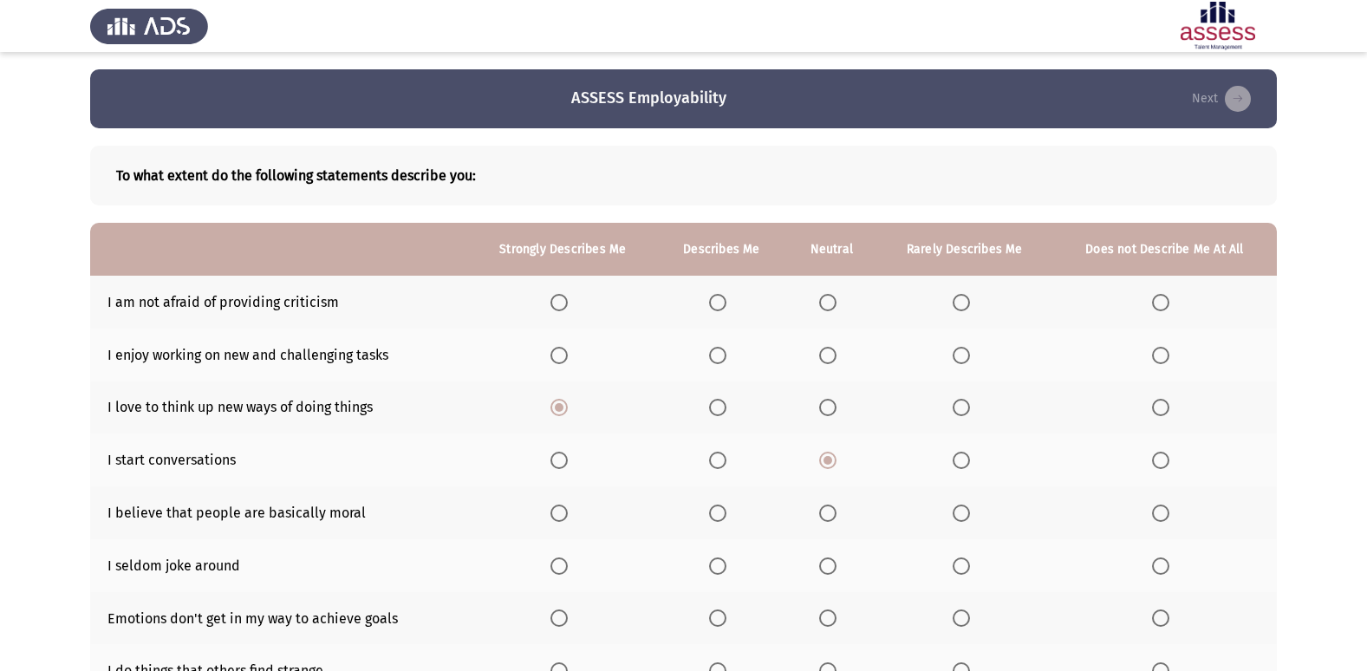
click at [568, 358] on input "Select an option" at bounding box center [558, 355] width 17 height 17
click at [828, 302] on span "Select an option" at bounding box center [828, 302] width 0 height 0
click at [829, 302] on input "Select an option" at bounding box center [827, 302] width 17 height 17
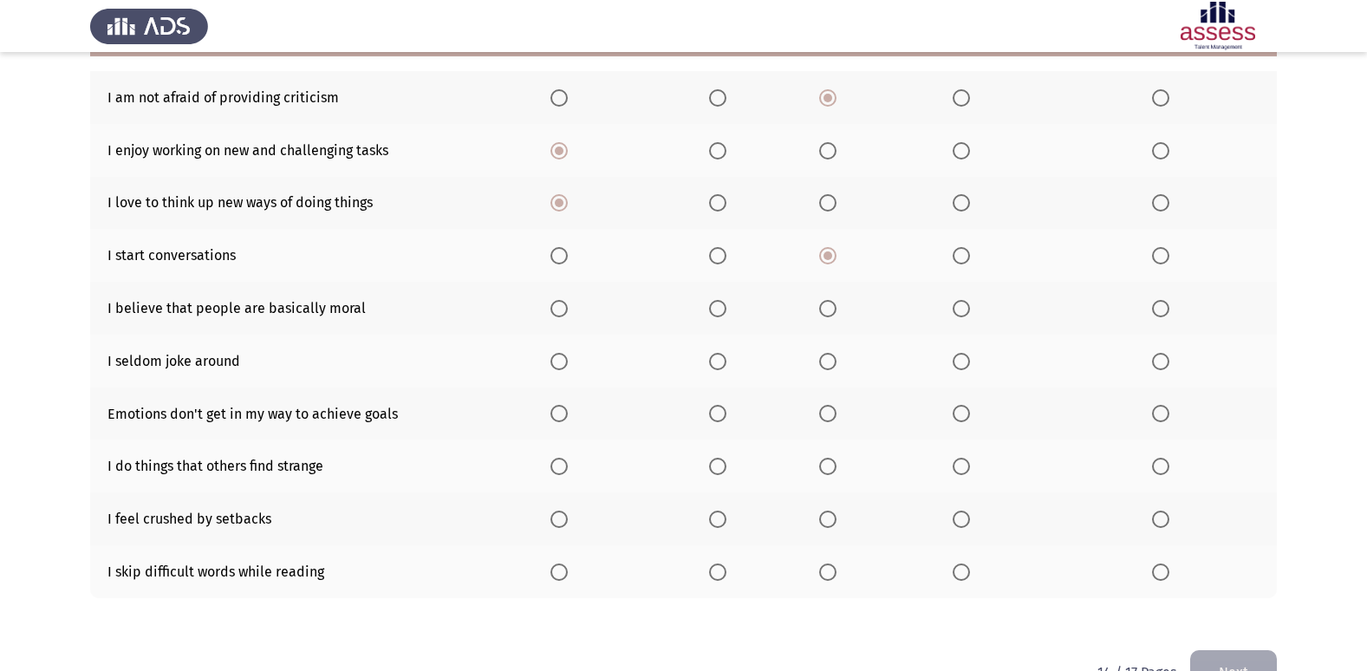
scroll to position [253, 0]
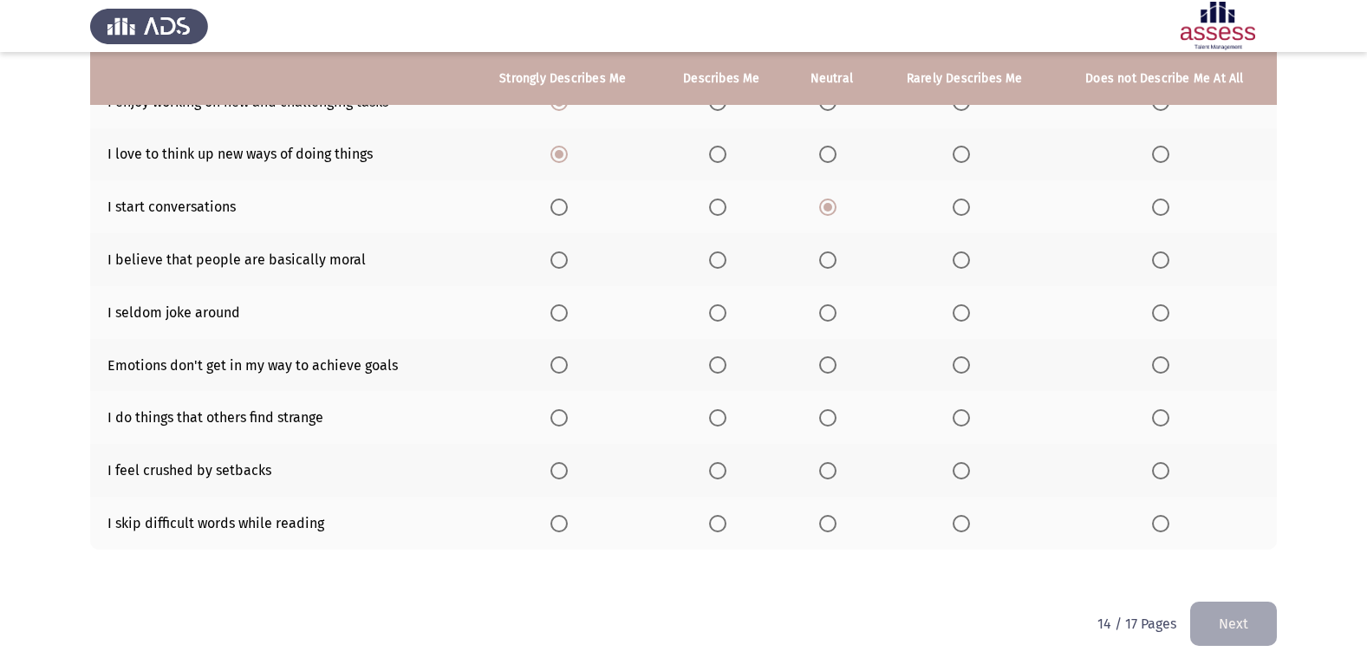
click at [820, 312] on span "Select an option" at bounding box center [827, 312] width 17 height 17
click at [820, 312] on input "Select an option" at bounding box center [827, 312] width 17 height 17
click at [839, 469] on label "Select an option" at bounding box center [831, 470] width 24 height 17
click at [836, 469] on input "Select an option" at bounding box center [827, 470] width 17 height 17
click at [963, 527] on span "Select an option" at bounding box center [961, 523] width 17 height 17
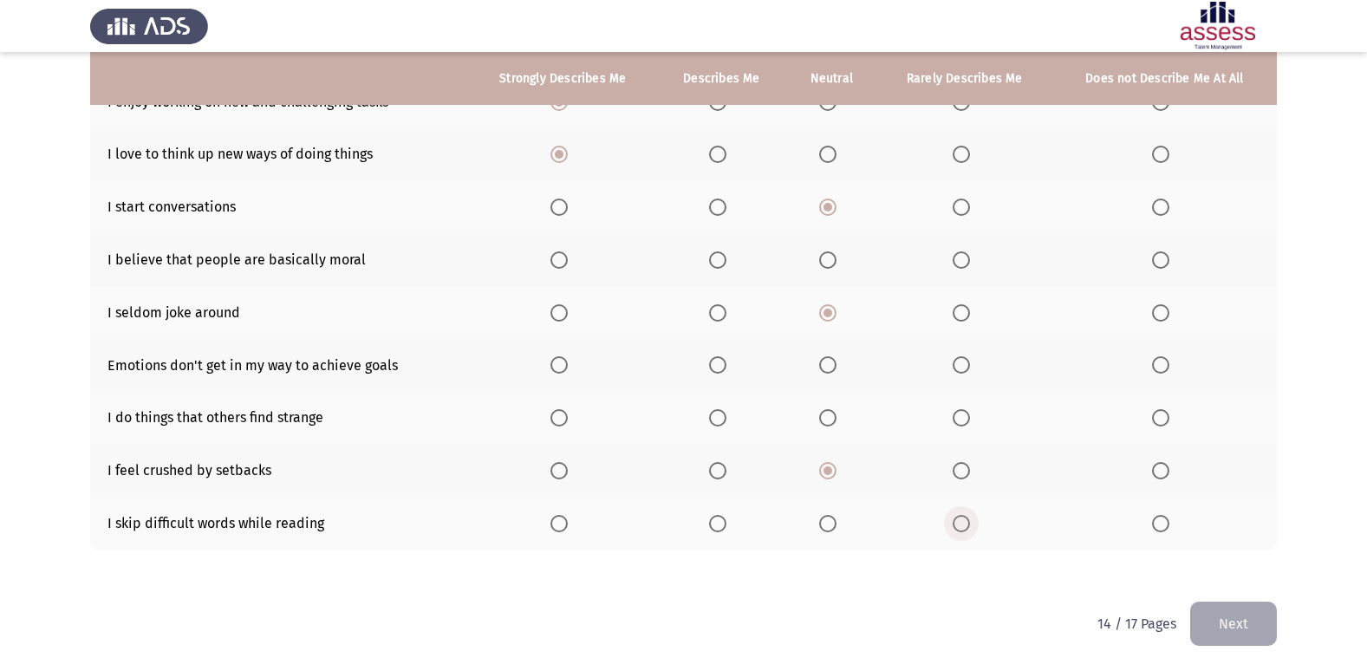
click at [963, 527] on input "Select an option" at bounding box center [961, 523] width 17 height 17
click at [836, 421] on span "Select an option" at bounding box center [827, 417] width 17 height 17
click at [836, 421] on input "Select an option" at bounding box center [827, 417] width 17 height 17
click at [718, 258] on span "Select an option" at bounding box center [717, 259] width 17 height 17
click at [718, 258] on input "Select an option" at bounding box center [717, 259] width 17 height 17
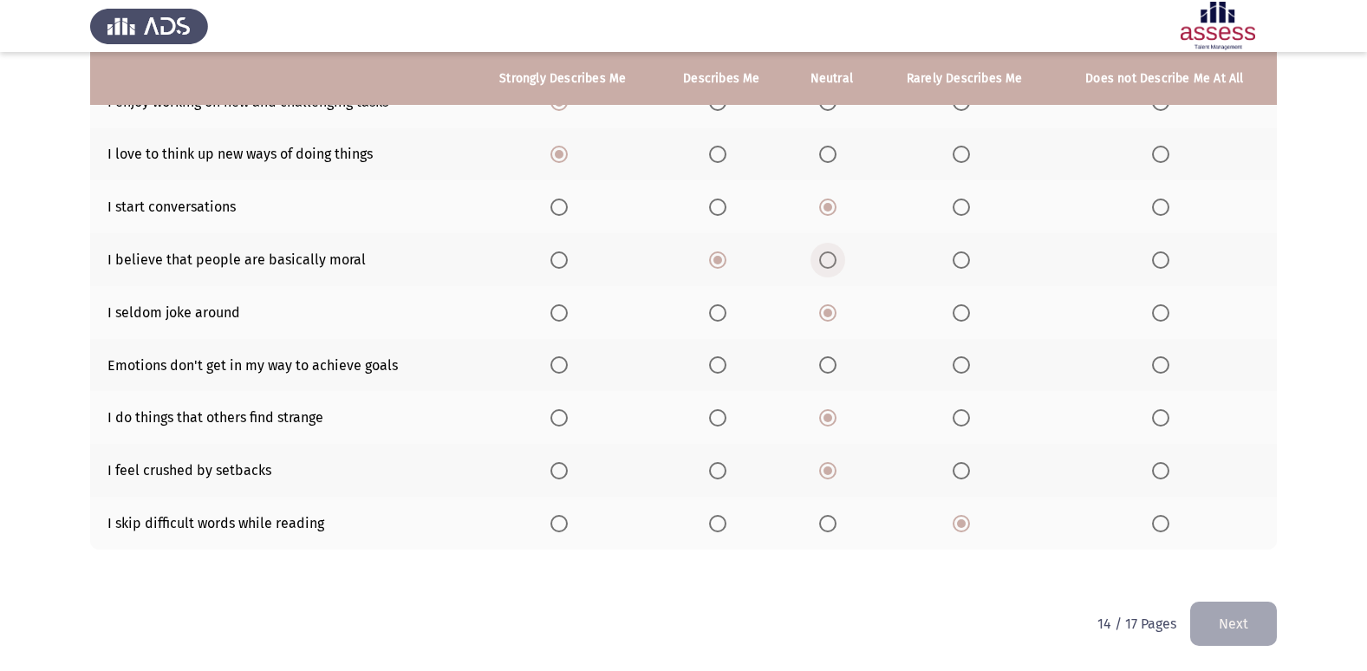
click at [825, 264] on span "Select an option" at bounding box center [827, 259] width 17 height 17
click at [825, 264] on input "Select an option" at bounding box center [827, 259] width 17 height 17
click at [958, 356] on span "Select an option" at bounding box center [961, 364] width 17 height 17
click at [958, 356] on input "Select an option" at bounding box center [961, 364] width 17 height 17
click at [1261, 630] on button "Next" at bounding box center [1233, 624] width 87 height 44
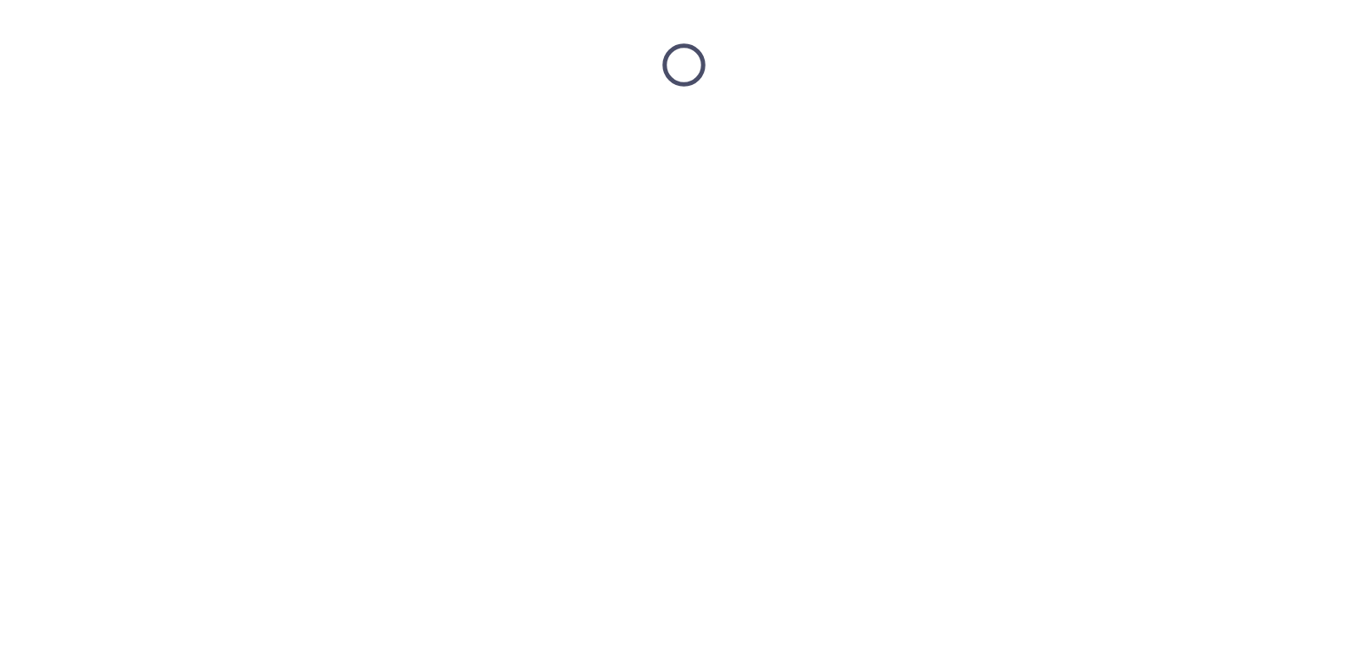
scroll to position [0, 0]
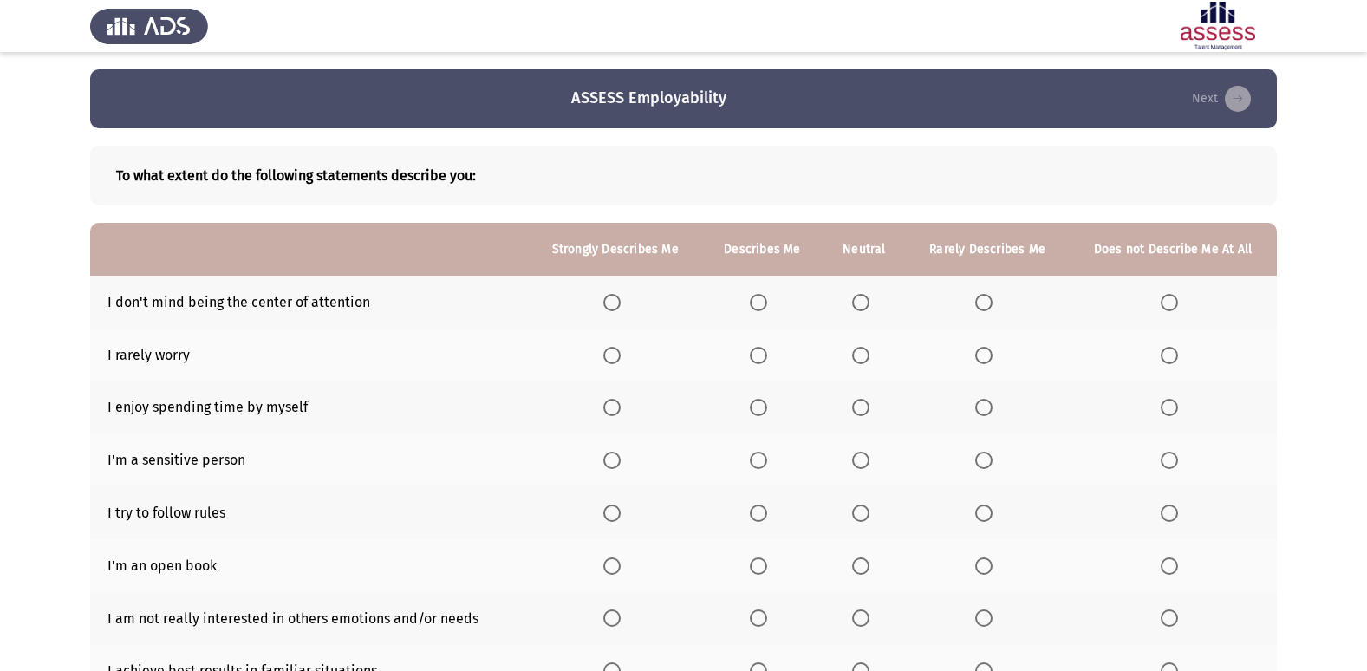
click at [888, 361] on th at bounding box center [865, 354] width 84 height 53
click at [875, 361] on label "Select an option" at bounding box center [864, 355] width 24 height 17
click at [869, 361] on input "Select an option" at bounding box center [860, 355] width 17 height 17
click at [767, 295] on span "Select an option" at bounding box center [758, 302] width 17 height 17
click at [767, 295] on input "Select an option" at bounding box center [758, 302] width 17 height 17
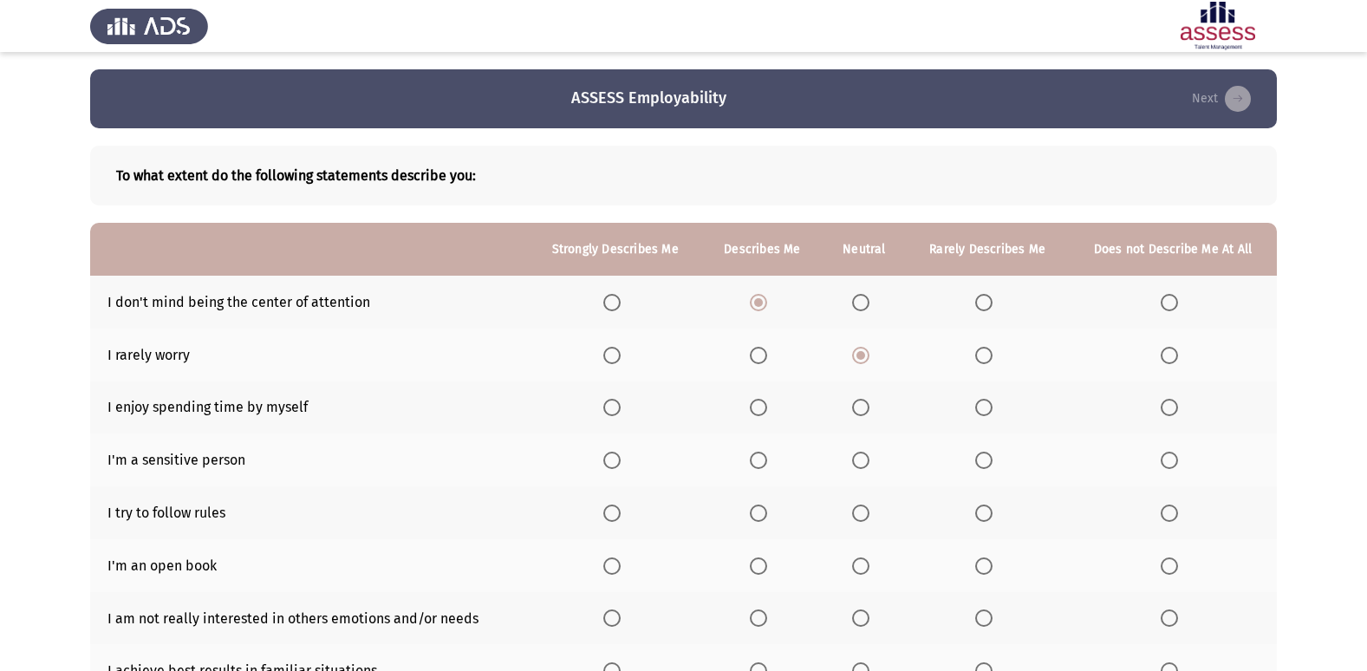
click at [868, 303] on span "Select an option" at bounding box center [860, 302] width 17 height 17
click at [868, 303] on input "Select an option" at bounding box center [860, 302] width 17 height 17
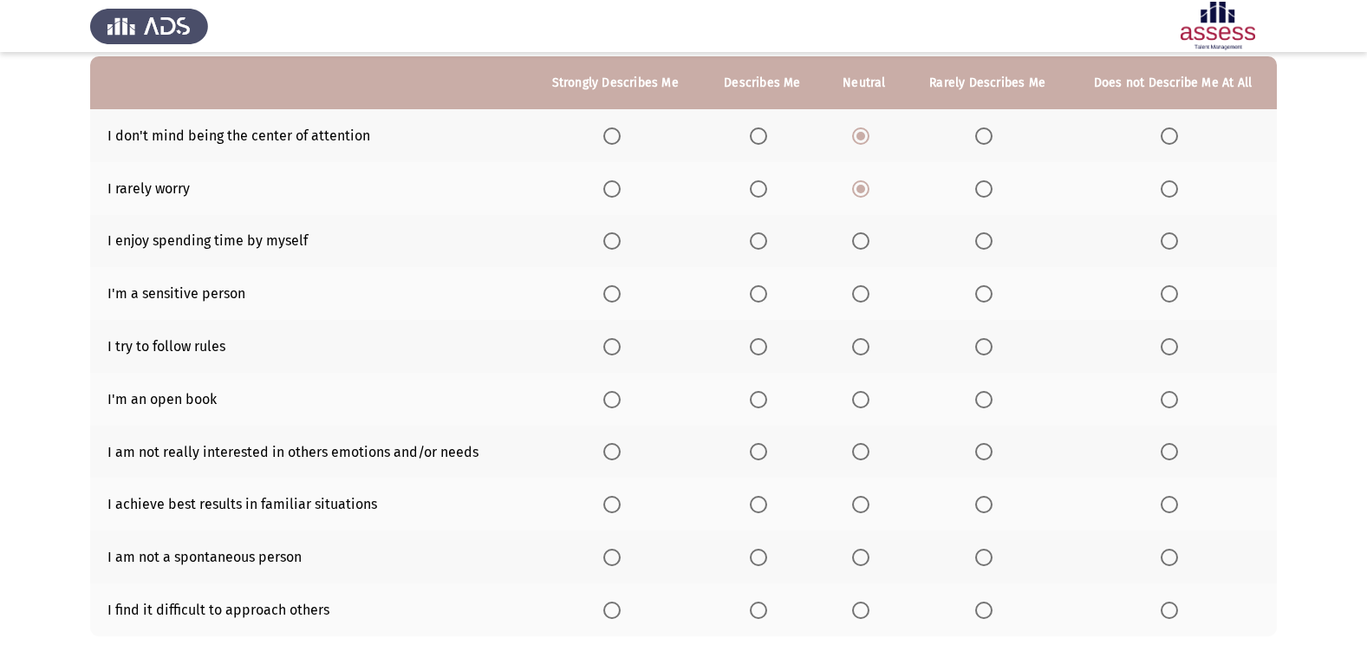
scroll to position [173, 0]
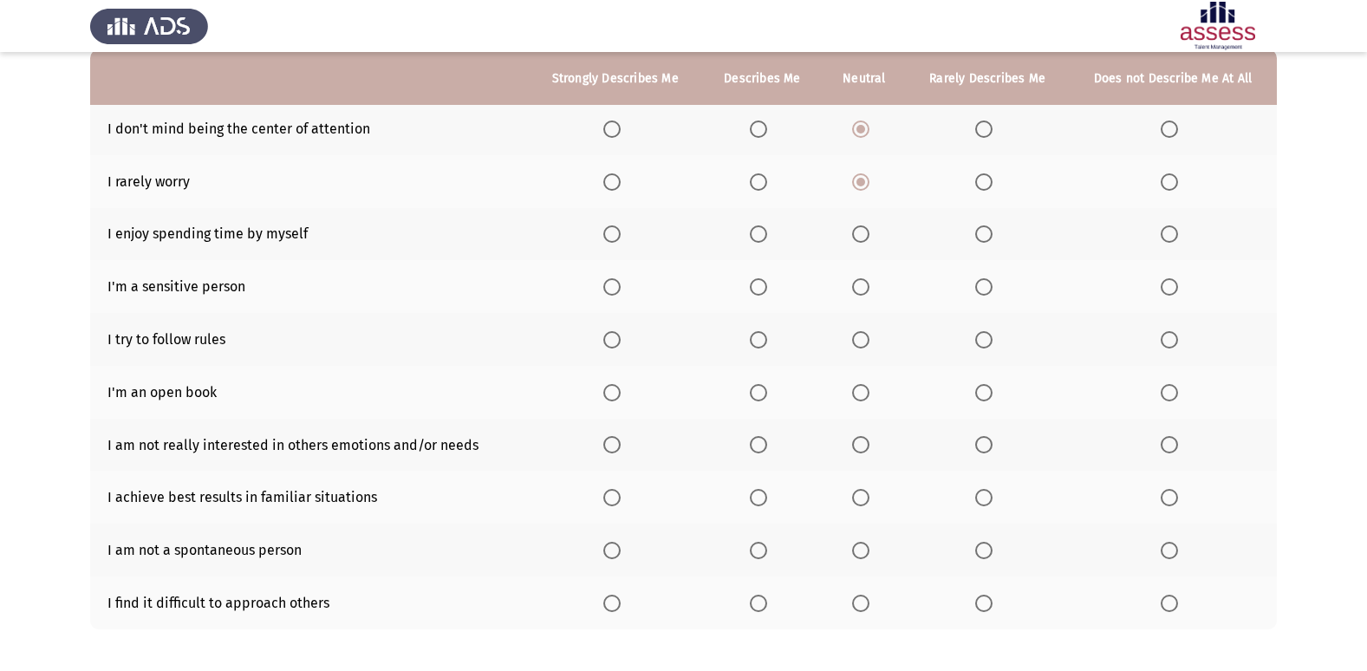
click at [984, 242] on span "Select an option" at bounding box center [983, 233] width 17 height 17
click at [984, 242] on input "Select an option" at bounding box center [983, 233] width 17 height 17
click at [1171, 234] on span "Select an option" at bounding box center [1169, 233] width 17 height 17
click at [1171, 234] on input "Select an option" at bounding box center [1169, 233] width 17 height 17
click at [979, 287] on span "Select an option" at bounding box center [983, 286] width 17 height 17
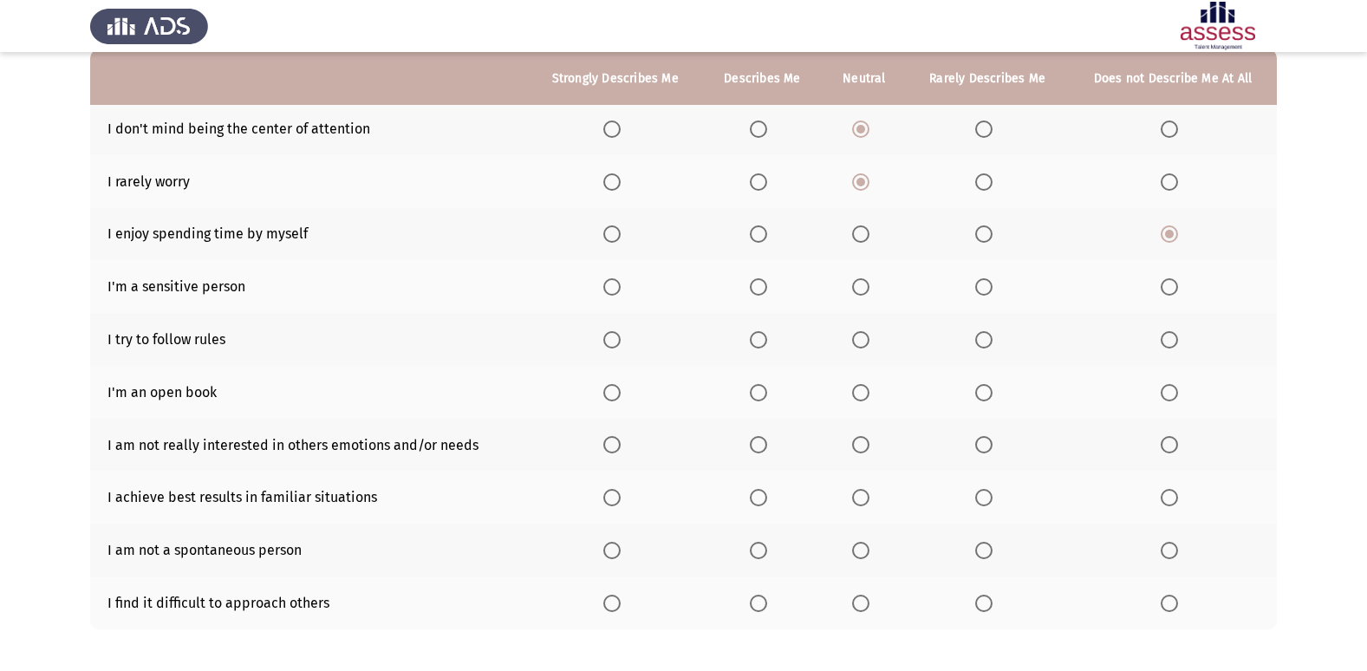
click at [979, 287] on input "Select an option" at bounding box center [983, 286] width 17 height 17
click at [619, 331] on span "Select an option" at bounding box center [611, 339] width 17 height 17
click at [619, 331] on input "Select an option" at bounding box center [611, 339] width 17 height 17
click at [867, 387] on span "Select an option" at bounding box center [860, 392] width 17 height 17
click at [867, 387] on input "Select an option" at bounding box center [860, 392] width 17 height 17
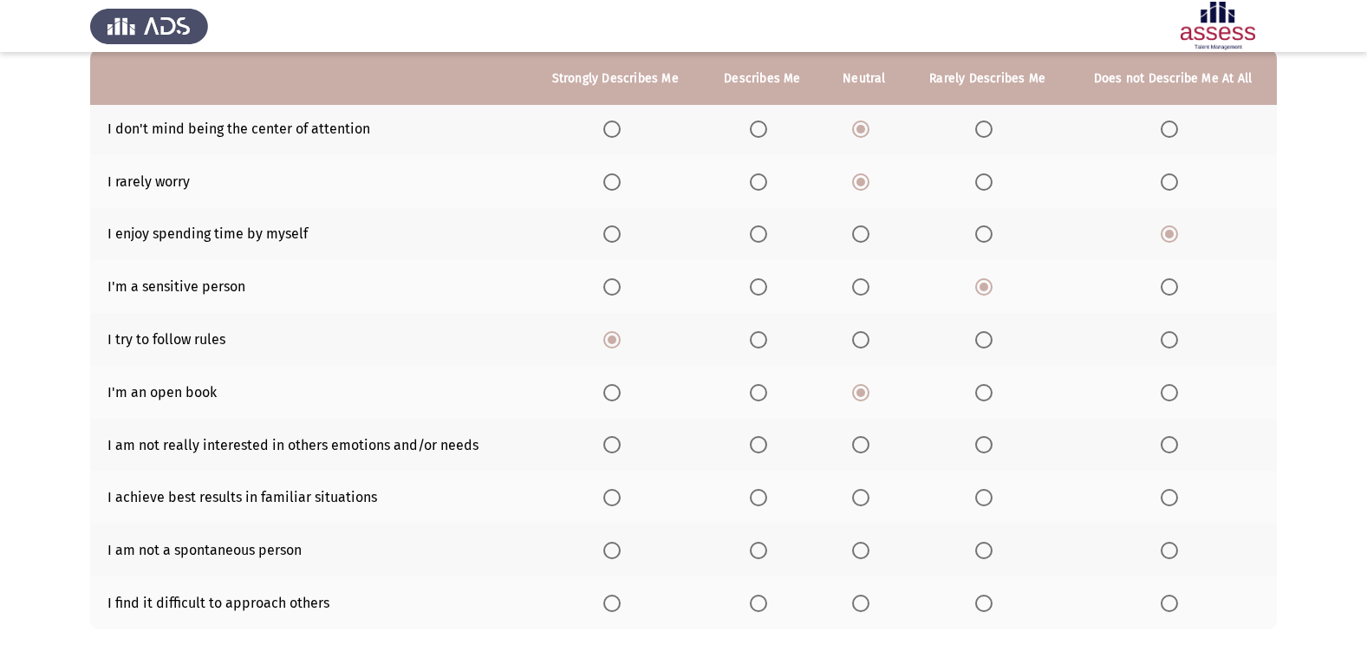
click at [972, 390] on th at bounding box center [987, 392] width 163 height 53
click at [987, 400] on span "Select an option" at bounding box center [983, 392] width 17 height 17
click at [987, 400] on input "Select an option" at bounding box center [983, 392] width 17 height 17
click at [1171, 444] on span "Select an option" at bounding box center [1169, 444] width 17 height 17
click at [1171, 444] on input "Select an option" at bounding box center [1169, 444] width 17 height 17
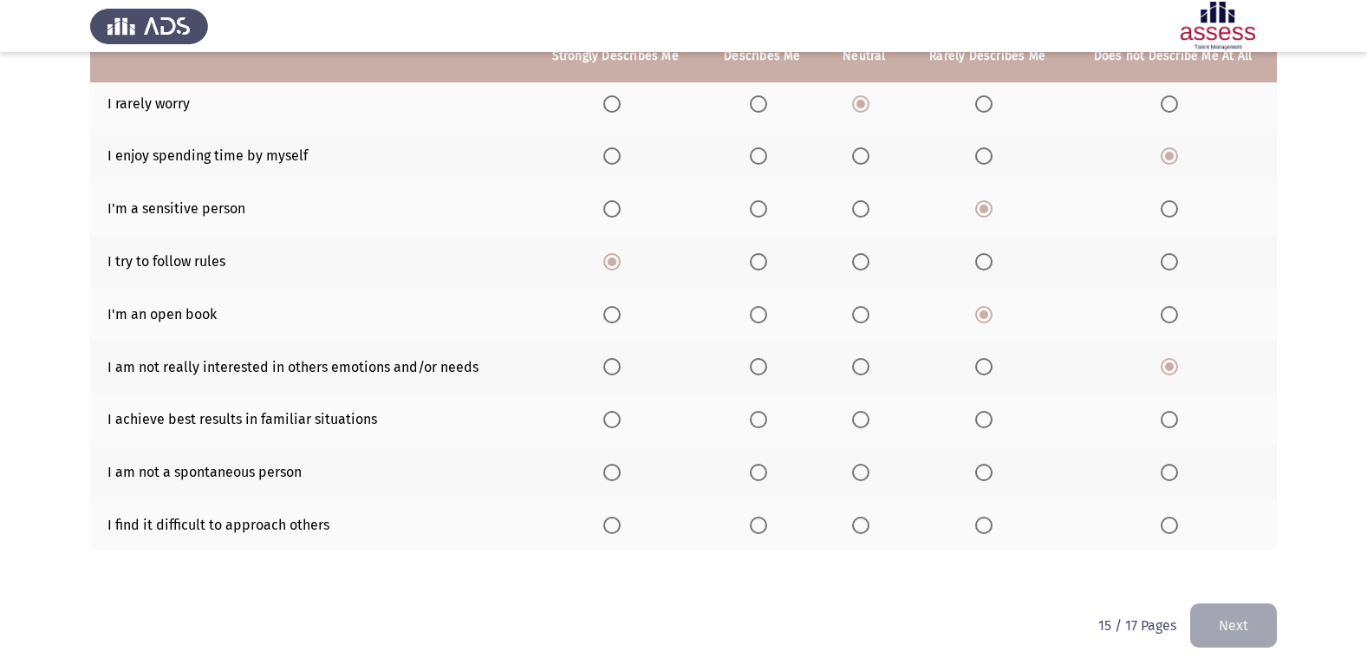
scroll to position [253, 0]
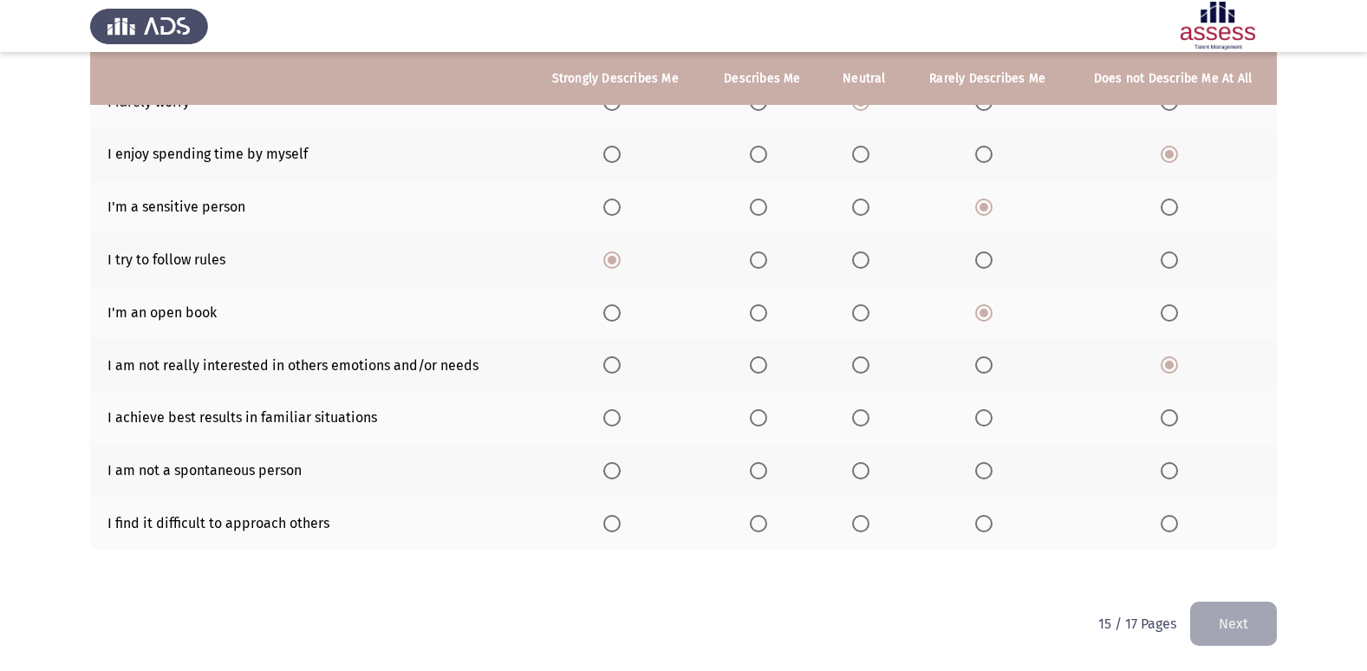
click at [862, 466] on span "Select an option" at bounding box center [860, 470] width 17 height 17
click at [862, 466] on input "Select an option" at bounding box center [860, 470] width 17 height 17
click at [757, 418] on span "Select an option" at bounding box center [758, 417] width 17 height 17
click at [757, 418] on input "Select an option" at bounding box center [758, 417] width 17 height 17
click at [985, 535] on th at bounding box center [987, 523] width 163 height 53
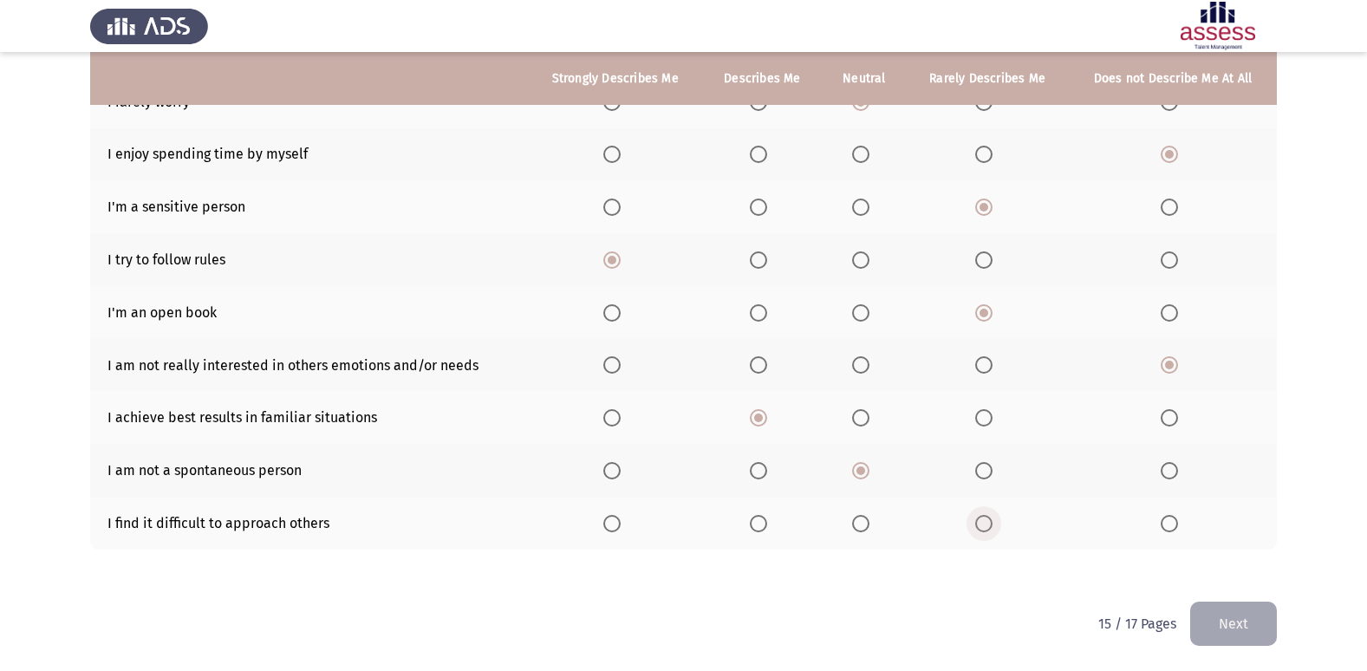
click at [985, 522] on span "Select an option" at bounding box center [983, 523] width 17 height 17
click at [985, 522] on input "Select an option" at bounding box center [983, 523] width 17 height 17
click at [1239, 615] on button "Next" at bounding box center [1233, 624] width 87 height 44
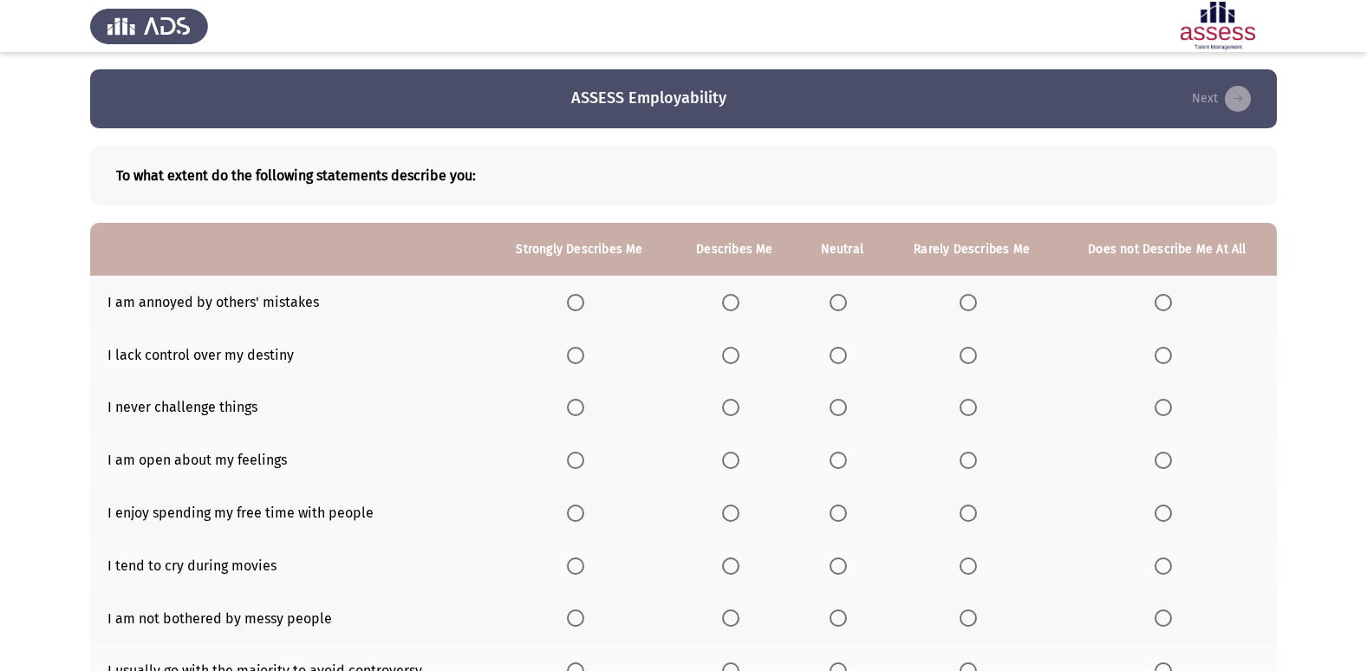
click at [983, 412] on label "Select an option" at bounding box center [971, 407] width 24 height 17
click at [977, 412] on input "Select an option" at bounding box center [967, 407] width 17 height 17
click at [963, 362] on span "Select an option" at bounding box center [967, 355] width 17 height 17
click at [963, 362] on input "Select an option" at bounding box center [967, 355] width 17 height 17
click at [722, 298] on th at bounding box center [734, 302] width 127 height 53
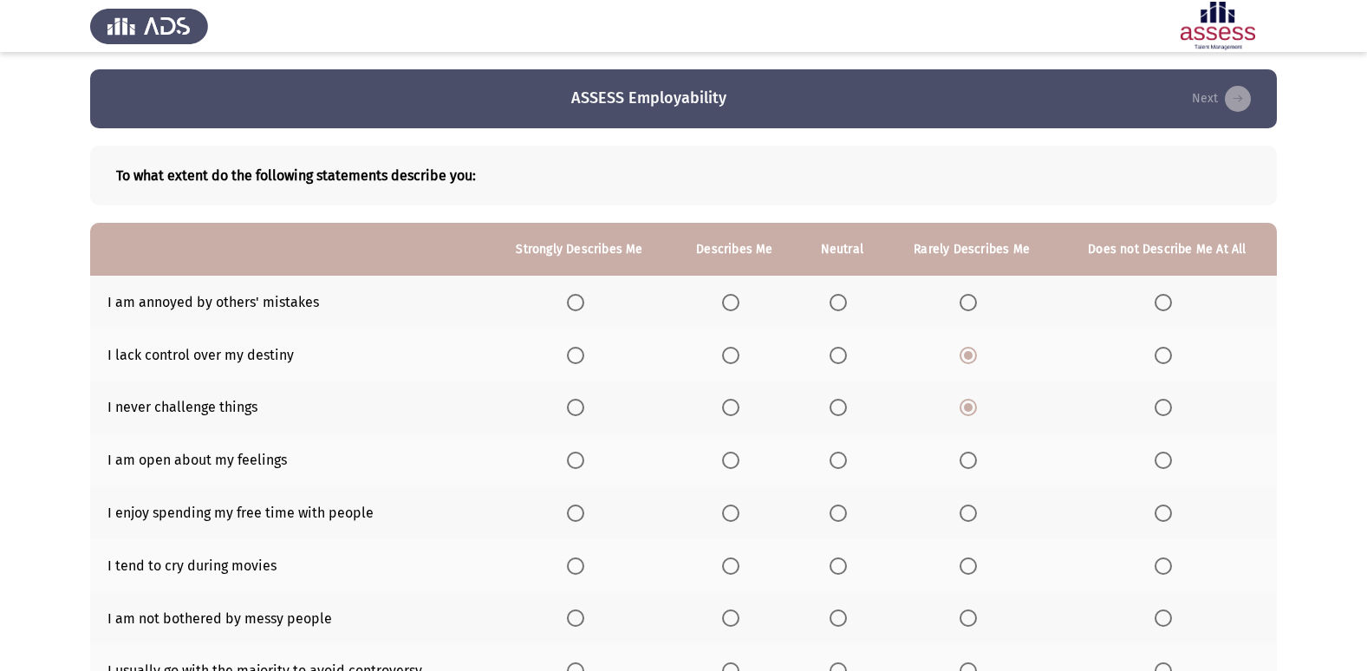
click at [726, 299] on span "Select an option" at bounding box center [730, 302] width 17 height 17
click at [726, 299] on input "Select an option" at bounding box center [730, 302] width 17 height 17
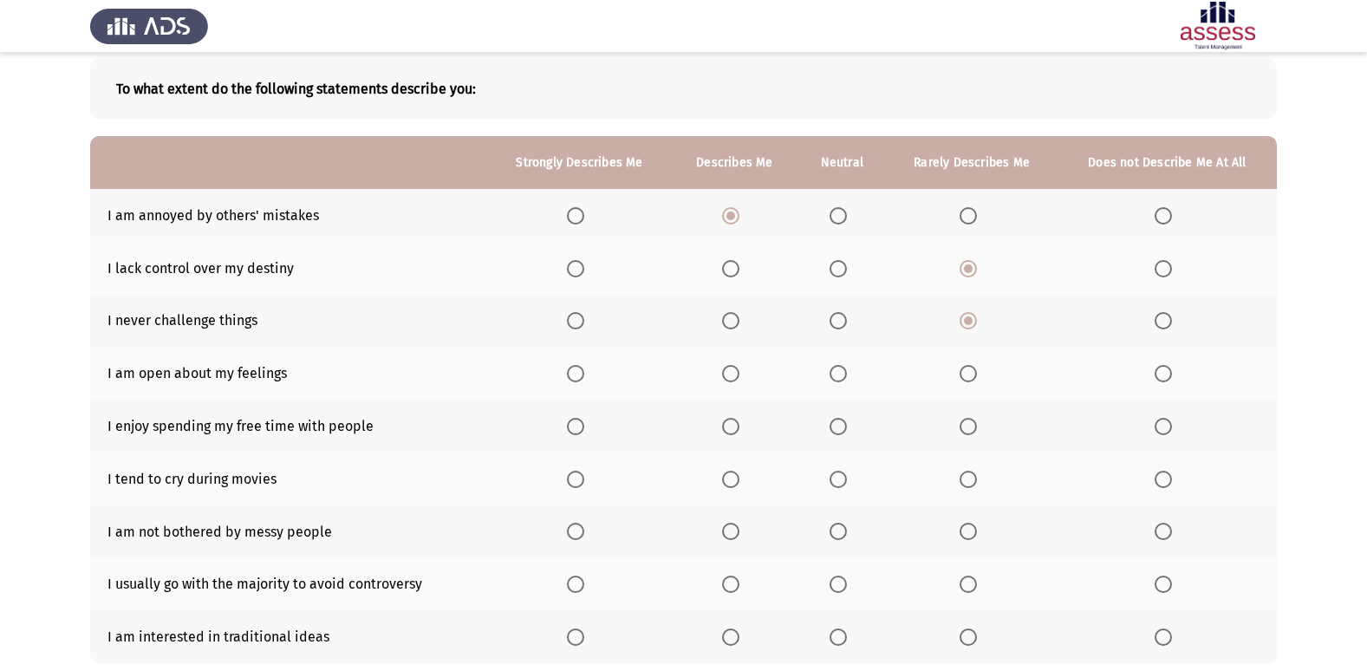
scroll to position [173, 0]
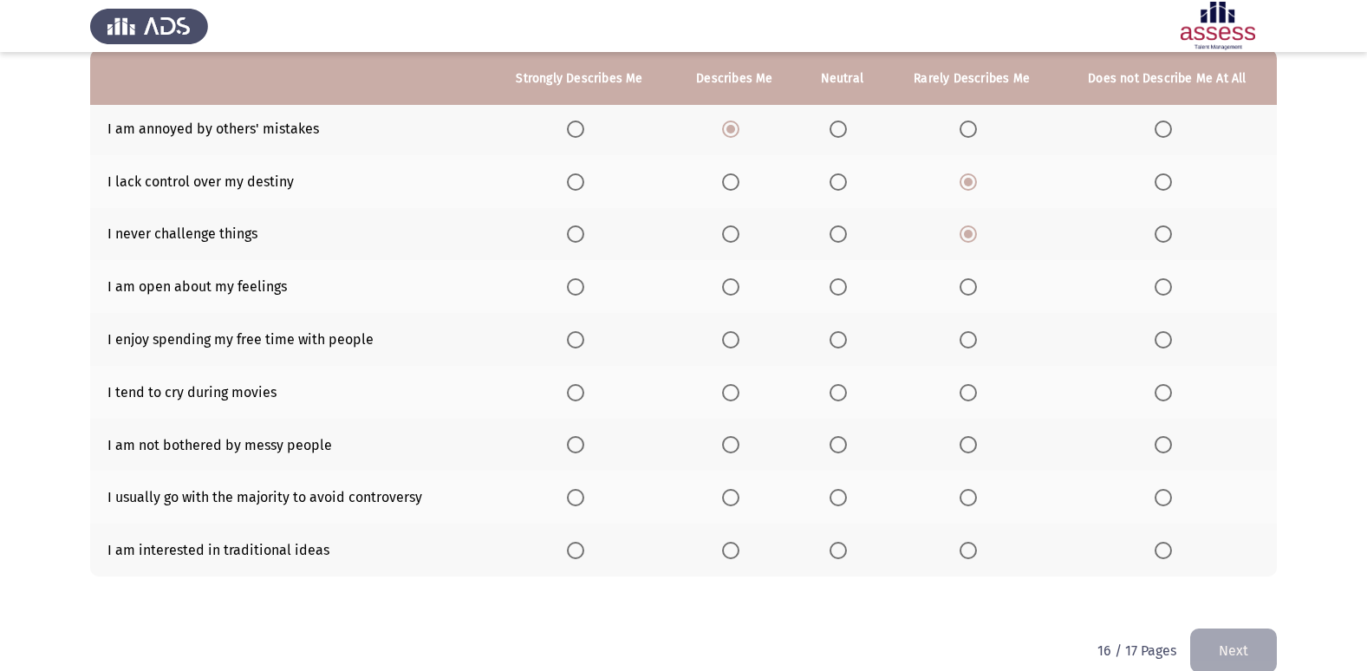
click at [838, 285] on span "Select an option" at bounding box center [837, 286] width 17 height 17
click at [838, 285] on input "Select an option" at bounding box center [837, 286] width 17 height 17
click at [582, 342] on span "Select an option" at bounding box center [575, 339] width 17 height 17
click at [582, 342] on input "Select an option" at bounding box center [575, 339] width 17 height 17
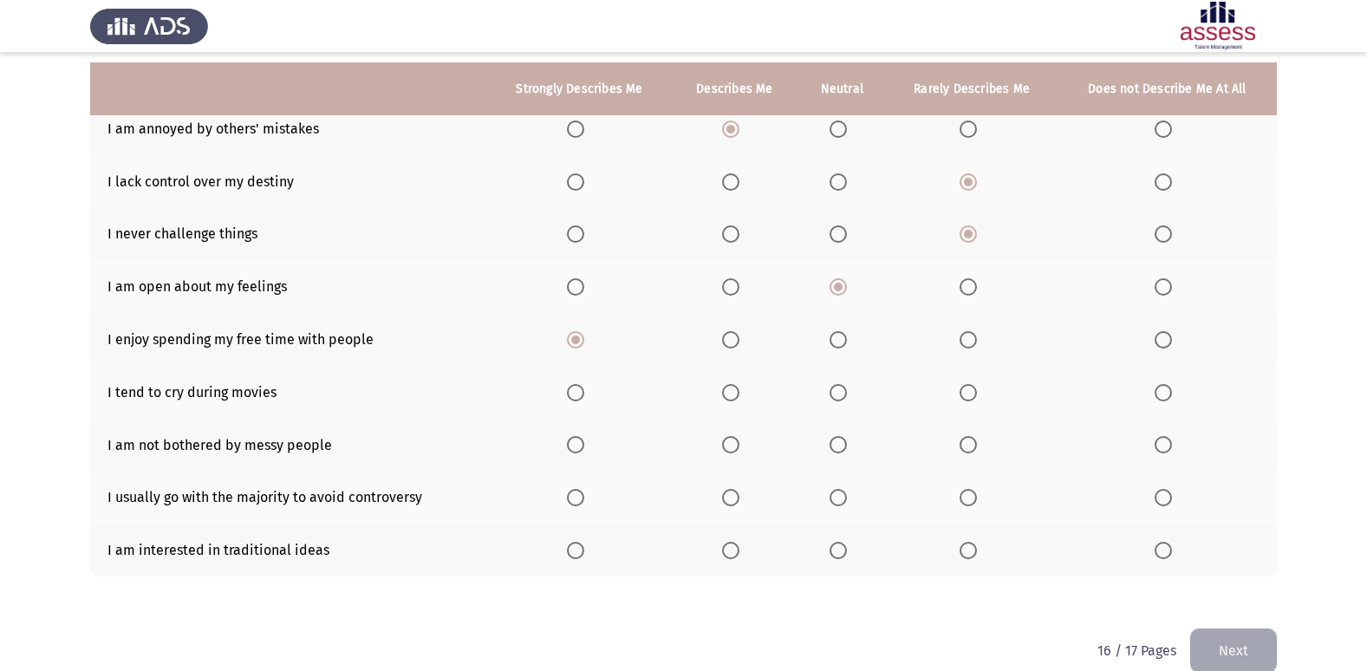
scroll to position [200, 0]
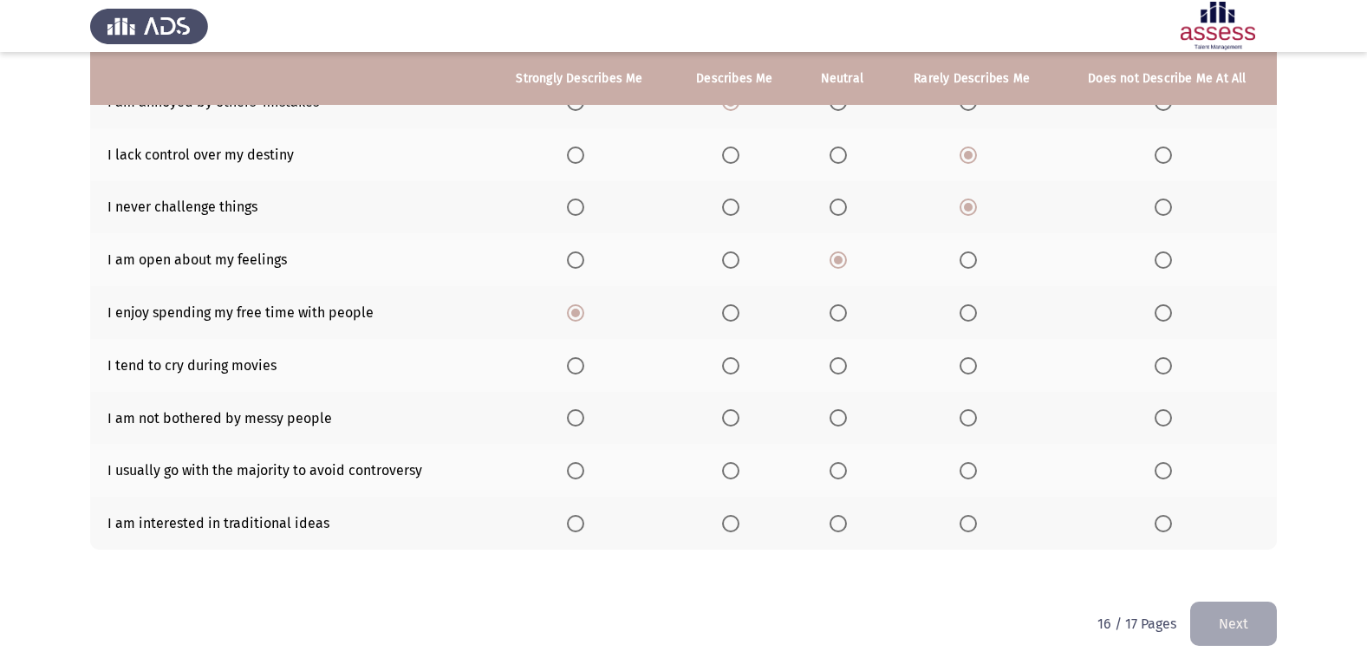
click at [966, 365] on span "Select an option" at bounding box center [967, 365] width 17 height 17
click at [966, 365] on input "Select an option" at bounding box center [967, 365] width 17 height 17
click at [843, 427] on th at bounding box center [841, 418] width 88 height 53
click at [837, 420] on span "Select an option" at bounding box center [837, 417] width 17 height 17
click at [837, 420] on input "Select an option" at bounding box center [837, 417] width 17 height 17
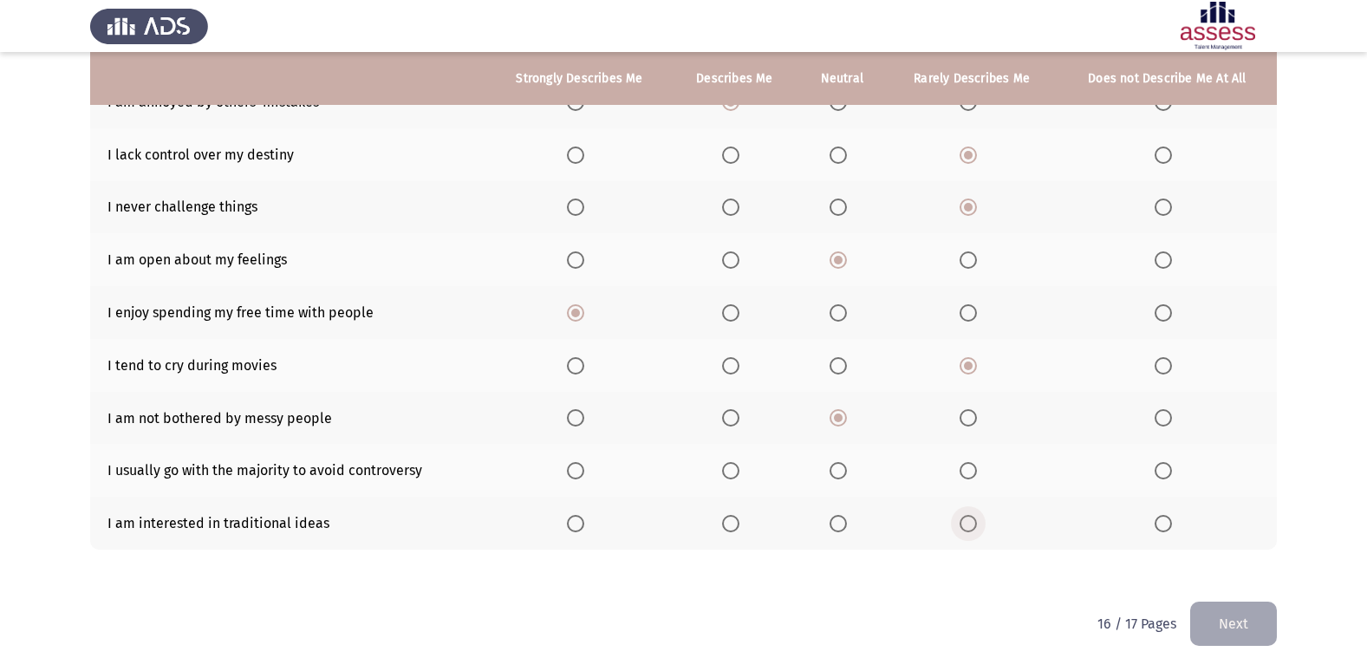
click at [983, 531] on label "Select an option" at bounding box center [971, 523] width 24 height 17
click at [977, 531] on input "Select an option" at bounding box center [967, 523] width 17 height 17
click at [844, 468] on span "Select an option" at bounding box center [837, 470] width 17 height 17
click at [844, 468] on input "Select an option" at bounding box center [837, 470] width 17 height 17
click at [1240, 621] on button "Next" at bounding box center [1233, 624] width 87 height 44
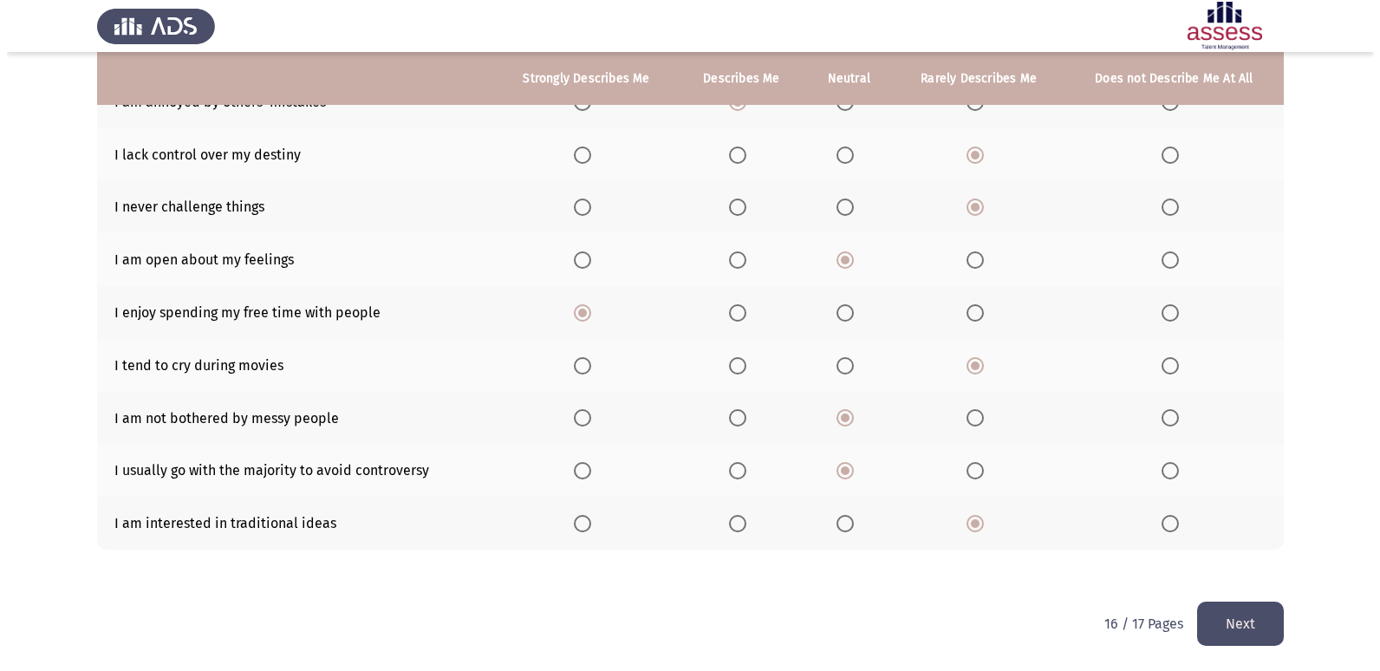
scroll to position [0, 0]
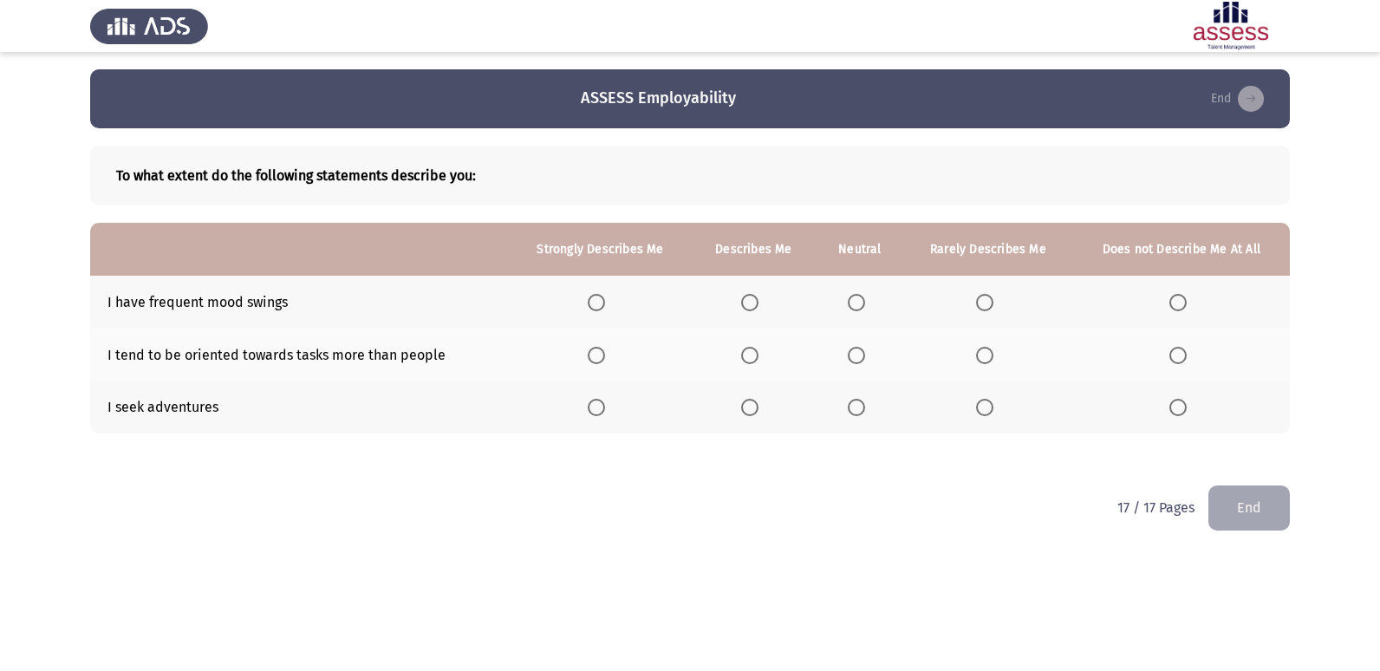
click at [857, 406] on span "Select an option" at bounding box center [856, 407] width 17 height 17
click at [857, 406] on input "Select an option" at bounding box center [856, 407] width 17 height 17
click at [858, 361] on span "Select an option" at bounding box center [856, 355] width 17 height 17
click at [858, 361] on input "Select an option" at bounding box center [856, 355] width 17 height 17
click at [991, 294] on span "Select an option" at bounding box center [984, 302] width 17 height 17
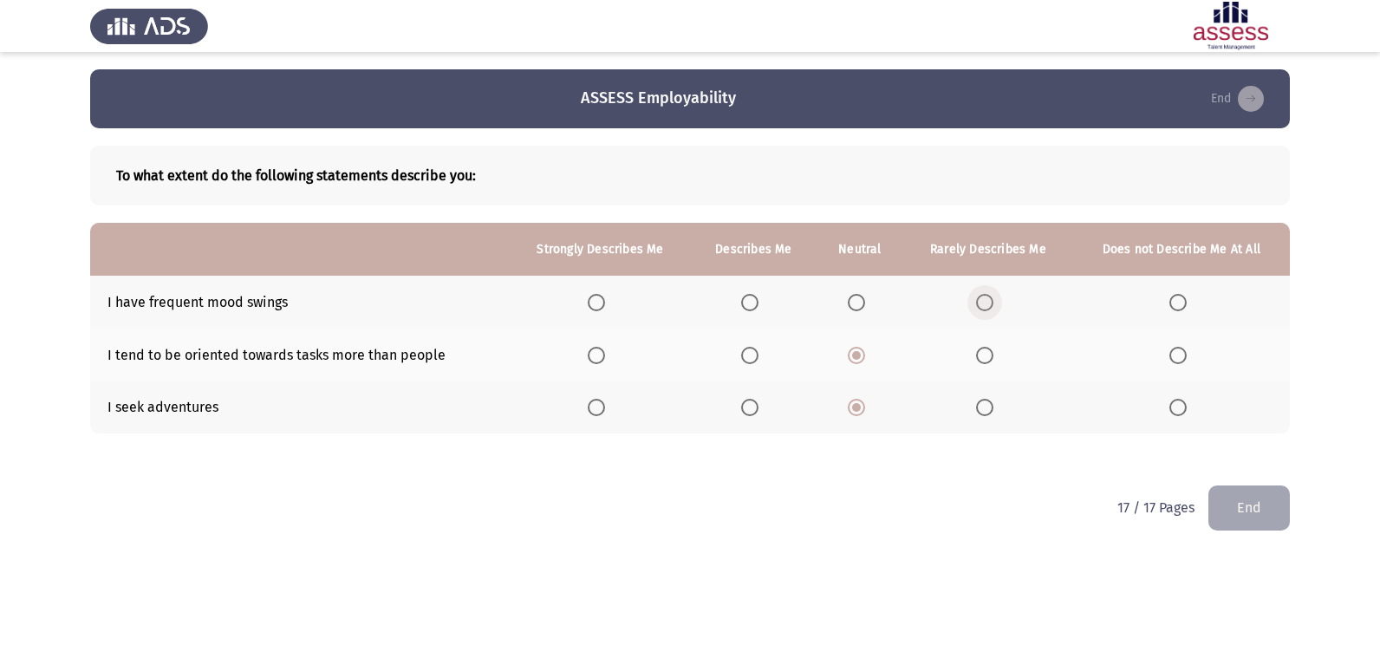
click at [991, 294] on input "Select an option" at bounding box center [984, 302] width 17 height 17
click at [1269, 504] on button "End" at bounding box center [1248, 507] width 81 height 44
